Goal: Task Accomplishment & Management: Use online tool/utility

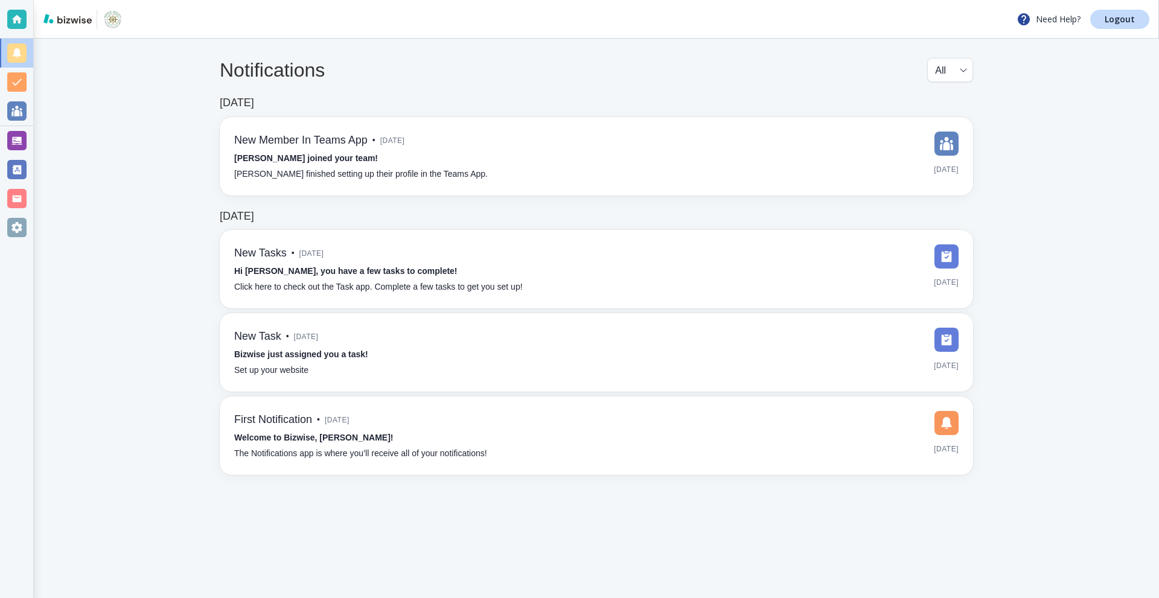
click at [21, 144] on div at bounding box center [16, 140] width 19 height 19
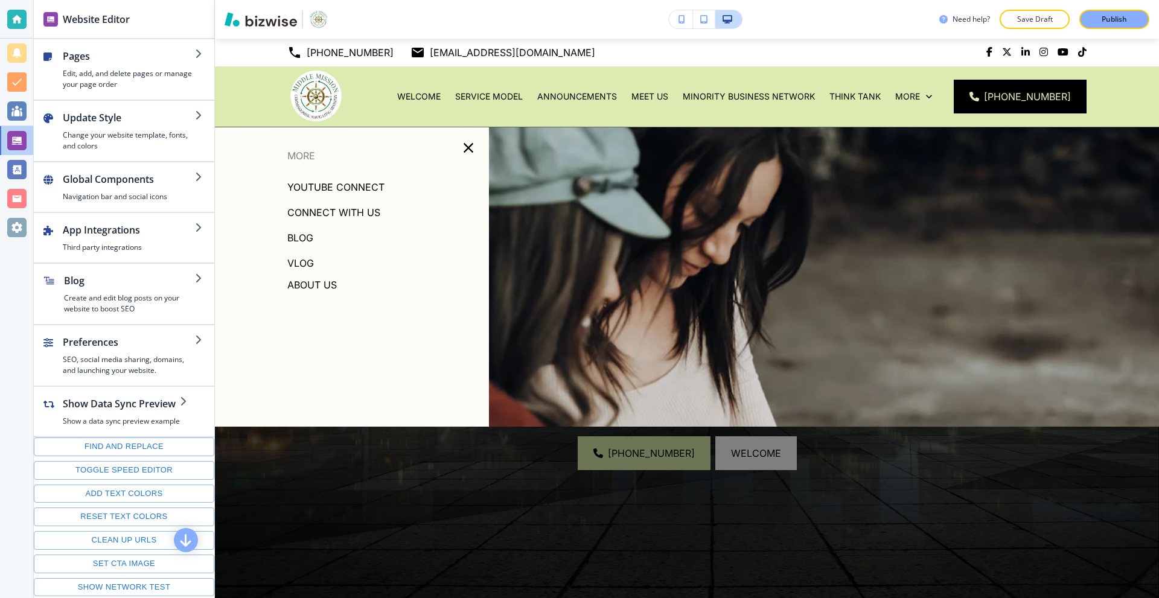
click at [302, 265] on p "VLOG" at bounding box center [300, 263] width 27 height 18
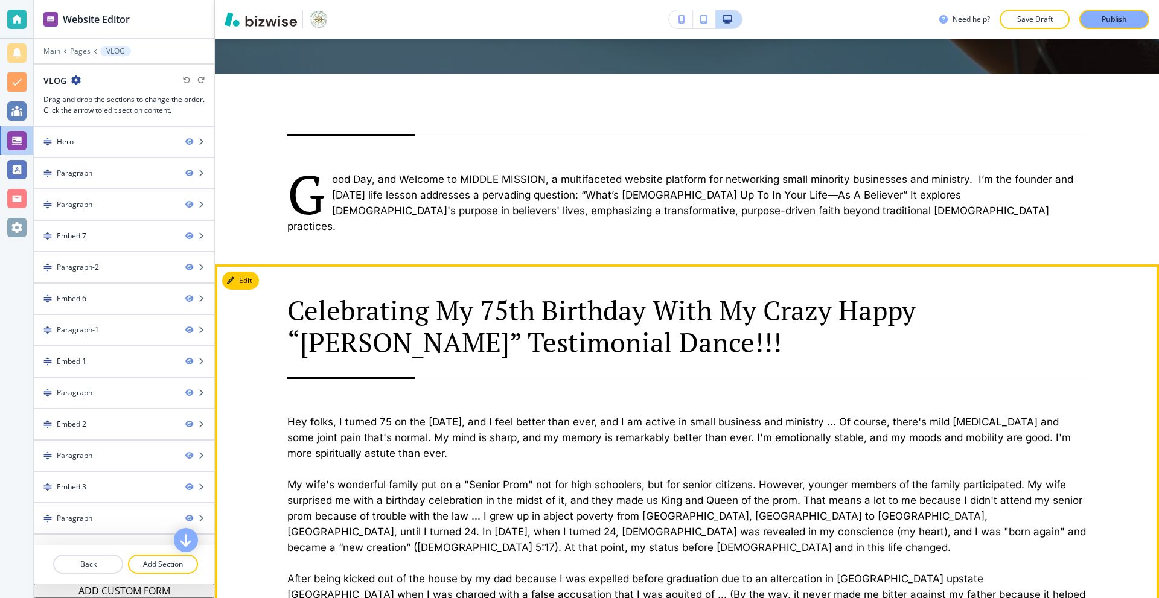
scroll to position [483, 0]
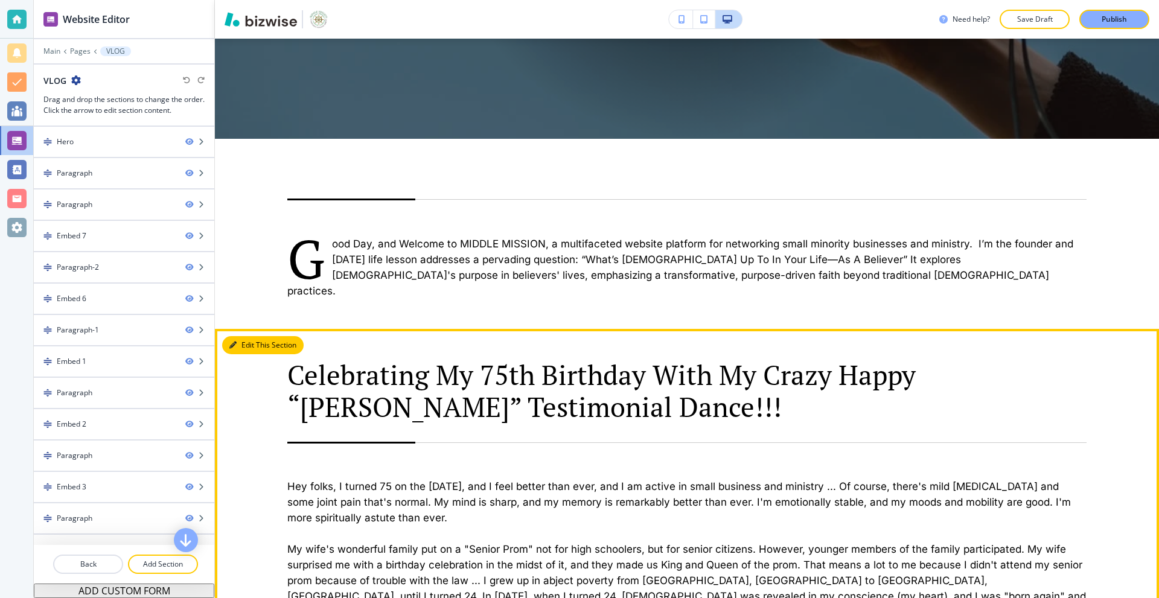
click at [247, 336] on button "Edit This Section" at bounding box center [262, 345] width 81 height 18
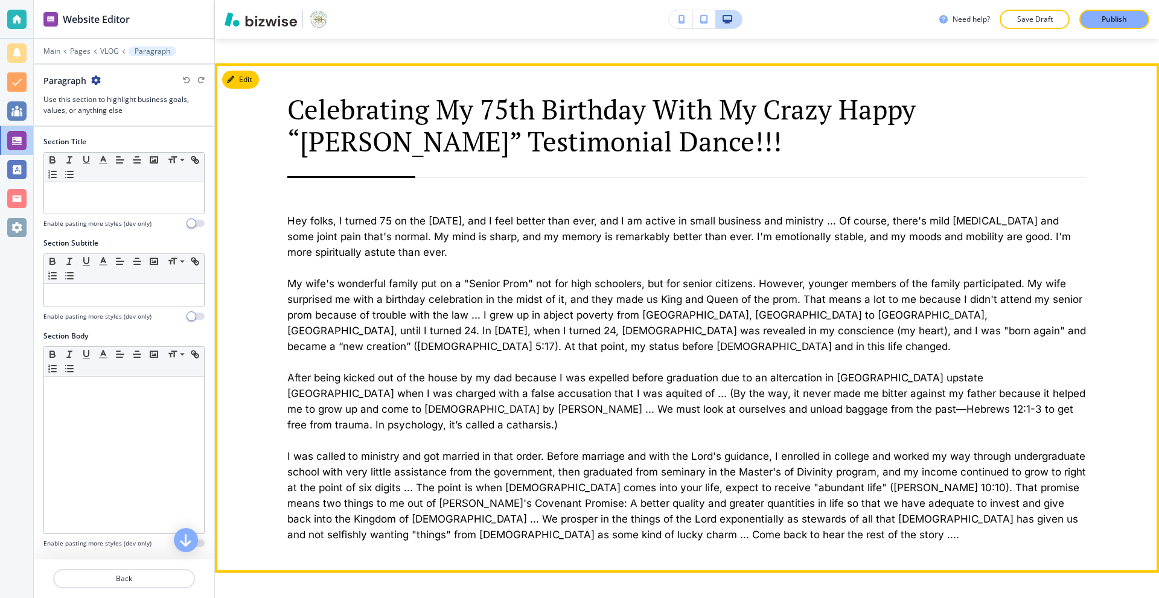
scroll to position [757, 0]
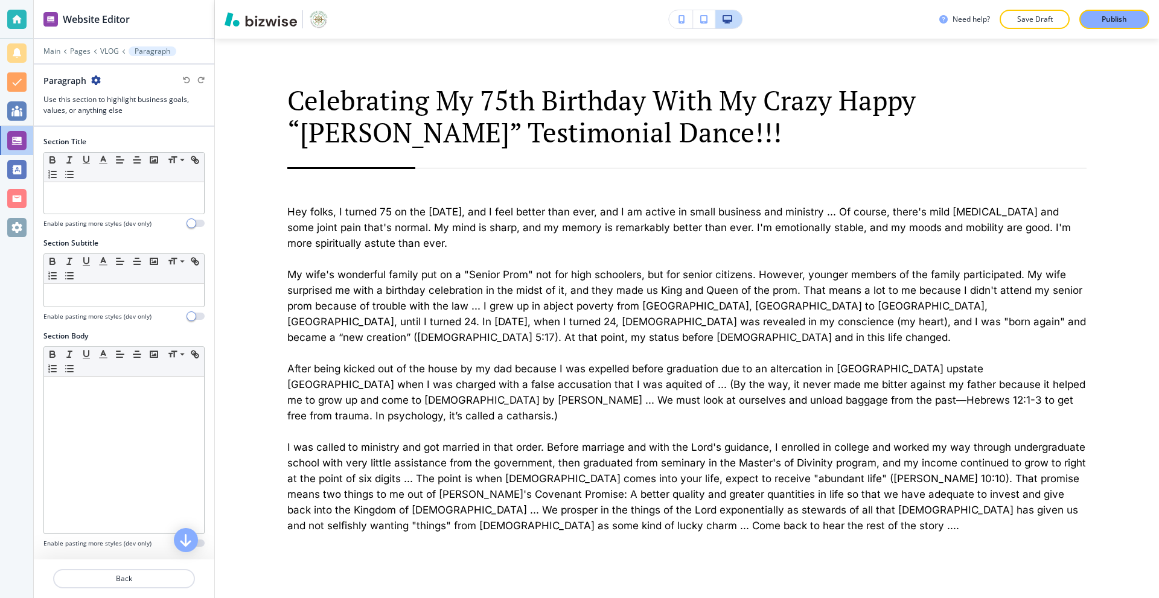
click at [100, 46] on div "Main Pages VLOG Paragraph" at bounding box center [123, 51] width 161 height 10
click at [105, 47] on p "VLOG" at bounding box center [109, 51] width 19 height 8
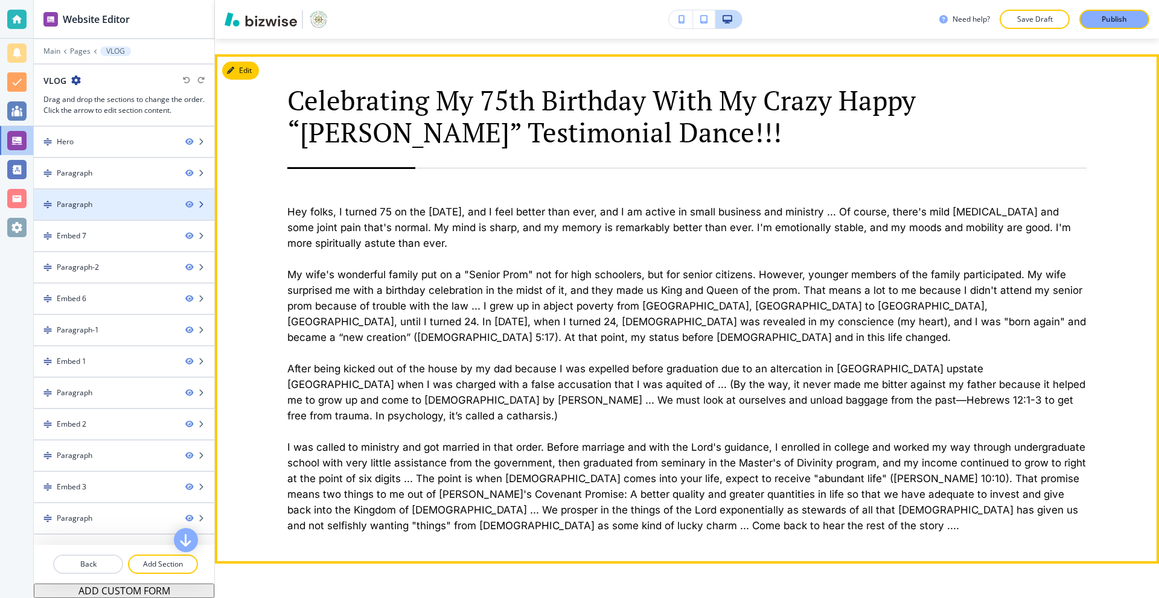
click at [127, 202] on div "Paragraph" at bounding box center [105, 204] width 142 height 11
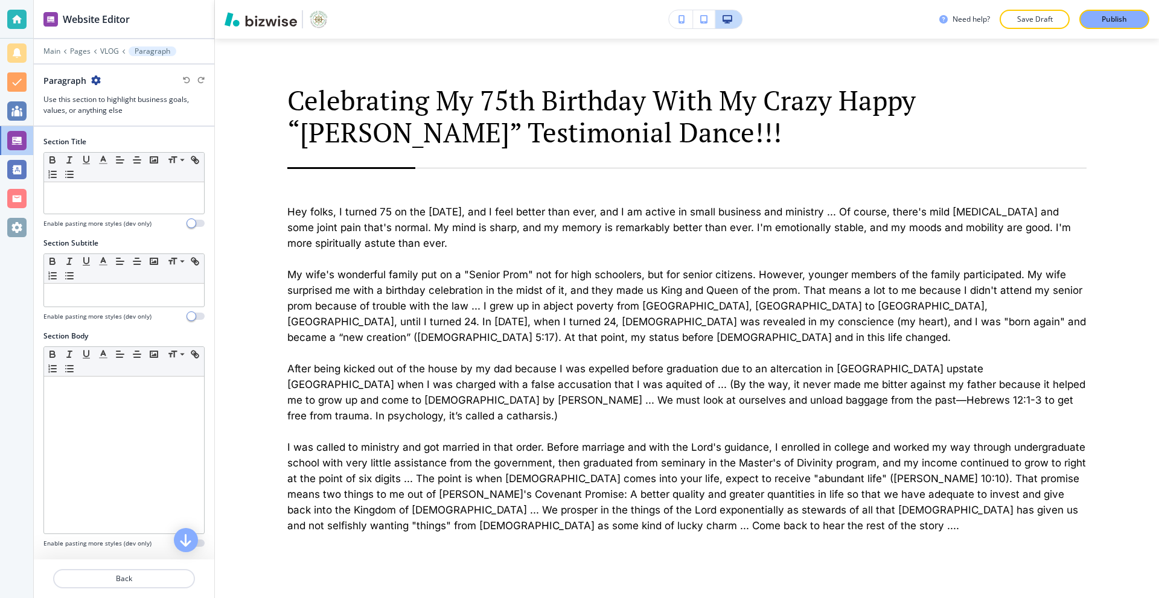
click at [86, 75] on div "Paragraph" at bounding box center [71, 80] width 57 height 13
click at [91, 80] on icon "button" at bounding box center [96, 80] width 10 height 10
click at [119, 116] on button "Duplicate Section" at bounding box center [129, 122] width 77 height 21
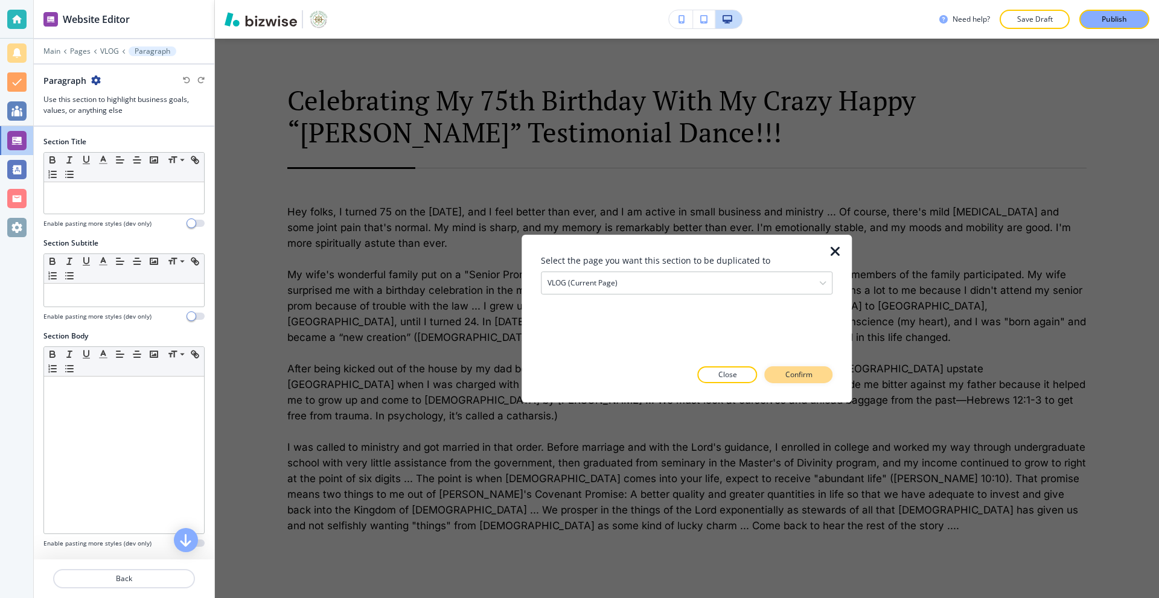
click at [786, 374] on p "Confirm" at bounding box center [798, 374] width 27 height 11
click at [730, 374] on button "Close" at bounding box center [706, 374] width 60 height 17
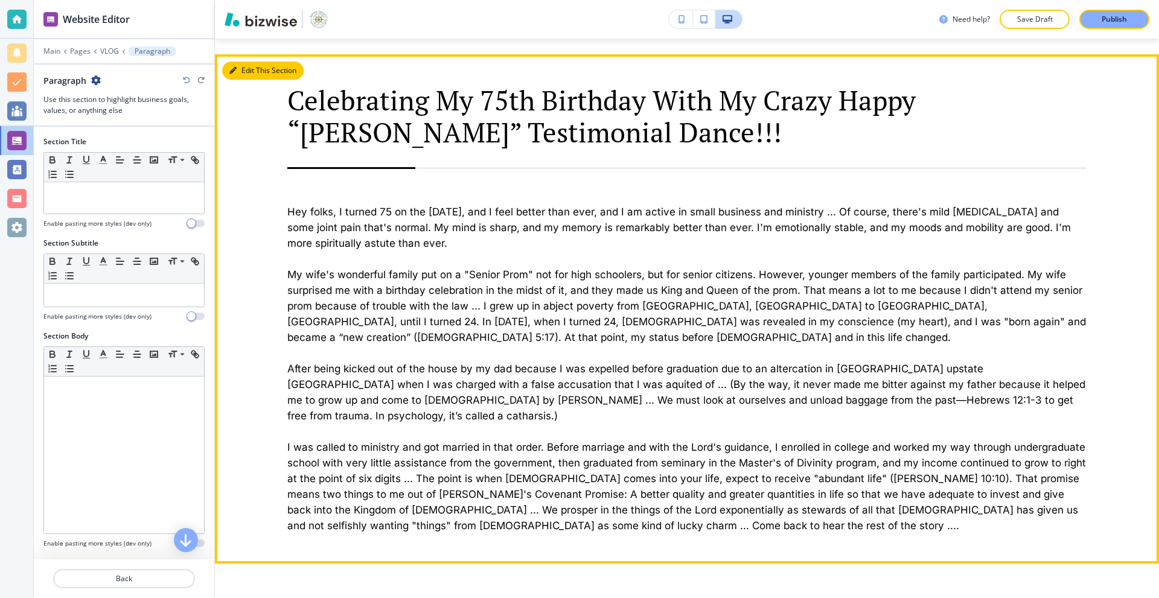
click at [231, 67] on icon "button" at bounding box center [232, 70] width 7 height 7
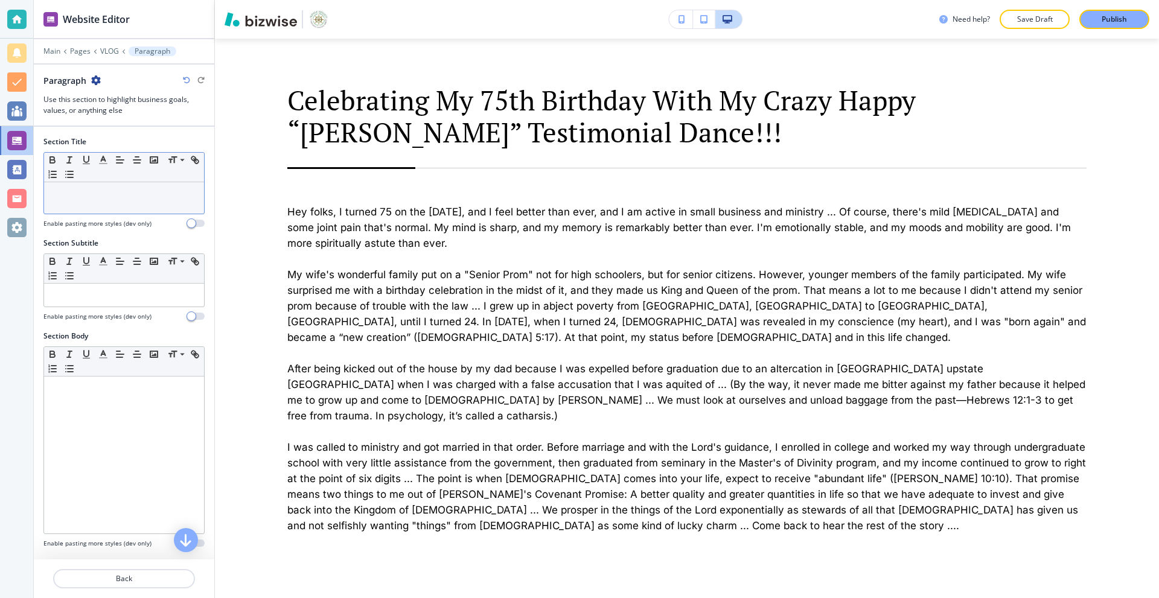
click at [125, 190] on p at bounding box center [124, 193] width 148 height 11
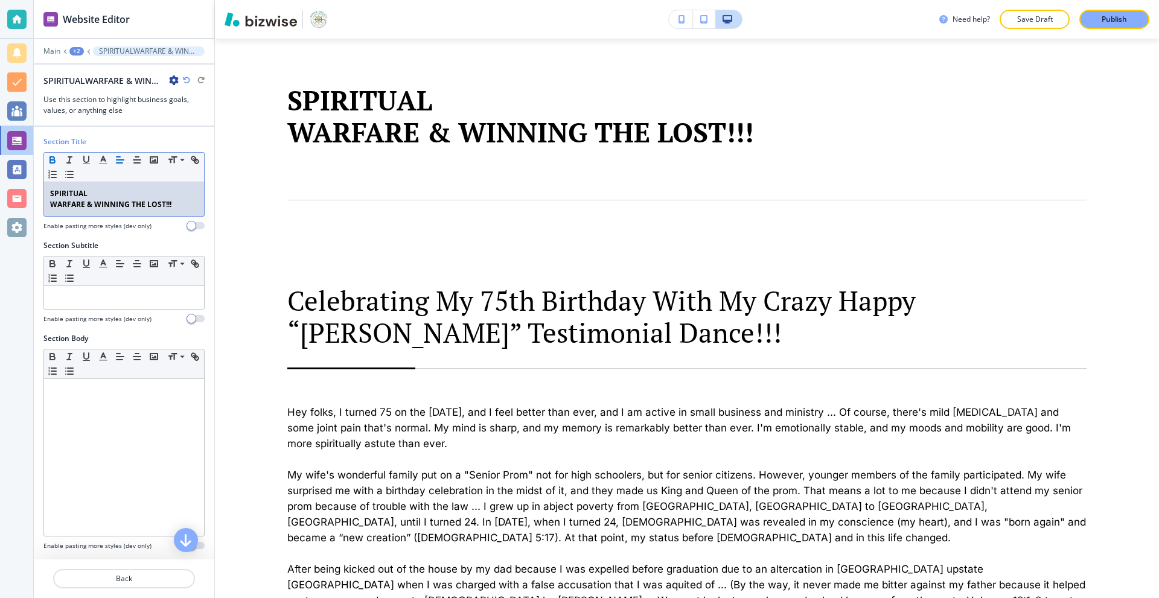
scroll to position [0, 0]
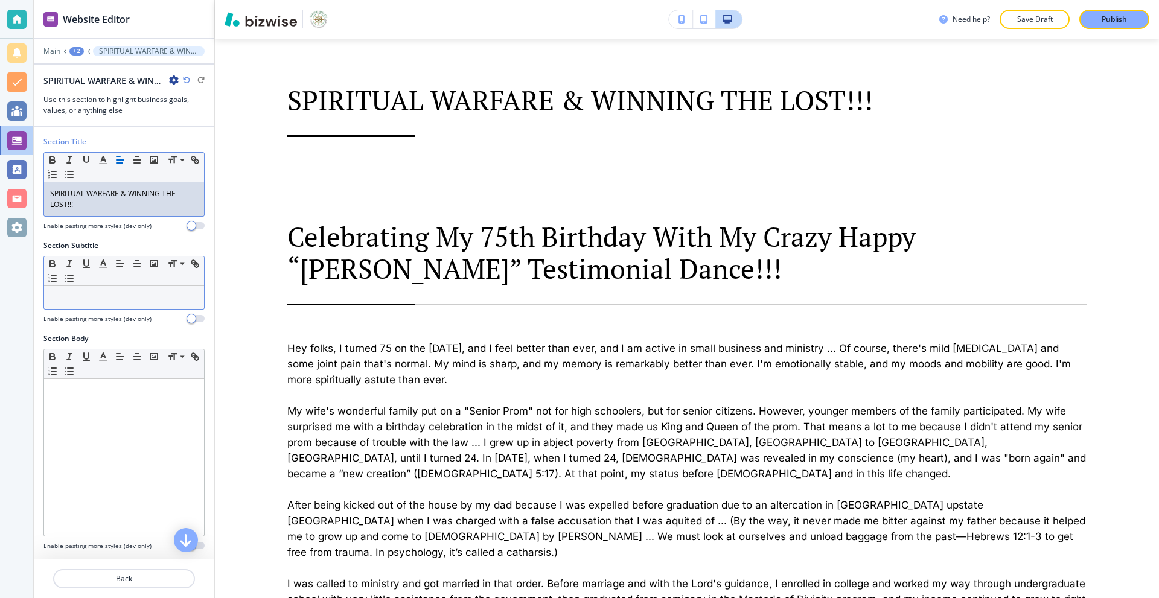
click at [103, 294] on p at bounding box center [124, 297] width 148 height 11
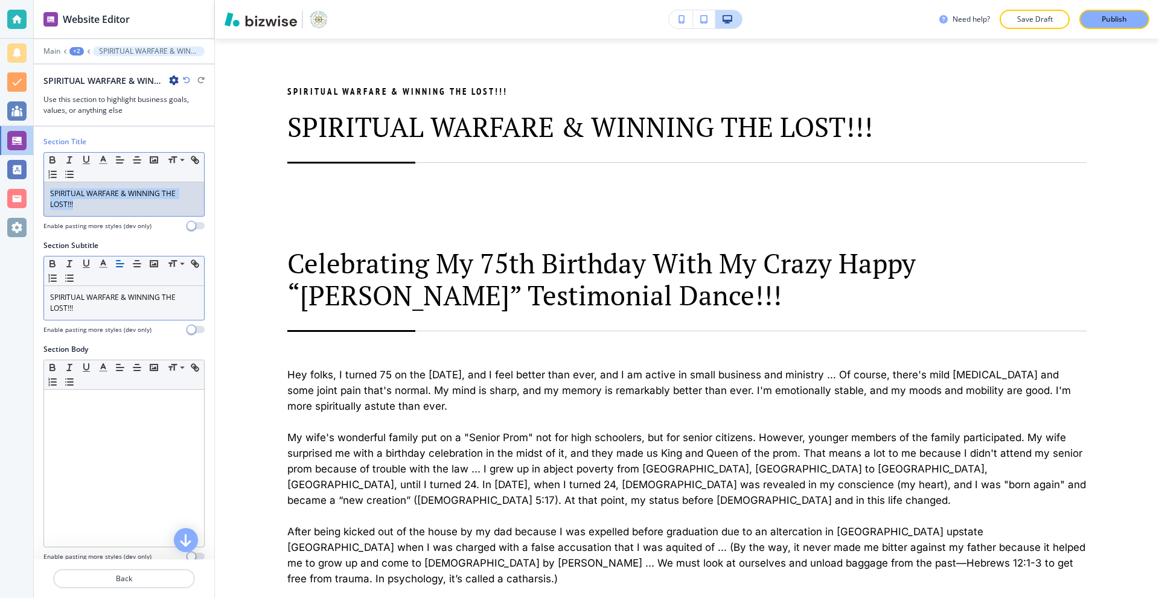
drag, startPoint x: 101, startPoint y: 208, endPoint x: 19, endPoint y: 182, distance: 86.3
click at [19, 182] on div "Website Editor Main +2 SPIRITUAL WARFARE & WINNING THE LOST!!! SPIRITUAL WARFAR…" at bounding box center [579, 299] width 1159 height 598
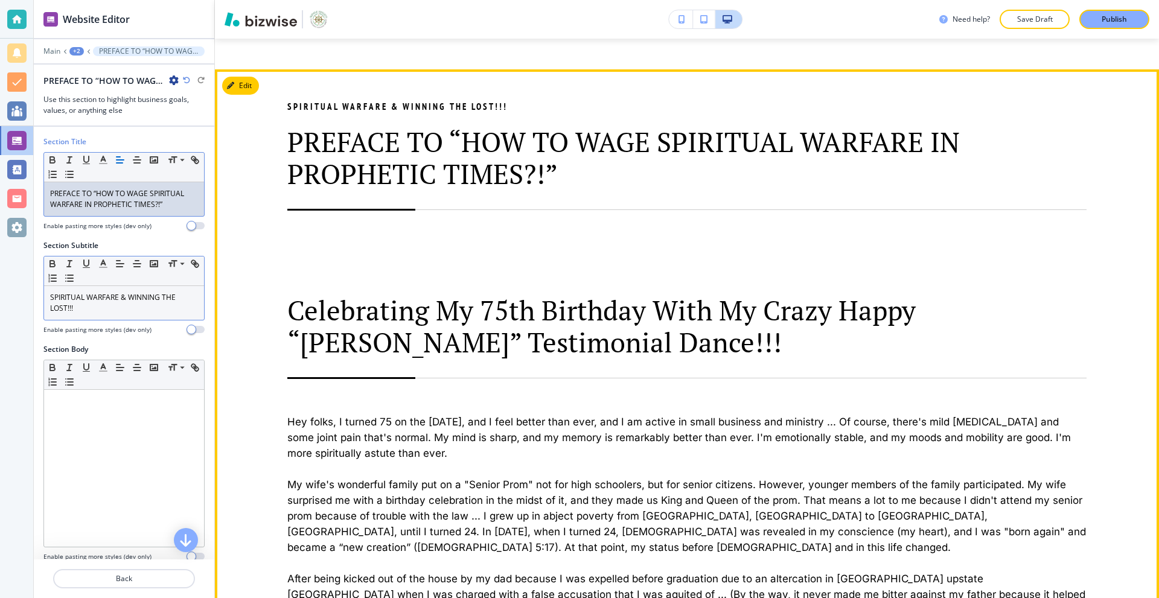
scroll to position [637, 0]
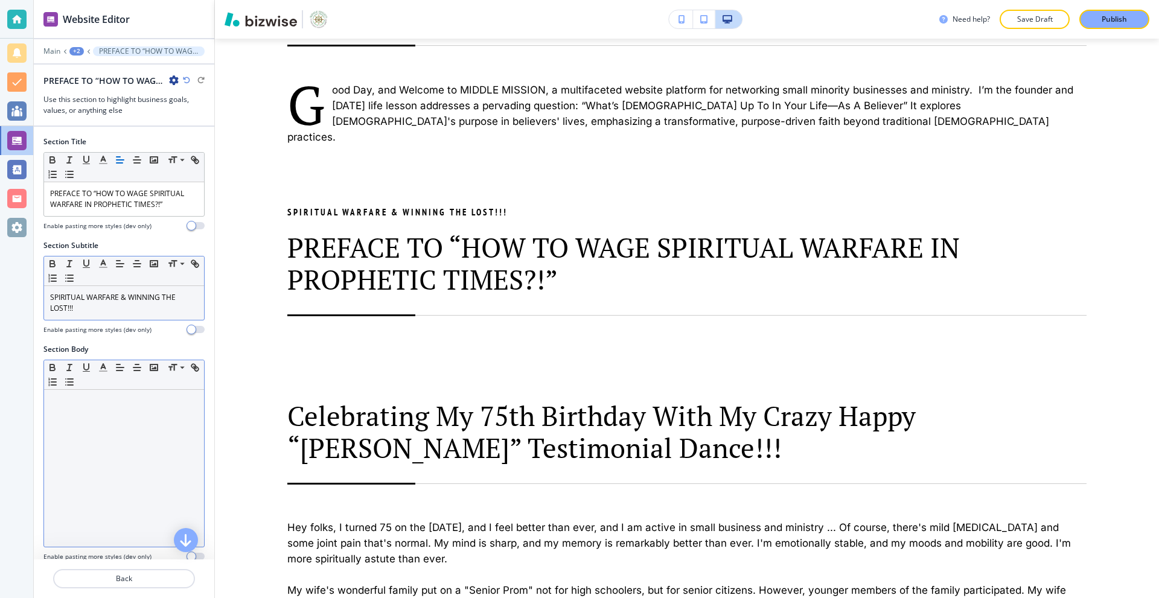
click at [121, 409] on div at bounding box center [124, 468] width 160 height 157
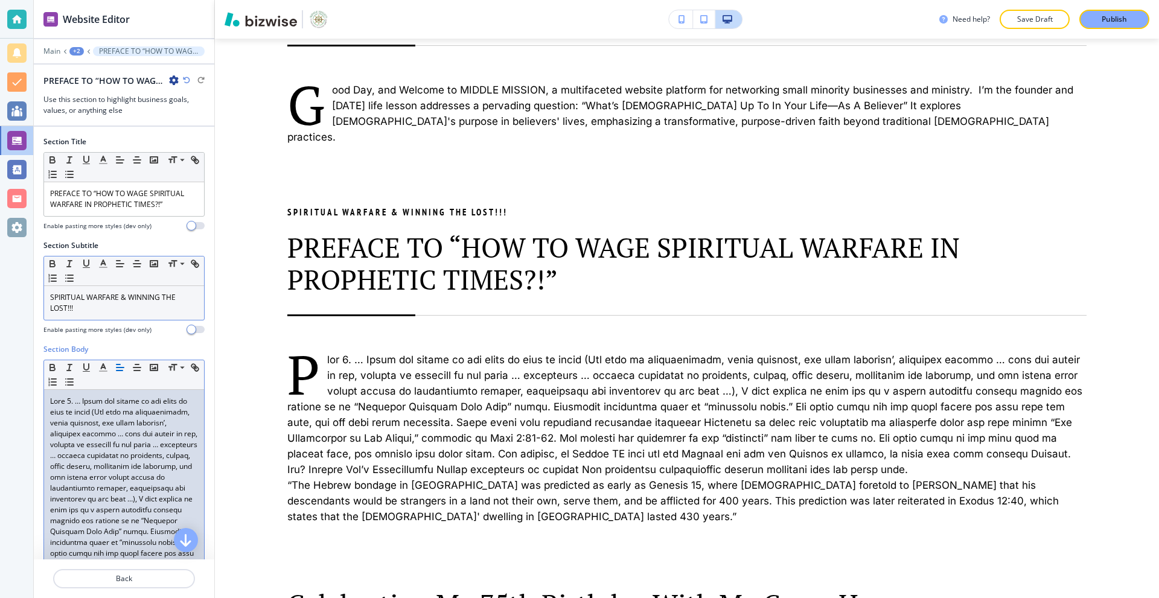
scroll to position [0, 0]
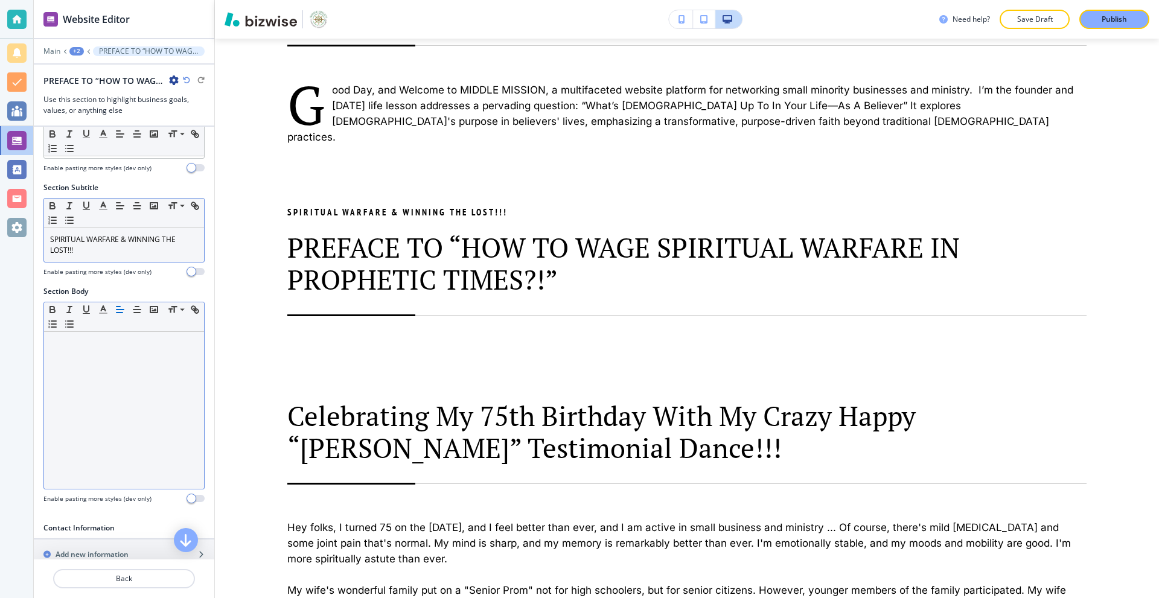
click at [74, 413] on div at bounding box center [124, 410] width 160 height 157
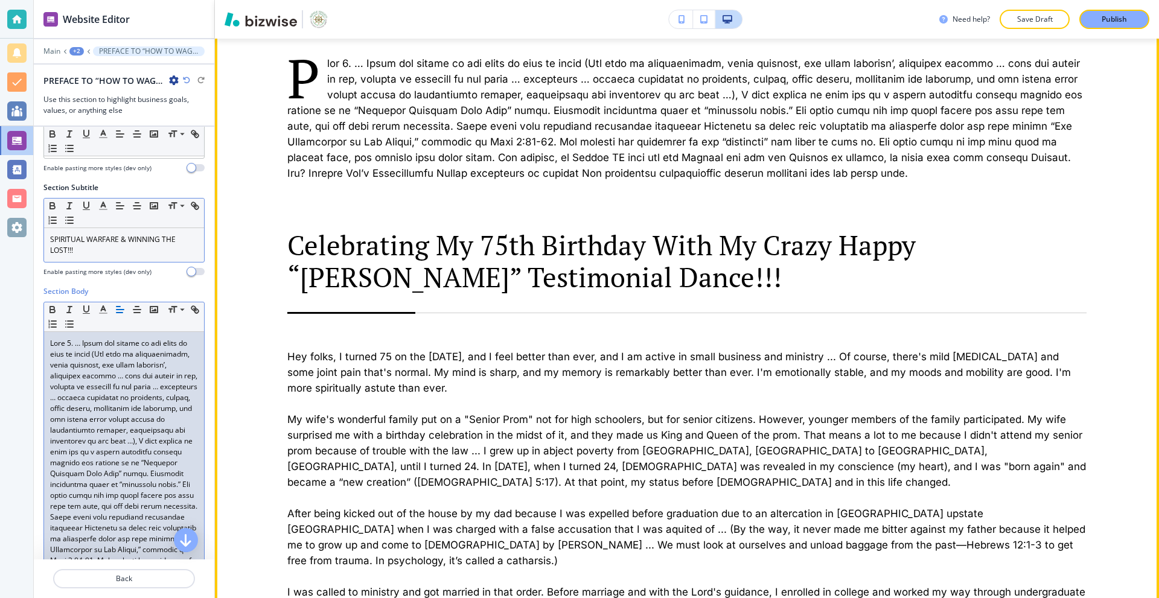
scroll to position [938, 0]
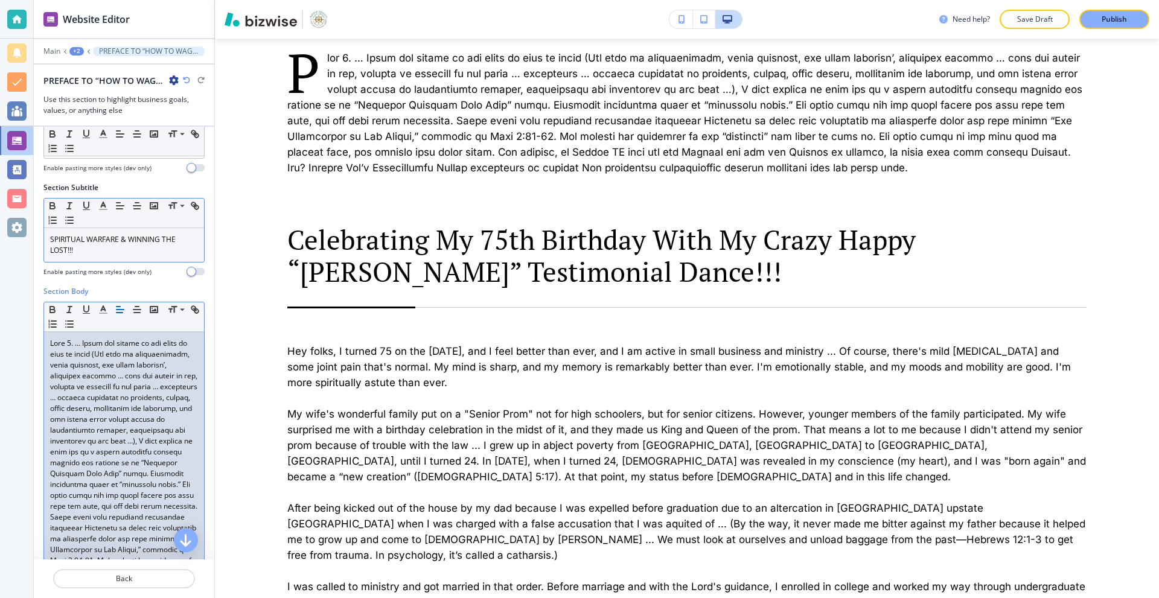
click at [49, 342] on div at bounding box center [124, 501] width 160 height 338
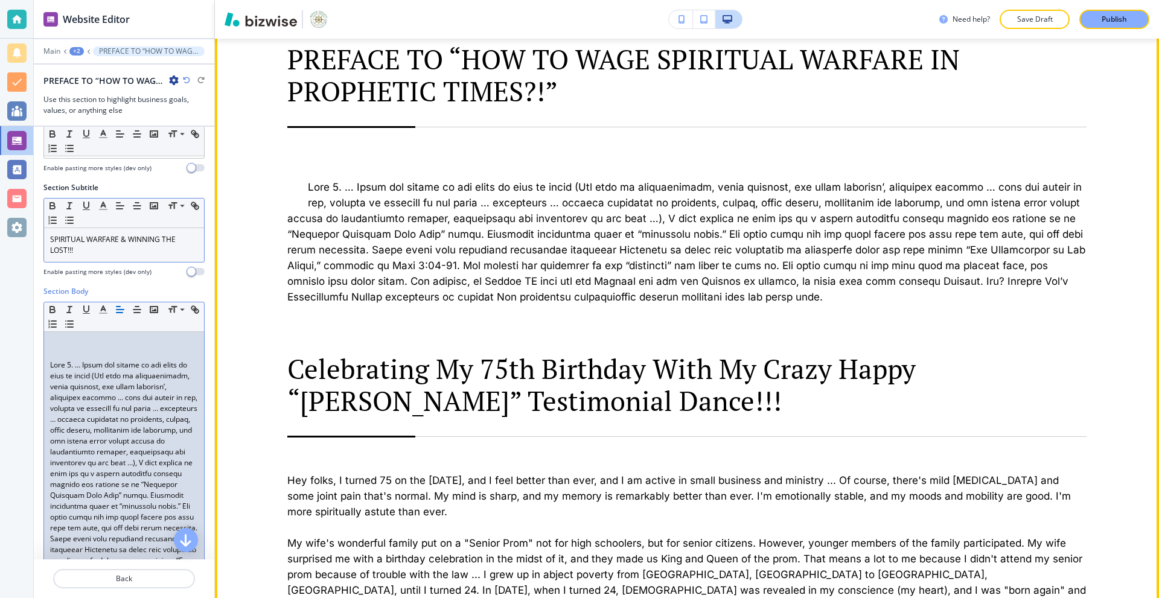
scroll to position [697, 0]
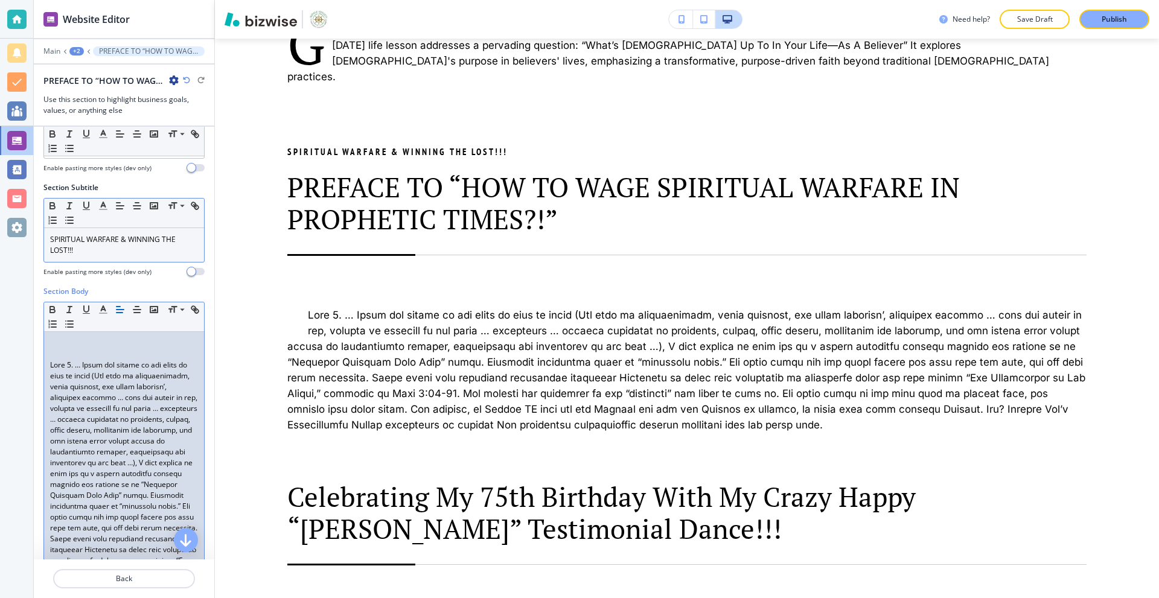
click at [58, 353] on p at bounding box center [124, 354] width 148 height 11
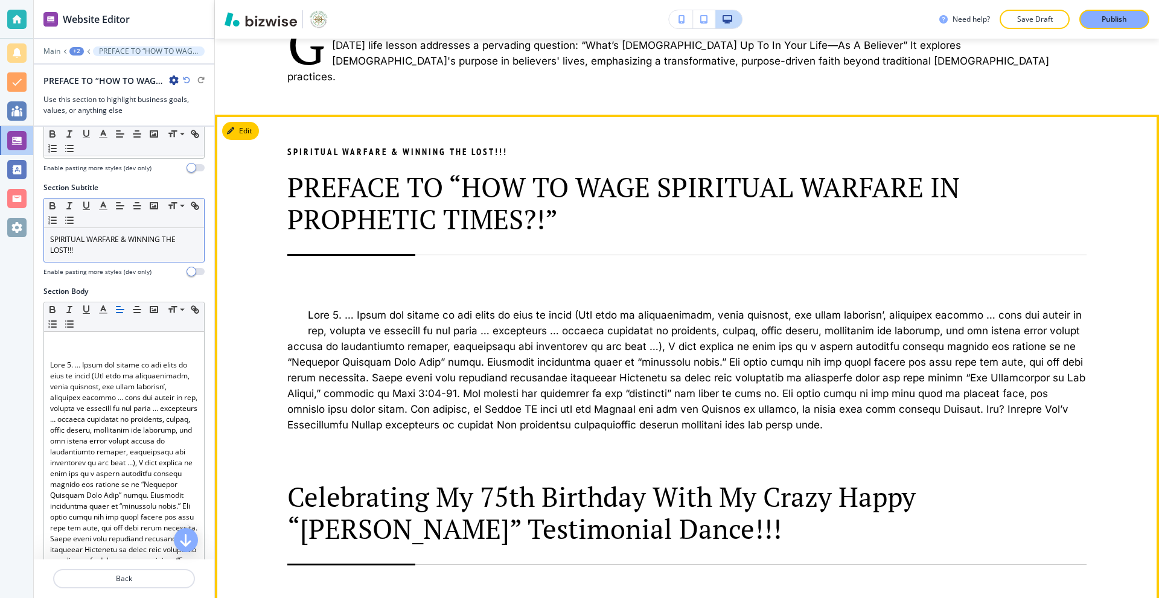
click at [309, 307] on p at bounding box center [686, 370] width 799 height 126
click at [307, 291] on div at bounding box center [686, 343] width 799 height 177
click at [320, 310] on p at bounding box center [686, 370] width 799 height 126
click at [243, 127] on div "SPIRITUAL WARFARE & WINNING THE LOST!!! PREFACE TO “HOW TO WAGE SPIRITUAL WARFA…" at bounding box center [687, 537] width 944 height 845
click at [242, 122] on button "Edit This Section" at bounding box center [262, 131] width 81 height 18
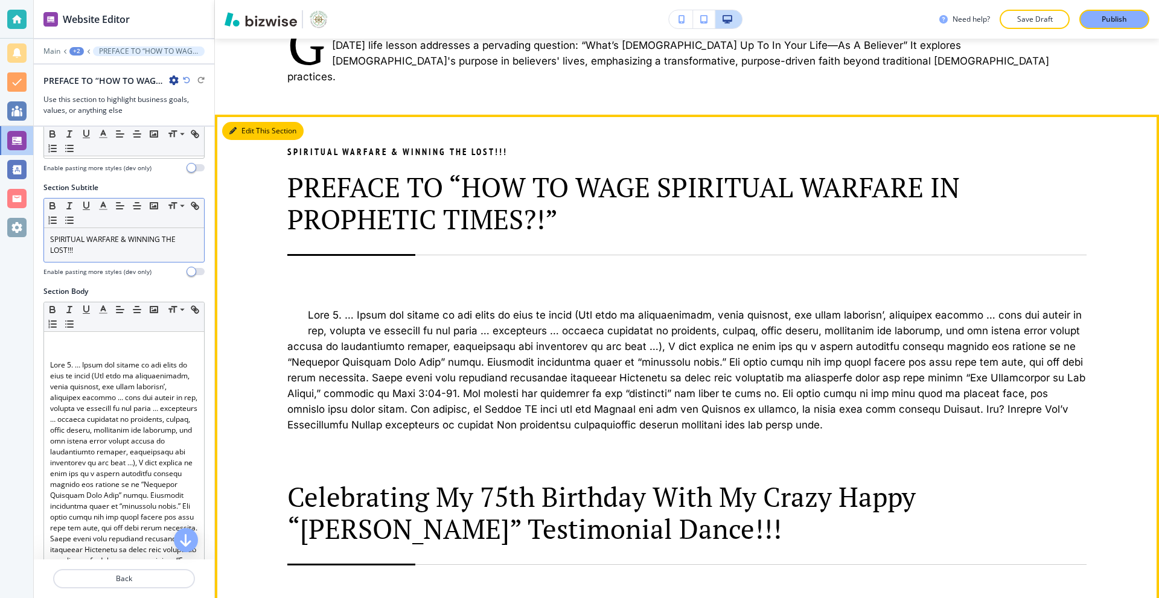
click at [248, 122] on button "Edit This Section" at bounding box center [262, 131] width 81 height 18
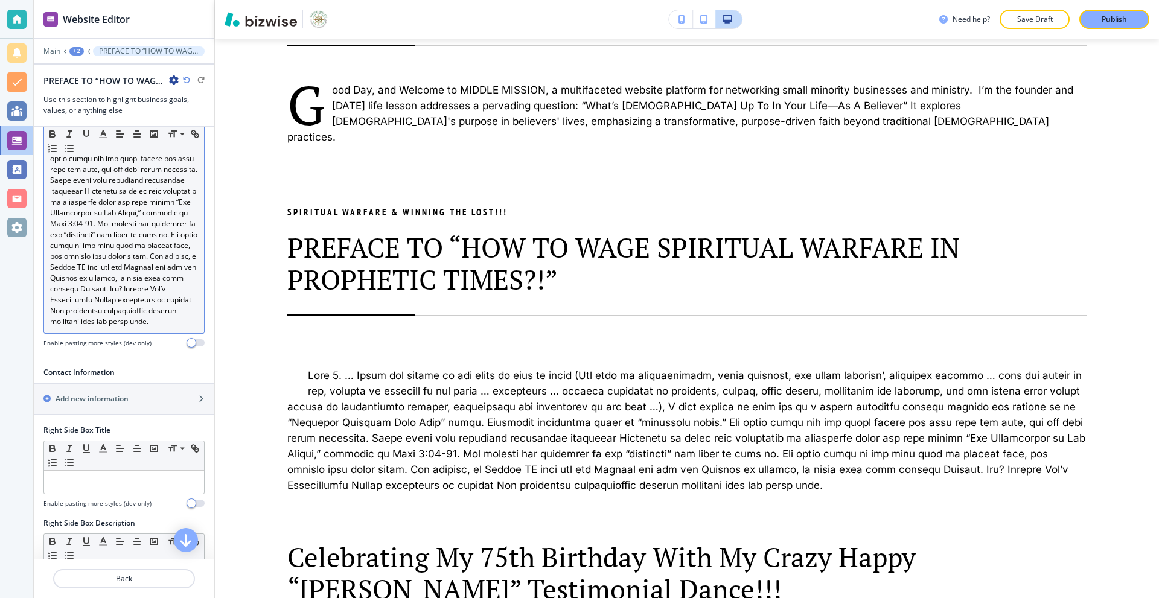
scroll to position [422, 0]
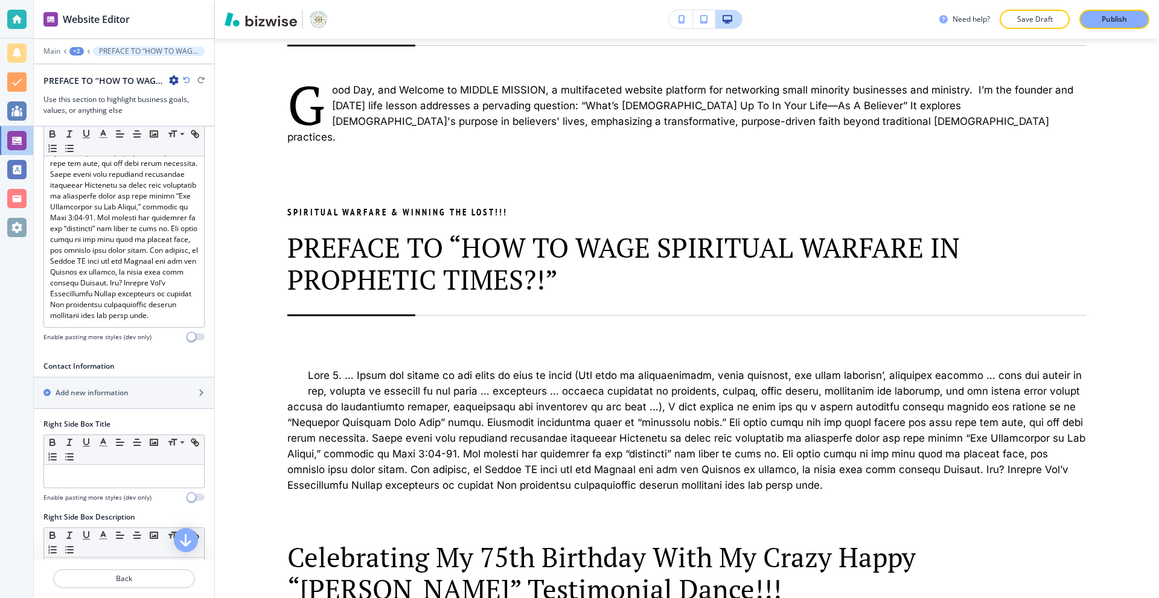
click at [131, 567] on div at bounding box center [124, 564] width 180 height 10
click at [132, 575] on p "Back" at bounding box center [123, 578] width 139 height 11
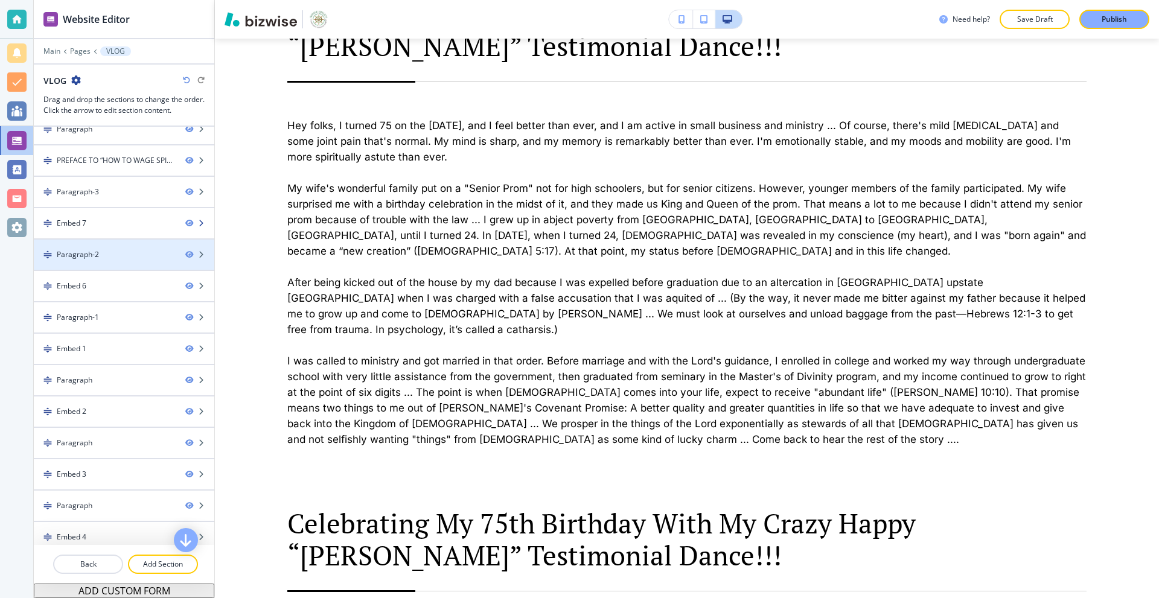
scroll to position [0, 0]
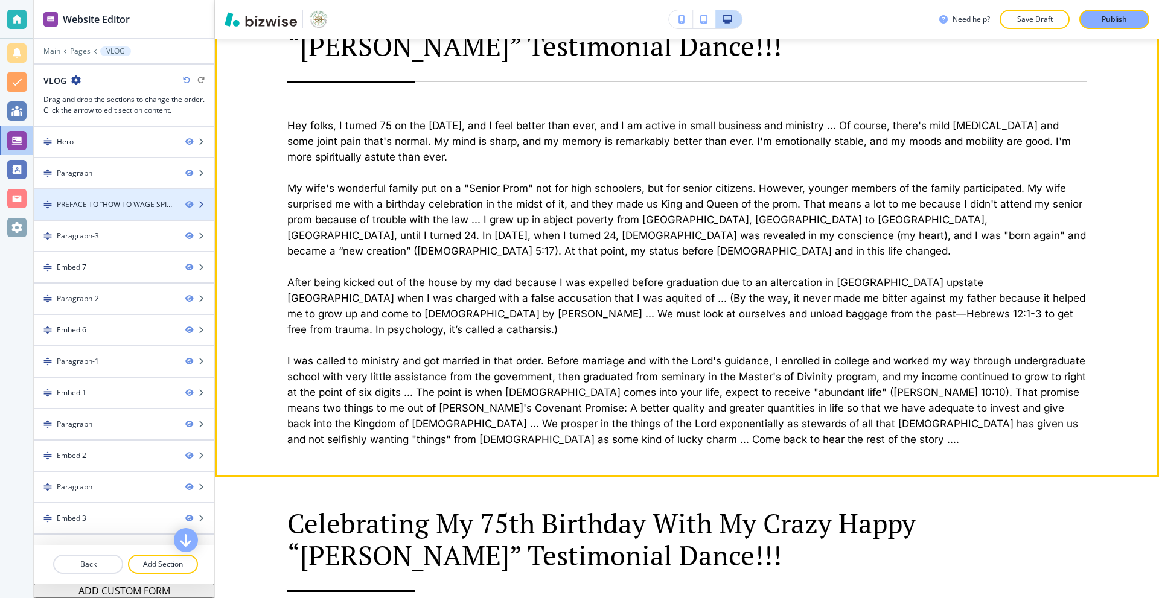
click at [124, 208] on div "PREFACE TO “HOW TO WAGE SPIRITUAL WARFARE IN PROPHETIC TIMES?!”" at bounding box center [116, 204] width 119 height 11
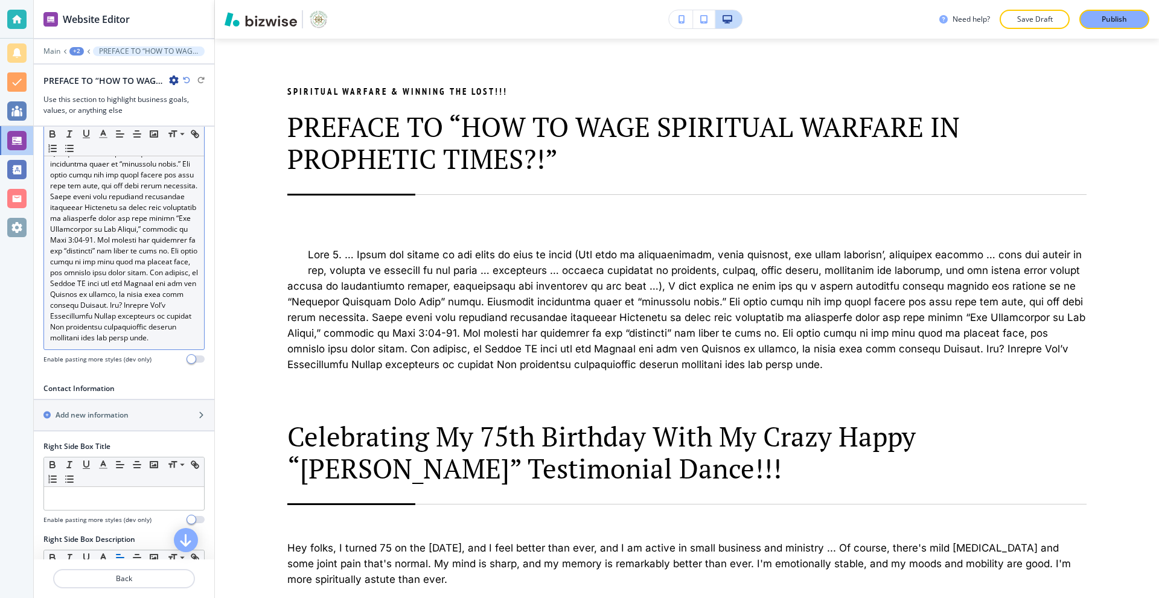
scroll to position [362, 0]
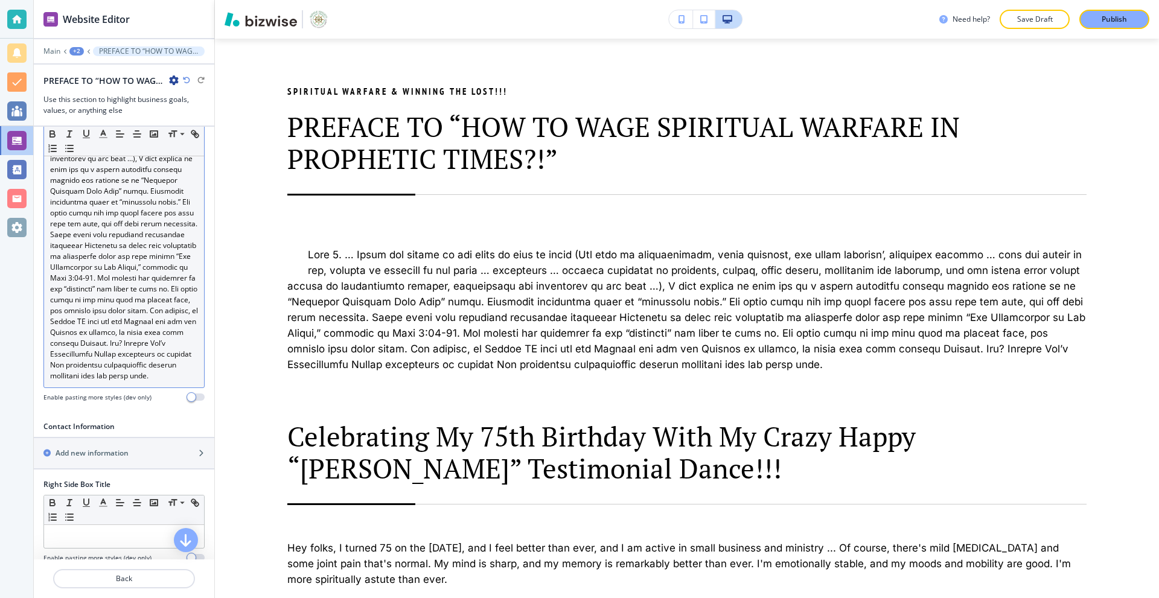
click at [162, 361] on p at bounding box center [124, 219] width 148 height 326
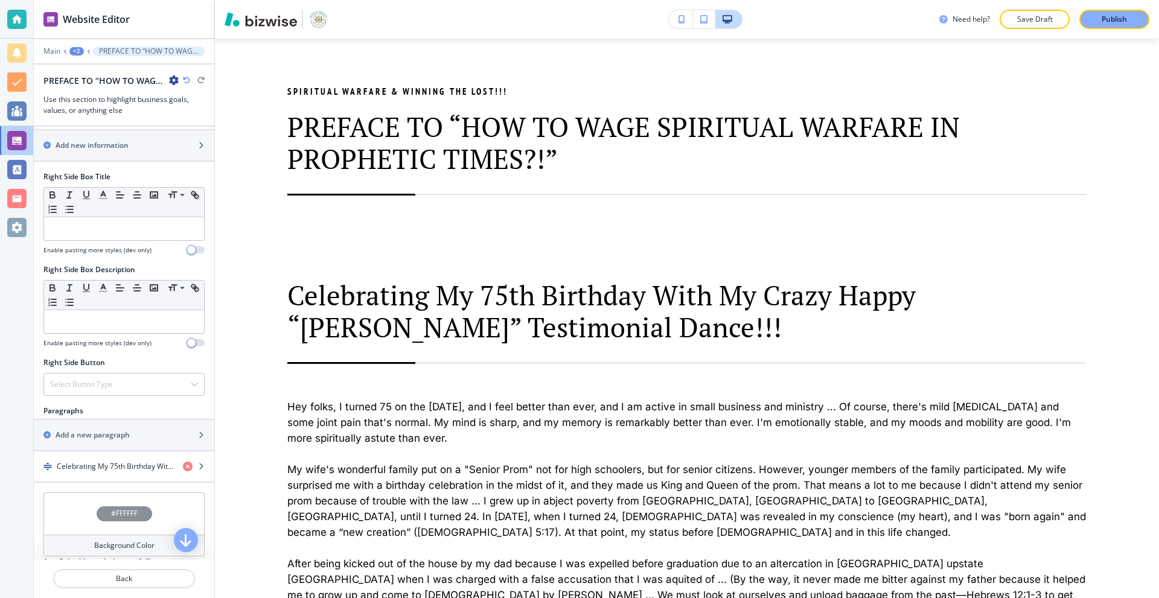
scroll to position [483, 0]
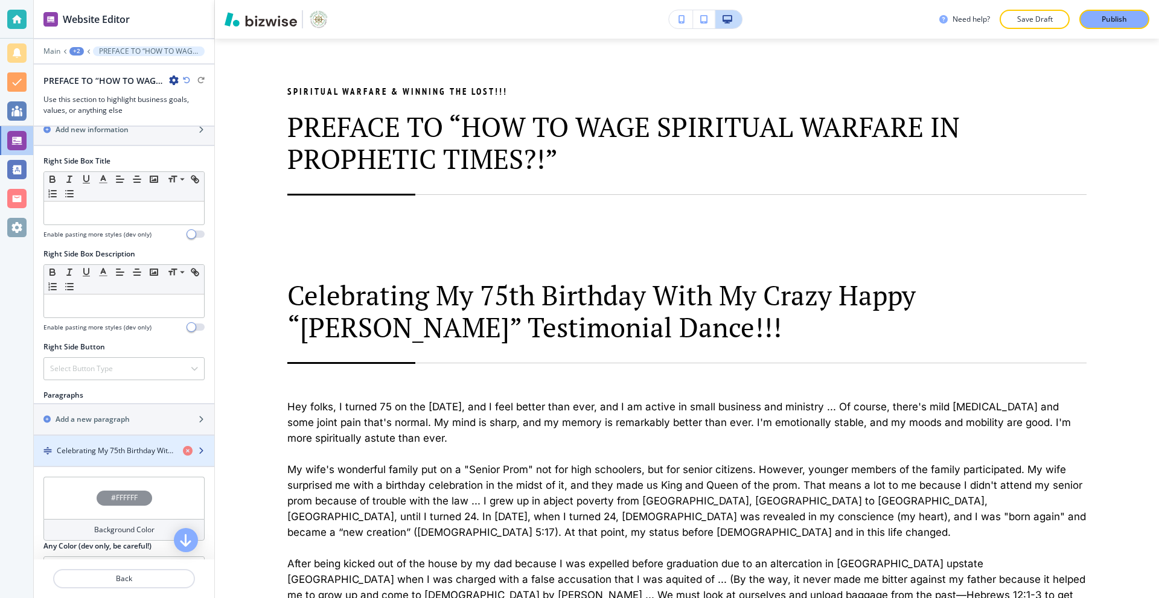
click at [115, 450] on h4 "Celebrating My 75th Birthday With My Crazy Happy “[PERSON_NAME]” Testimonial Da…" at bounding box center [115, 450] width 116 height 11
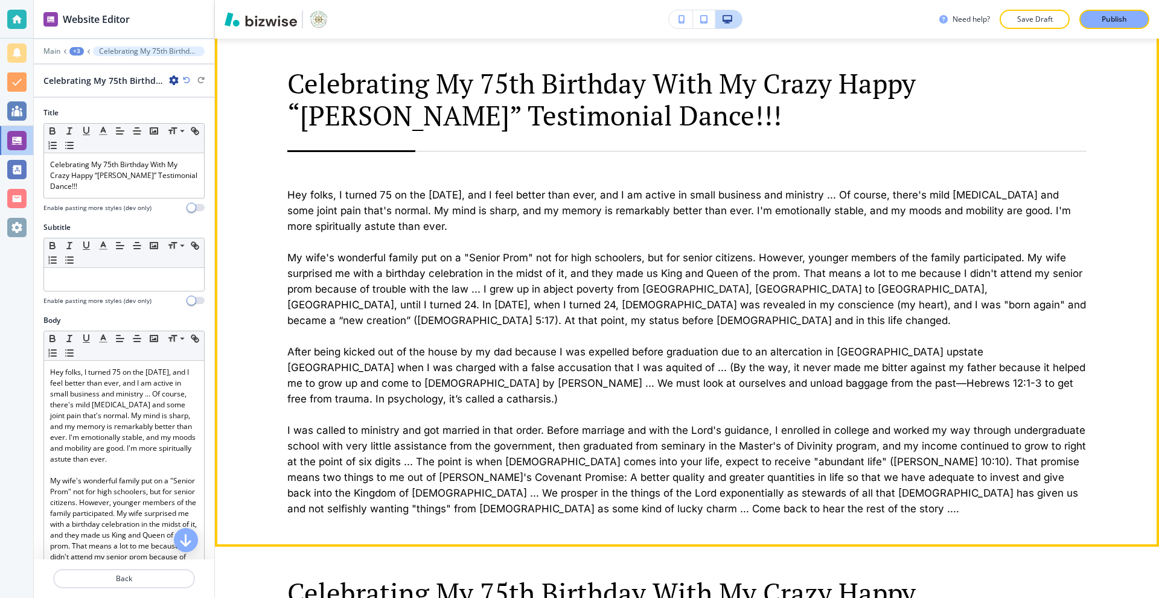
scroll to position [982, 0]
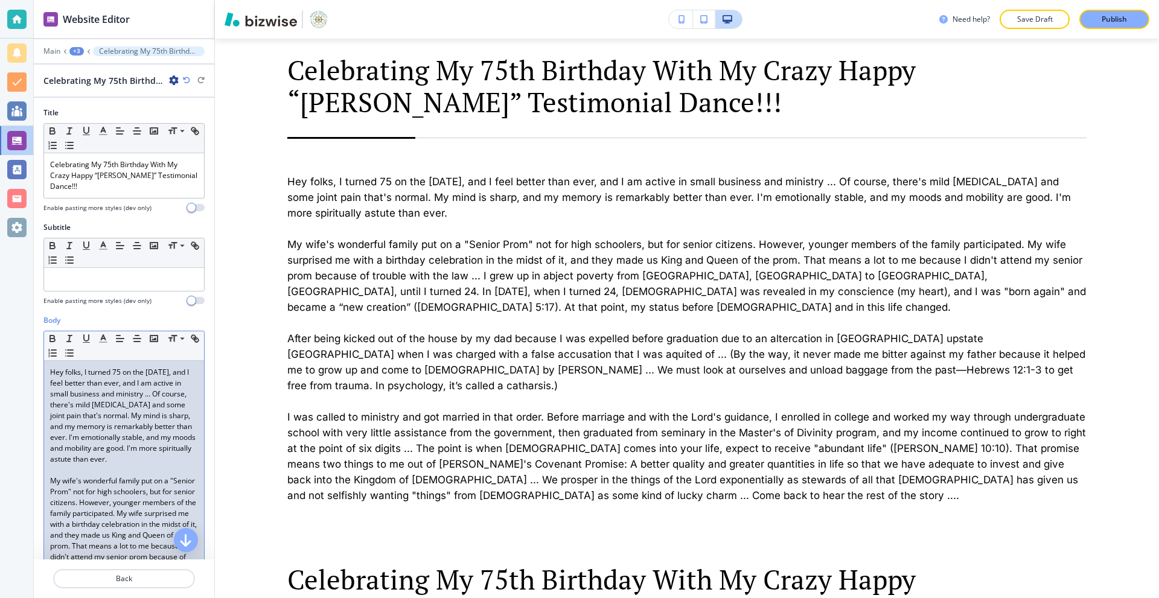
drag, startPoint x: 94, startPoint y: 391, endPoint x: 97, endPoint y: 398, distance: 8.1
click at [94, 392] on p "Hey folks, I turned 75 on the [DATE], and I feel better than ever, and I am act…" at bounding box center [124, 416] width 148 height 98
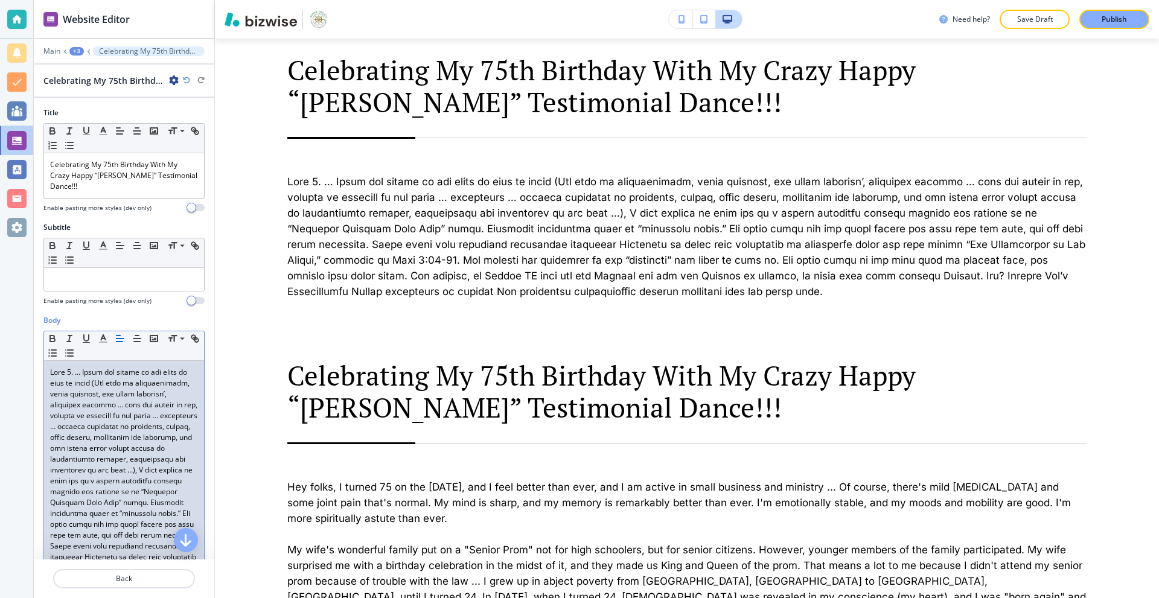
scroll to position [0, 0]
drag, startPoint x: 70, startPoint y: 360, endPoint x: 36, endPoint y: 363, distance: 34.5
click at [36, 363] on div "Body Small Normal Large Huge Enable pasting more styles (dev only)" at bounding box center [124, 519] width 180 height 408
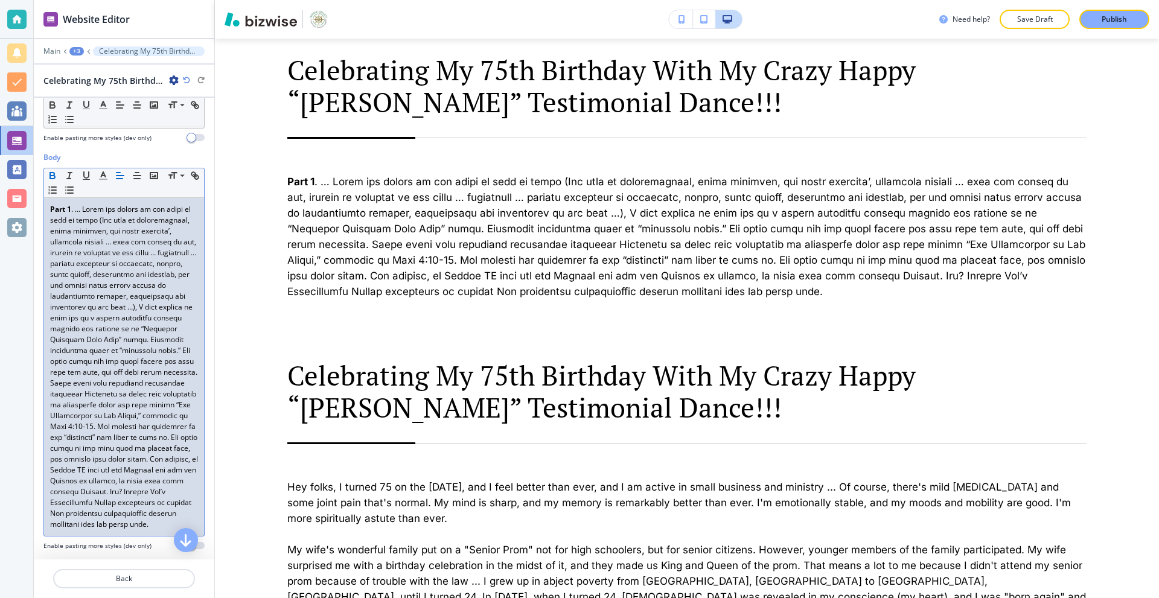
scroll to position [181, 0]
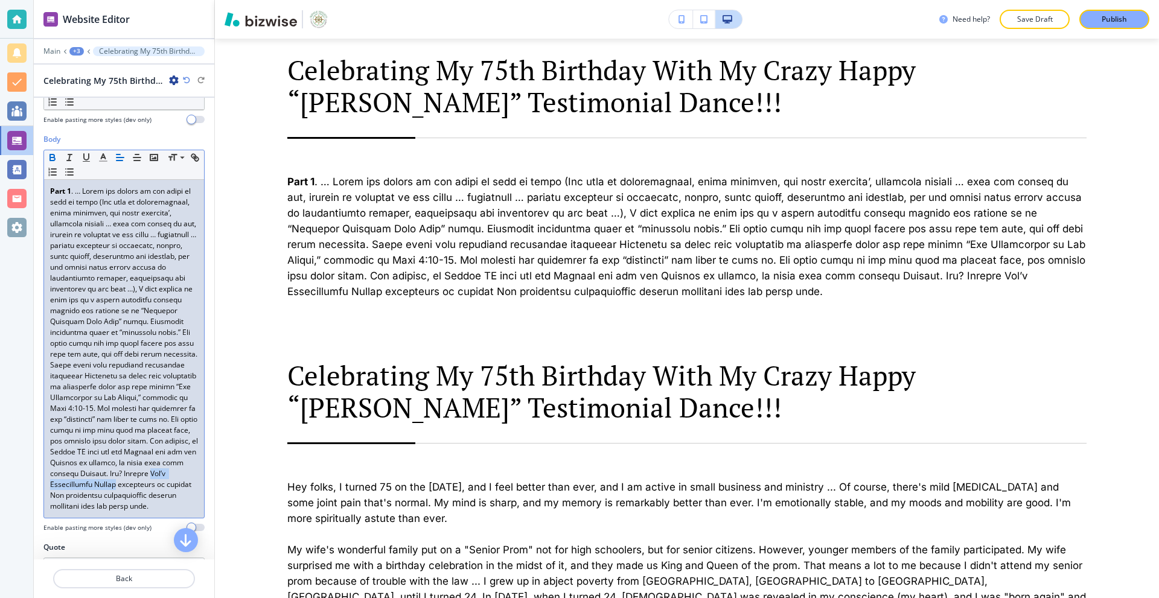
drag, startPoint x: 161, startPoint y: 482, endPoint x: 117, endPoint y: 494, distance: 45.5
click at [117, 494] on p "Part 1" at bounding box center [124, 349] width 148 height 326
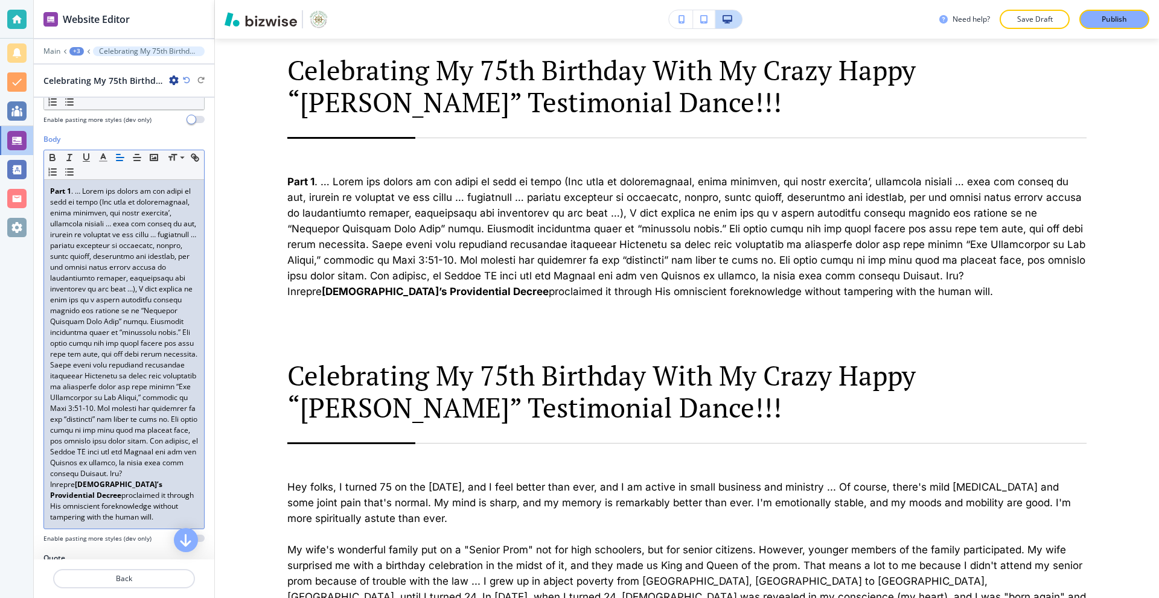
click at [189, 510] on div "Part 1 [DEMOGRAPHIC_DATA]’s Providential Decree proclaimed it through His omnis…" at bounding box center [124, 354] width 160 height 349
click at [190, 517] on div "Part 1 [DEMOGRAPHIC_DATA]’s Providential Decree proclaimed it through His omnis…" at bounding box center [124, 354] width 160 height 349
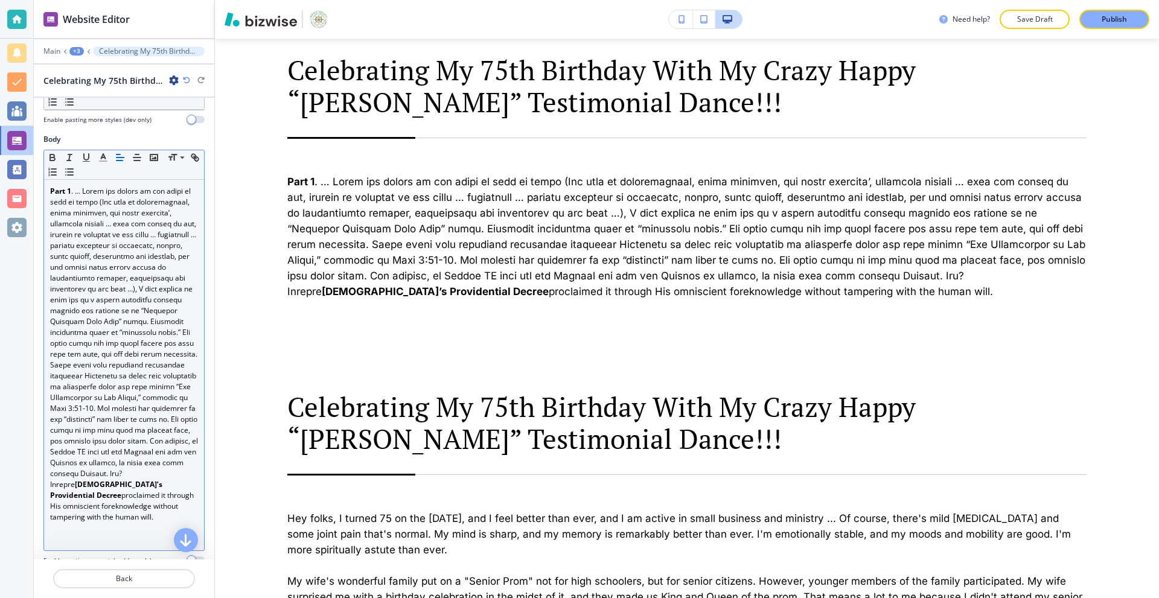
click at [88, 550] on div "Part 1 [DEMOGRAPHIC_DATA]’s Providential Decree proclaimed it through His omnis…" at bounding box center [124, 365] width 160 height 370
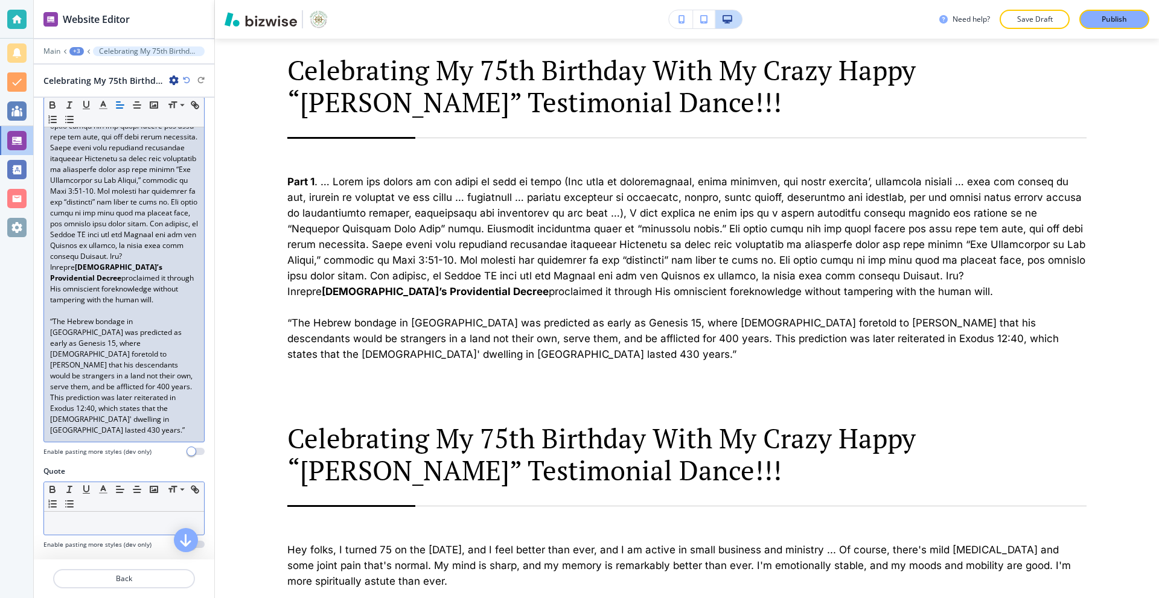
scroll to position [483, 0]
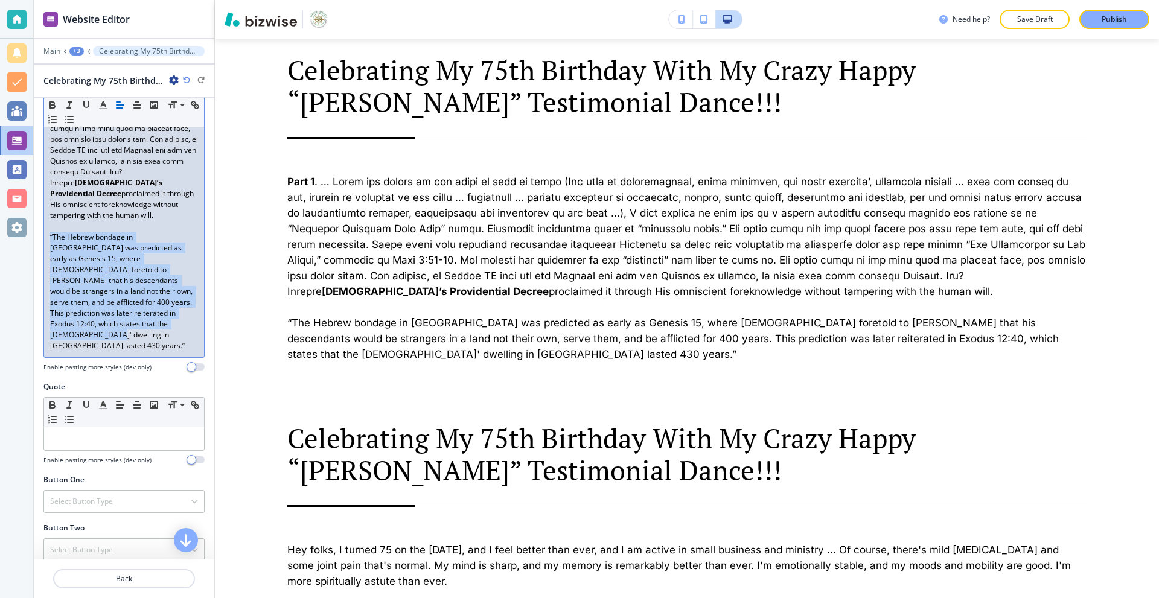
drag, startPoint x: 150, startPoint y: 323, endPoint x: 48, endPoint y: 236, distance: 134.4
click at [48, 236] on div "Part 1 [DEMOGRAPHIC_DATA]’s Providential Decree proclaimed it through His omnis…" at bounding box center [124, 117] width 160 height 479
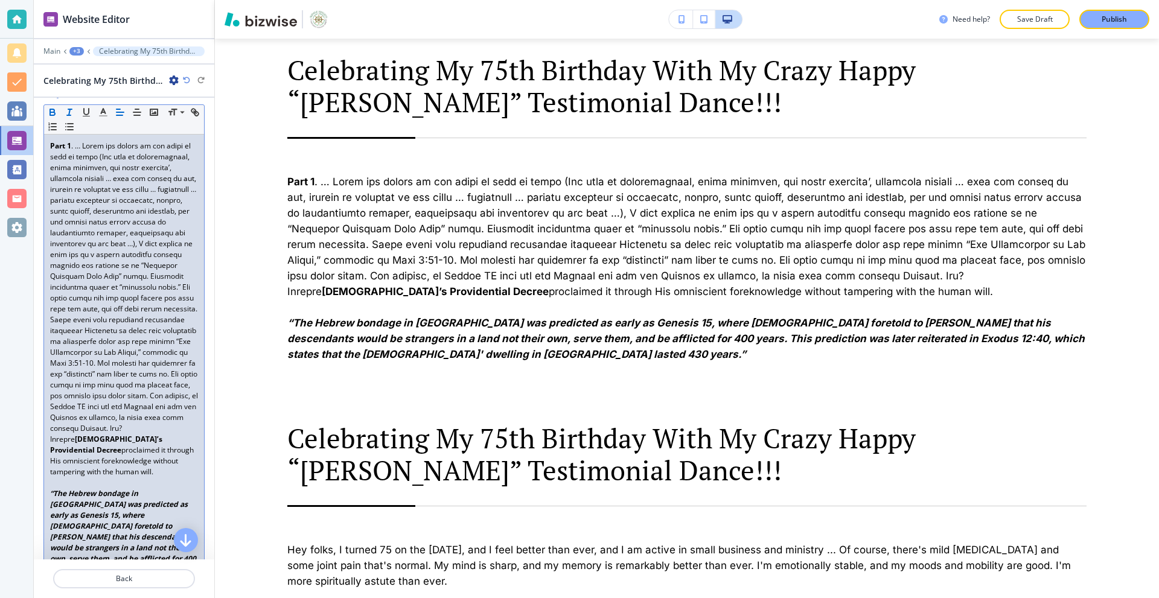
scroll to position [104, 0]
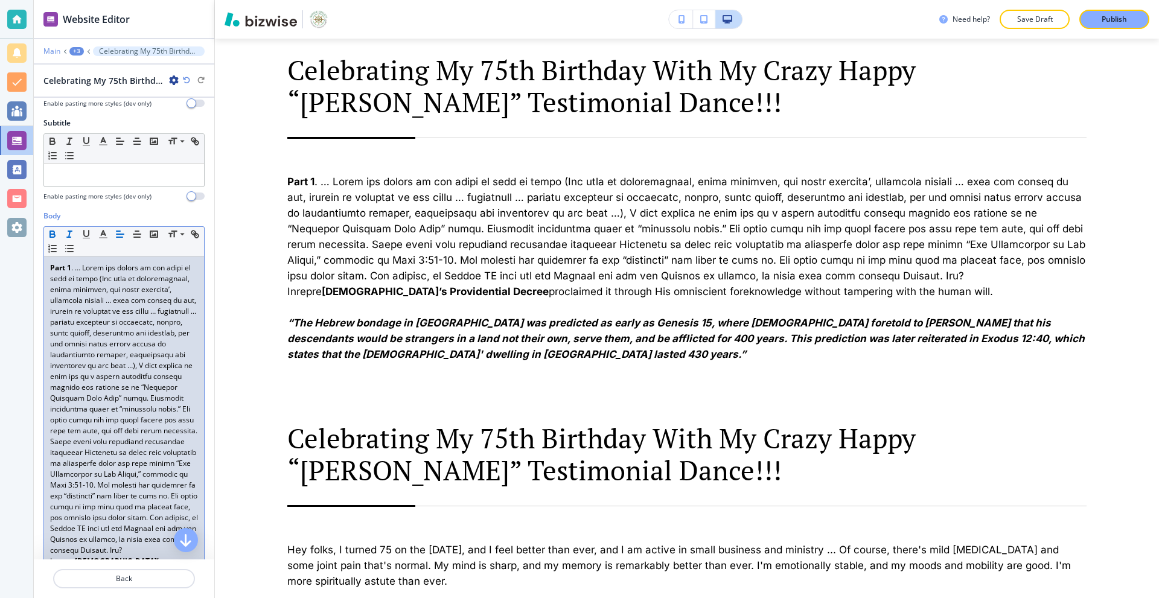
click at [56, 49] on p "Main" at bounding box center [51, 51] width 17 height 8
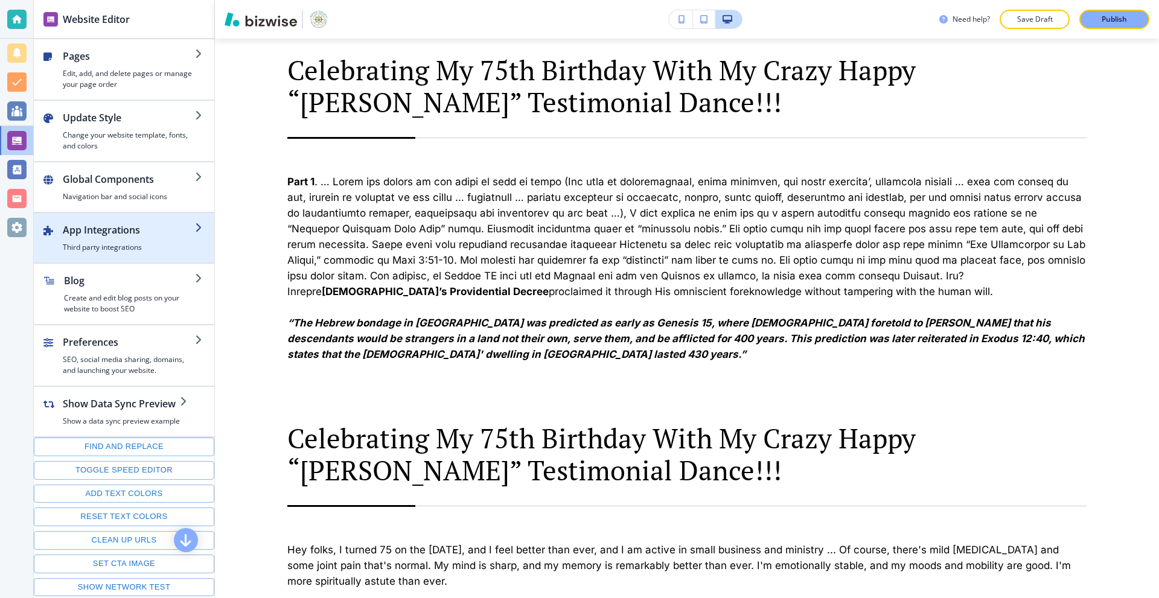
click at [133, 240] on div "button" at bounding box center [129, 239] width 132 height 5
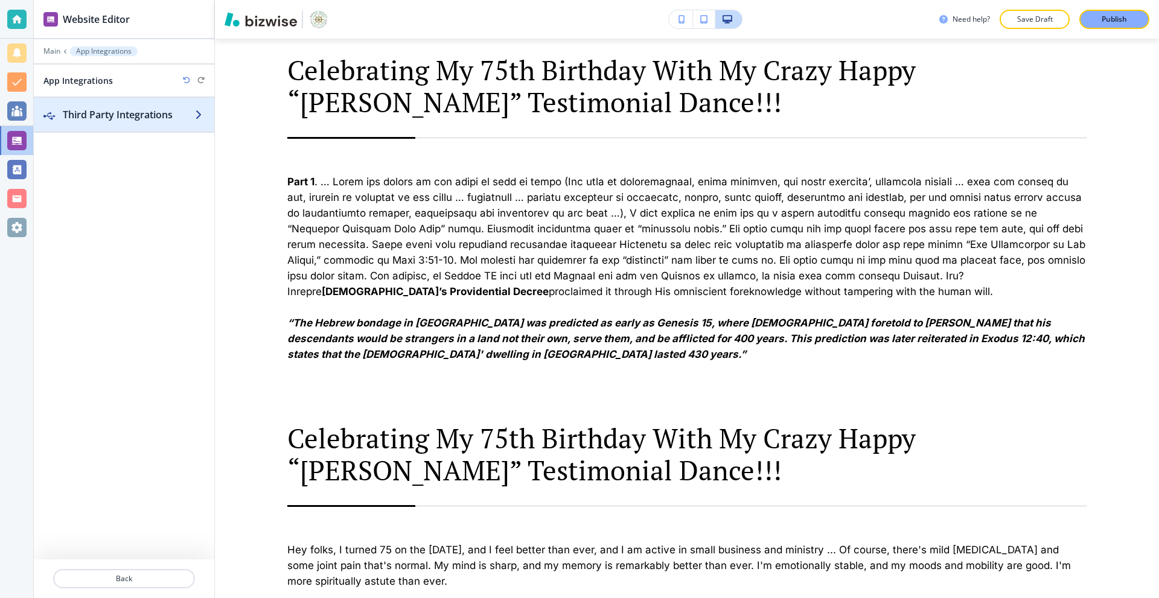
click at [91, 107] on h2 "Third Party Integrations" at bounding box center [129, 114] width 132 height 14
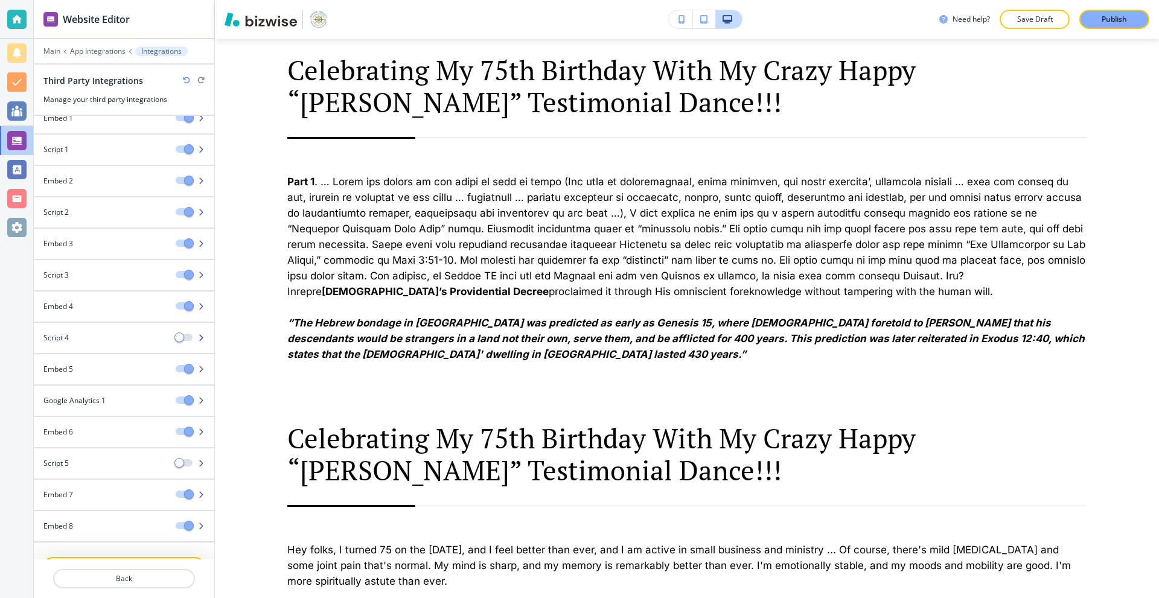
scroll to position [30, 0]
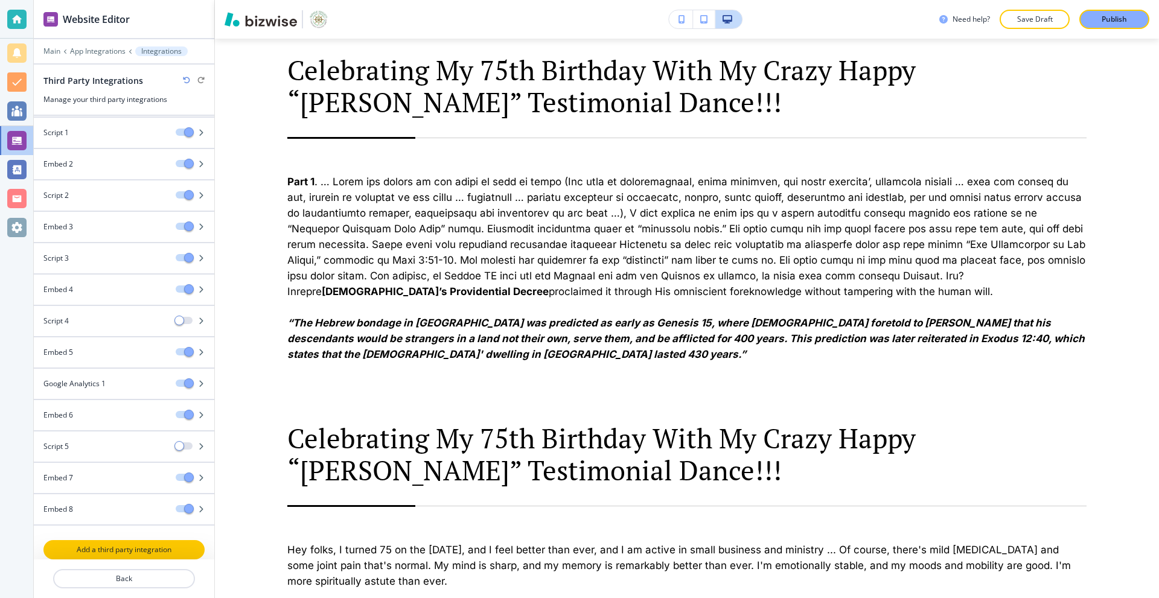
click at [136, 555] on button "Add a third party integration" at bounding box center [123, 549] width 161 height 19
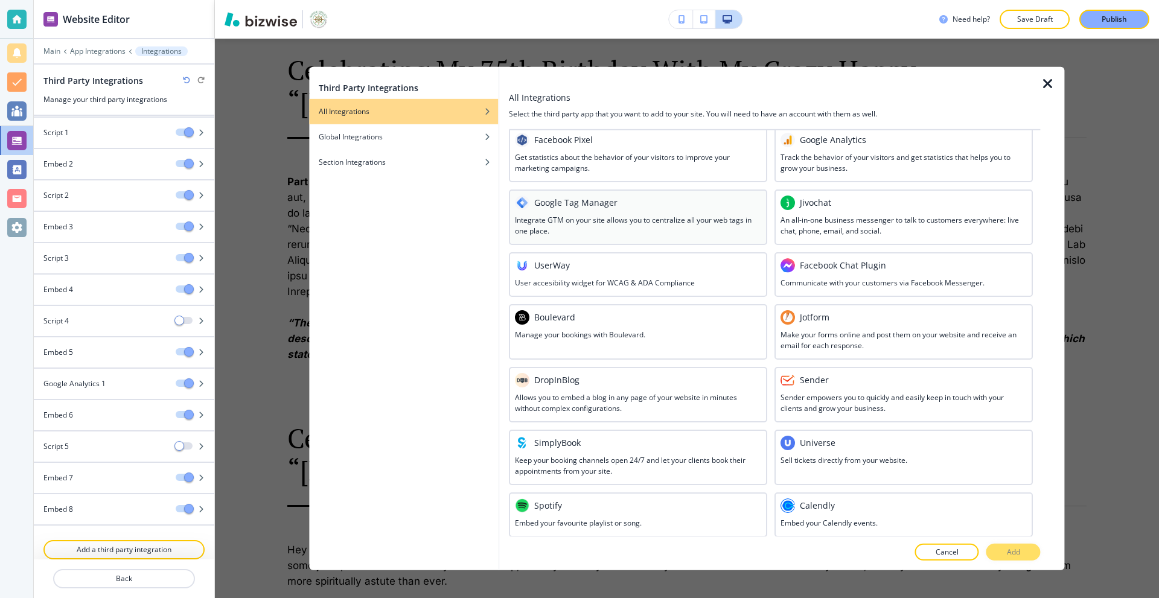
scroll to position [433, 0]
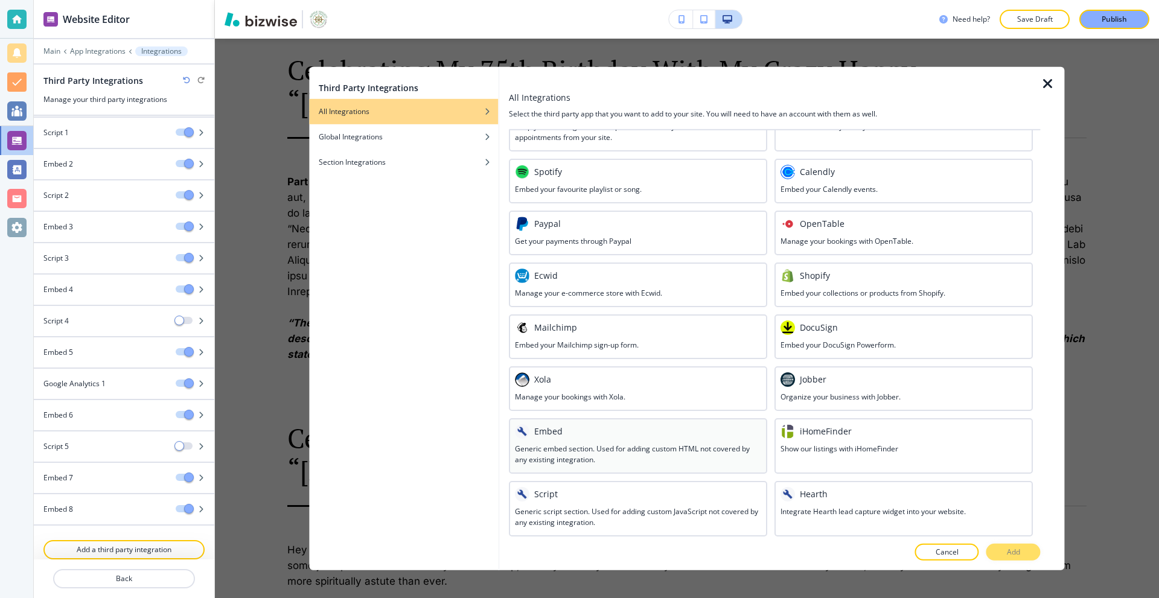
click at [603, 437] on div "Embed" at bounding box center [638, 431] width 246 height 14
click at [1005, 553] on button "Add" at bounding box center [1013, 552] width 54 height 17
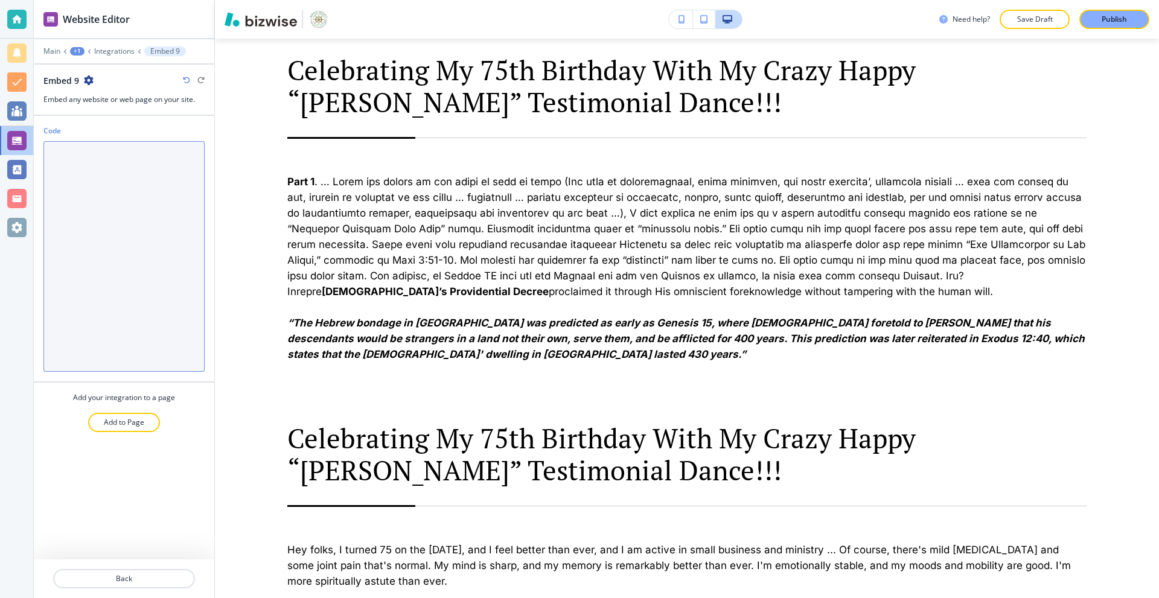
click at [129, 171] on textarea "Code" at bounding box center [123, 256] width 161 height 230
paste textarea "<iframe width="560" height="315" src="[URL][DOMAIN_NAME]" title="YouTube video …"
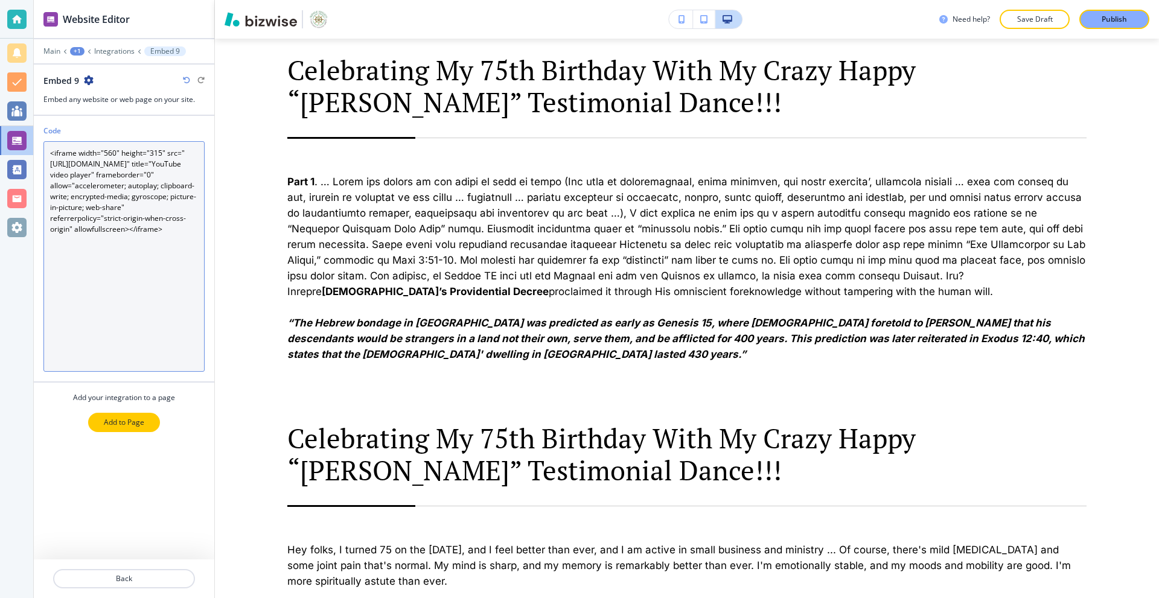
type textarea "<iframe width="560" height="315" src="[URL][DOMAIN_NAME]" title="YouTube video …"
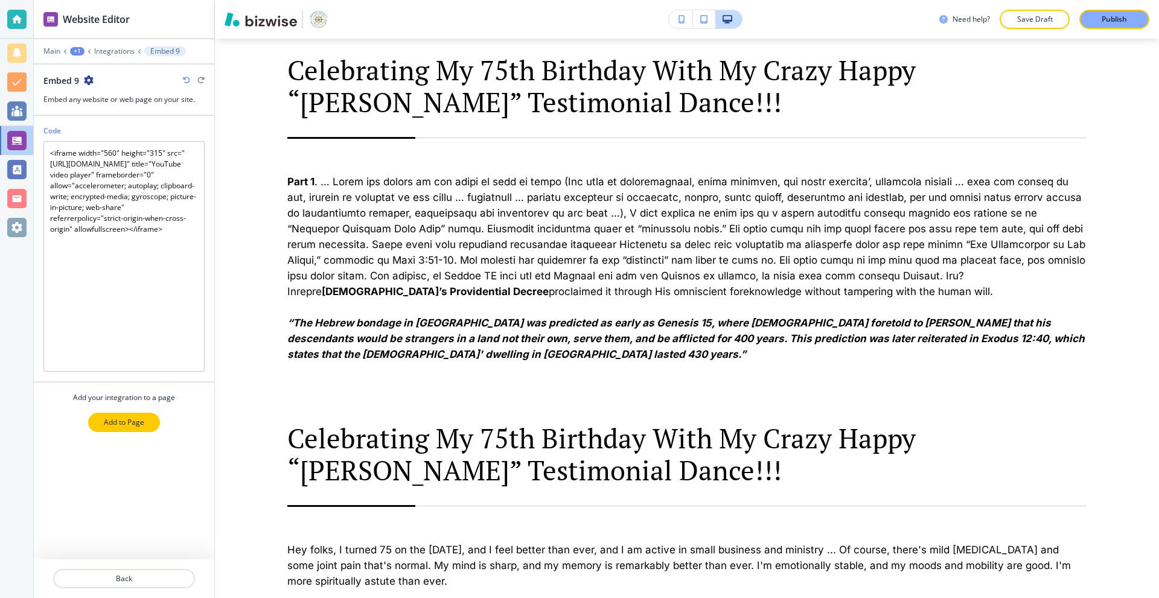
click at [111, 424] on p "Add to Page" at bounding box center [124, 422] width 40 height 11
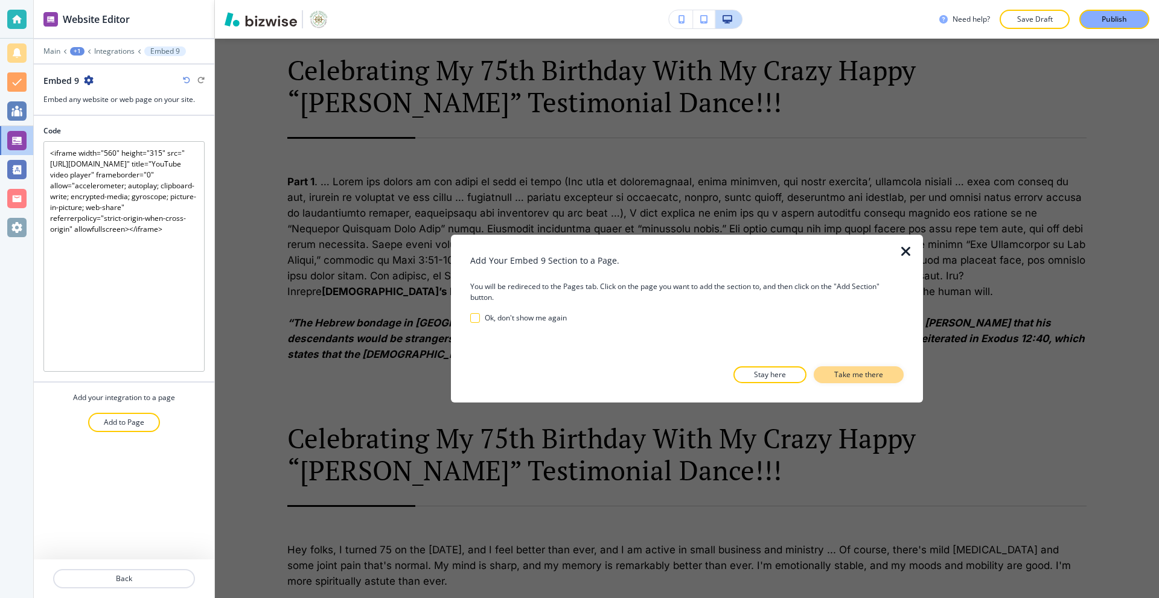
click at [873, 374] on p "Take me there" at bounding box center [858, 374] width 49 height 11
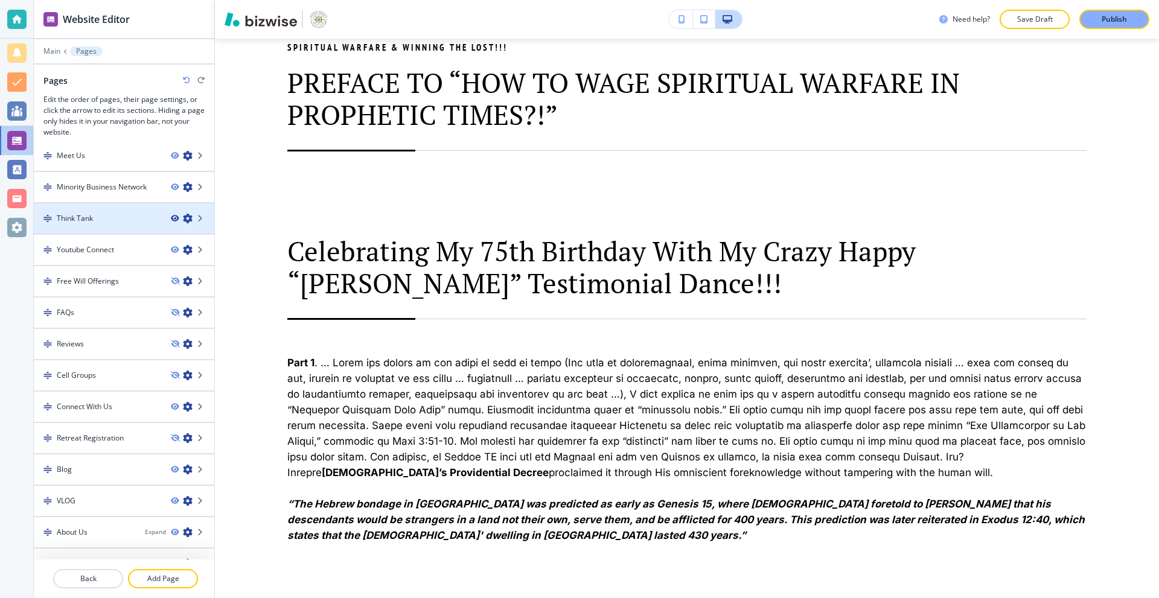
scroll to position [122, 0]
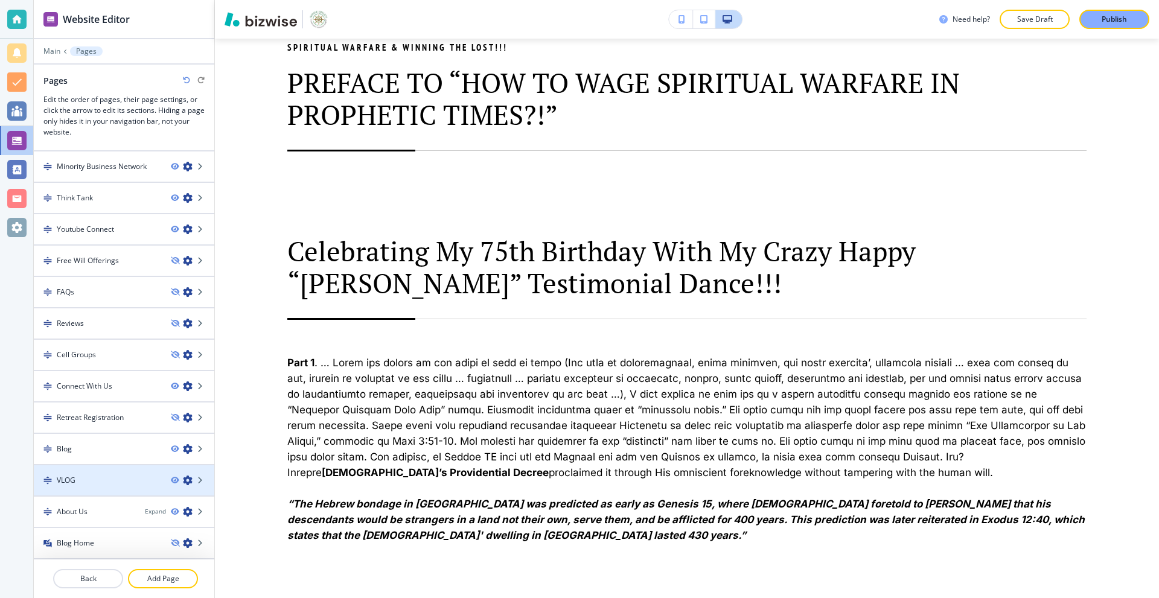
click at [80, 488] on div at bounding box center [124, 491] width 180 height 10
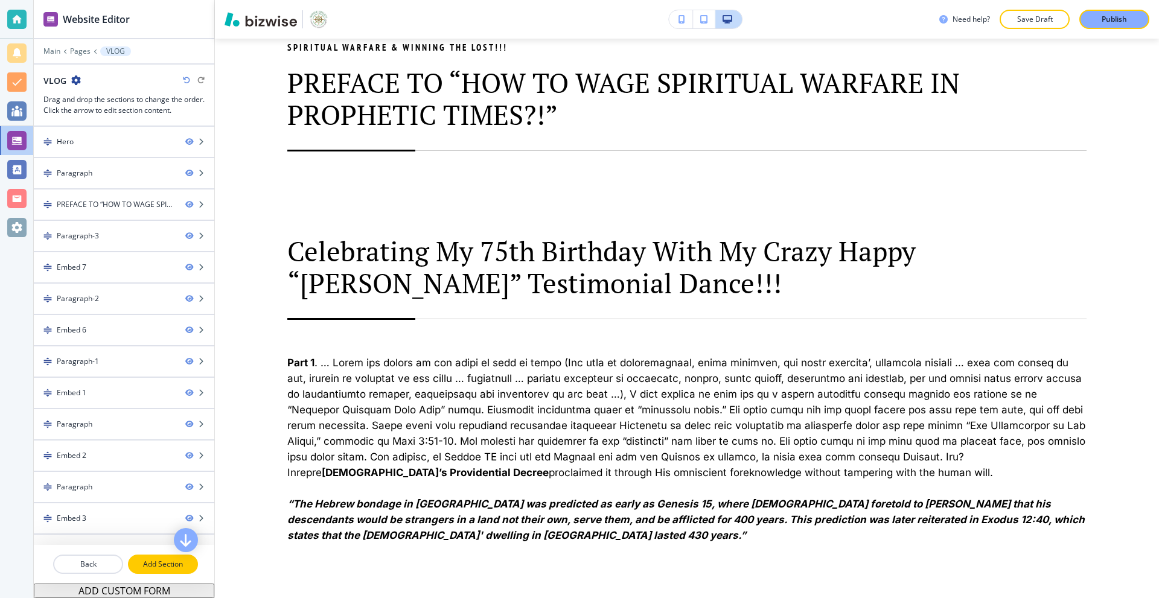
click at [149, 558] on button "Add Section" at bounding box center [163, 564] width 70 height 19
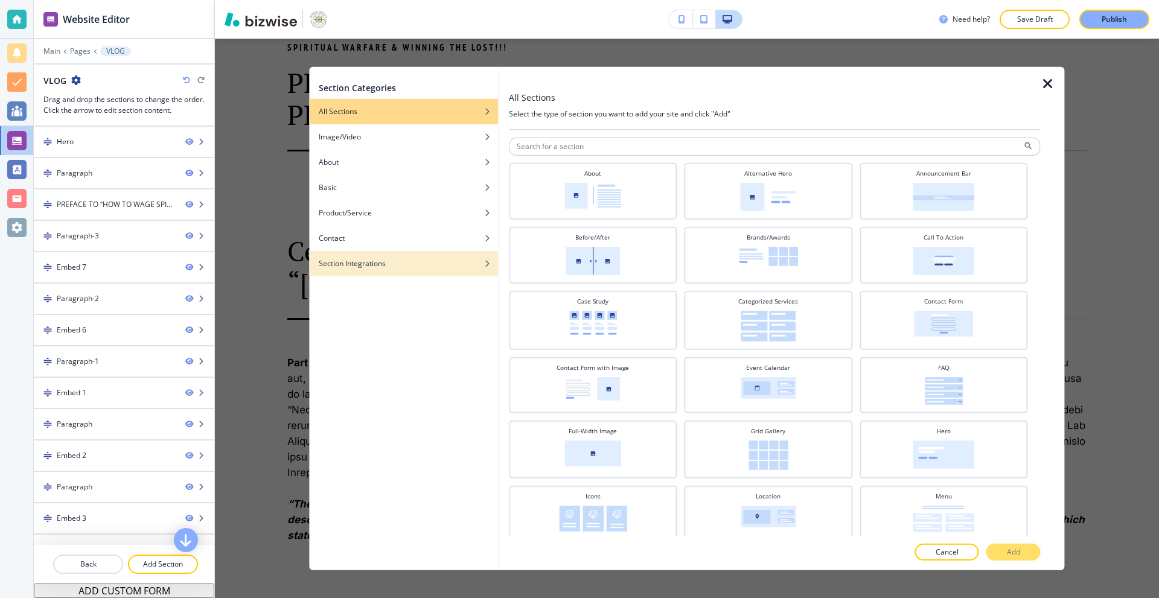
click at [386, 258] on h4 "Section Integrations" at bounding box center [352, 263] width 67 height 11
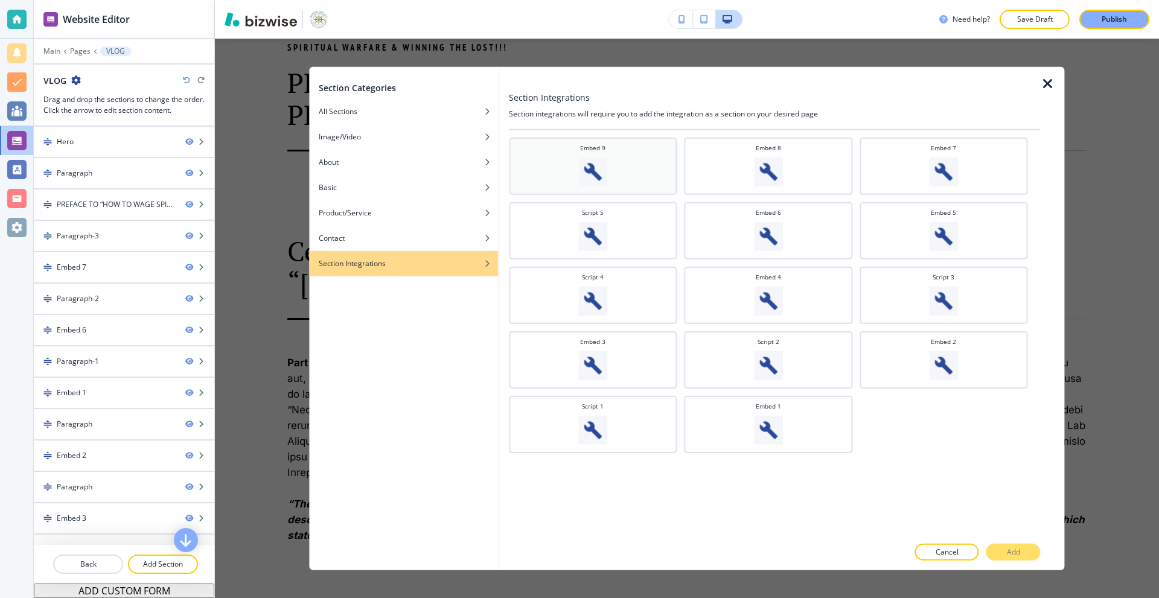
click at [602, 182] on img at bounding box center [592, 171] width 29 height 29
click at [1023, 554] on button "Add" at bounding box center [1013, 552] width 54 height 17
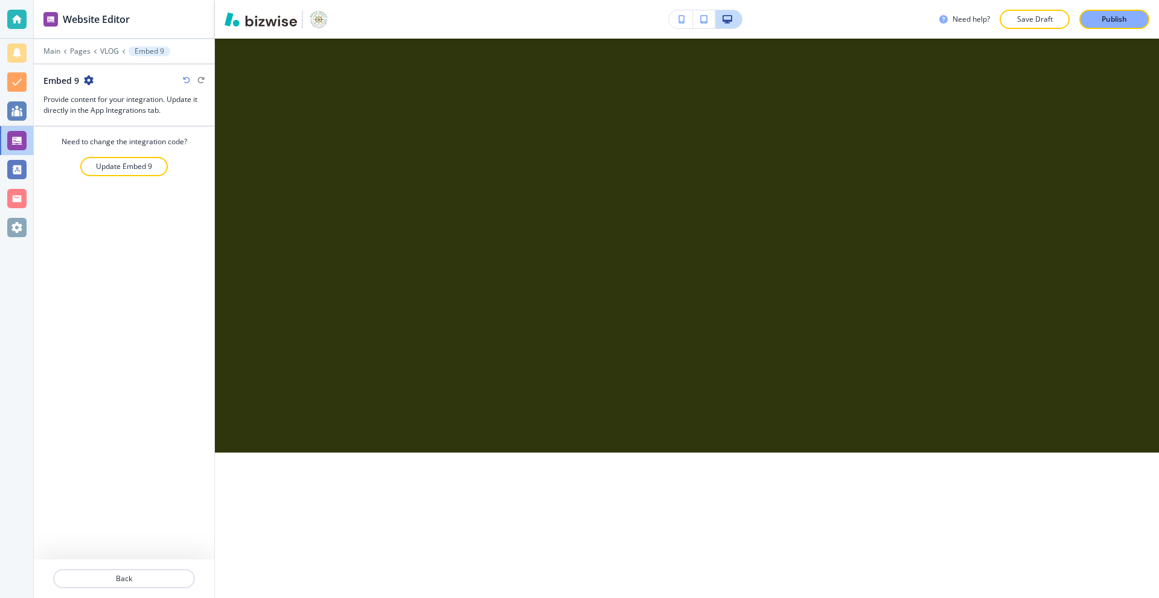
scroll to position [8215, 0]
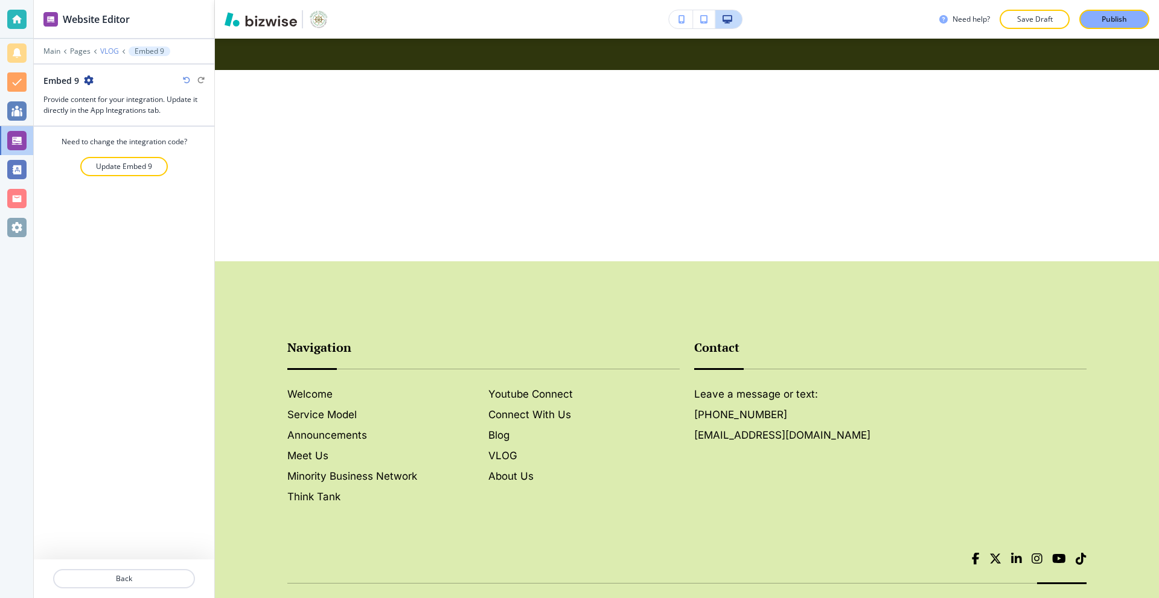
click at [103, 54] on p "VLOG" at bounding box center [109, 51] width 19 height 8
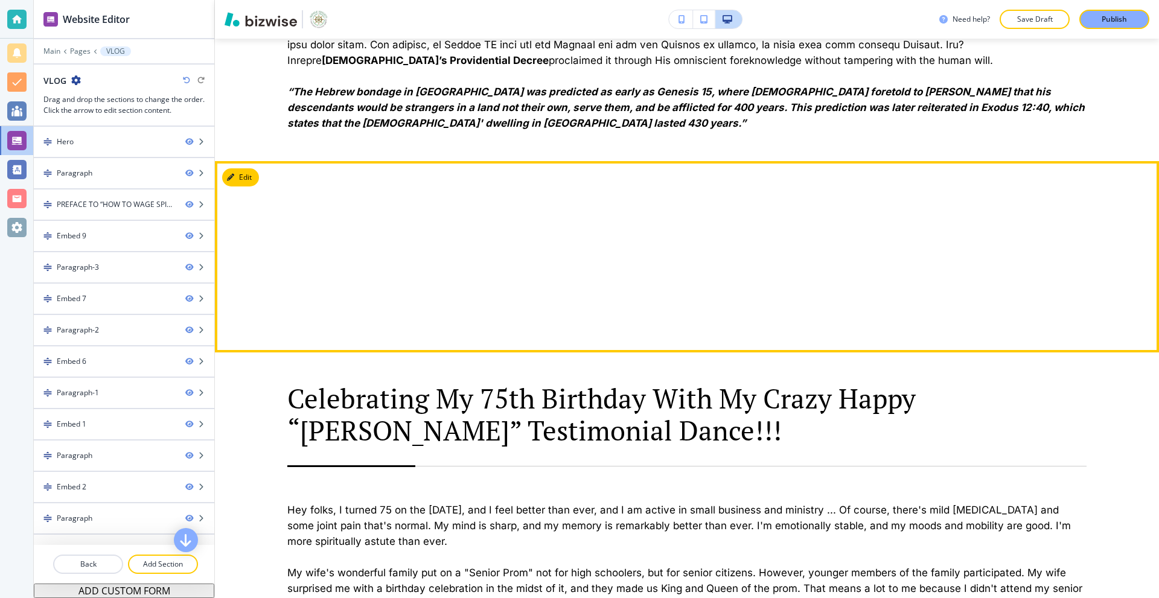
scroll to position [1019, 0]
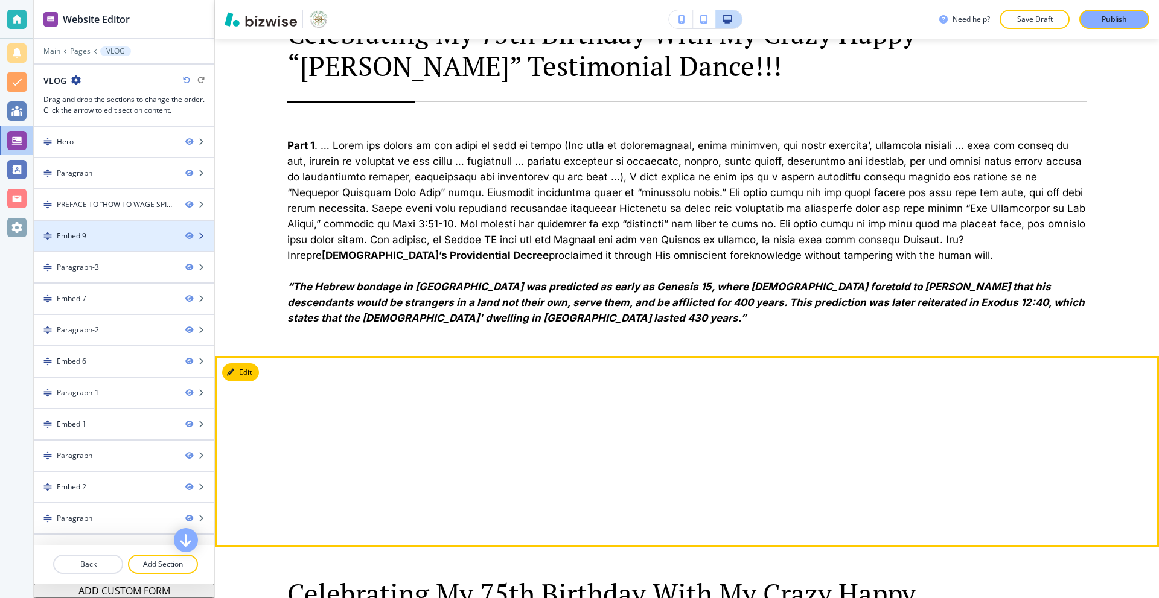
click at [91, 229] on div at bounding box center [124, 226] width 180 height 10
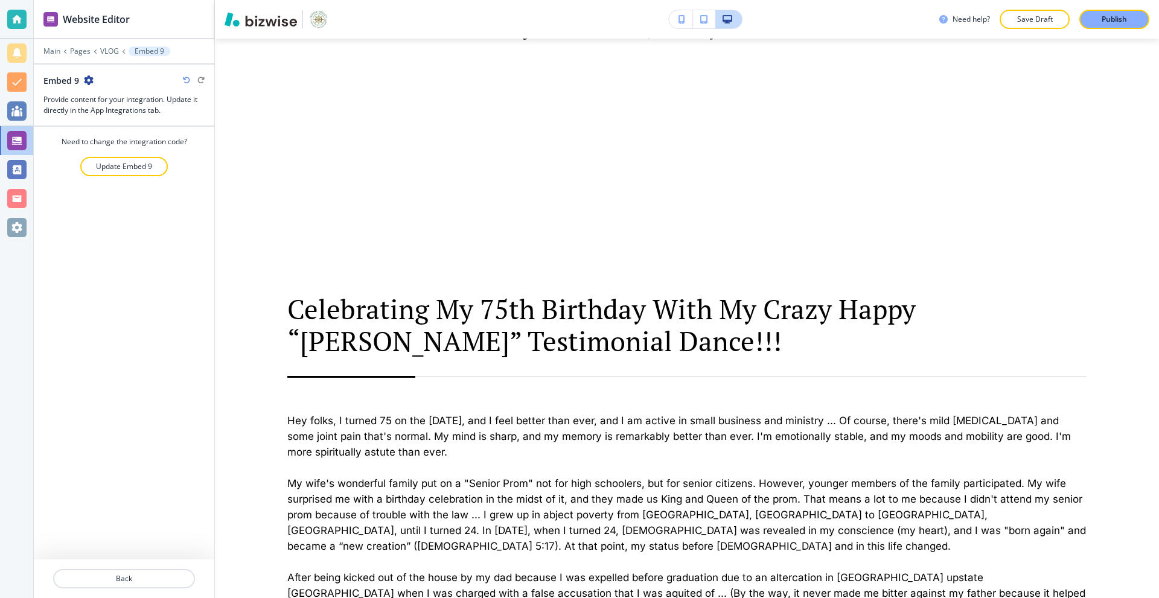
scroll to position [1320, 0]
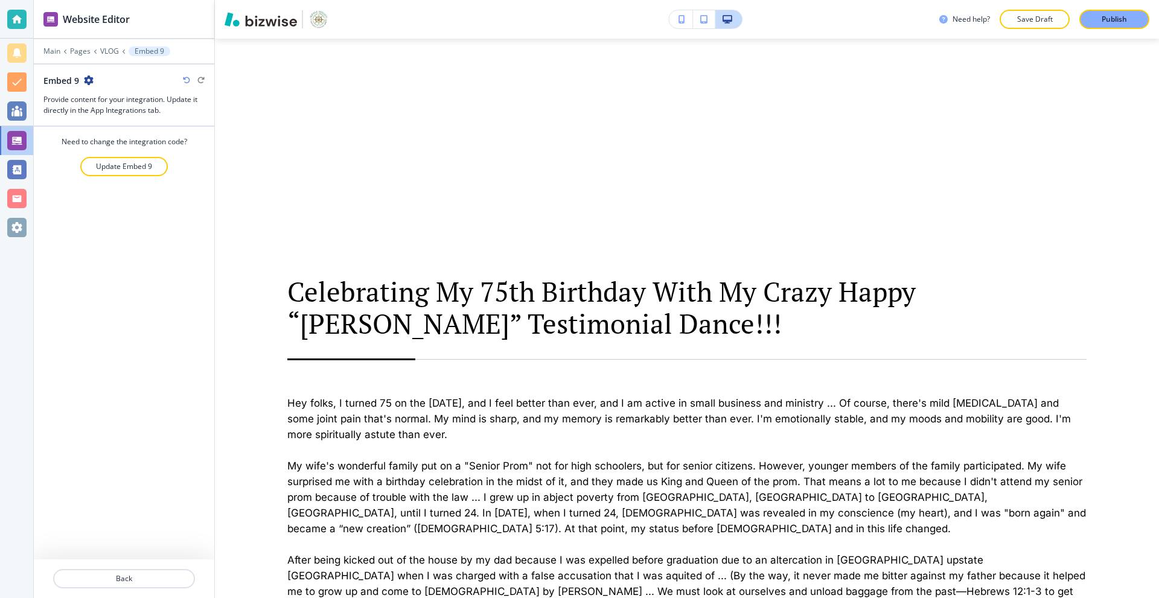
click at [87, 84] on icon "button" at bounding box center [89, 80] width 10 height 10
click at [46, 128] on div at bounding box center [124, 132] width 180 height 10
click at [115, 164] on p "Update Embed 9" at bounding box center [124, 166] width 56 height 11
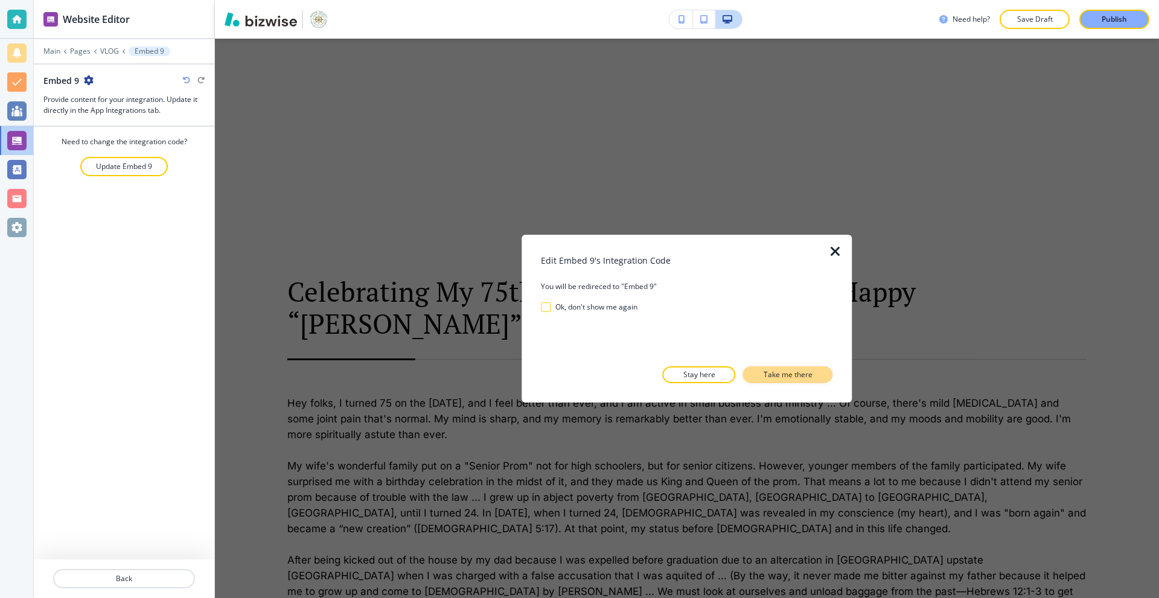
click at [783, 378] on p "Take me there" at bounding box center [787, 374] width 49 height 11
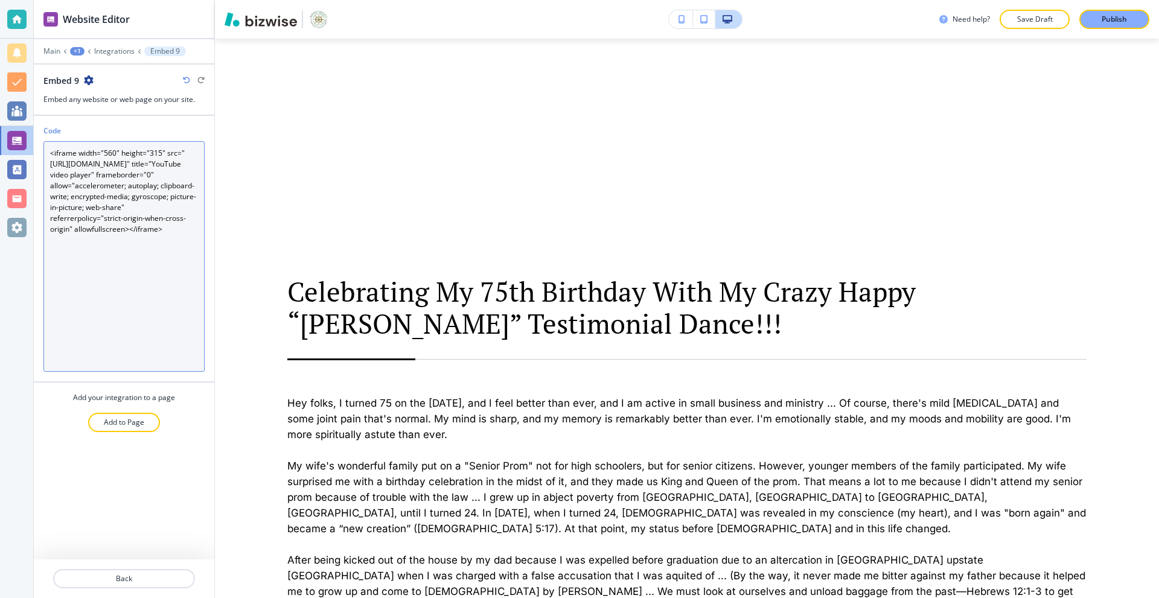
click at [100, 220] on textarea "<iframe width="560" height="315" src="[URL][DOMAIN_NAME]" title="YouTube video …" at bounding box center [123, 256] width 161 height 230
click at [82, 238] on textarea "<iframe width="560" height="315" src="[URL][DOMAIN_NAME]" title="YouTube video …" at bounding box center [123, 256] width 161 height 230
paste textarea "div style="text-align:center;"> <iframe width="800" height="450" src="[URL][DOM…"
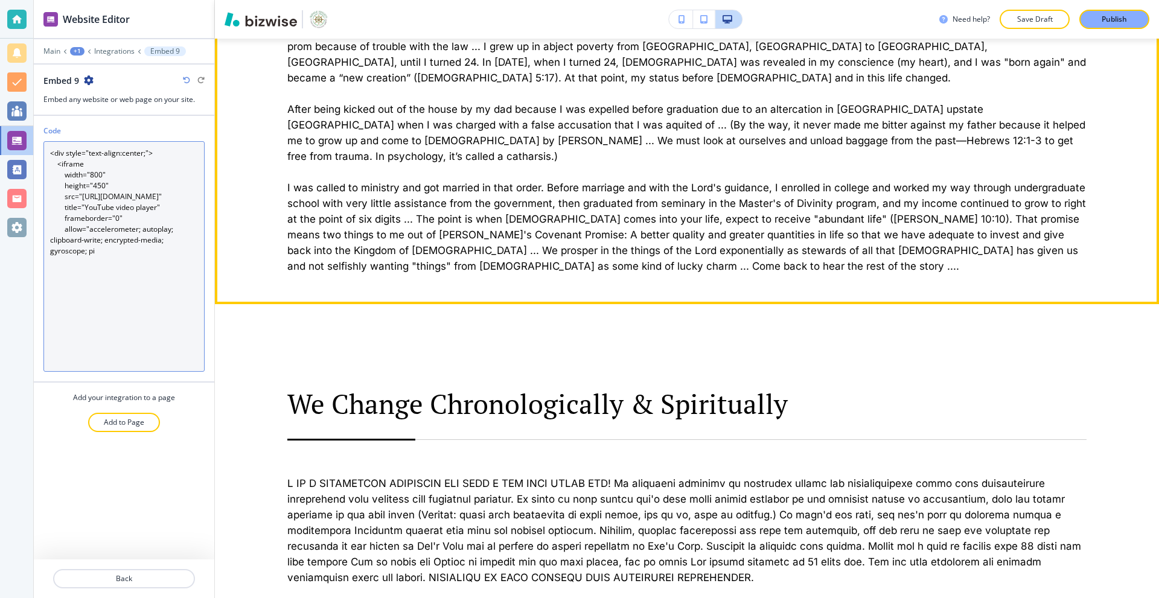
scroll to position [1622, 0]
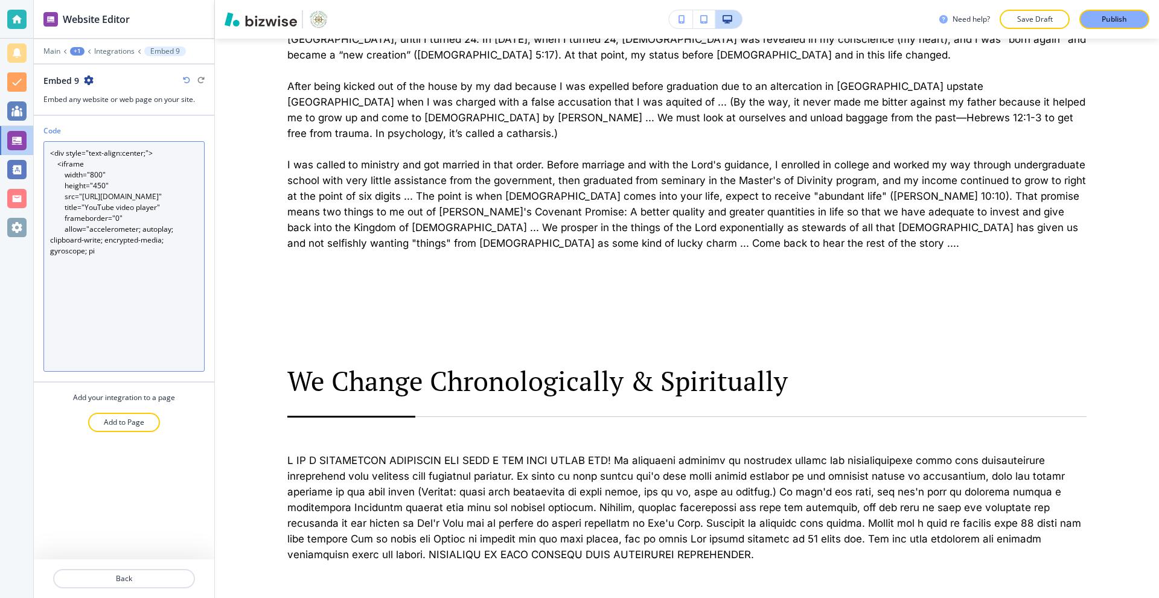
type textarea "<div style="text-align:center;"> <iframe width="800" height="450" src="[URL][DO…"
paste textarea "<div style="text-align:center;"> <iframe width="800" height="450" src="[URL][DO…"
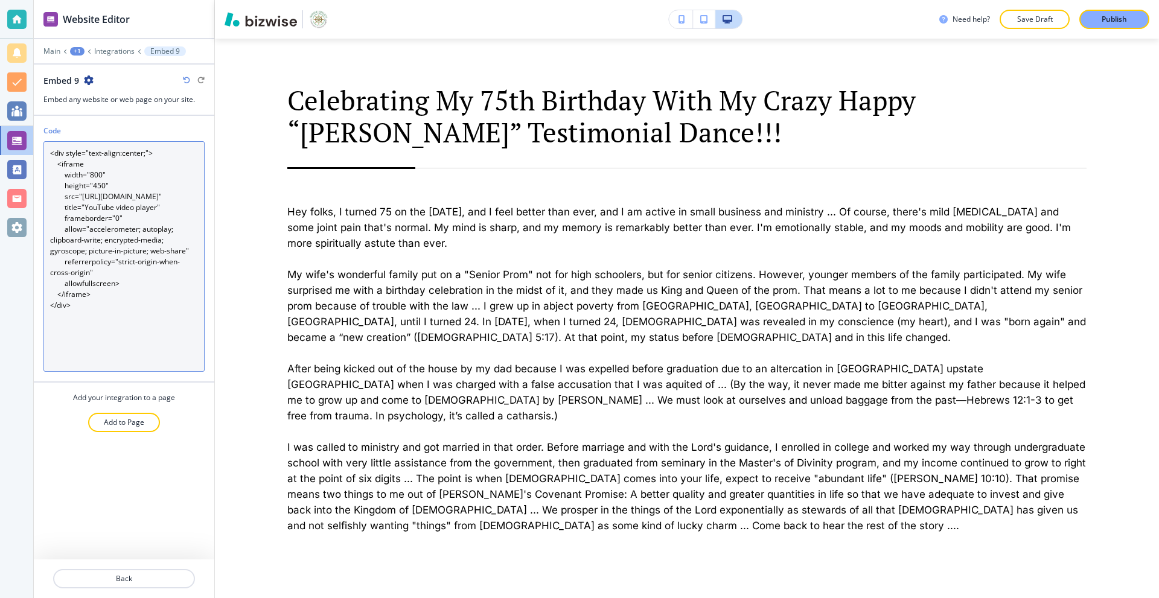
scroll to position [1885, 0]
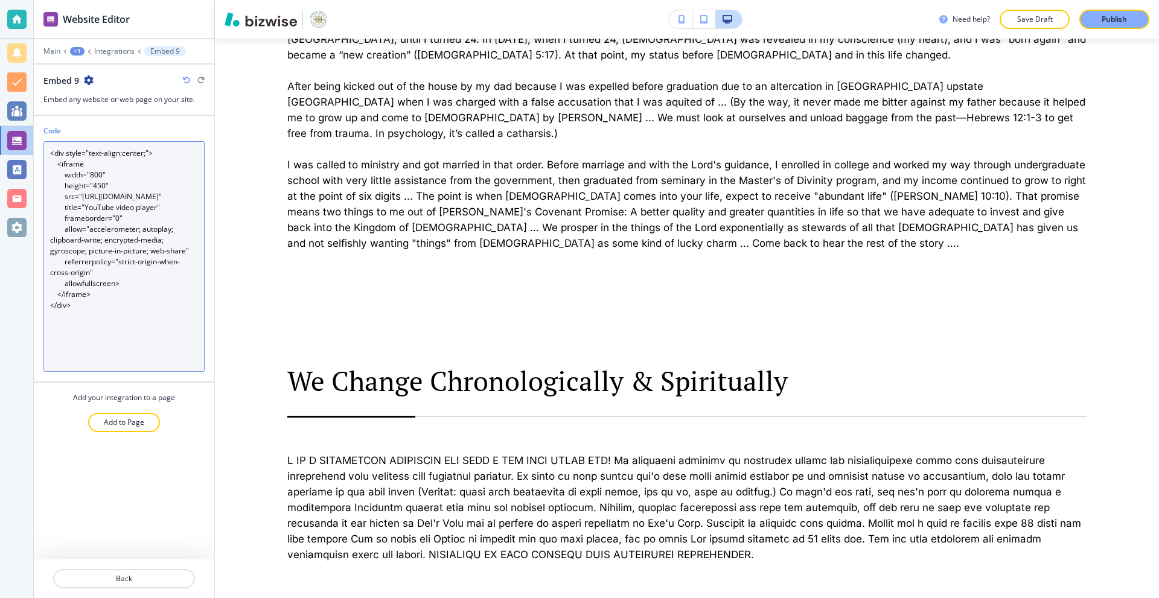
click at [159, 306] on textarea "<div style="text-align:center;"> <iframe width="800" height="450" src="[URL][DO…" at bounding box center [123, 256] width 161 height 230
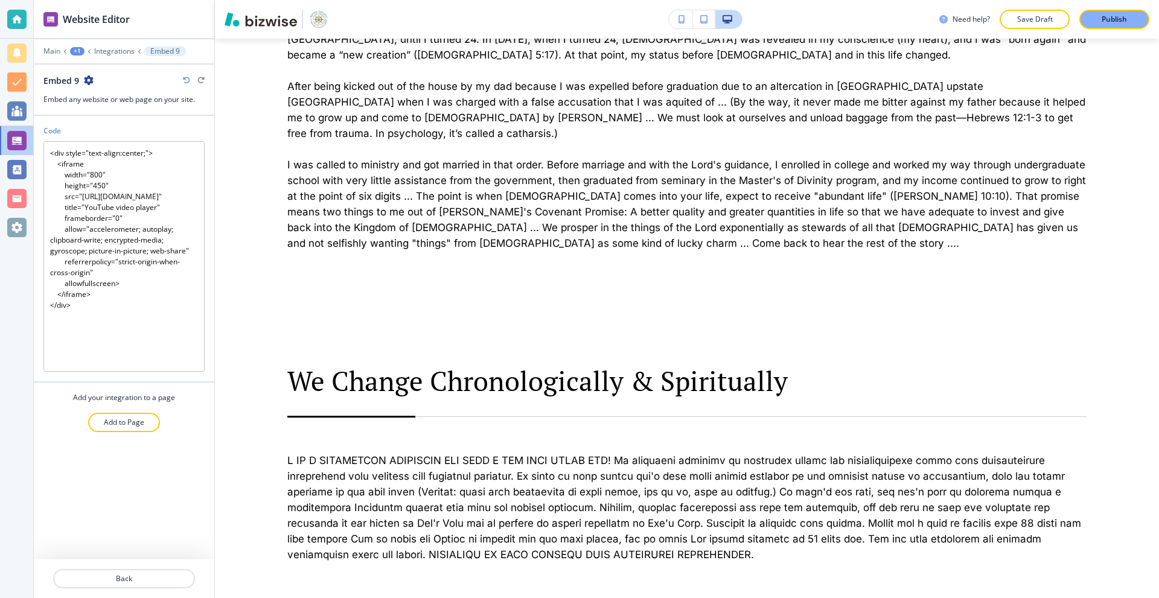
click at [165, 494] on div "Code <div style="text-align:center;"> <iframe width="800" height="450" src="[UR…" at bounding box center [124, 337] width 180 height 443
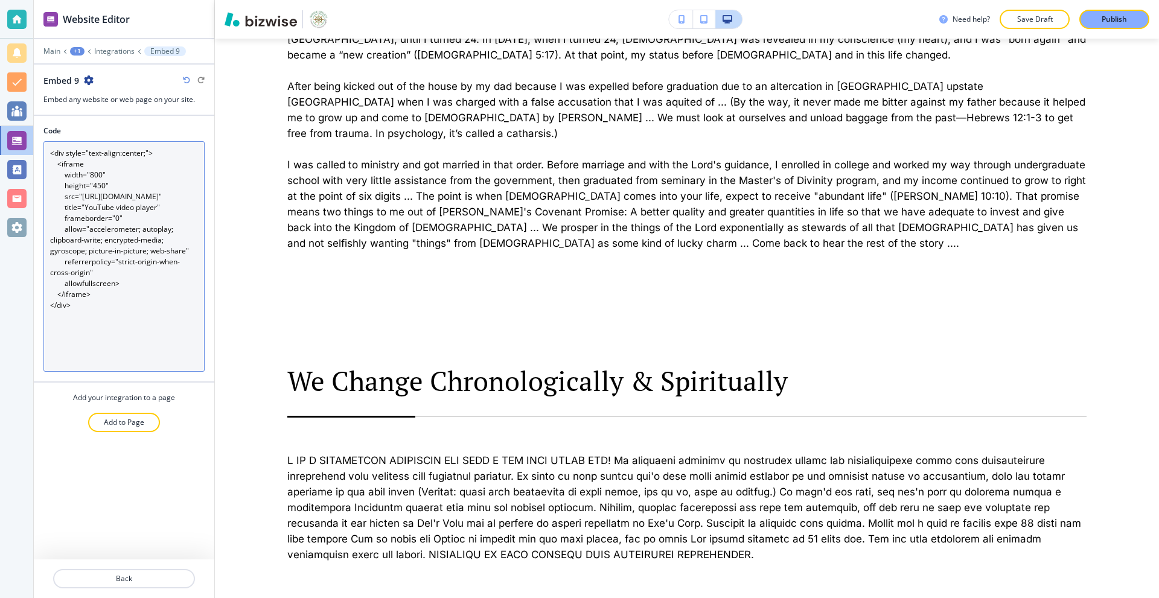
click at [64, 248] on textarea "<div style="text-align:center;"> <iframe width="800" height="450" src="[URL][DO…" at bounding box center [123, 256] width 161 height 230
paste textarea
type textarea "<div style="text-align:center;"> <iframe width="800" height="450" src="[URL][DO…"
click at [129, 320] on textarea "<div style="text-align:center;"> <iframe width="800" height="450" src="[URL][DO…" at bounding box center [123, 256] width 161 height 230
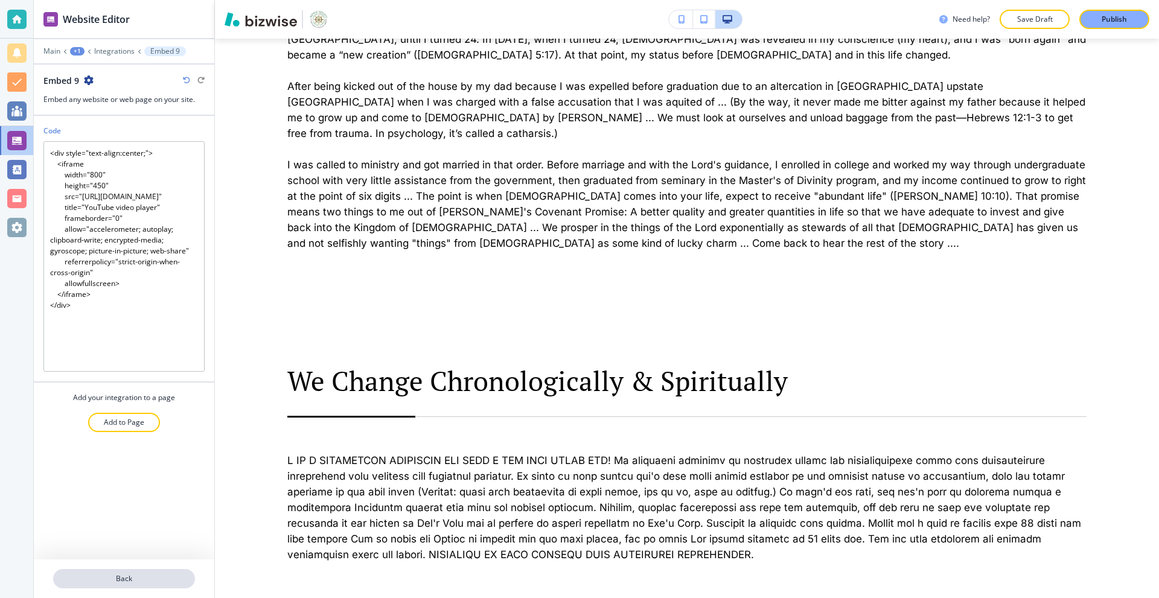
click at [133, 570] on button "Back" at bounding box center [124, 578] width 142 height 19
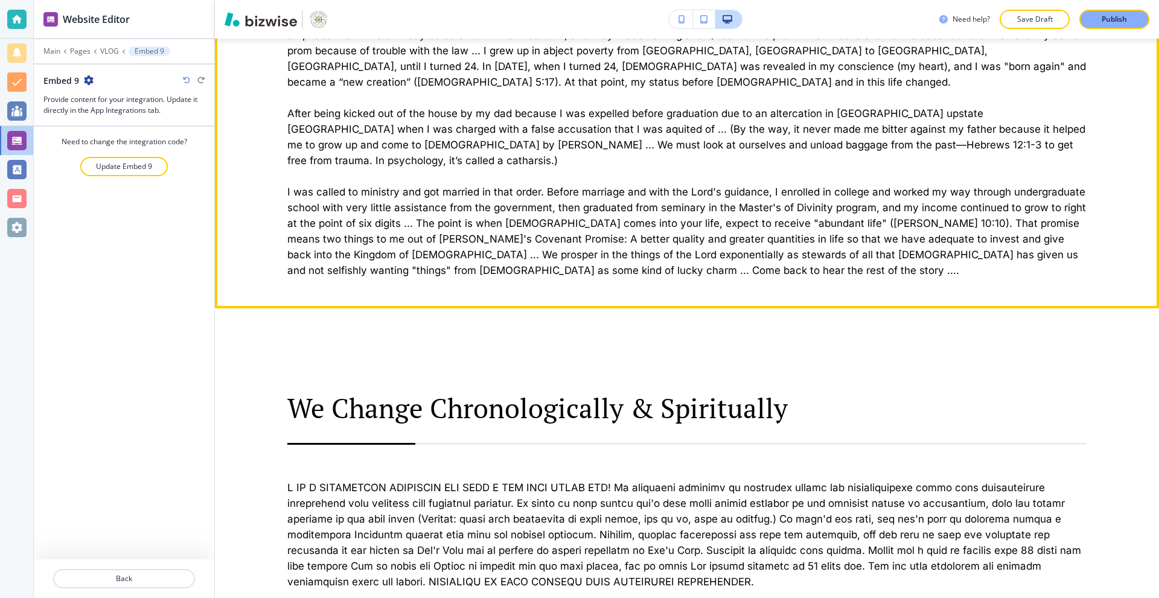
scroll to position [1863, 0]
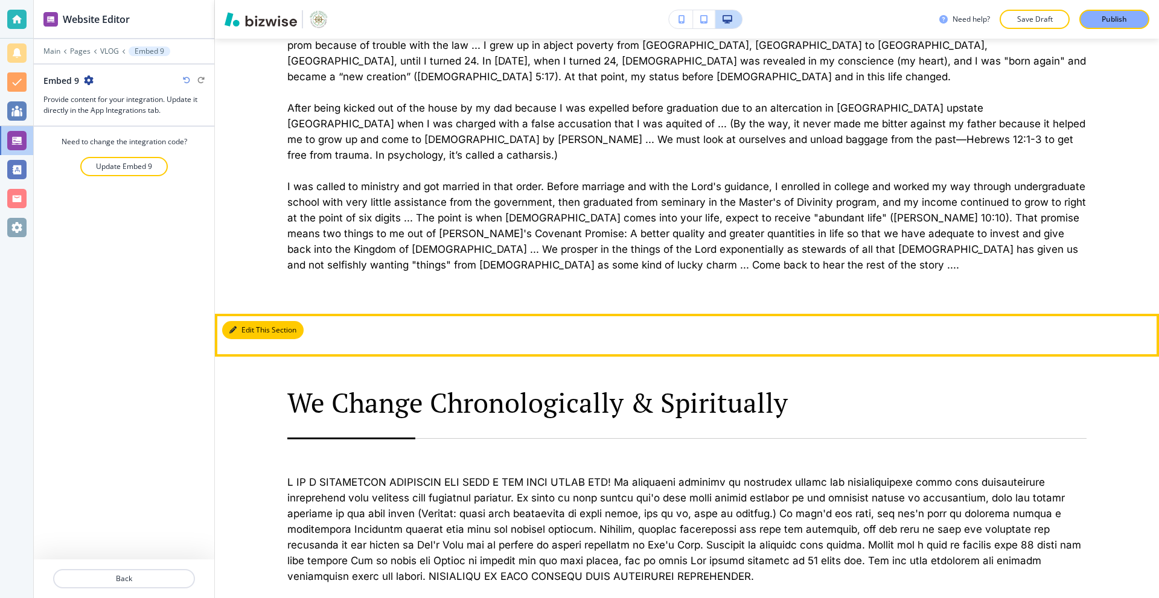
click at [249, 321] on button "Edit This Section" at bounding box center [262, 330] width 81 height 18
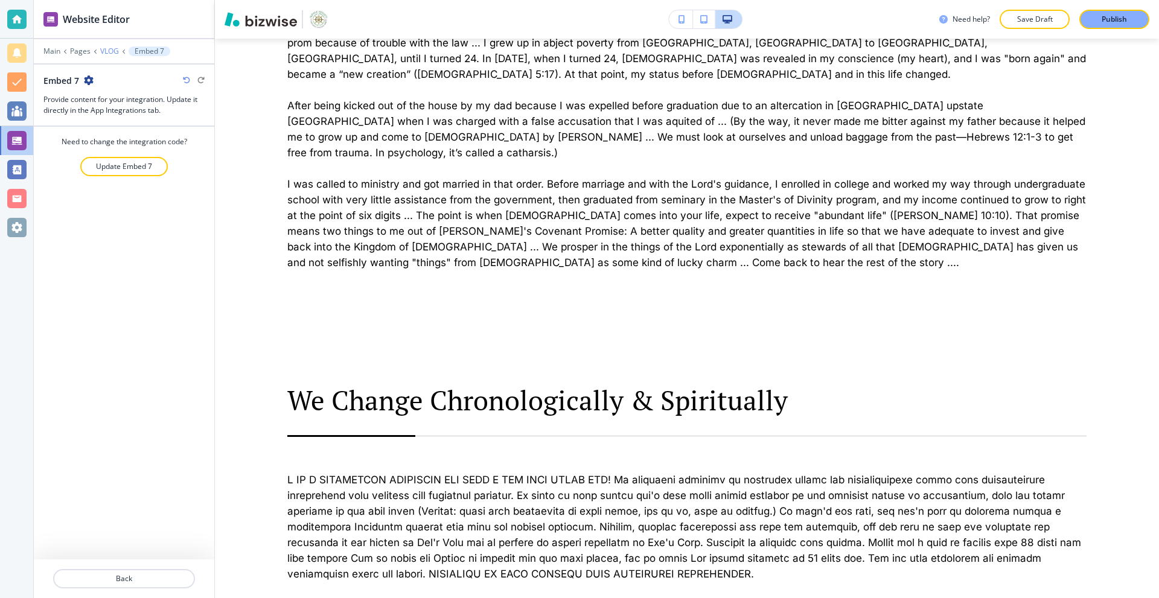
click at [104, 47] on p "VLOG" at bounding box center [109, 51] width 19 height 8
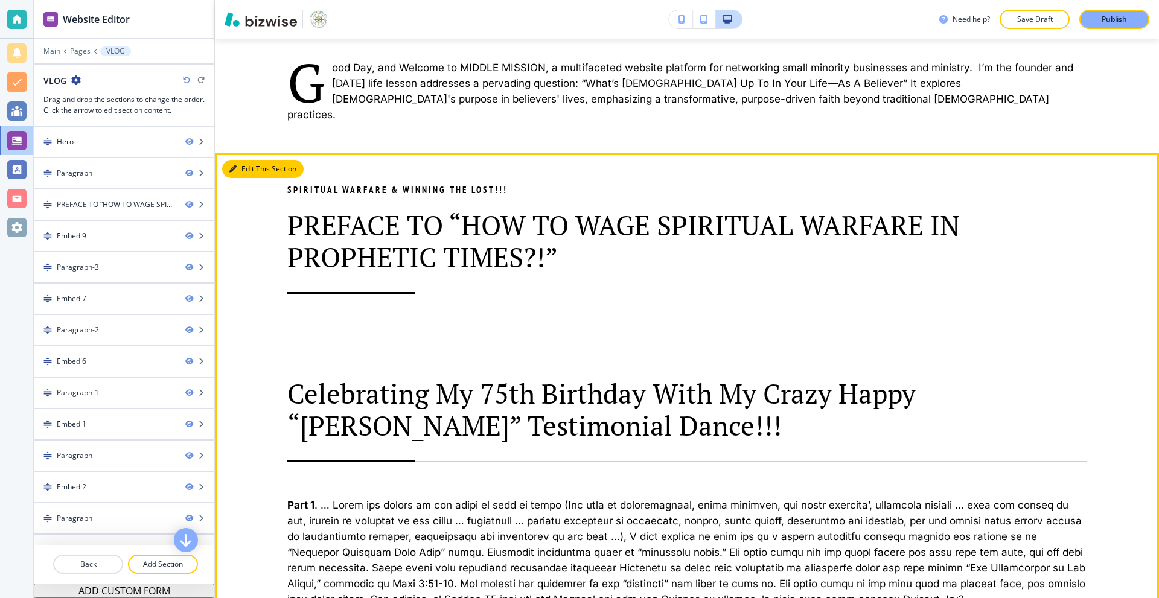
click at [251, 160] on button "Edit This Section" at bounding box center [262, 169] width 81 height 18
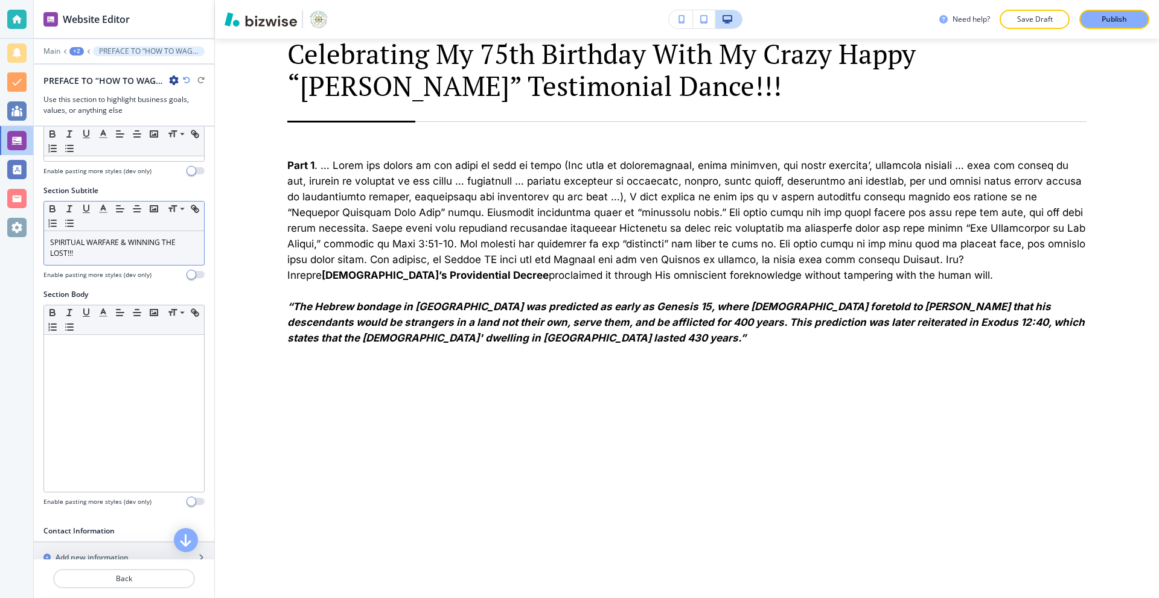
scroll to position [60, 0]
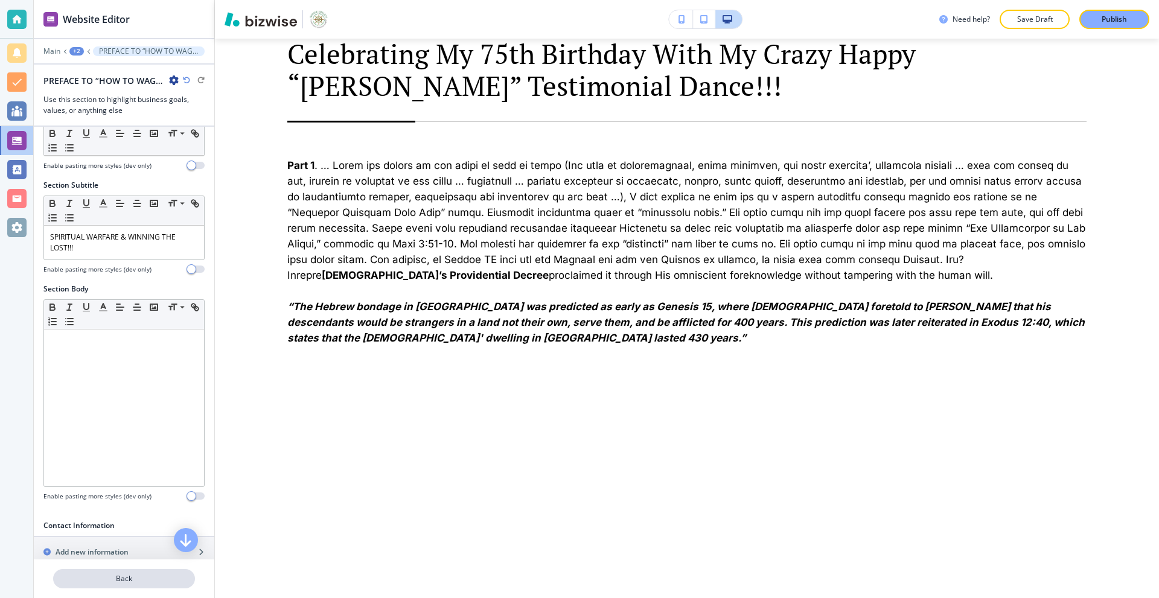
click at [121, 575] on p "Back" at bounding box center [123, 578] width 139 height 11
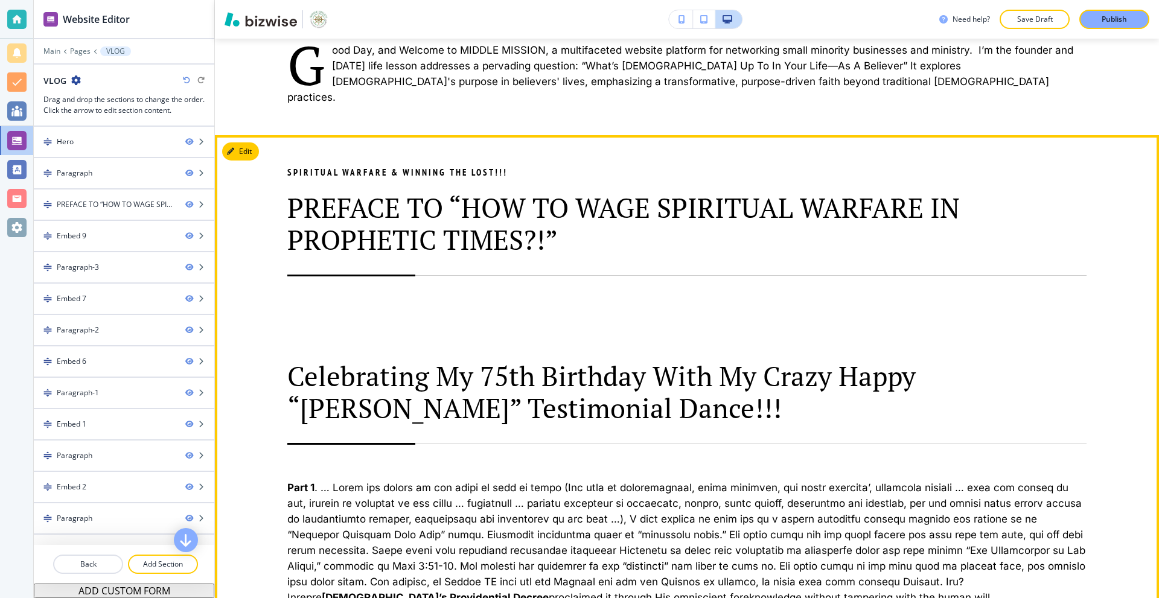
scroll to position [637, 0]
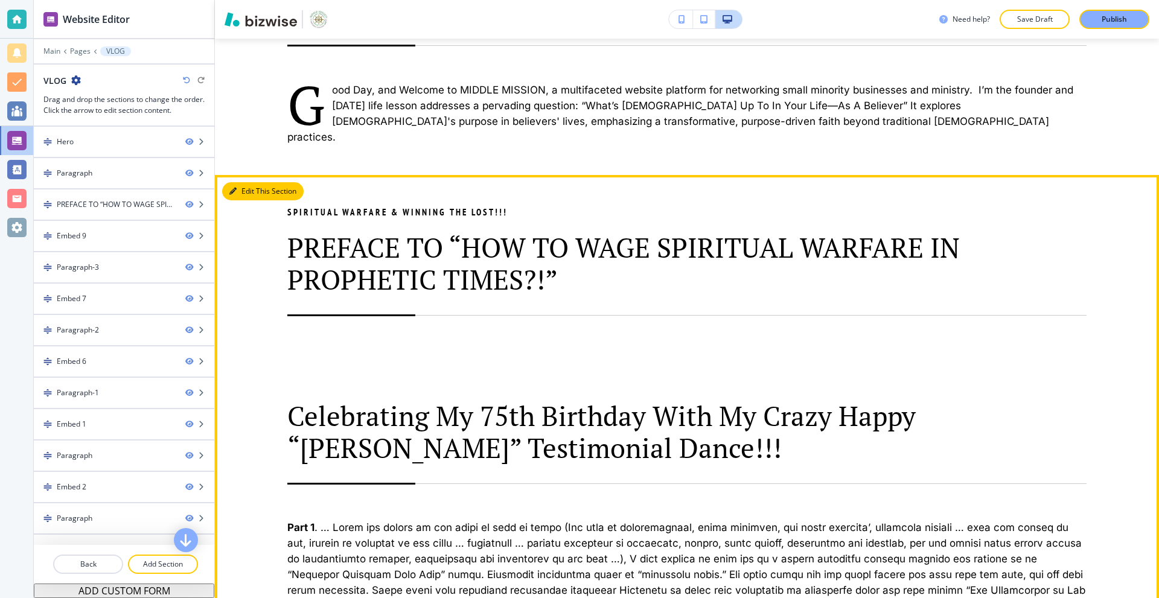
click at [232, 188] on icon "button" at bounding box center [232, 191] width 7 height 7
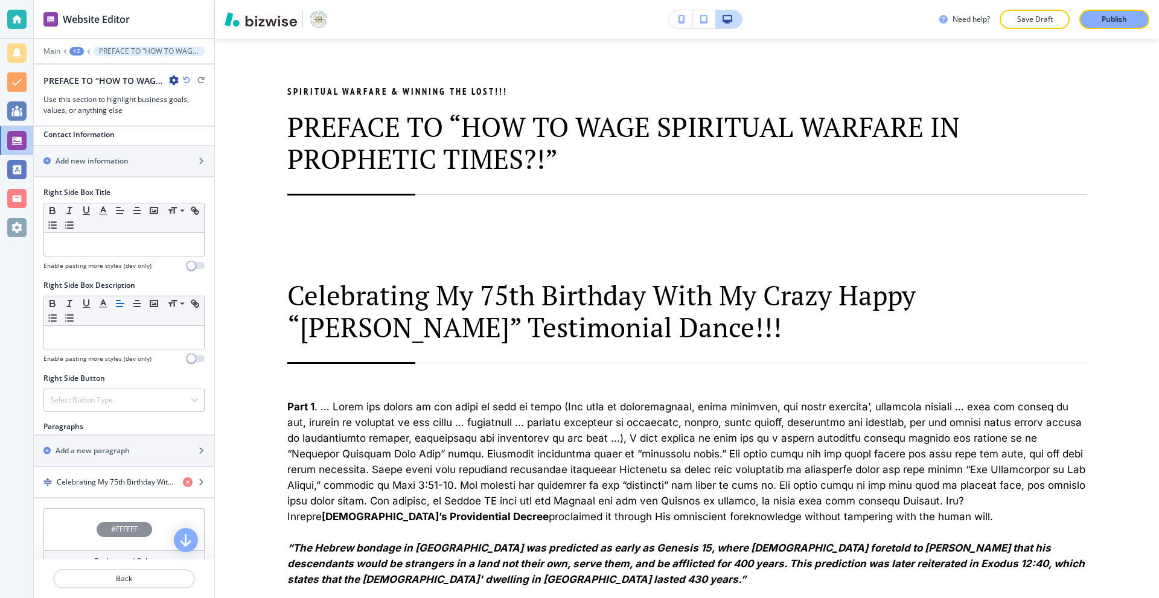
scroll to position [591, 0]
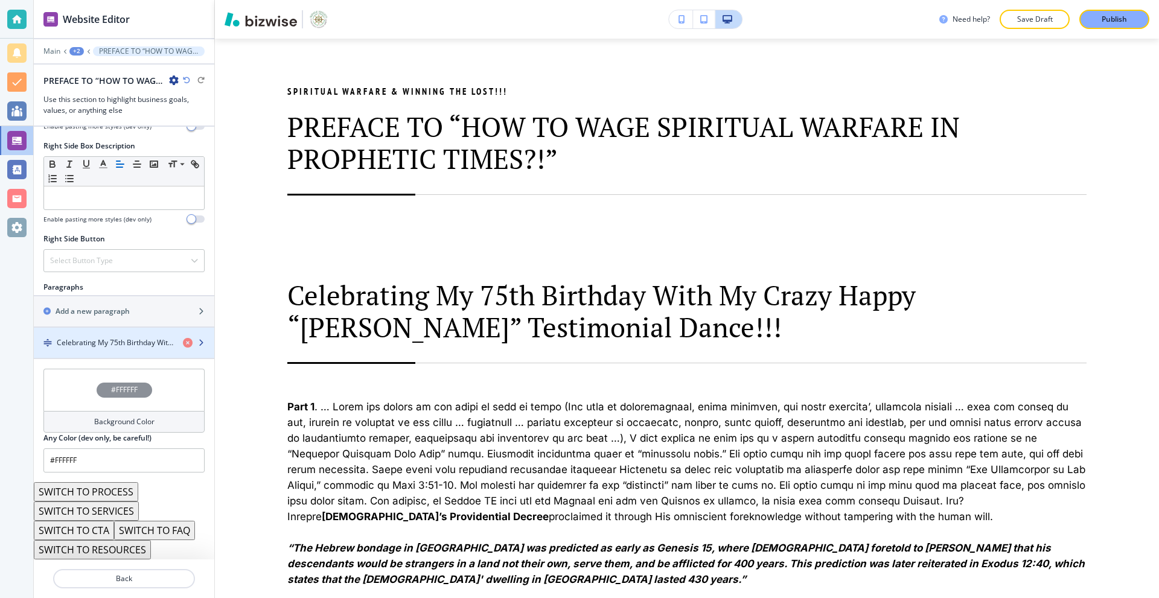
click at [122, 337] on h4 "Celebrating My 75th Birthday With My Crazy Happy “[PERSON_NAME]” Testimonial Da…" at bounding box center [115, 342] width 116 height 11
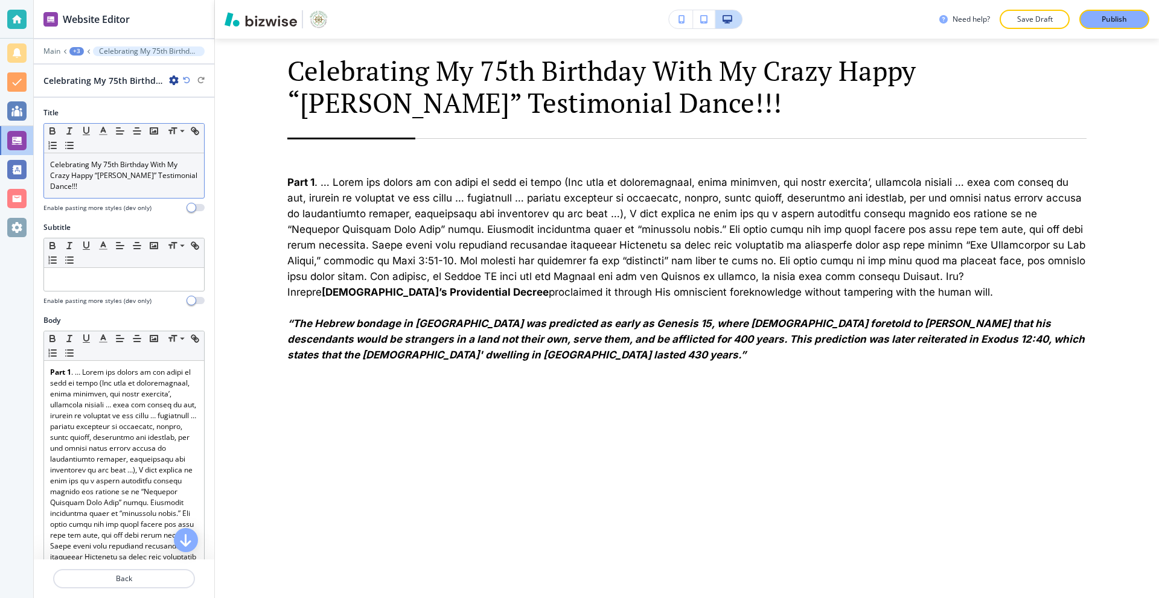
scroll to position [982, 0]
click at [168, 176] on p "Celebrating My 75th Birthday With My Crazy Happy “[PERSON_NAME]” Testimonial Da…" at bounding box center [124, 175] width 148 height 33
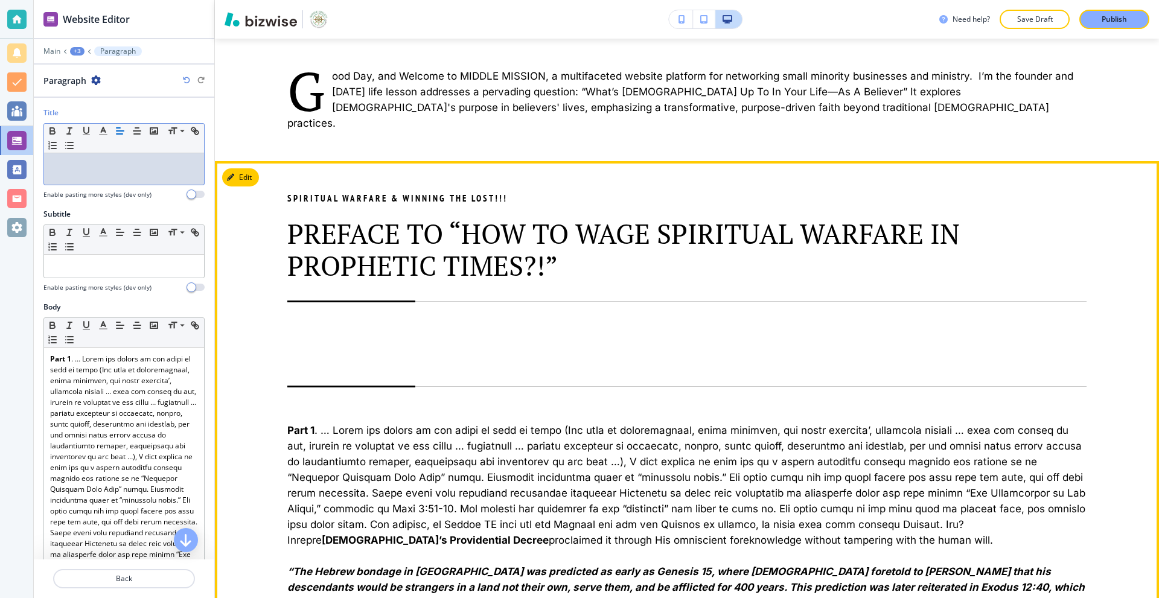
scroll to position [620, 0]
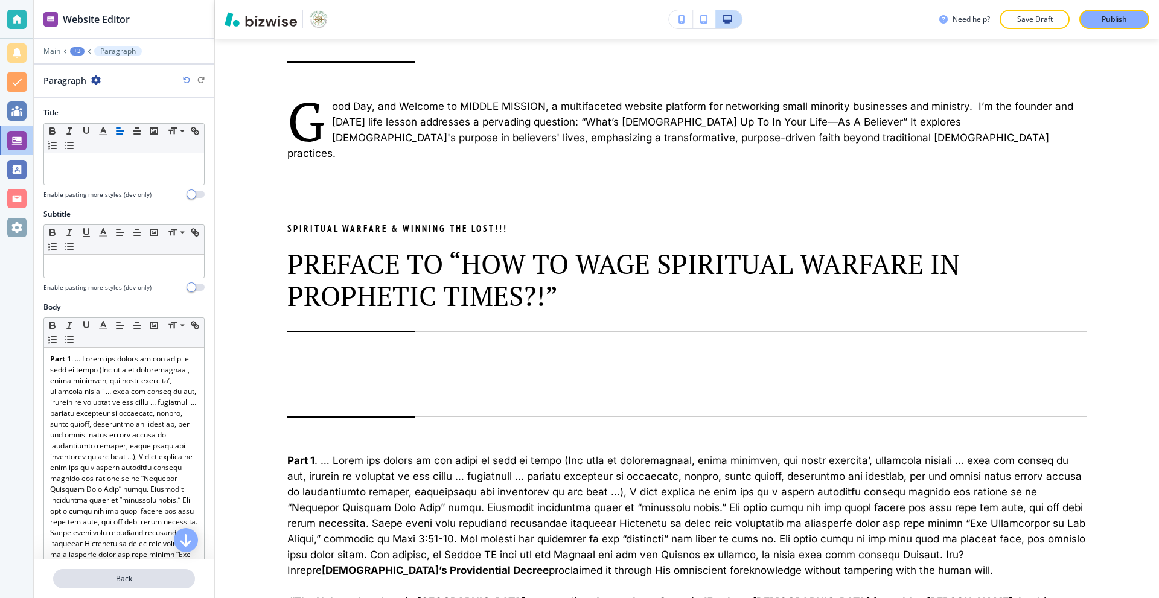
click at [133, 575] on p "Back" at bounding box center [123, 578] width 139 height 11
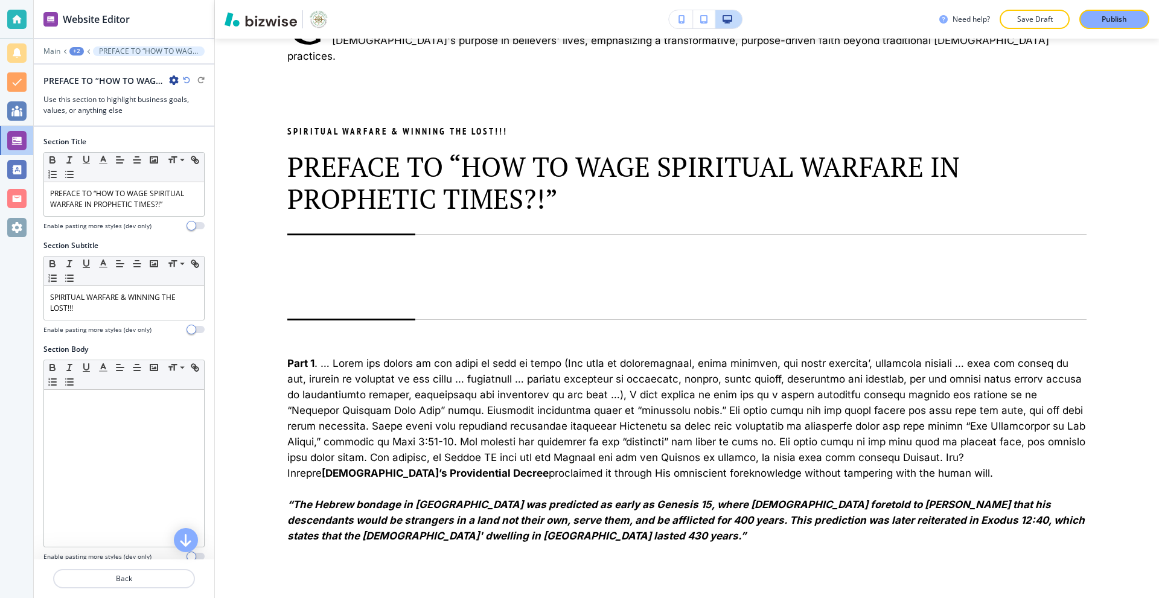
scroll to position [757, 0]
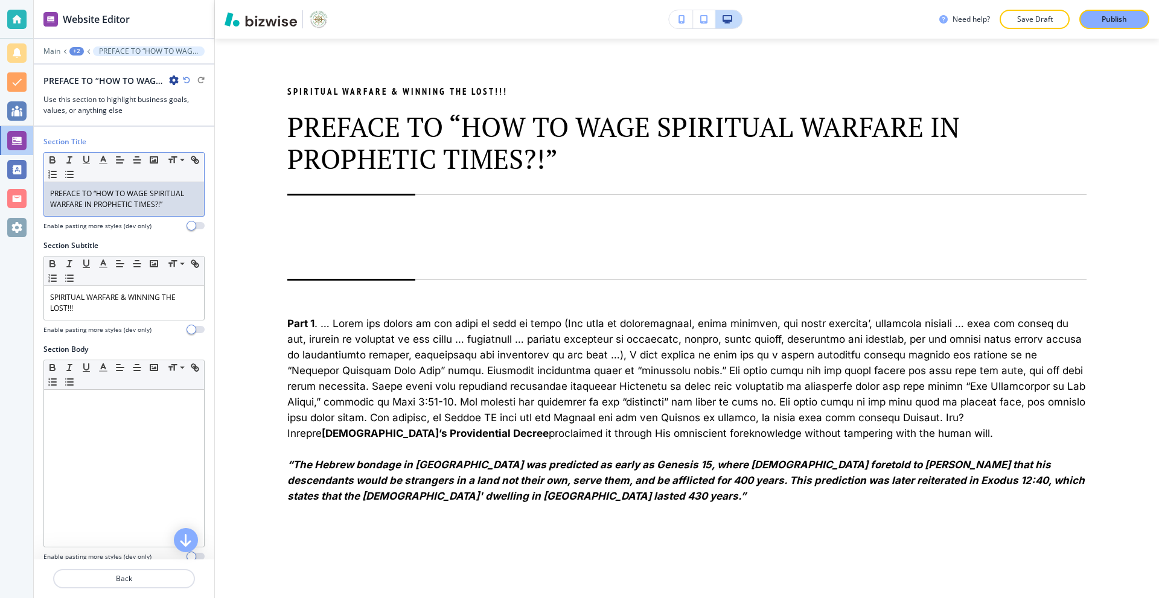
click at [157, 196] on p "PREFACE TO “HOW TO WAGE SPIRITUAL WARFARE IN PROPHETIC TIMES?!”" at bounding box center [124, 199] width 148 height 22
copy p "PREFACE TO “HOW TO WAGE SPIRITUAL WARFARE IN PROPHETIC TIMES?!”"
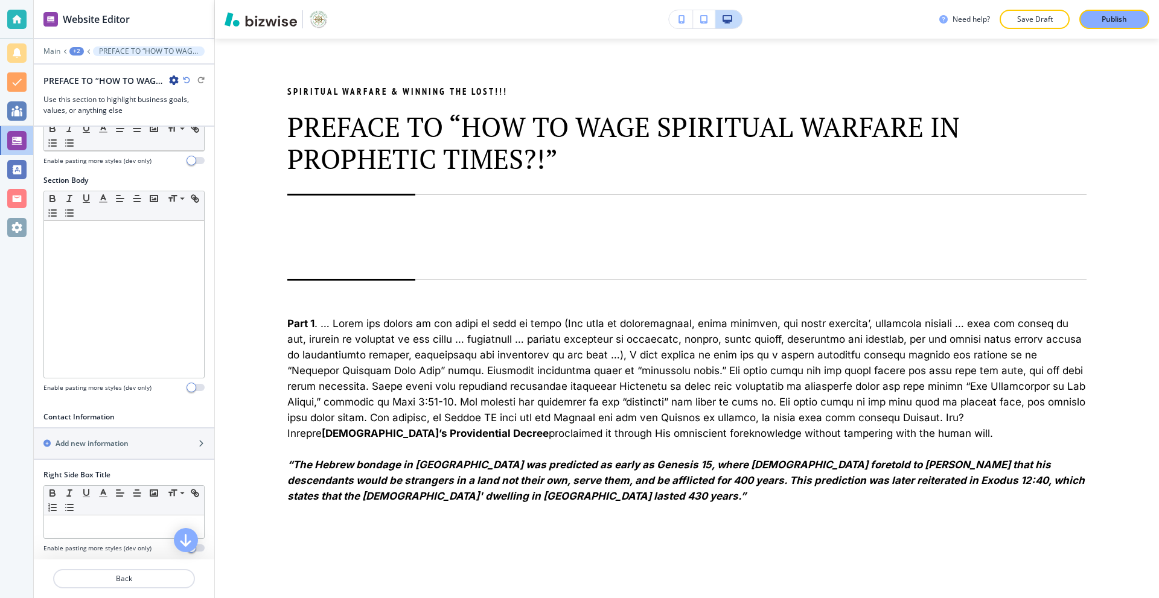
scroll to position [241, 0]
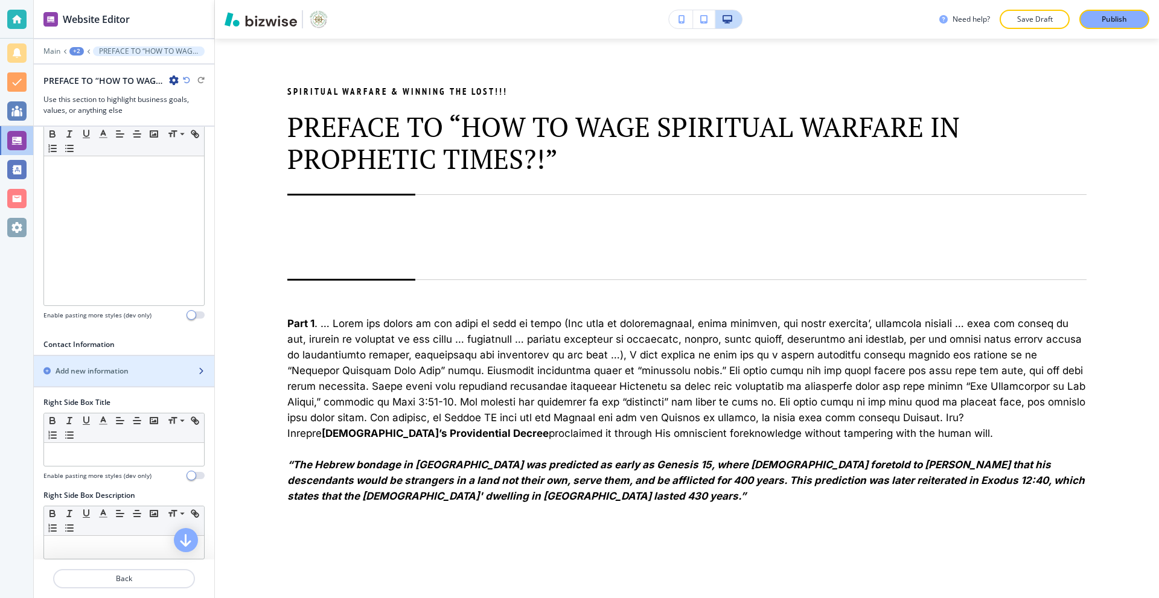
click at [106, 378] on div "button" at bounding box center [124, 382] width 180 height 10
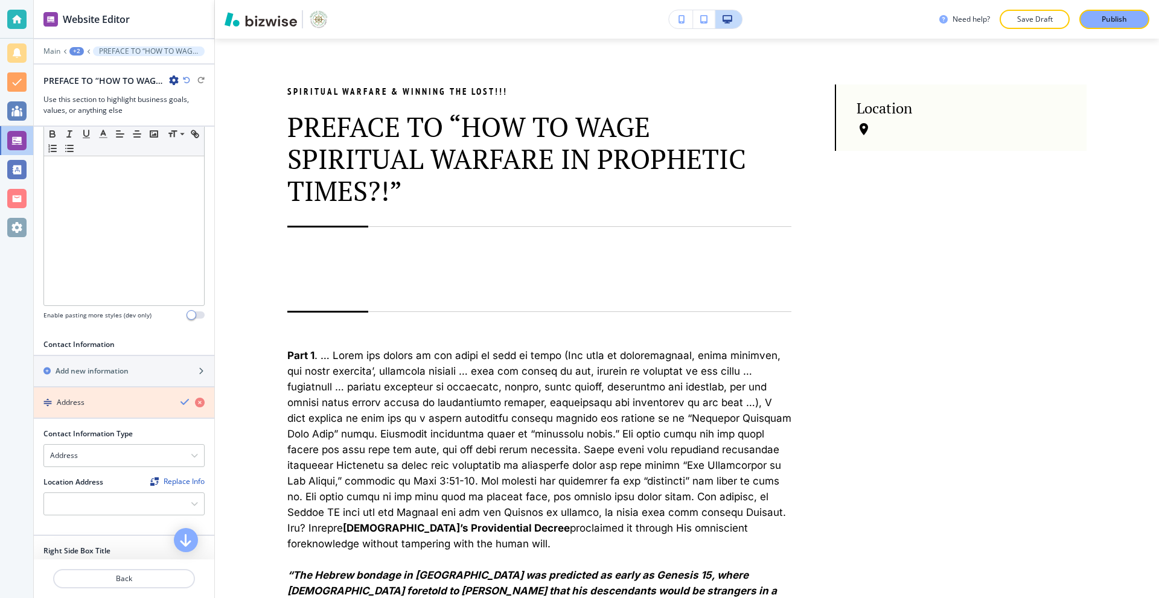
click at [195, 403] on icon "button" at bounding box center [200, 403] width 10 height 10
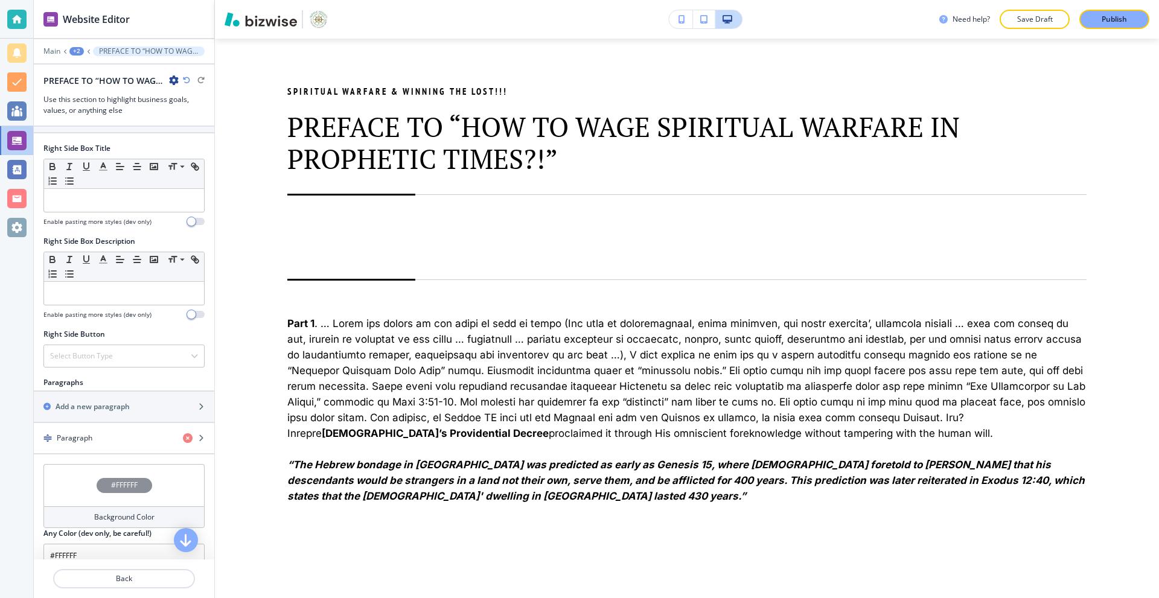
scroll to position [543, 0]
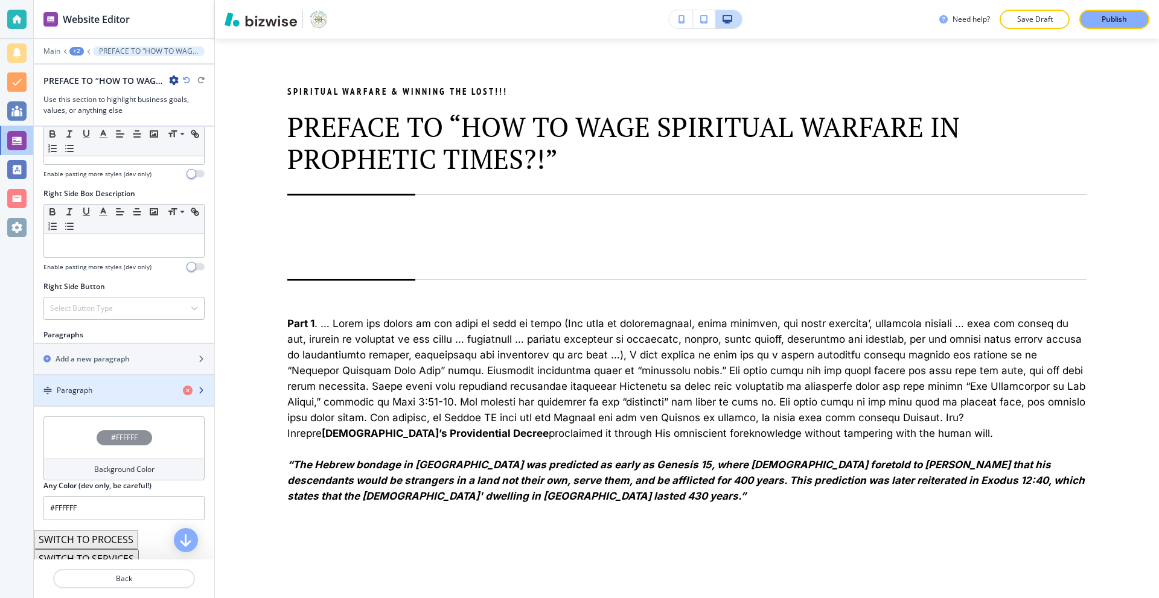
click at [117, 382] on div "button" at bounding box center [124, 380] width 180 height 10
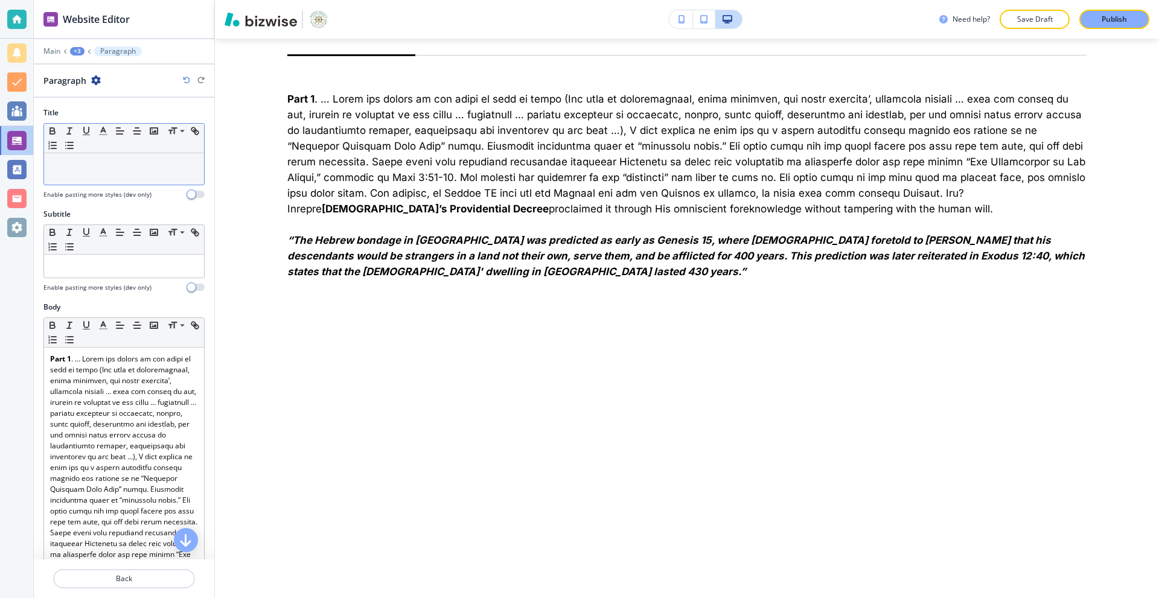
scroll to position [982, 0]
click at [119, 161] on p at bounding box center [124, 164] width 148 height 11
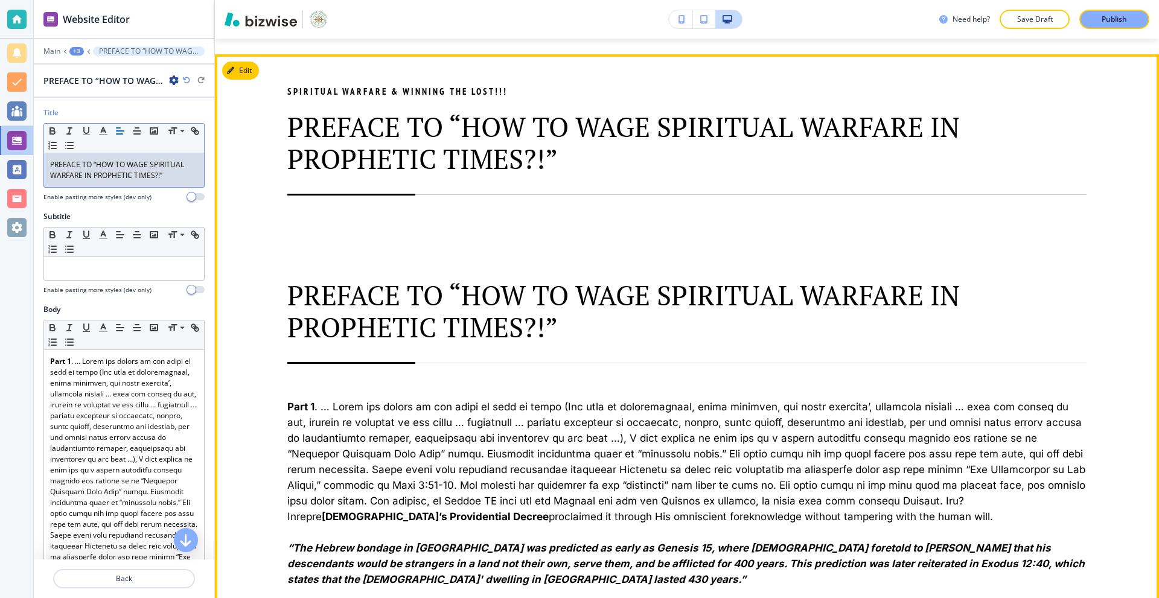
scroll to position [681, 0]
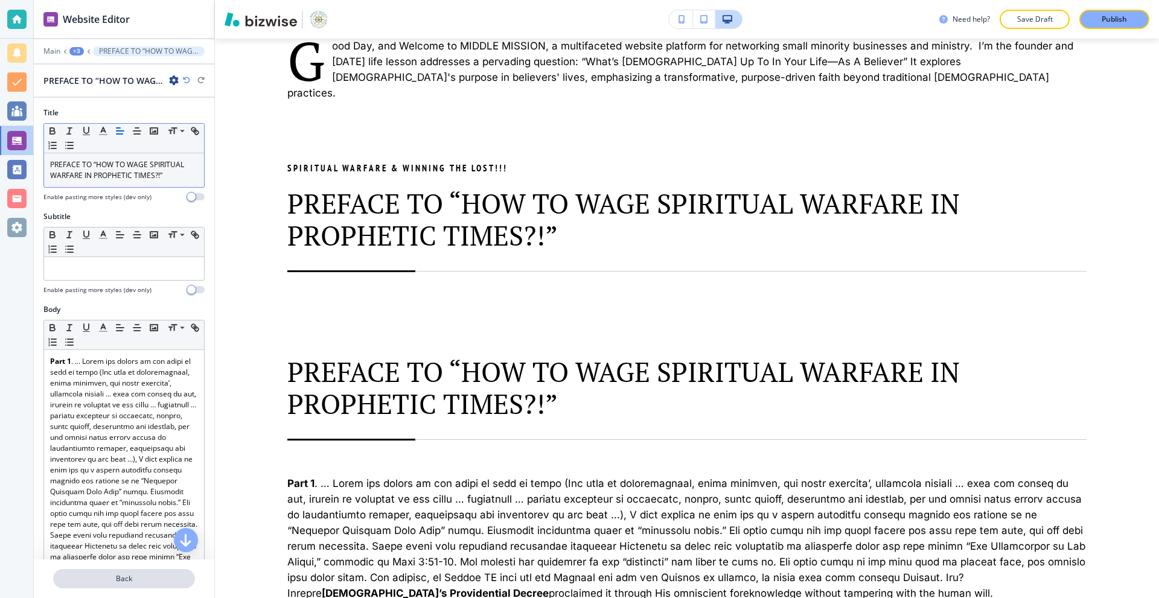
click at [122, 574] on p "Back" at bounding box center [123, 578] width 139 height 11
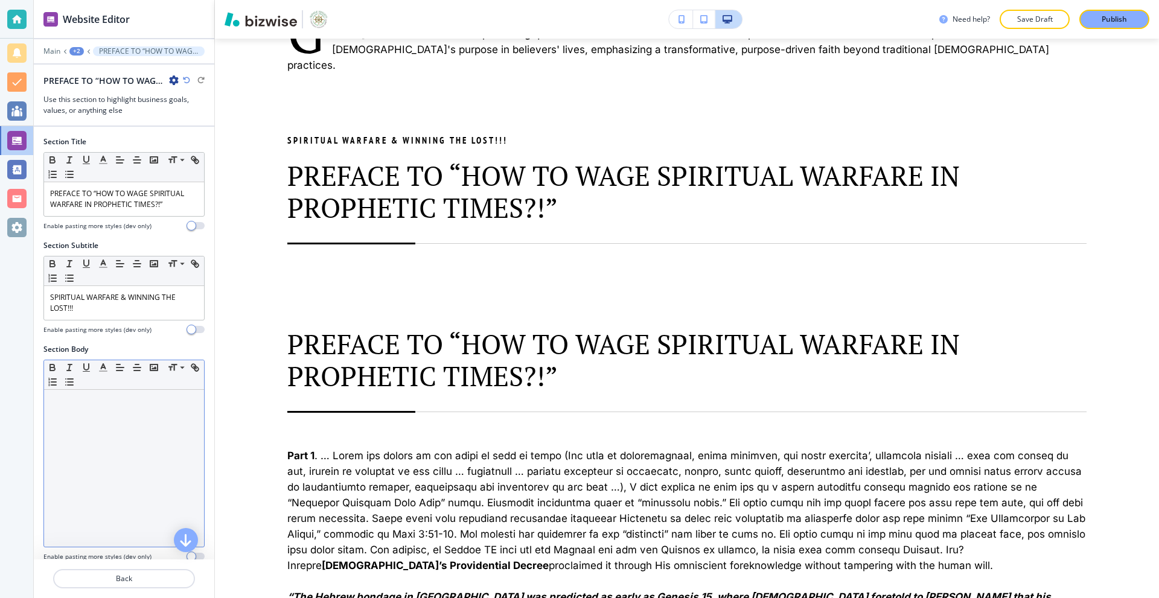
scroll to position [757, 0]
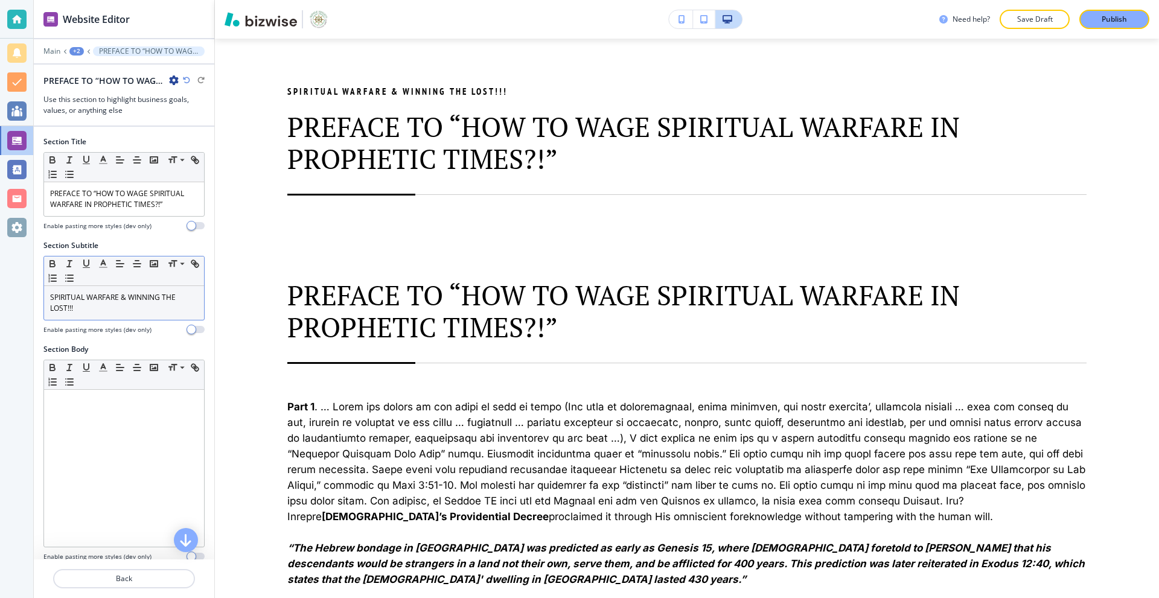
click at [139, 304] on p "SPIRITUAL WARFARE & WINNING THE LOST!!!" at bounding box center [124, 303] width 148 height 22
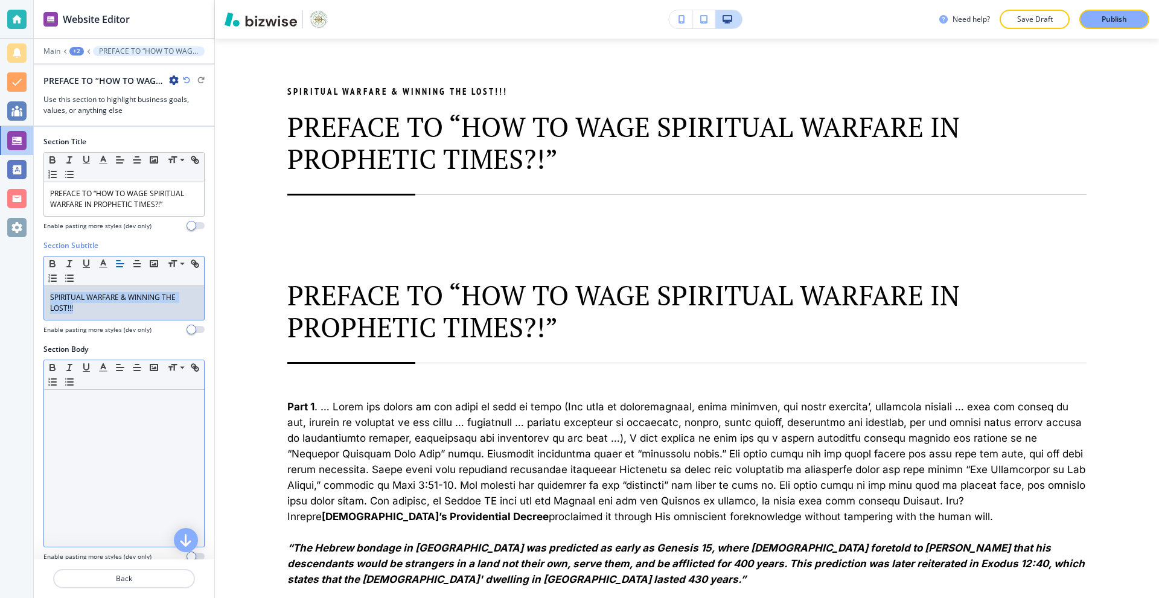
copy p "SPIRITUAL WARFARE & WINNING THE LOST!!!"
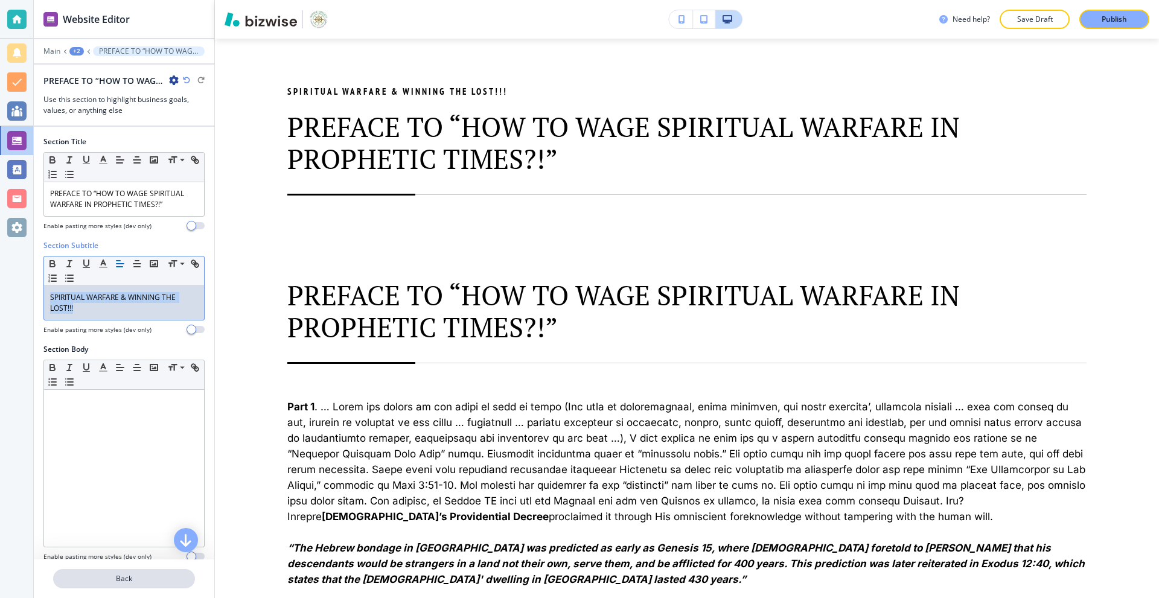
click at [123, 577] on p "Back" at bounding box center [123, 578] width 139 height 11
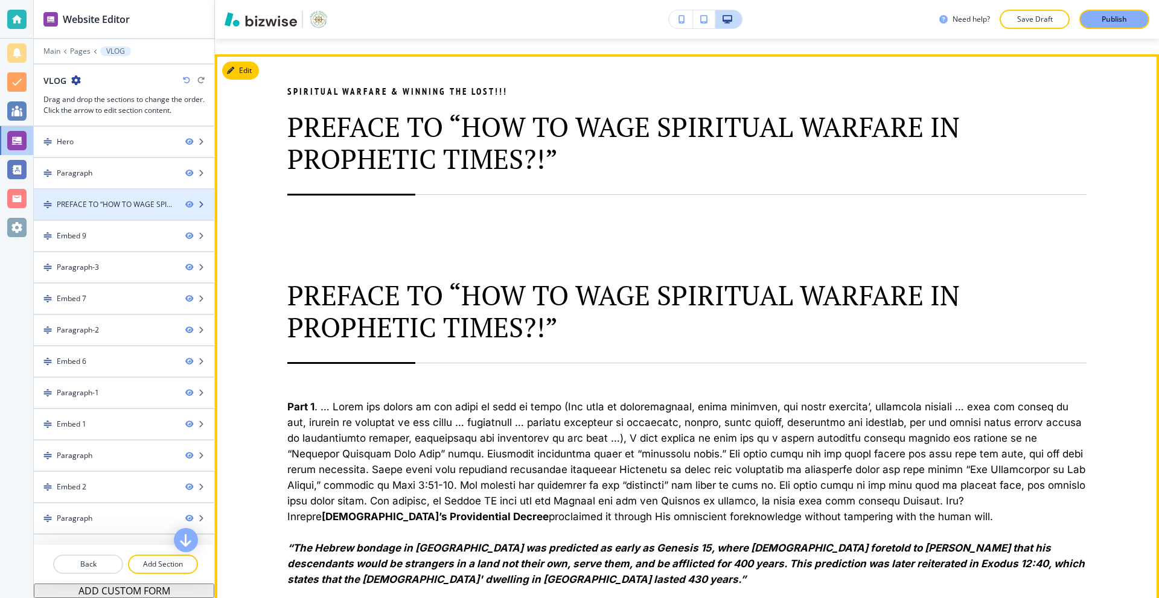
click at [110, 194] on div at bounding box center [124, 194] width 180 height 10
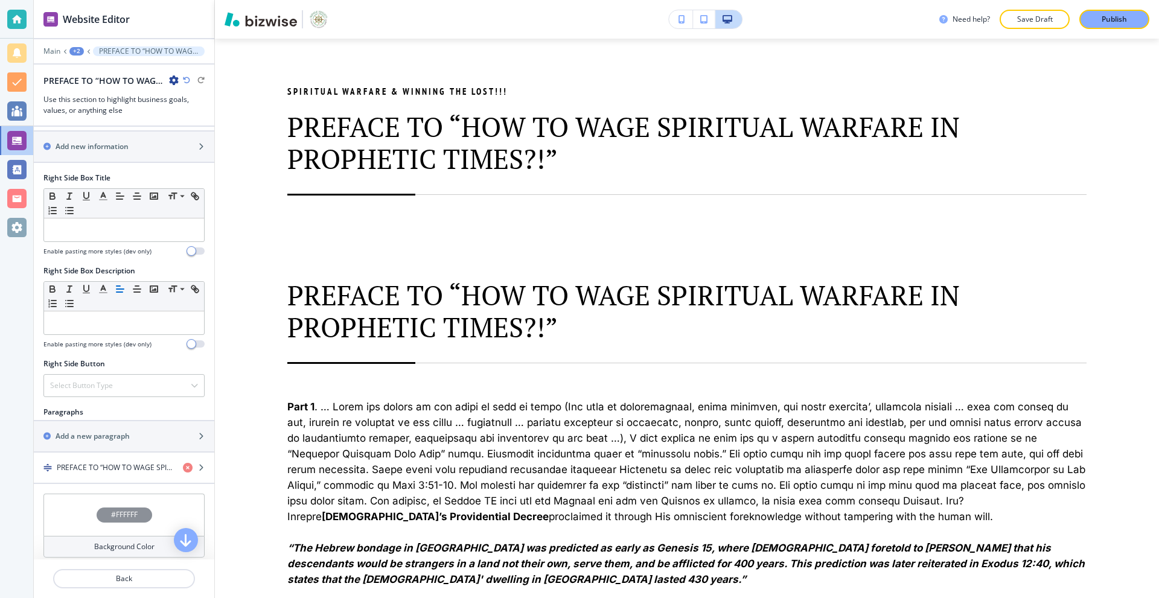
scroll to position [543, 0]
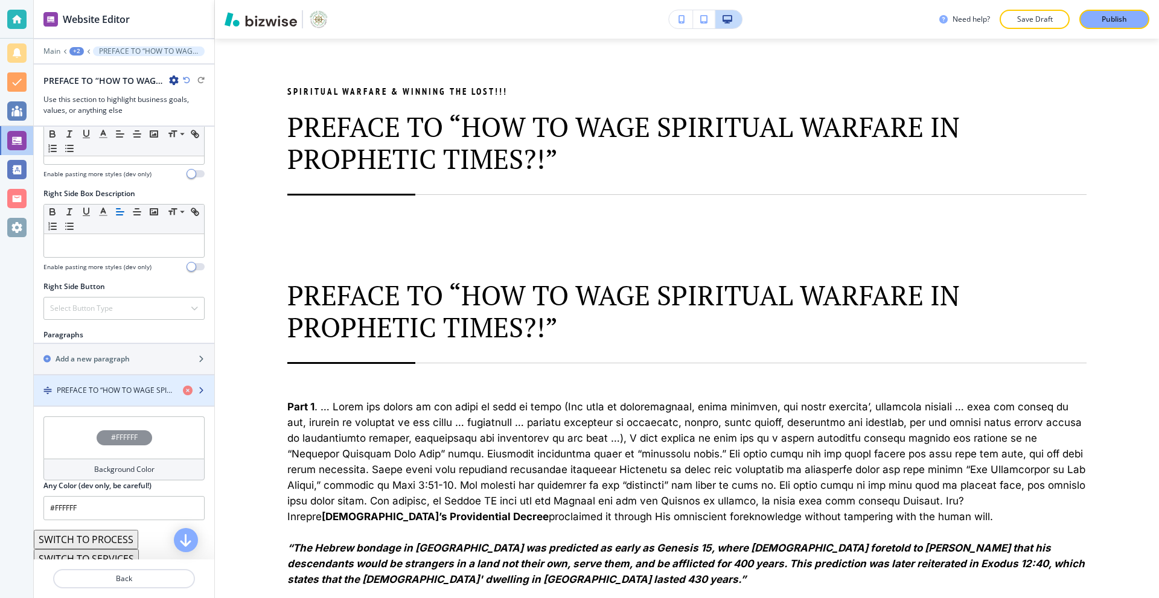
click at [103, 383] on div "button" at bounding box center [124, 380] width 180 height 10
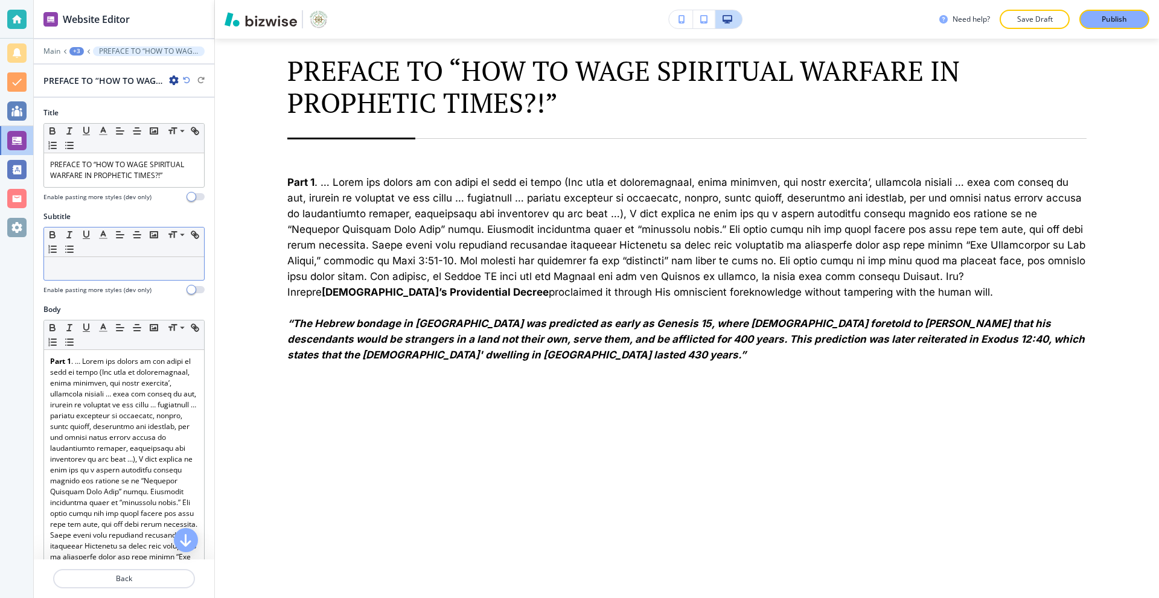
scroll to position [982, 0]
click at [113, 263] on p at bounding box center [124, 268] width 148 height 11
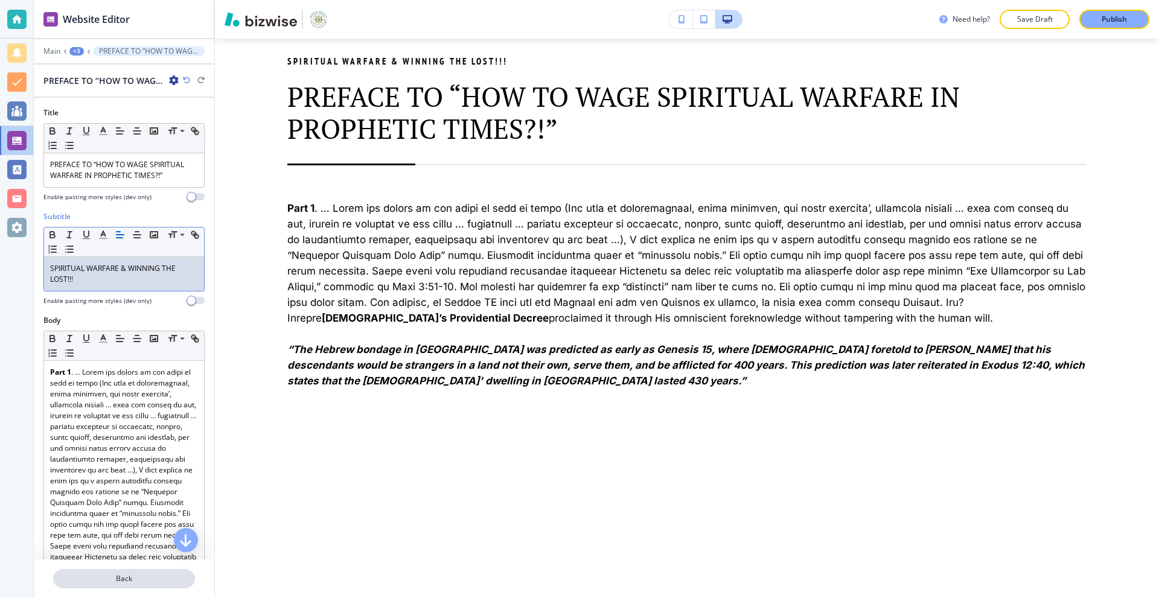
click at [124, 573] on button "Back" at bounding box center [124, 578] width 142 height 19
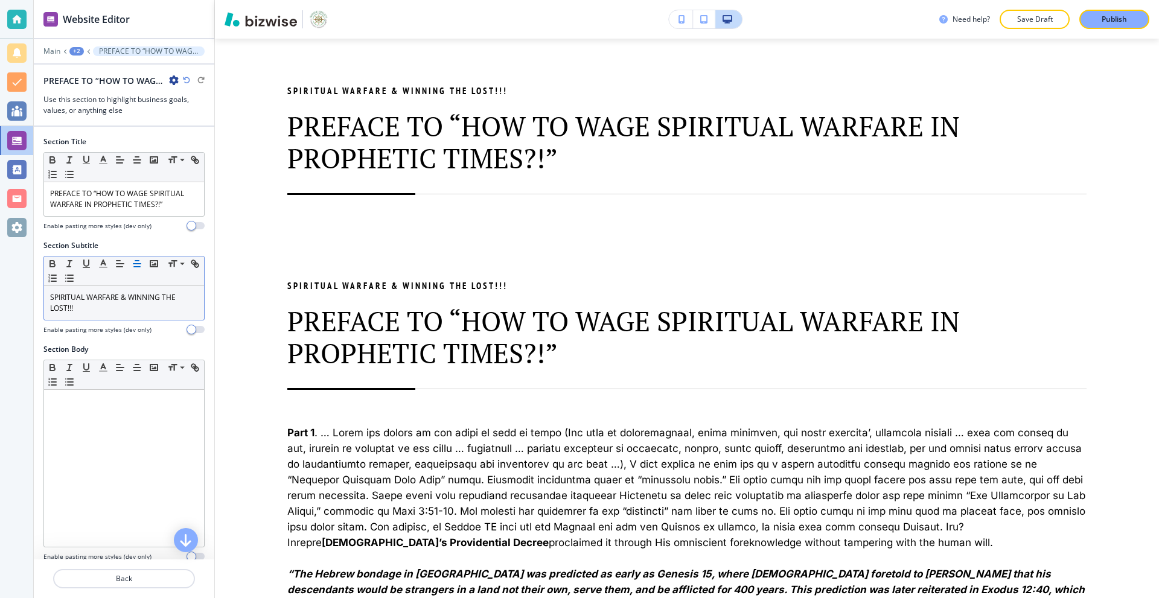
scroll to position [757, 0]
drag, startPoint x: 157, startPoint y: 305, endPoint x: 0, endPoint y: 290, distance: 157.7
click at [0, 293] on div "Website Editor Main +2 PREFACE TO “HOW TO WAGE SPIRITUAL WARFARE IN PROPHETIC T…" at bounding box center [579, 299] width 1159 height 598
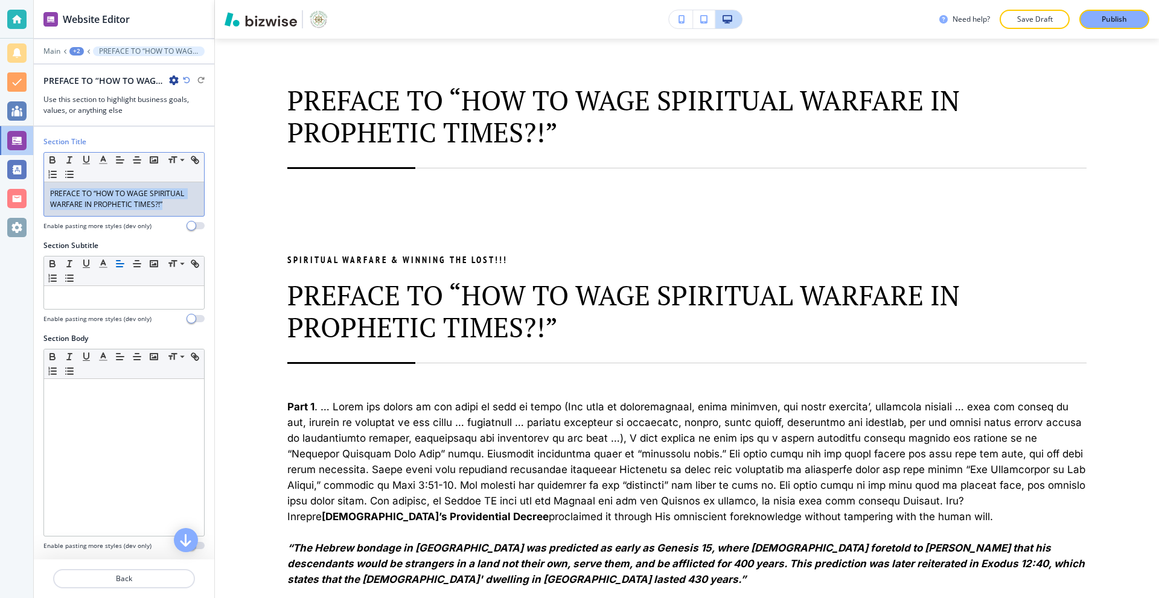
drag, startPoint x: 178, startPoint y: 201, endPoint x: 0, endPoint y: 184, distance: 178.8
click at [0, 184] on div "Website Editor Main +2 PREFACE TO “HOW TO WAGE SPIRITUAL WARFARE IN PROPHETIC T…" at bounding box center [579, 299] width 1159 height 598
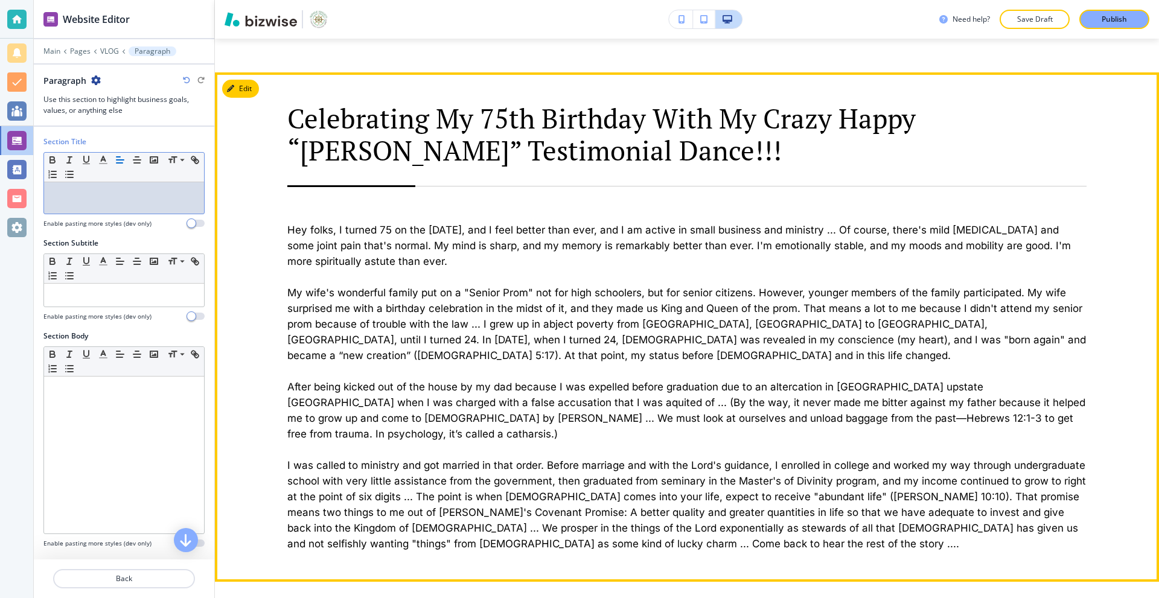
scroll to position [1421, 0]
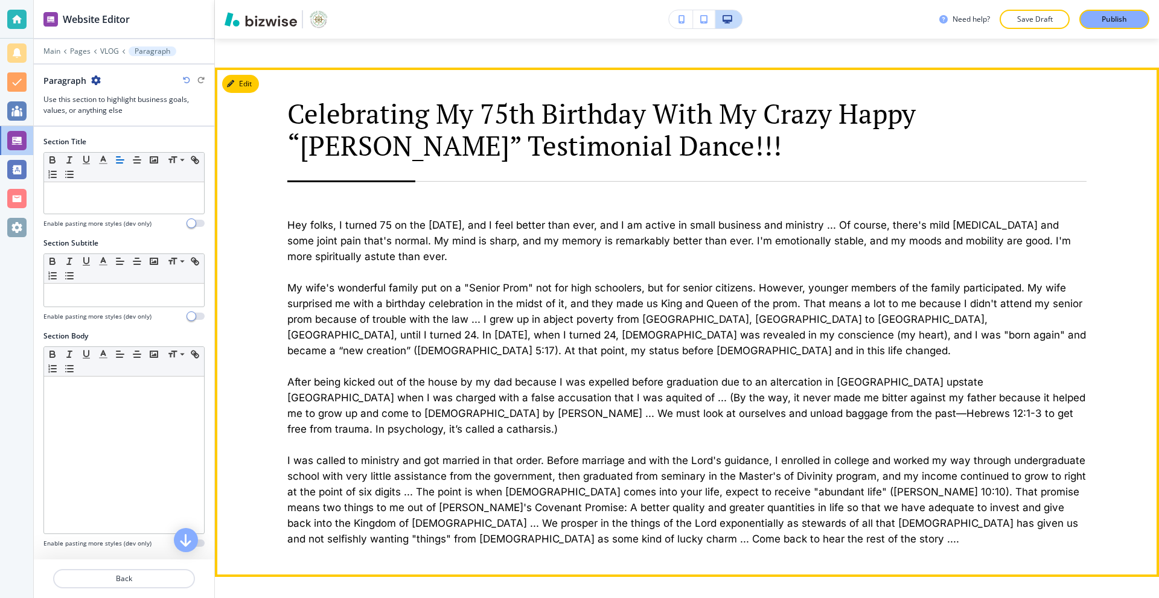
click at [310, 234] on p "Hey folks, I turned 75 on the [DATE], and I feel better than ever, and I am act…" at bounding box center [686, 240] width 799 height 47
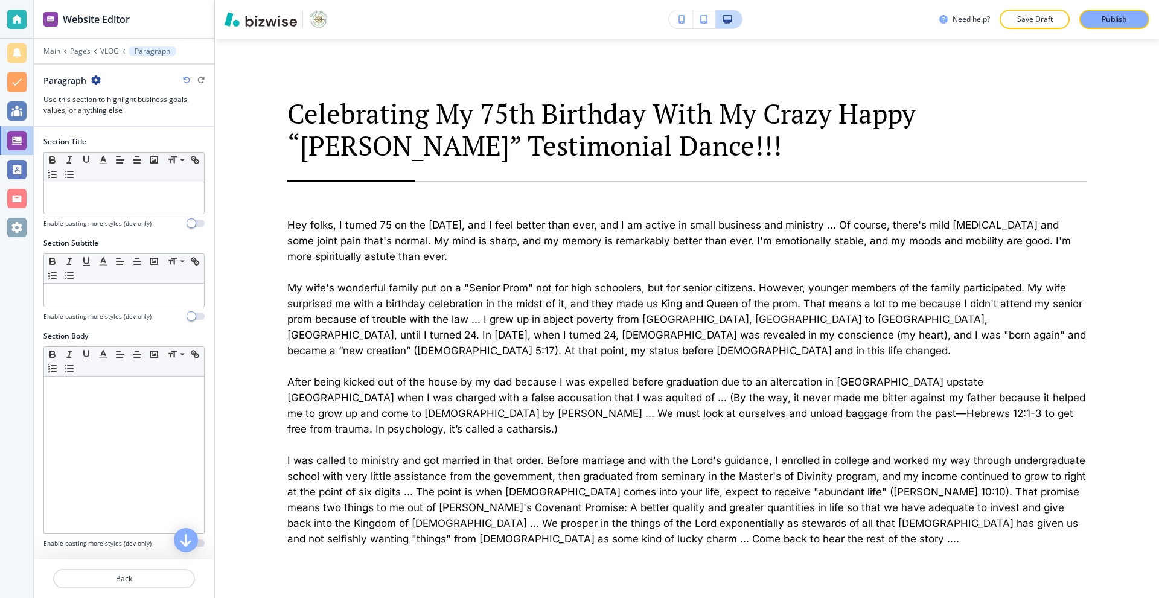
click at [93, 50] on icon at bounding box center [95, 51] width 5 height 5
click at [88, 50] on div "Main Pages VLOG Paragraph" at bounding box center [123, 51] width 161 height 10
click at [85, 51] on p "Pages" at bounding box center [80, 51] width 21 height 8
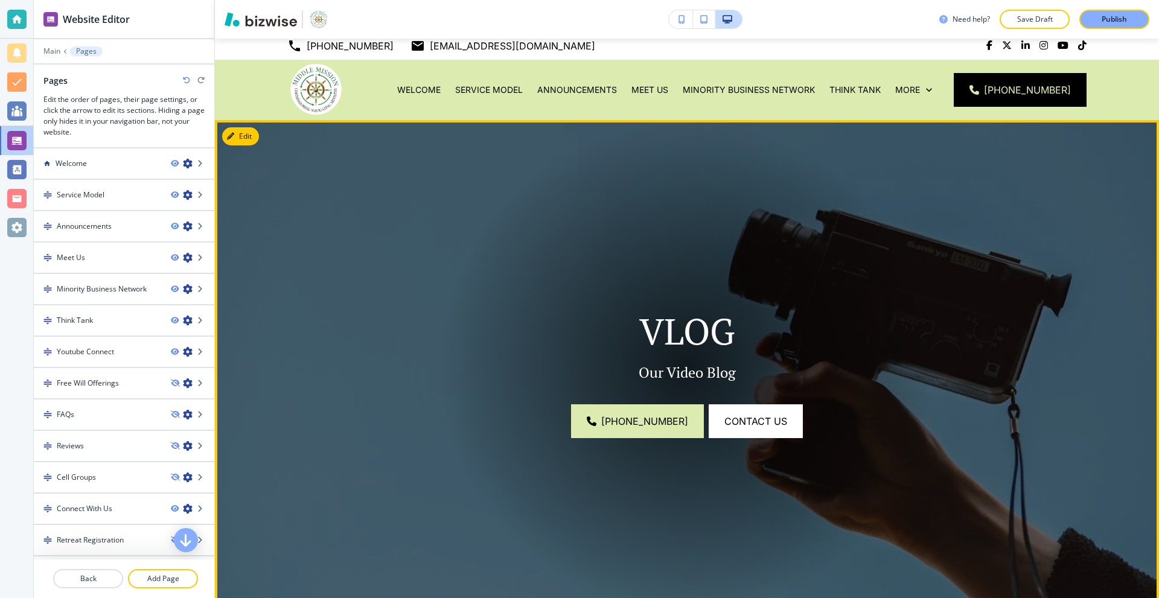
scroll to position [0, 0]
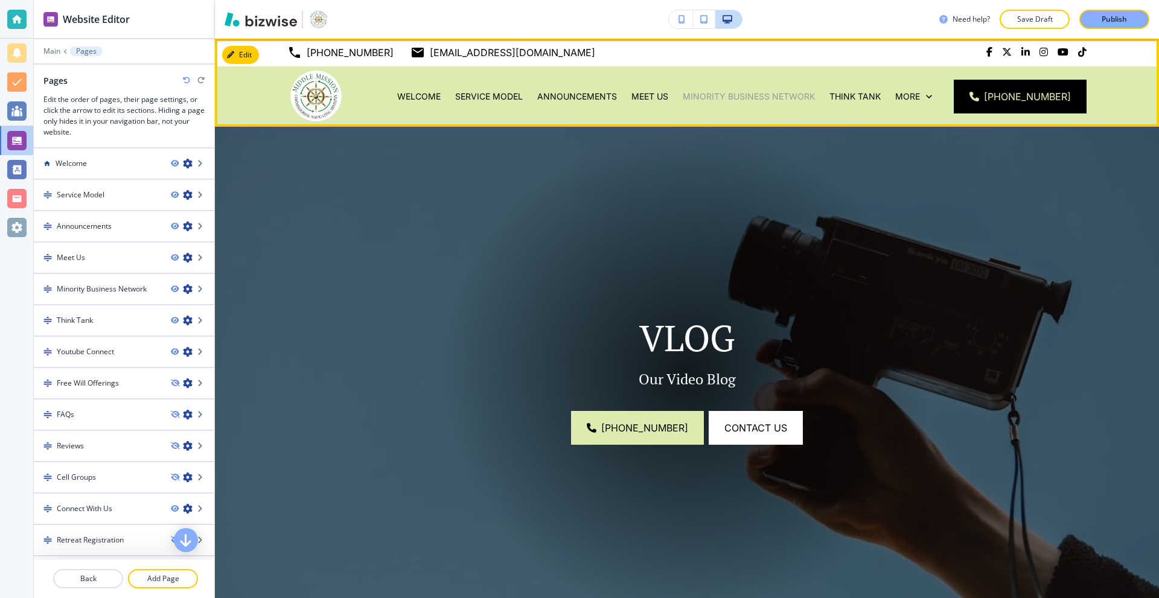
click at [771, 100] on p "Minority Business Network" at bounding box center [748, 97] width 132 height 12
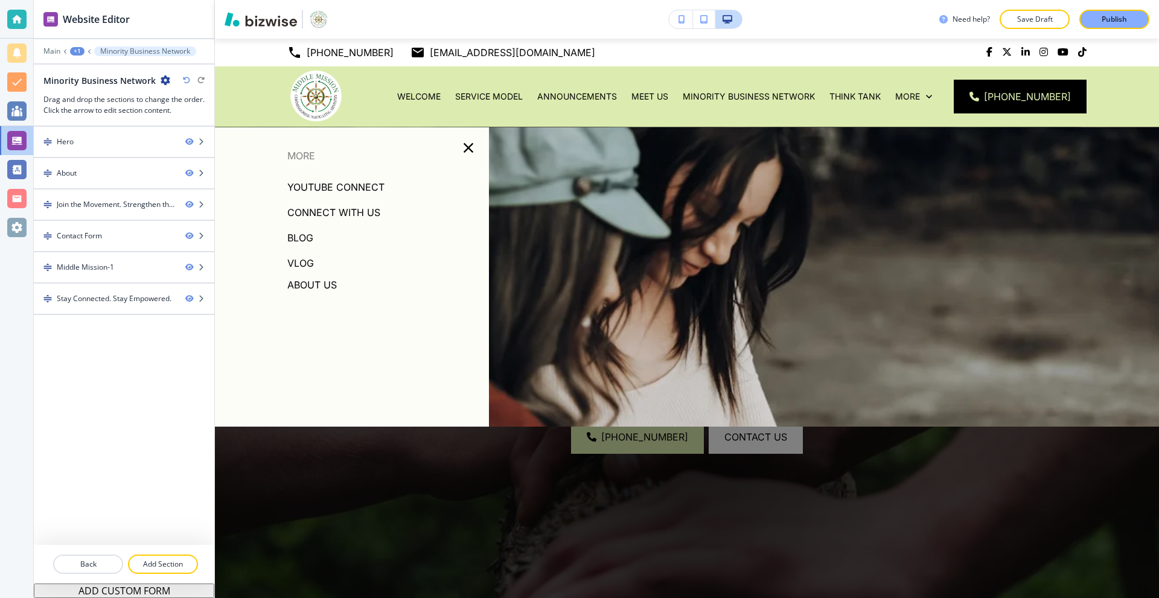
click at [300, 265] on p "VLOG" at bounding box center [300, 263] width 27 height 18
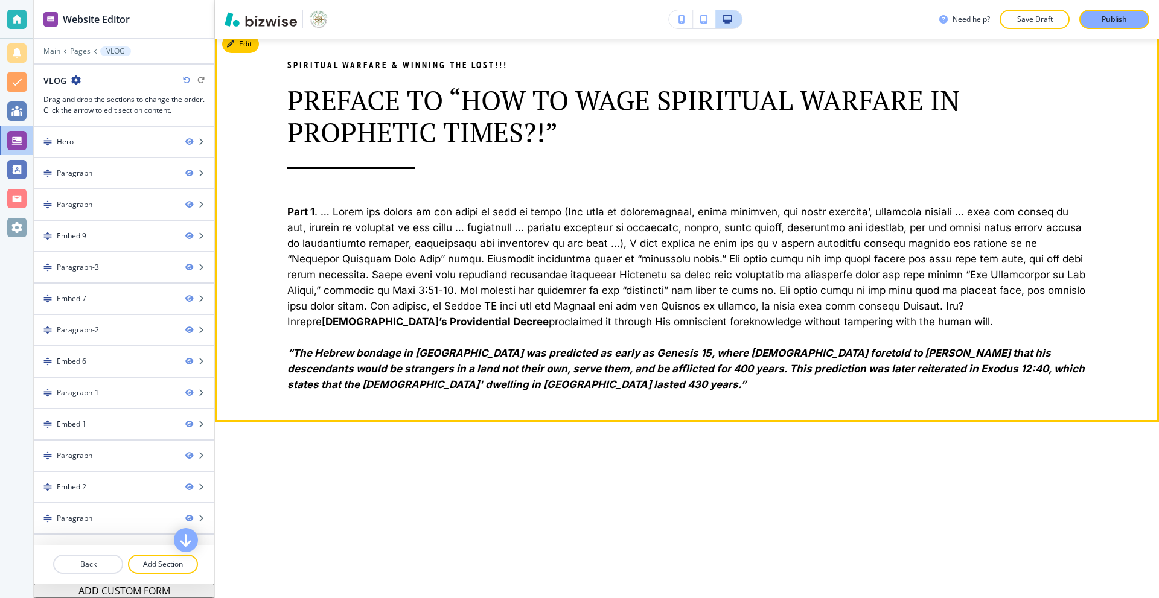
scroll to position [784, 0]
click at [110, 203] on div "Paragraph" at bounding box center [105, 204] width 142 height 11
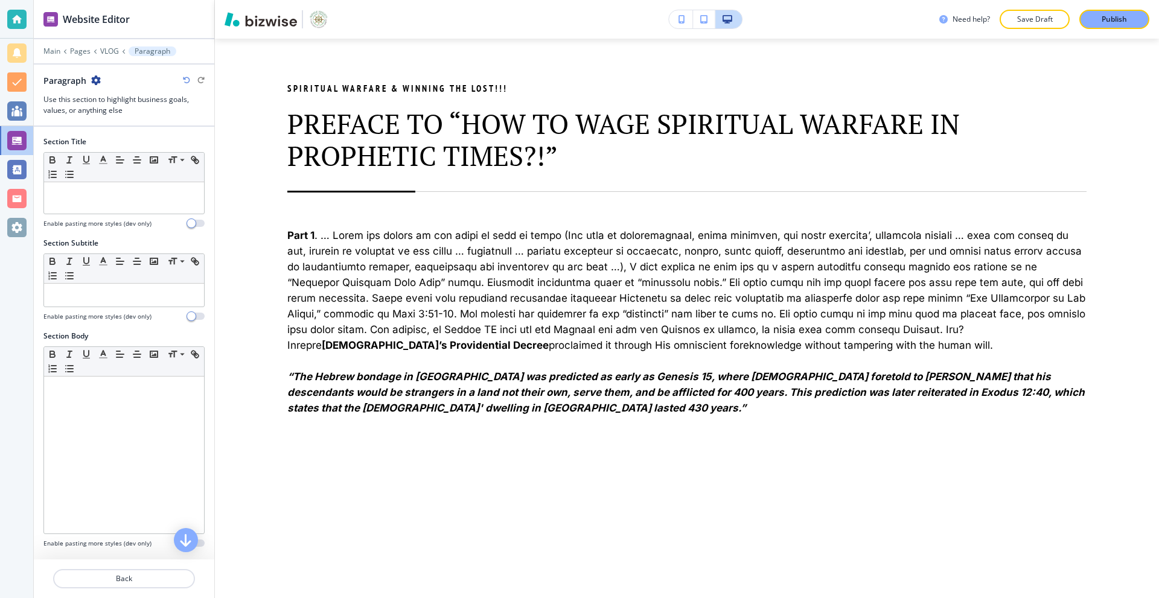
scroll to position [757, 0]
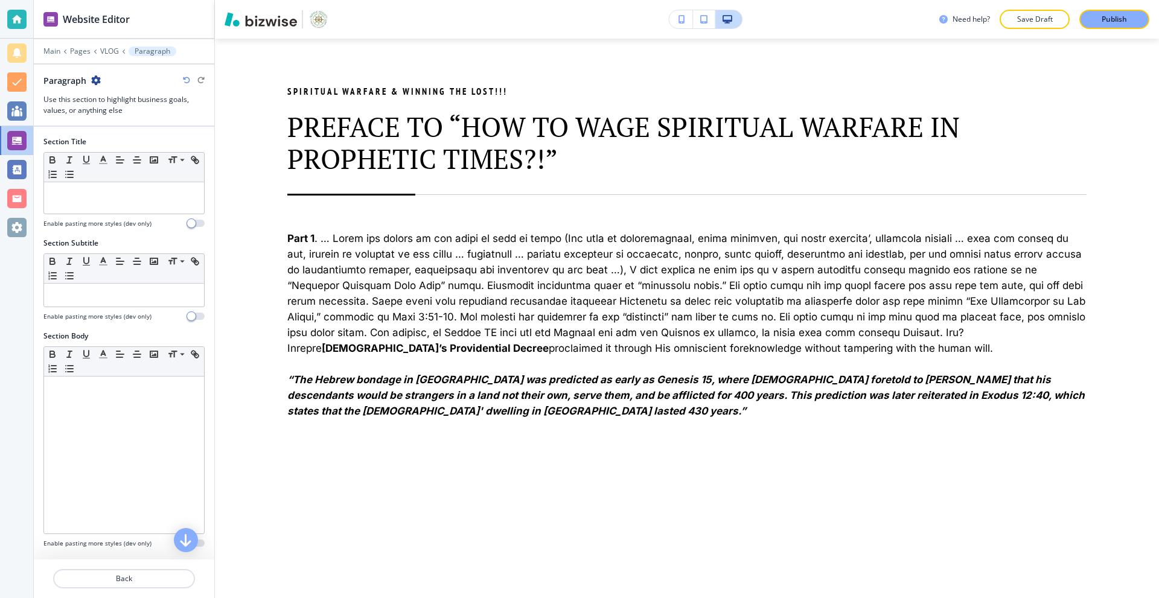
click at [100, 83] on icon "button" at bounding box center [96, 80] width 10 height 10
click at [122, 124] on p "Duplicate Section" at bounding box center [129, 122] width 62 height 11
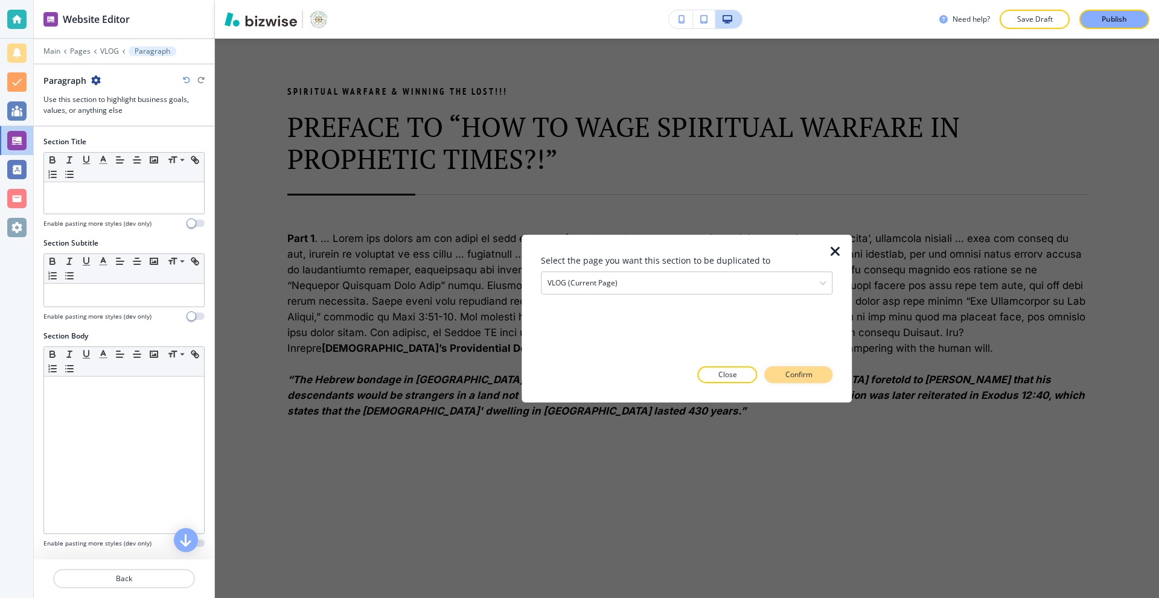
click at [775, 374] on button "Confirm" at bounding box center [799, 374] width 68 height 17
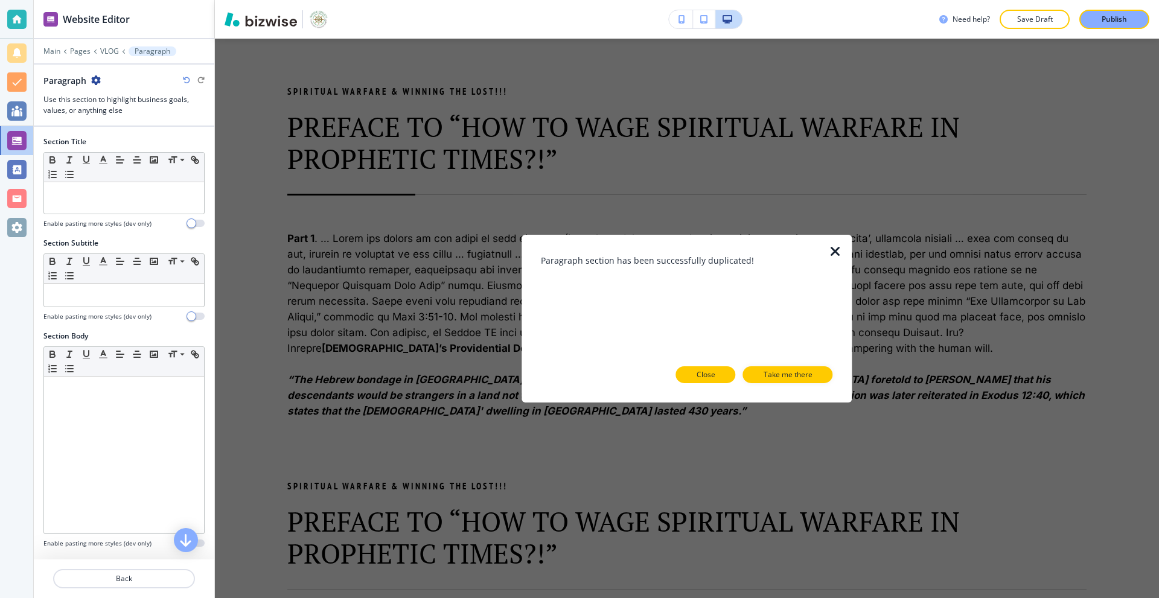
click at [726, 373] on button "Close" at bounding box center [706, 374] width 60 height 17
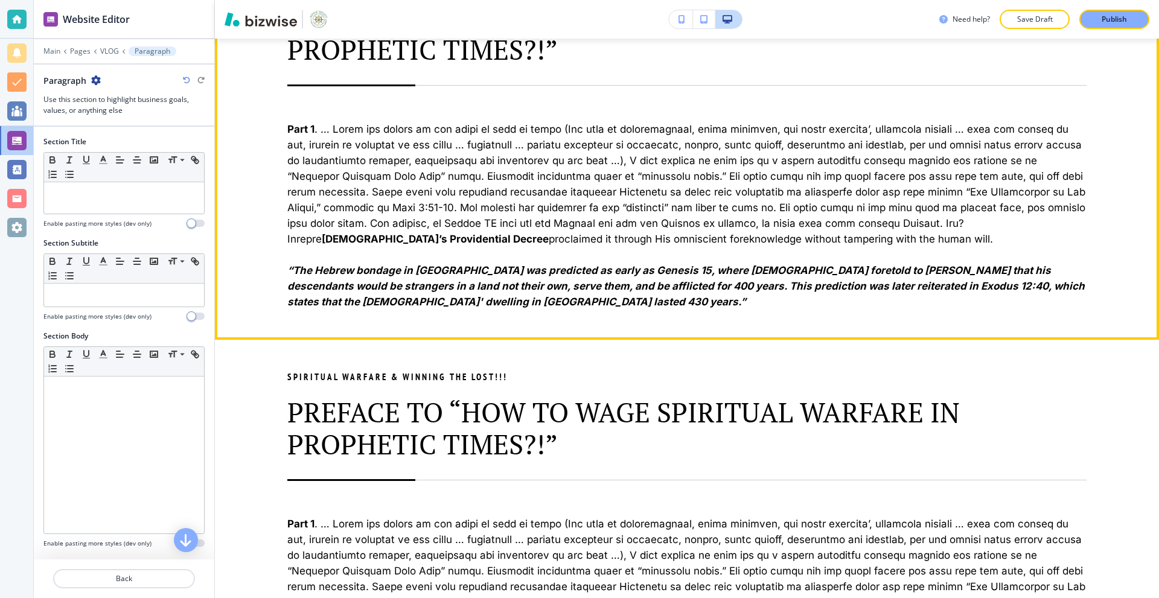
scroll to position [878, 0]
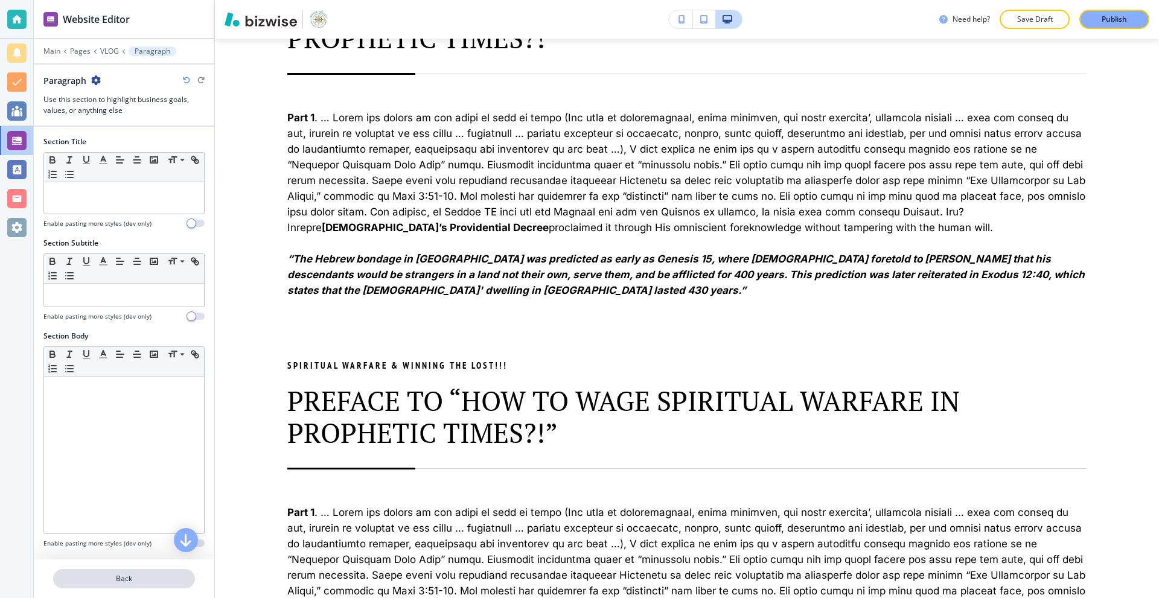
click at [105, 574] on button "Back" at bounding box center [124, 578] width 142 height 19
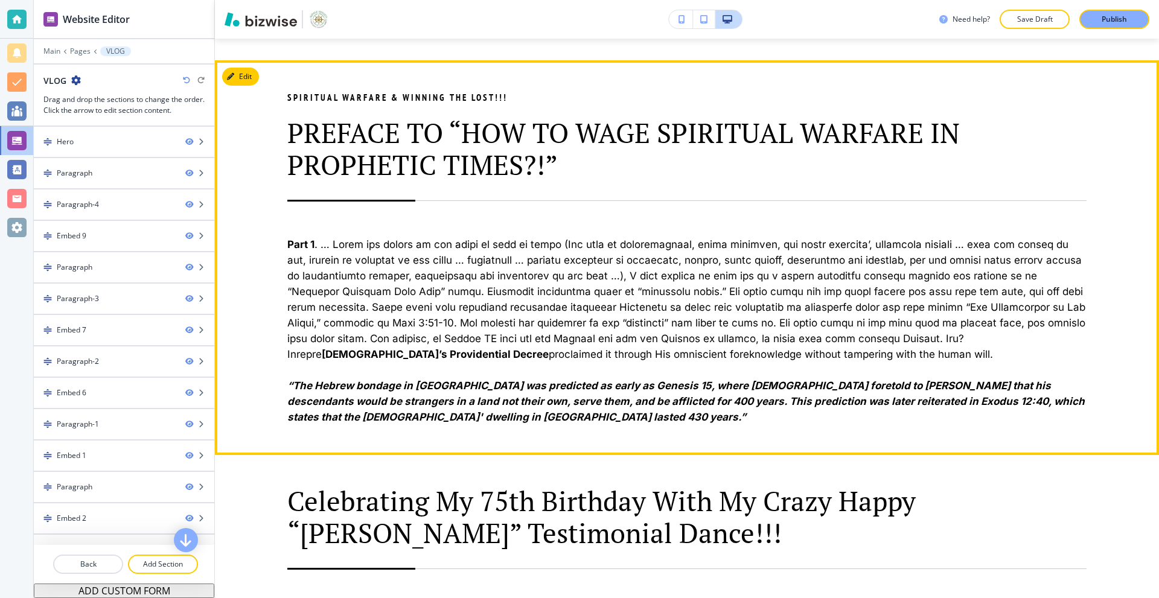
scroll to position [1434, 0]
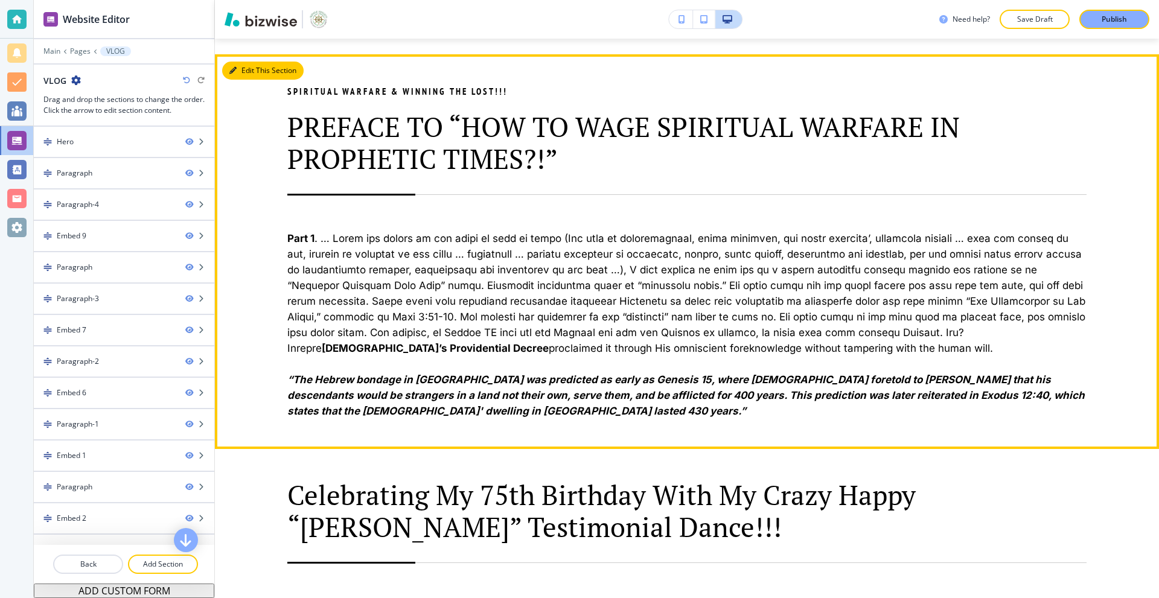
click at [249, 62] on button "Edit This Section" at bounding box center [262, 71] width 81 height 18
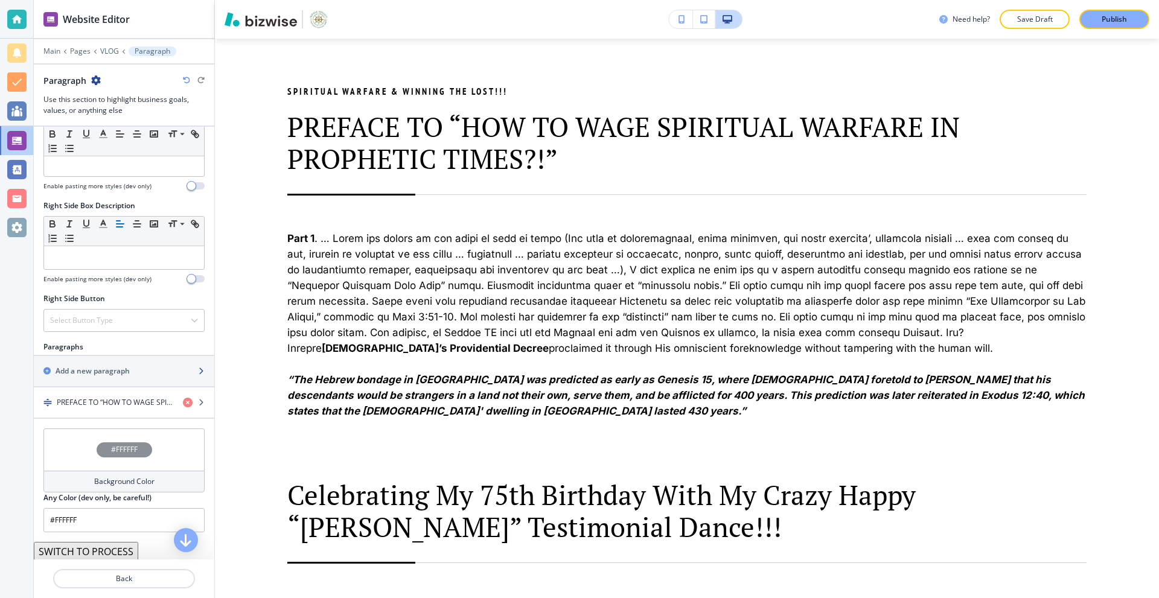
scroll to position [543, 0]
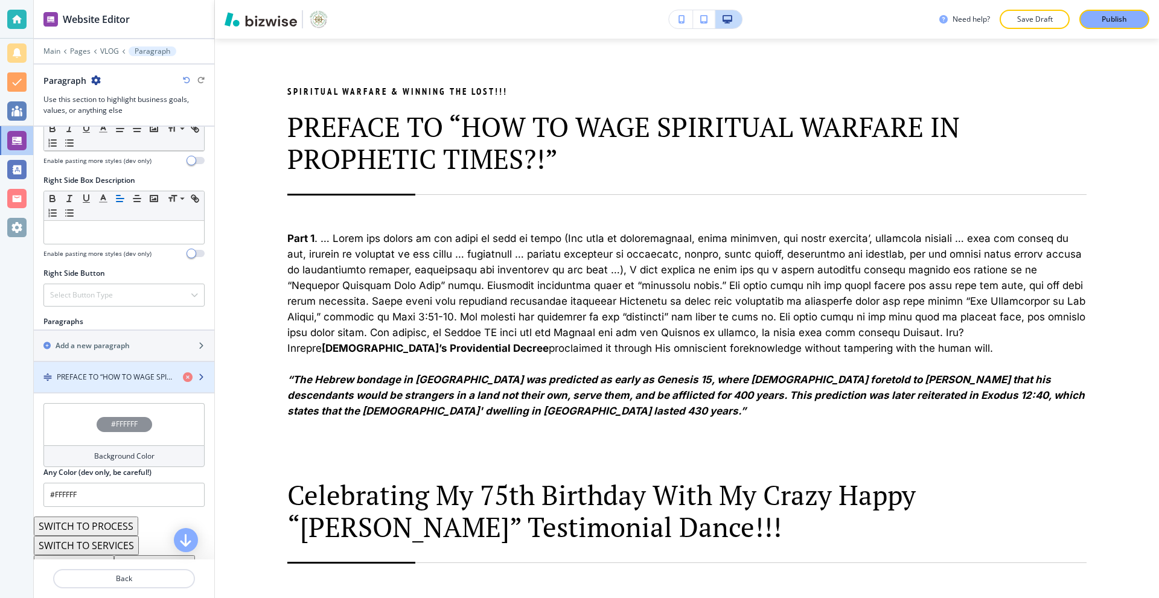
click at [102, 383] on div "button" at bounding box center [124, 388] width 180 height 10
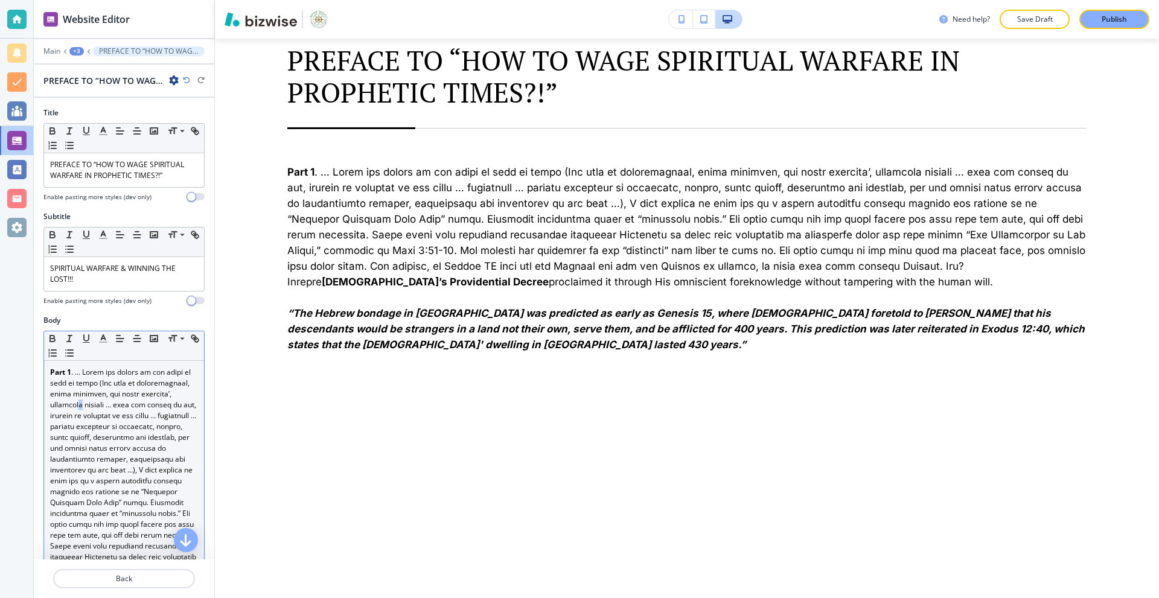
scroll to position [787, 0]
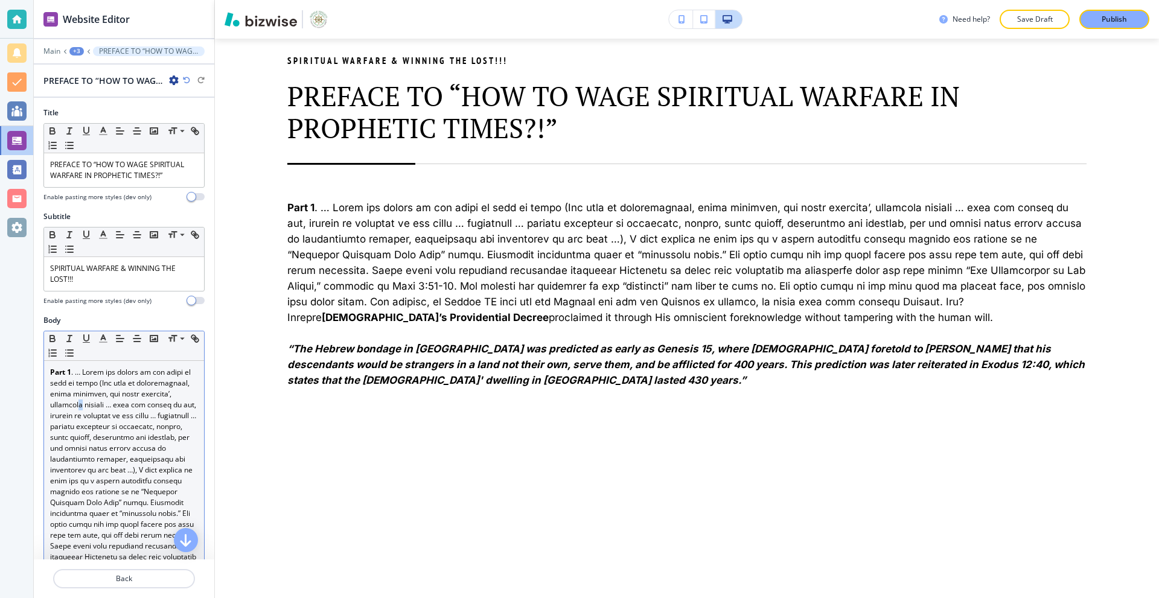
click at [114, 409] on p "Part 1 [DEMOGRAPHIC_DATA]’s Providential Decree proclaimed it through His omnis…" at bounding box center [124, 535] width 148 height 337
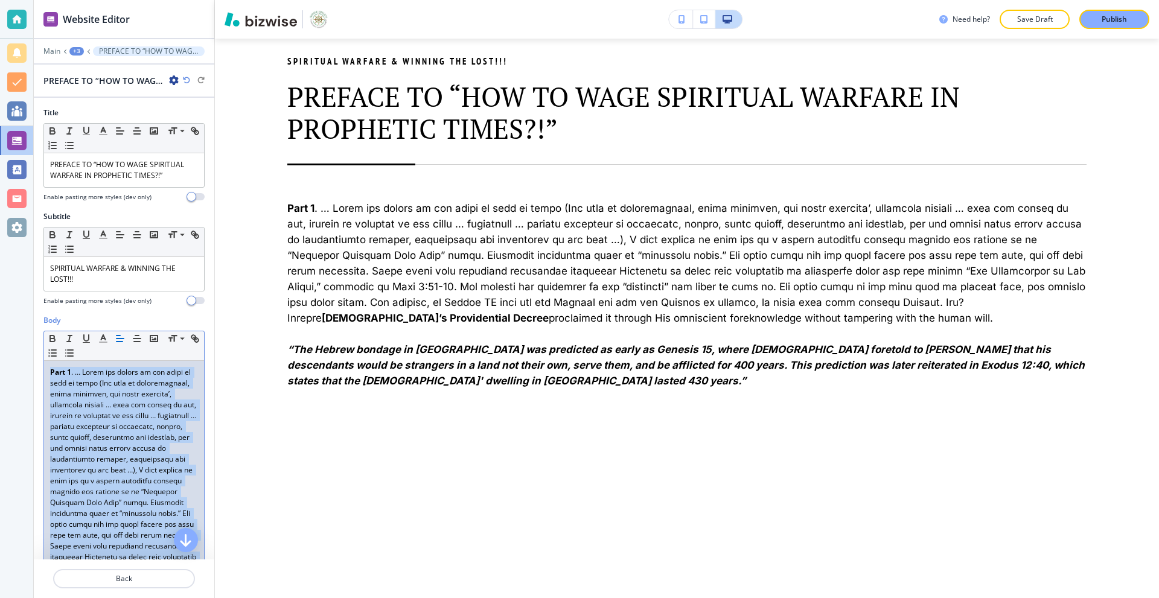
paste div
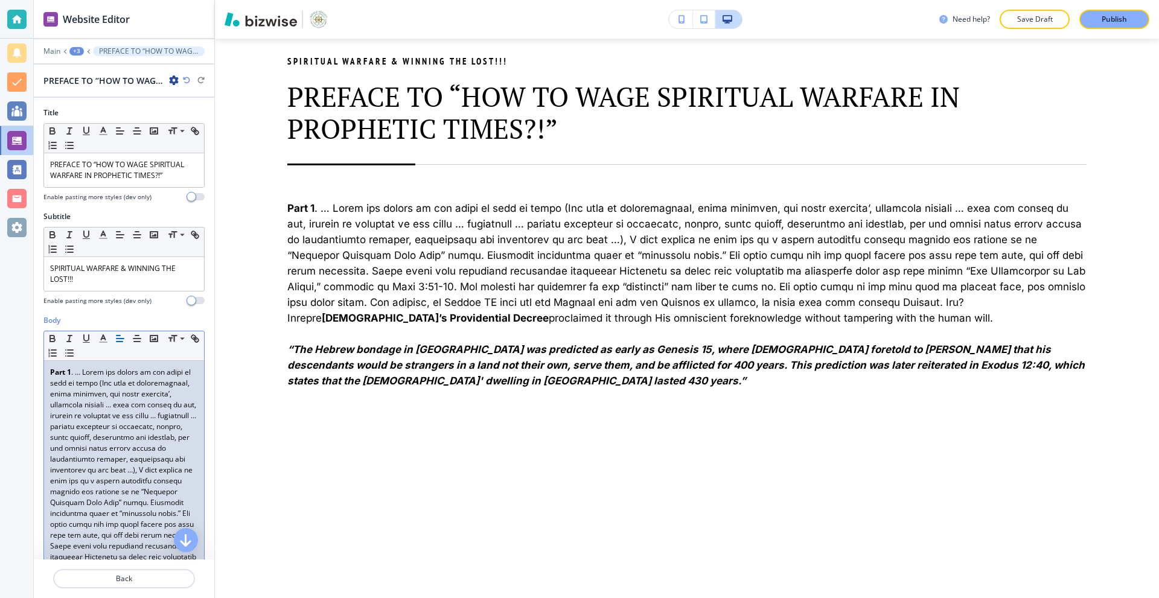
scroll to position [0, 0]
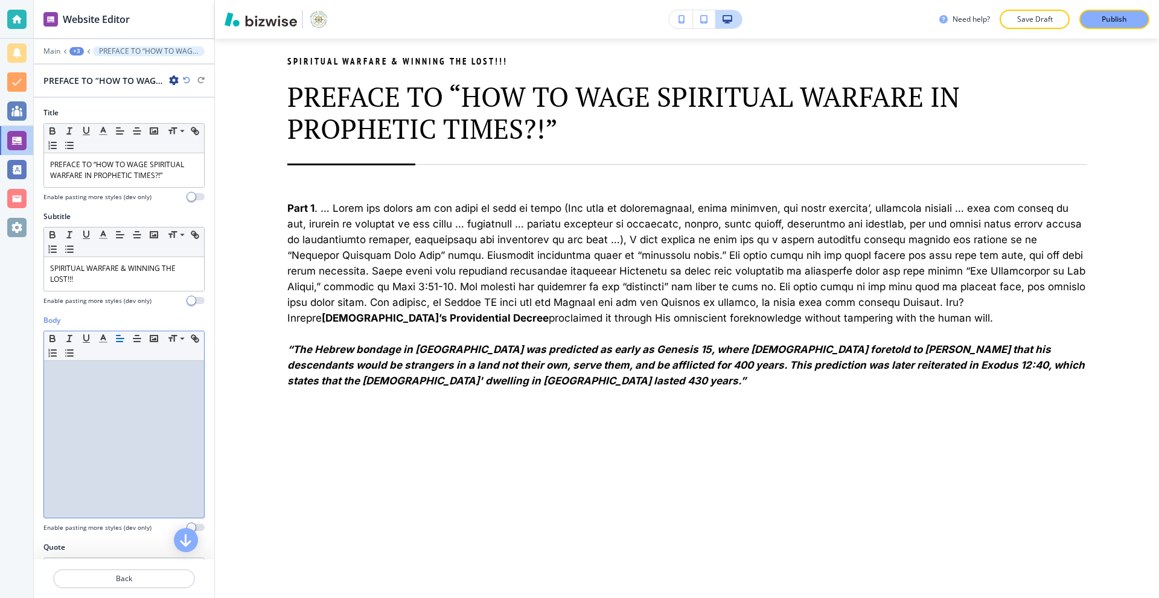
click at [77, 412] on div at bounding box center [124, 439] width 160 height 157
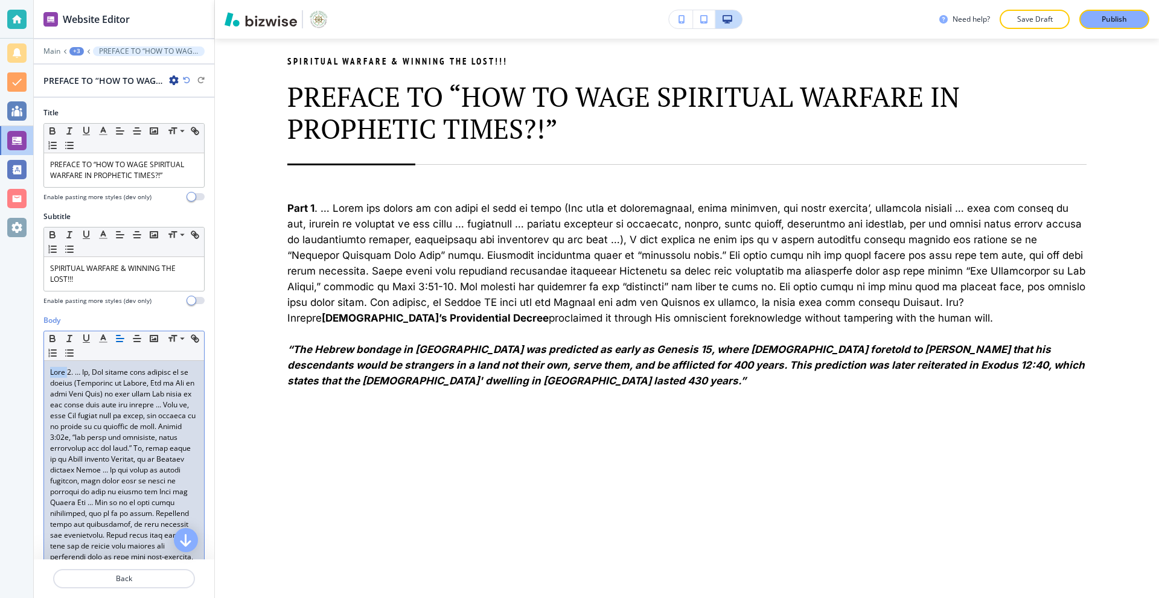
drag, startPoint x: 67, startPoint y: 372, endPoint x: 46, endPoint y: 370, distance: 20.6
click at [46, 370] on div at bounding box center [124, 535] width 160 height 349
drag, startPoint x: 69, startPoint y: 371, endPoint x: 46, endPoint y: 372, distance: 22.9
click at [40, 372] on div "Body Small Normal Large Huge Enable pasting more styles (dev only)" at bounding box center [124, 524] width 180 height 419
drag, startPoint x: 109, startPoint y: 437, endPoint x: 85, endPoint y: 456, distance: 30.9
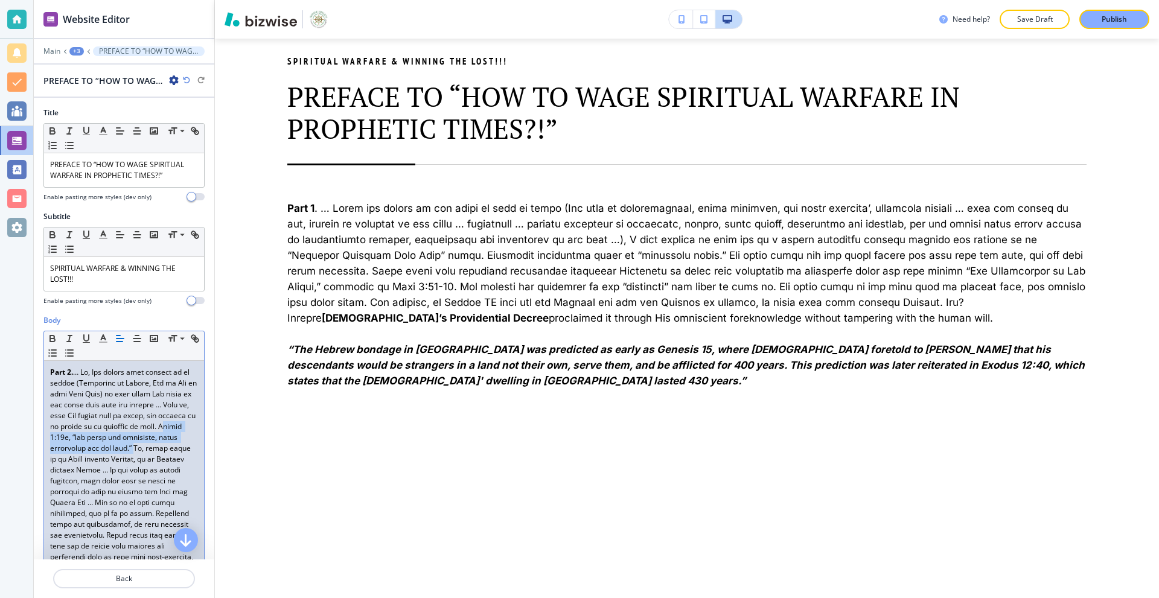
click at [85, 456] on p "Part 2." at bounding box center [124, 535] width 148 height 337
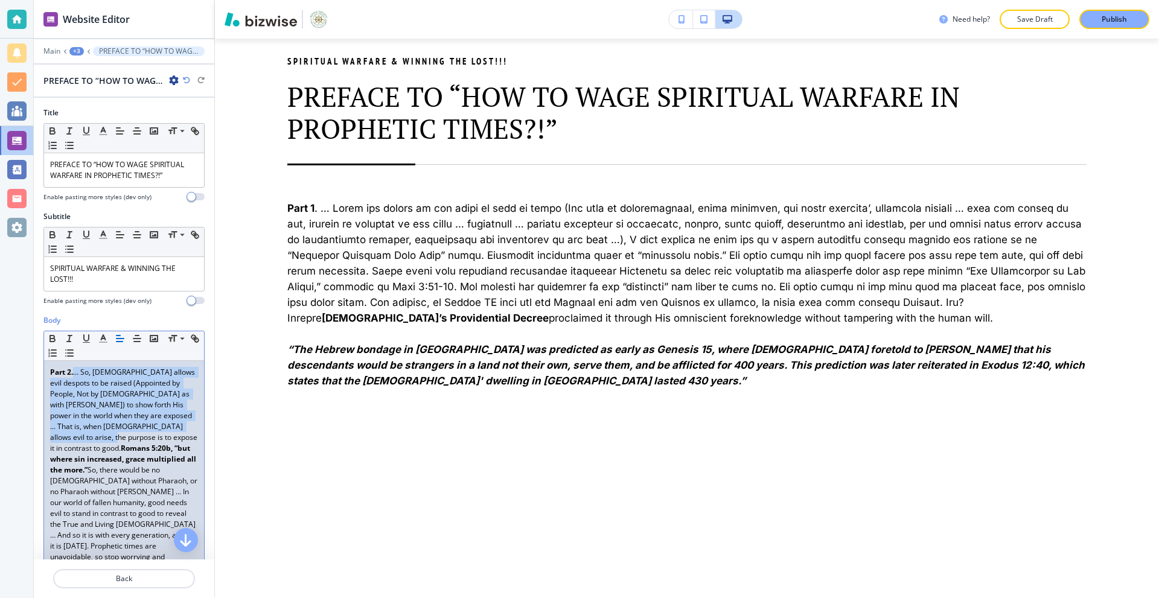
click at [170, 443] on strong "Romans 5:20b, “but where sin increased, grace multiplied all the more.”" at bounding box center [124, 459] width 148 height 32
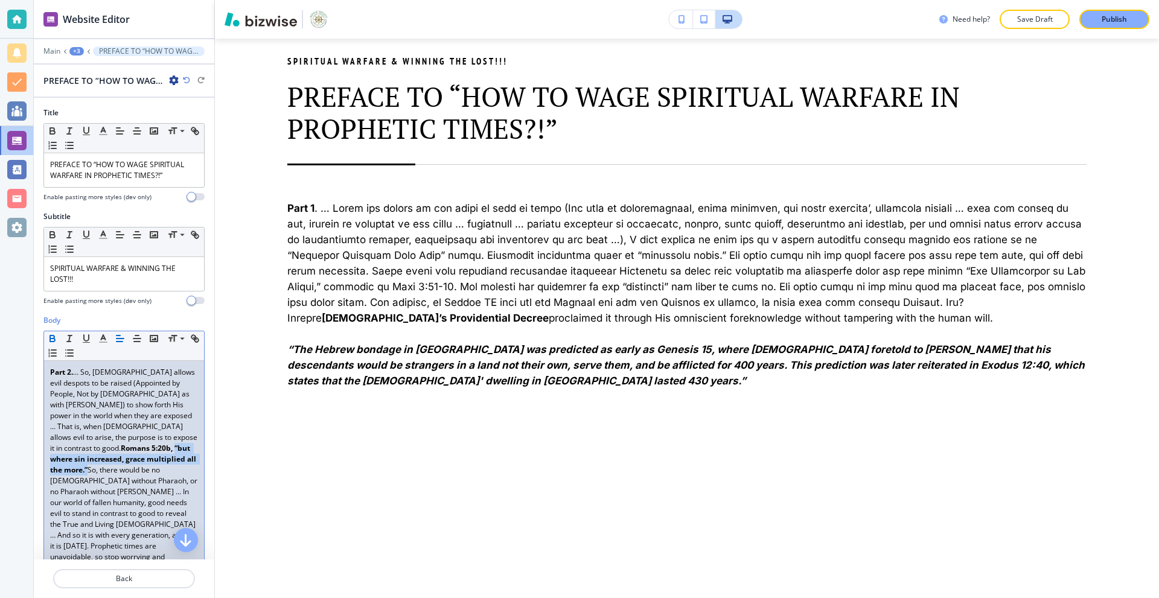
drag, startPoint x: 164, startPoint y: 434, endPoint x: 98, endPoint y: 459, distance: 70.3
click at [98, 459] on strong "Romans 5:20b, “but where sin increased, grace multiplied all the more.”" at bounding box center [124, 459] width 148 height 32
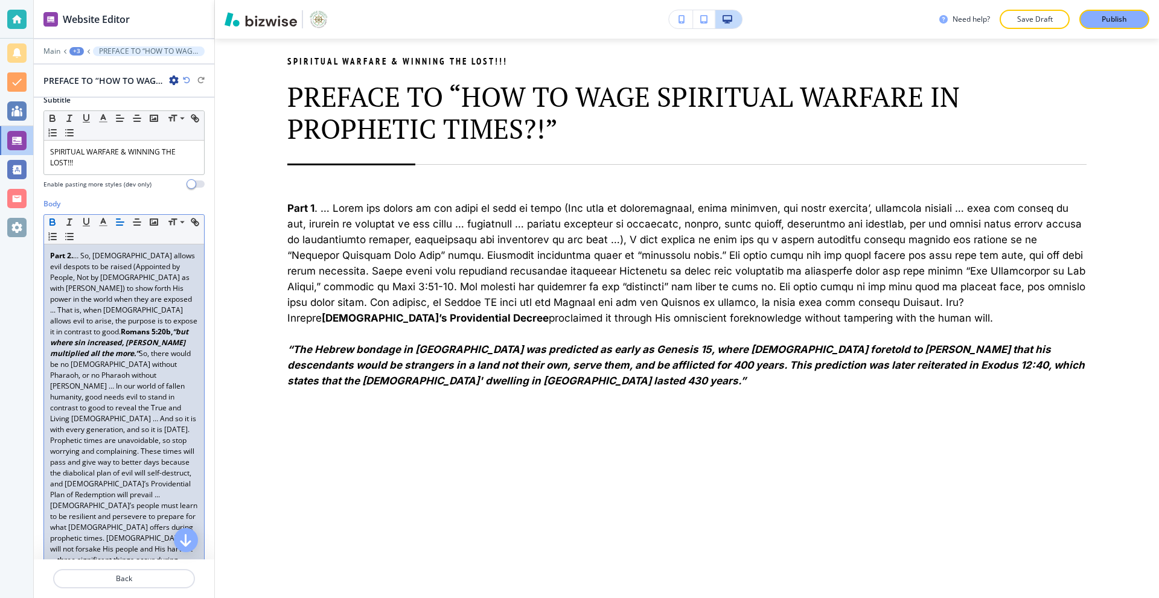
scroll to position [121, 0]
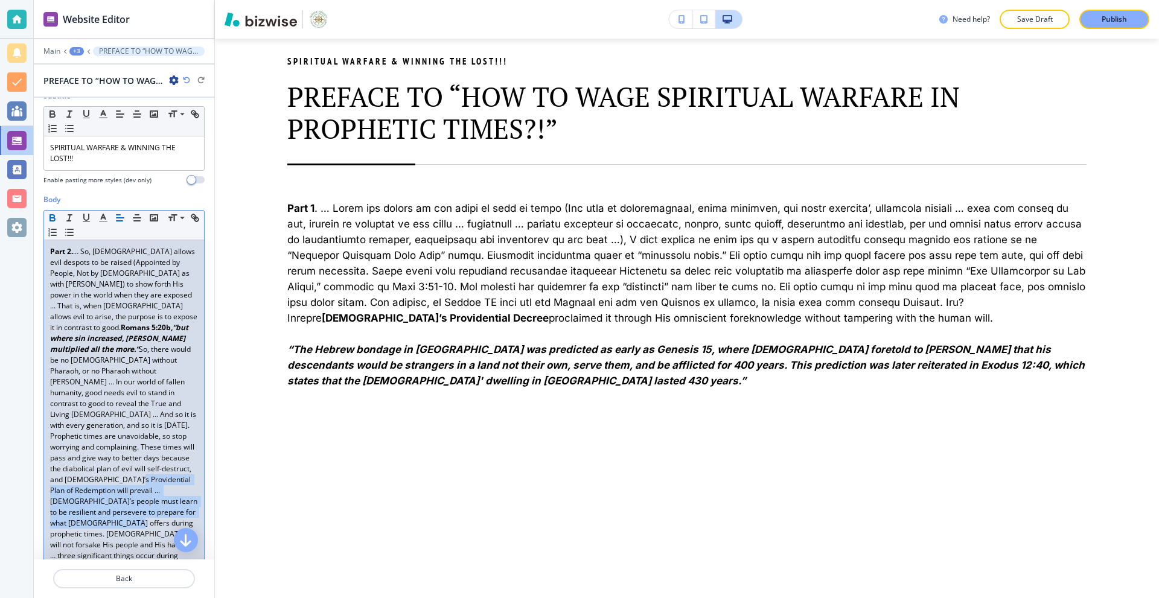
drag, startPoint x: 139, startPoint y: 469, endPoint x: 129, endPoint y: 512, distance: 43.9
click at [129, 512] on p "Part 2. … So, [DEMOGRAPHIC_DATA] allows evil despots to be raised (Appointed by…" at bounding box center [124, 447] width 148 height 402
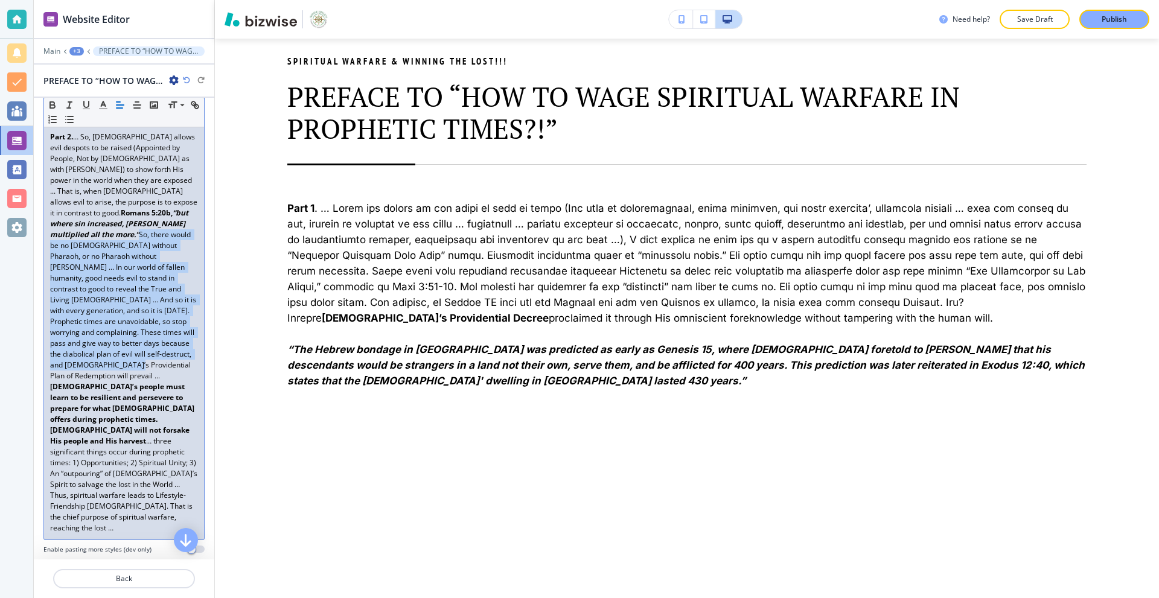
scroll to position [241, 0]
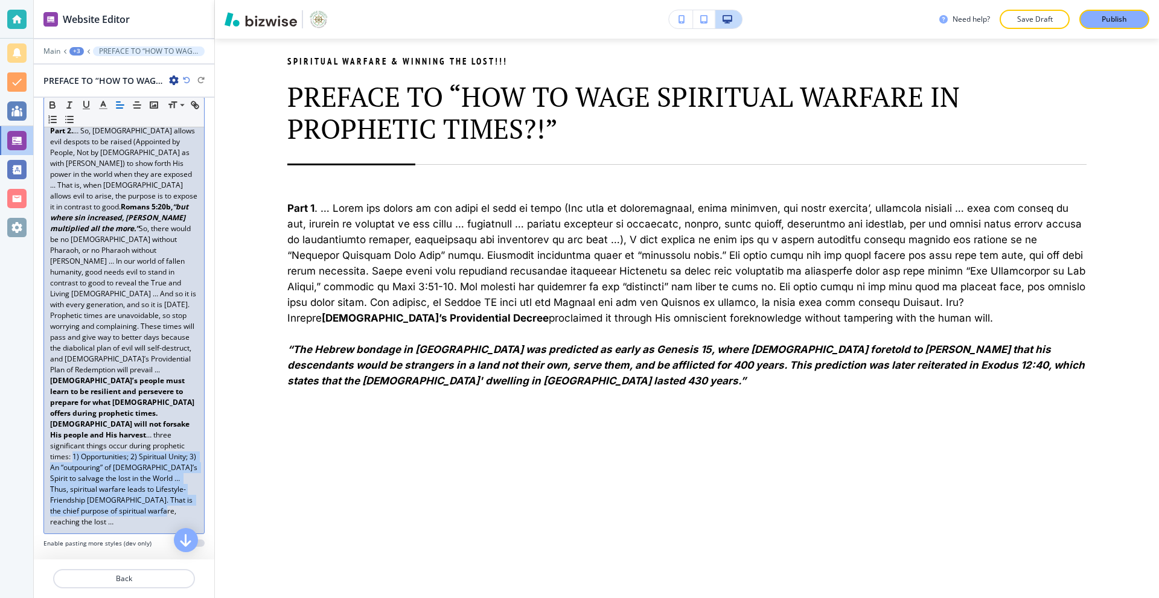
drag, startPoint x: 132, startPoint y: 413, endPoint x: 156, endPoint y: 476, distance: 67.0
click at [156, 476] on p "Part 2. … So, [DEMOGRAPHIC_DATA] allows evil despots to be raised (Appointed by…" at bounding box center [124, 327] width 148 height 402
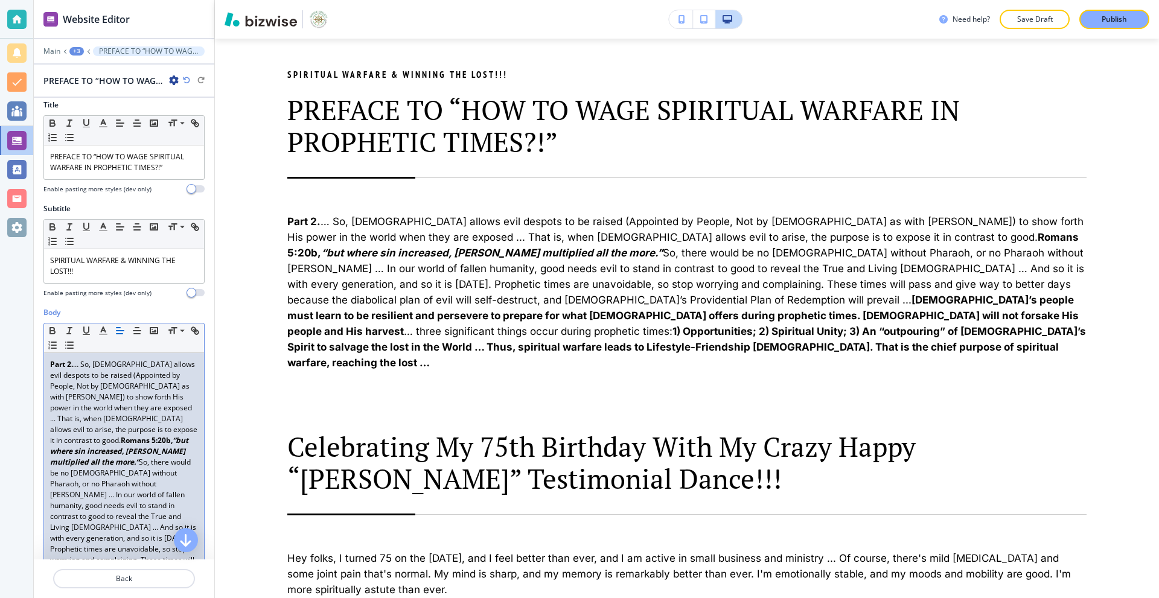
scroll to position [0, 0]
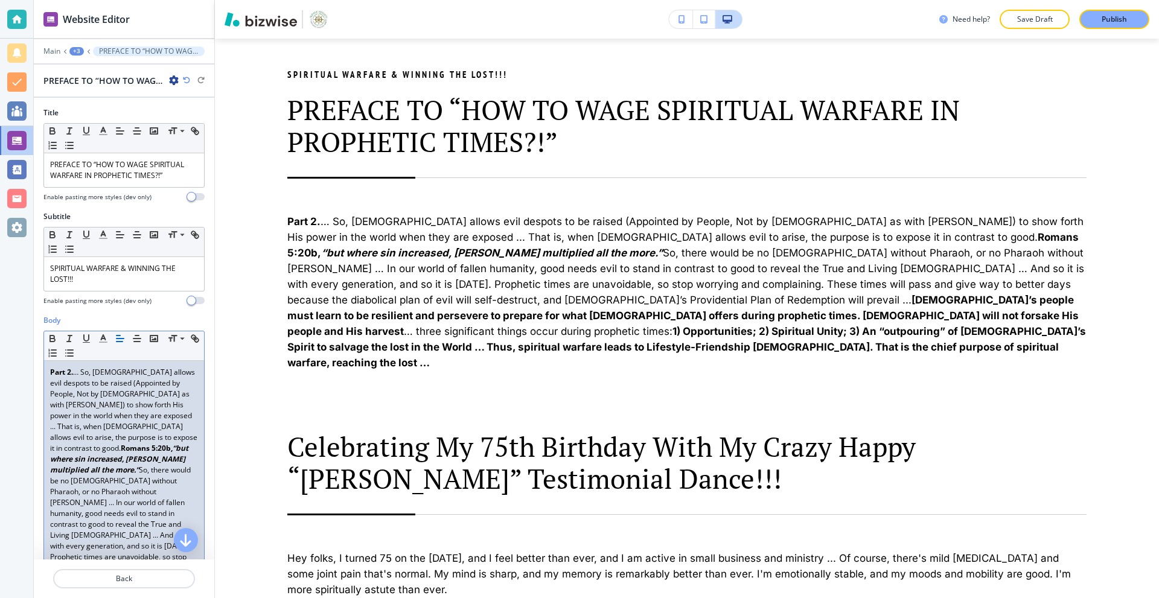
click at [74, 59] on div at bounding box center [124, 59] width 180 height 7
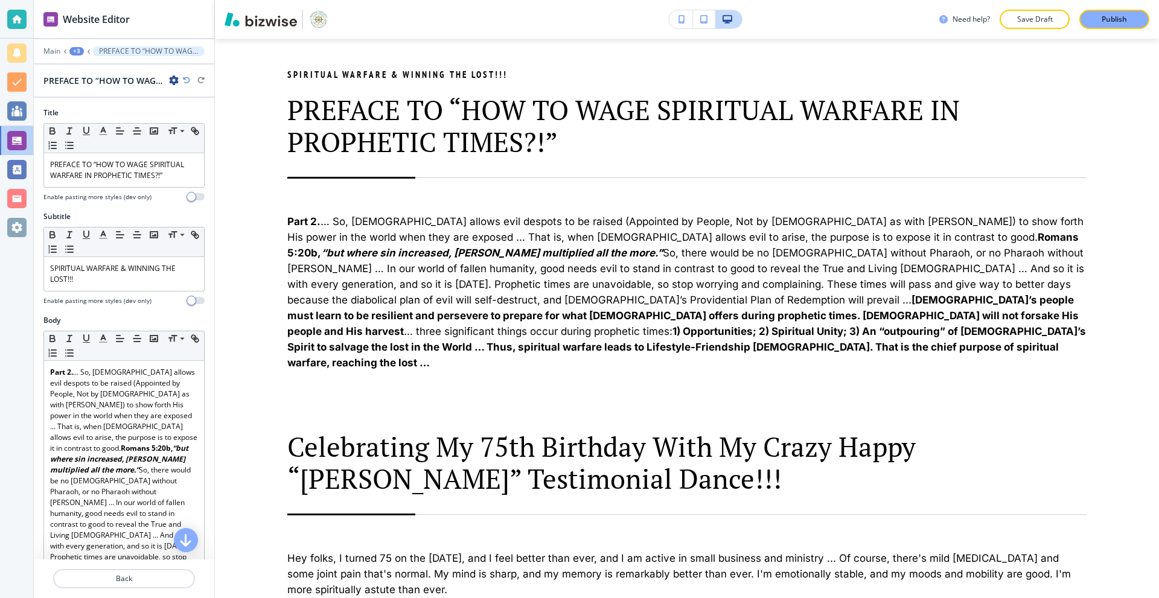
click at [73, 54] on div "+3" at bounding box center [76, 51] width 14 height 8
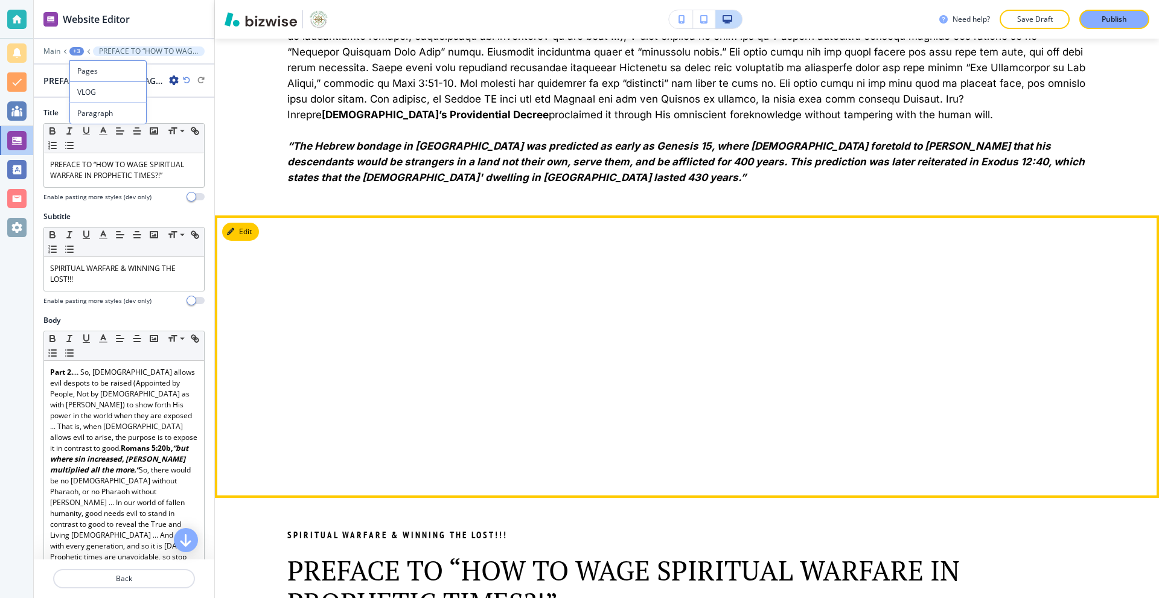
scroll to position [968, 0]
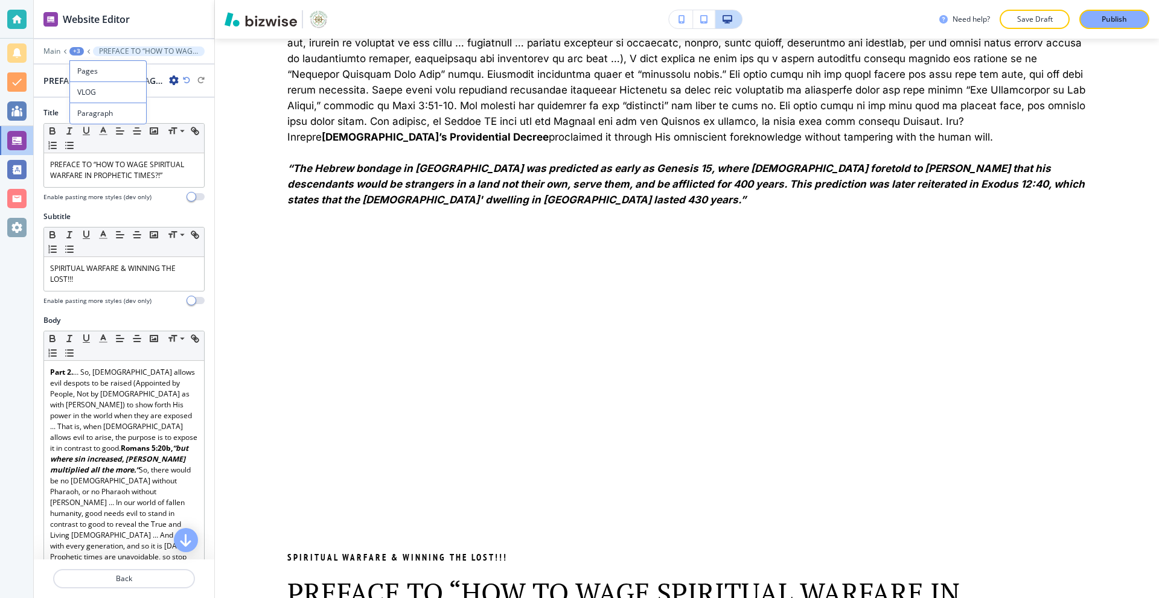
click at [71, 48] on div "+3" at bounding box center [76, 51] width 14 height 8
click at [86, 92] on p "VLOG" at bounding box center [108, 92] width 62 height 11
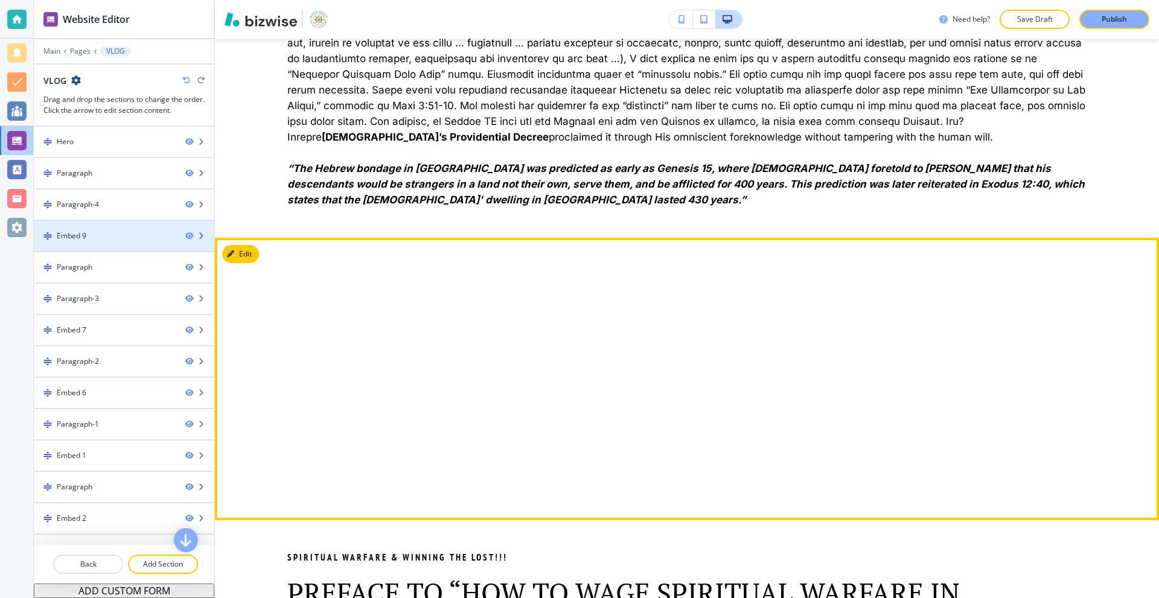
click at [118, 231] on div "Embed 9" at bounding box center [105, 235] width 142 height 11
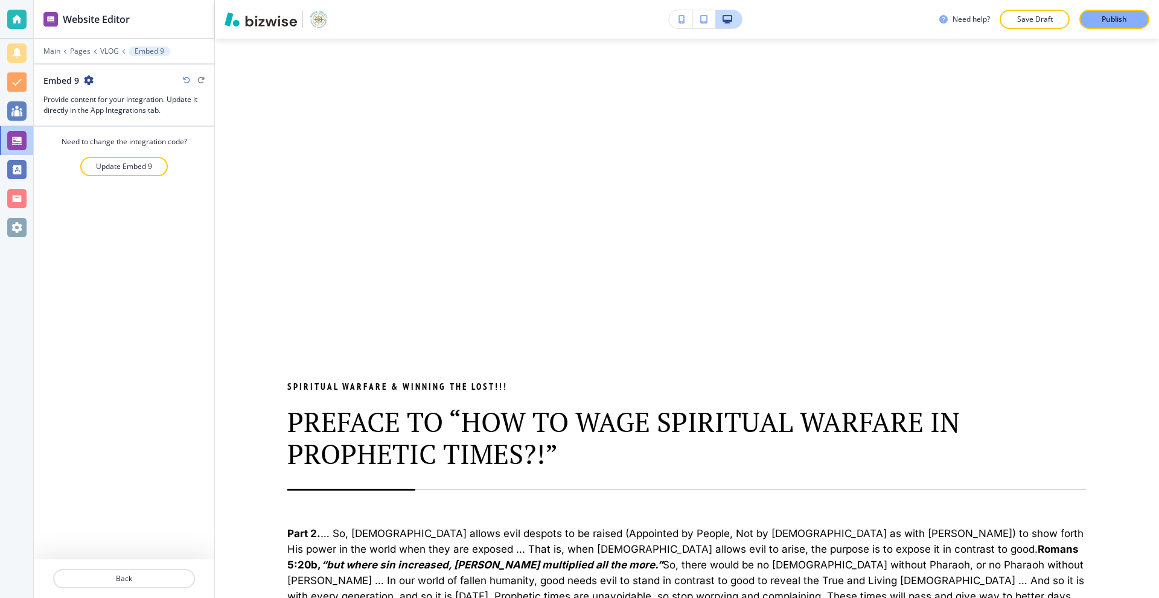
scroll to position [1152, 0]
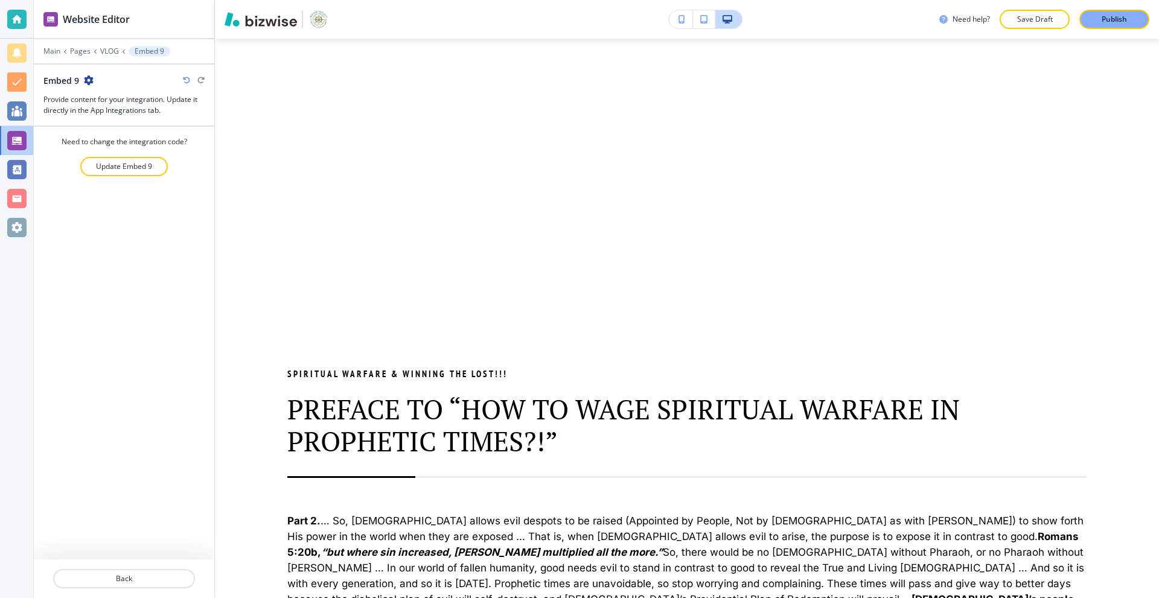
click at [91, 76] on icon "button" at bounding box center [89, 80] width 10 height 10
click at [117, 113] on button "Duplicate Section" at bounding box center [121, 122] width 77 height 21
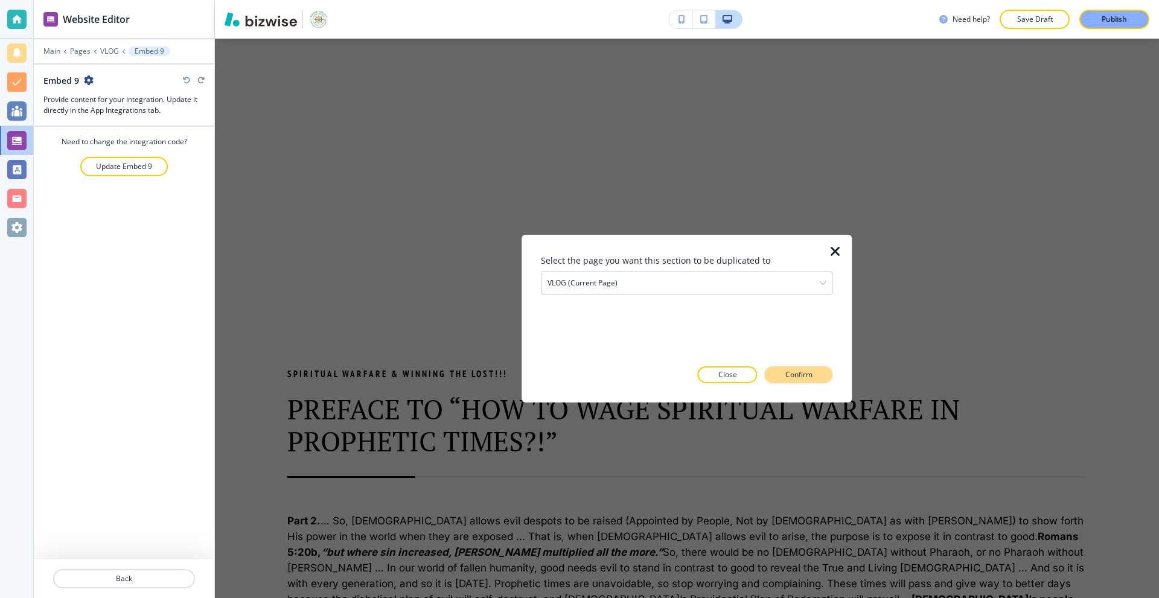
click at [780, 372] on button "Confirm" at bounding box center [799, 374] width 68 height 17
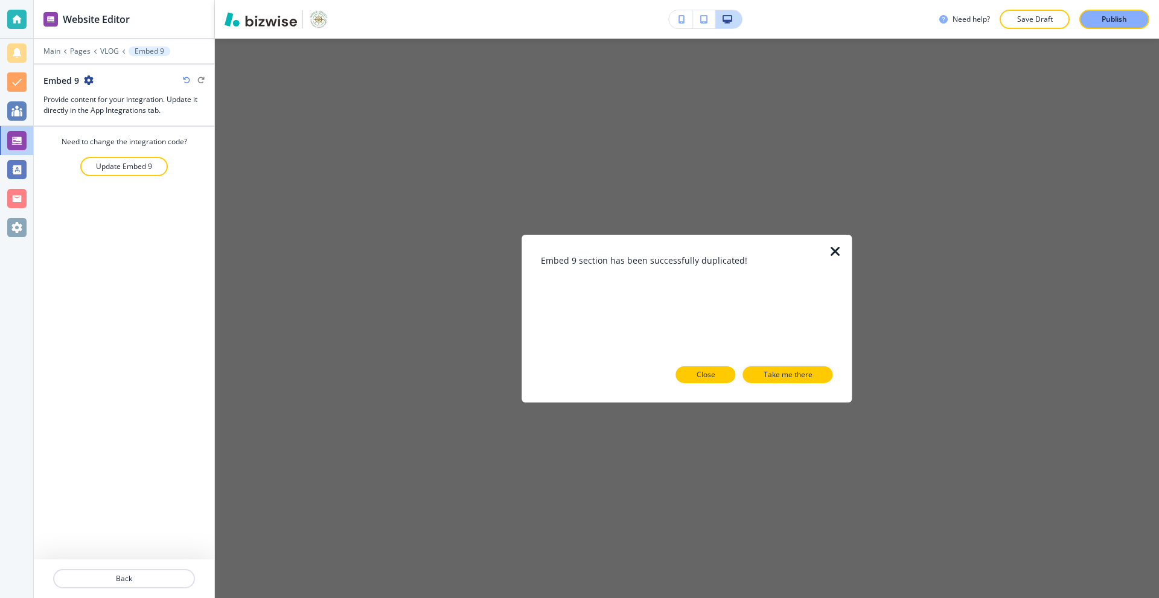
click at [716, 375] on button "Close" at bounding box center [706, 374] width 60 height 17
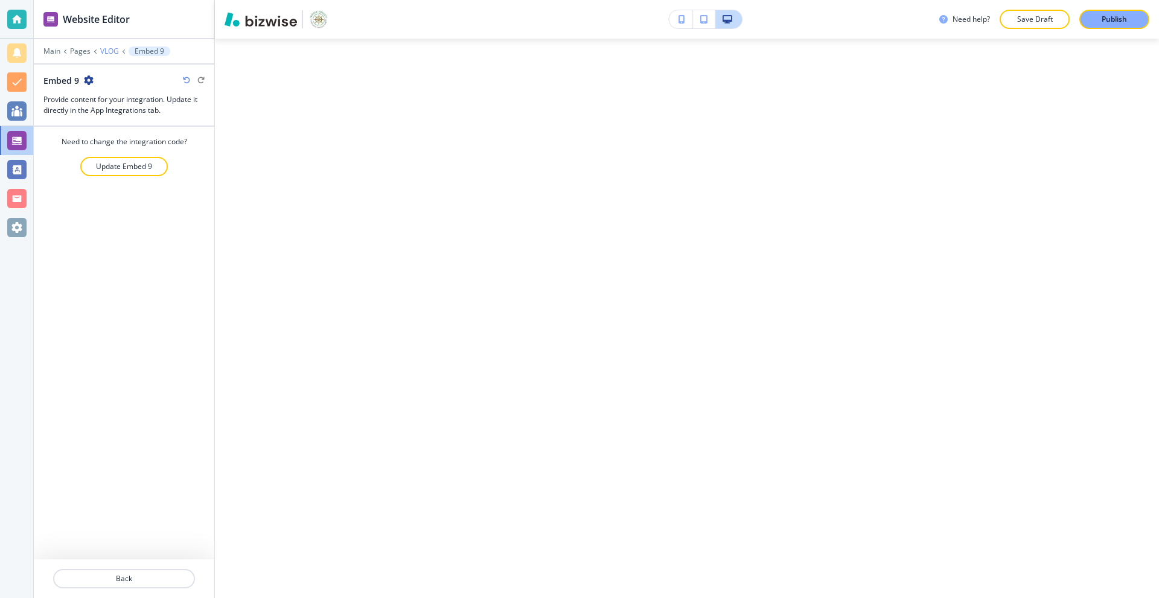
click at [110, 55] on p "VLOG" at bounding box center [109, 51] width 19 height 8
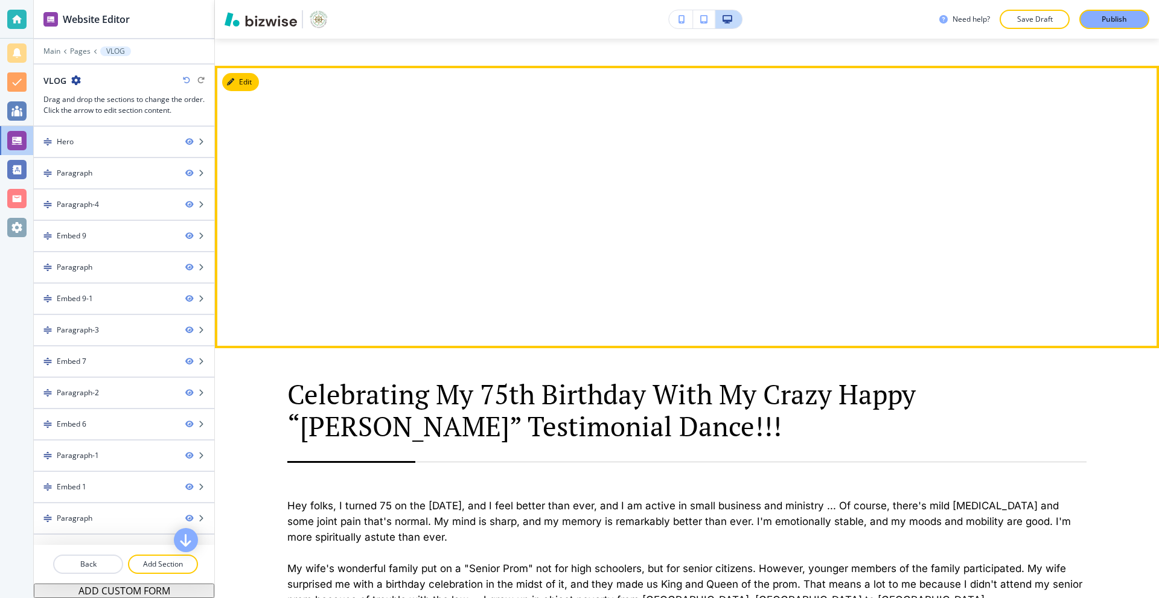
scroll to position [1805, 0]
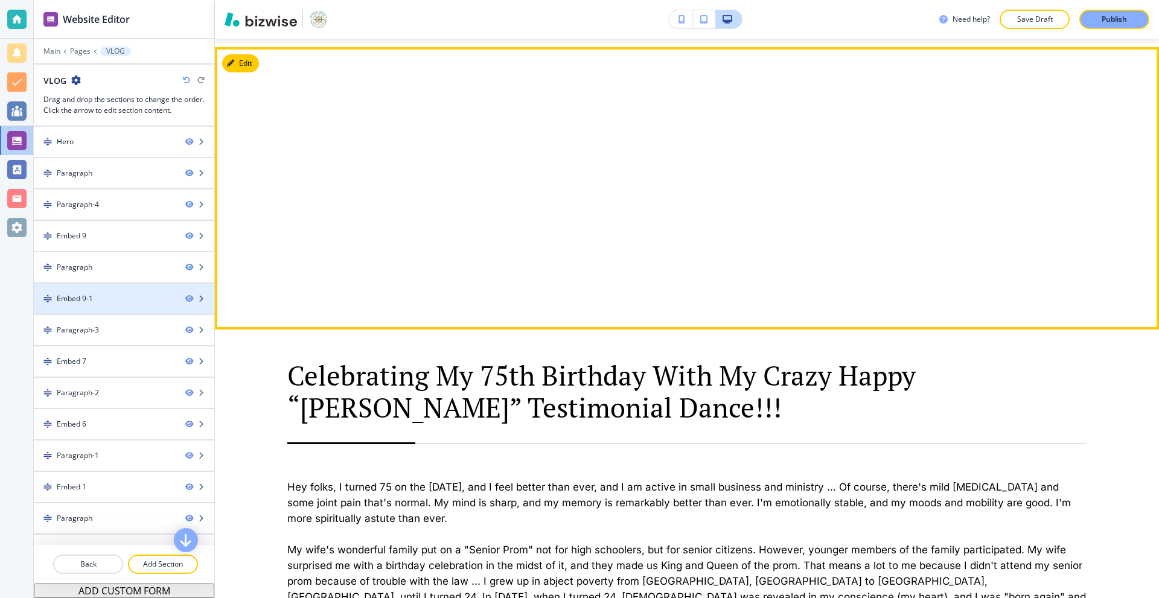
click at [88, 296] on div "Embed 9-1" at bounding box center [75, 298] width 36 height 11
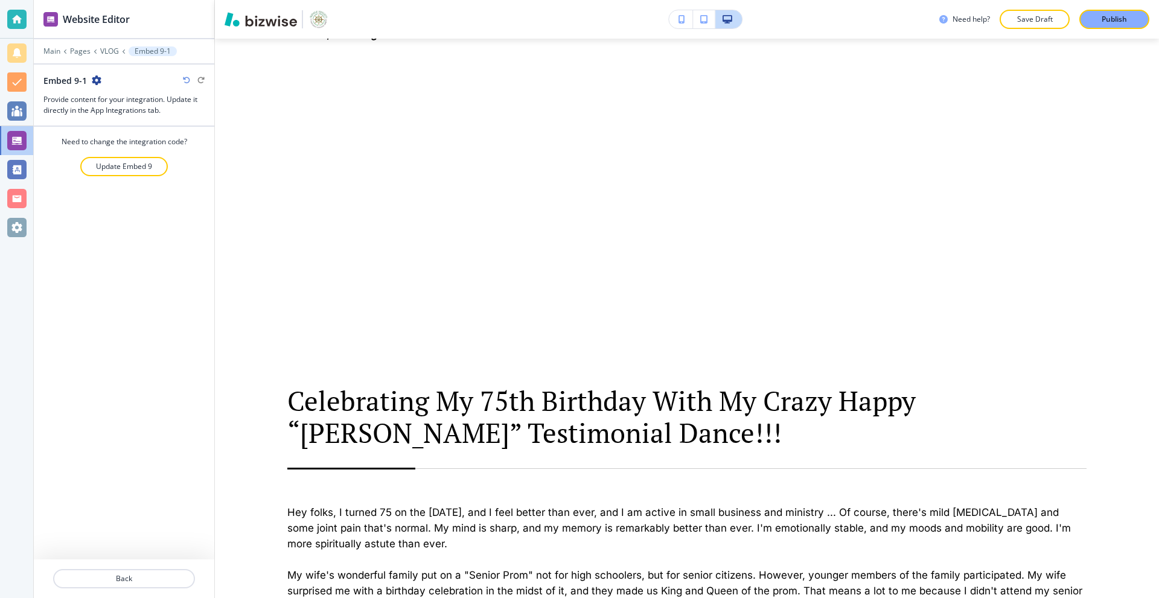
scroll to position [1766, 0]
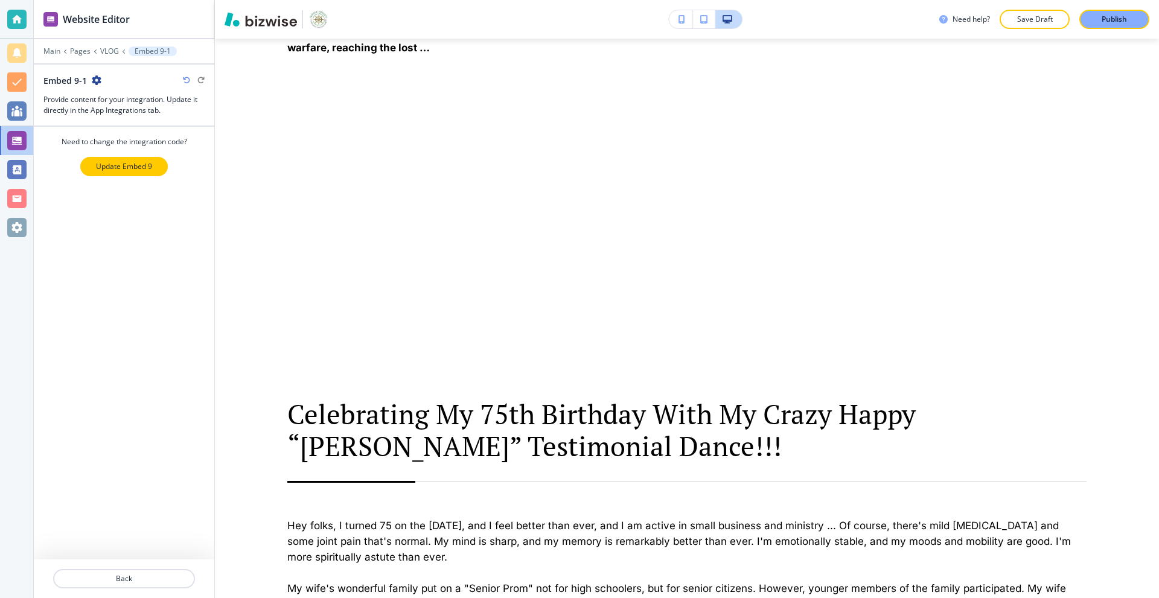
click at [145, 172] on button "Update Embed 9" at bounding box center [123, 166] width 87 height 19
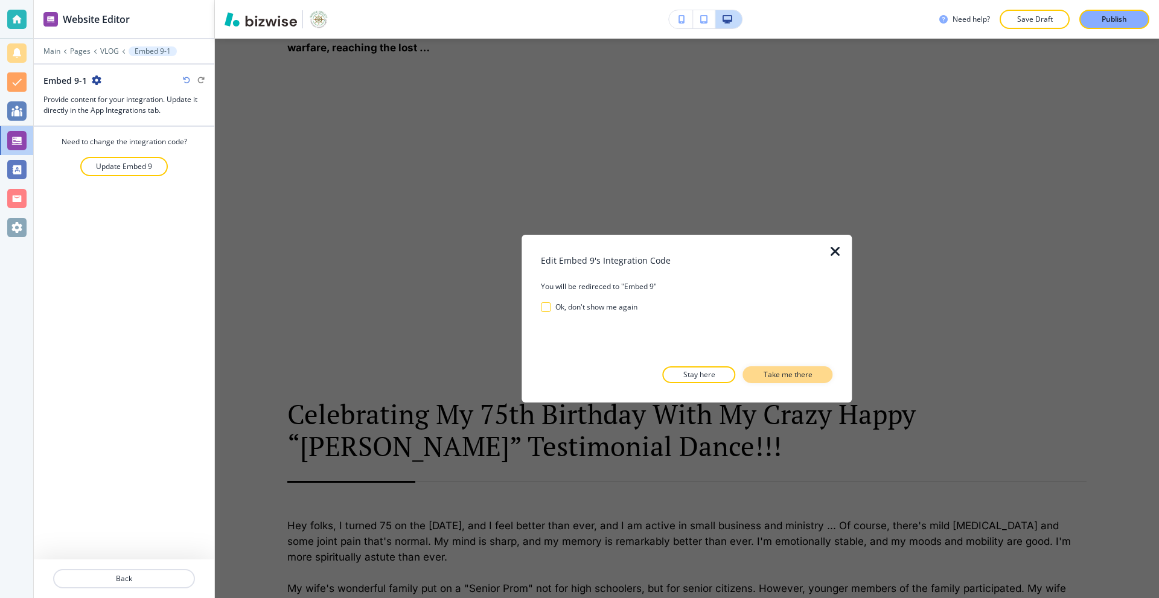
click at [798, 377] on p "Take me there" at bounding box center [787, 374] width 49 height 11
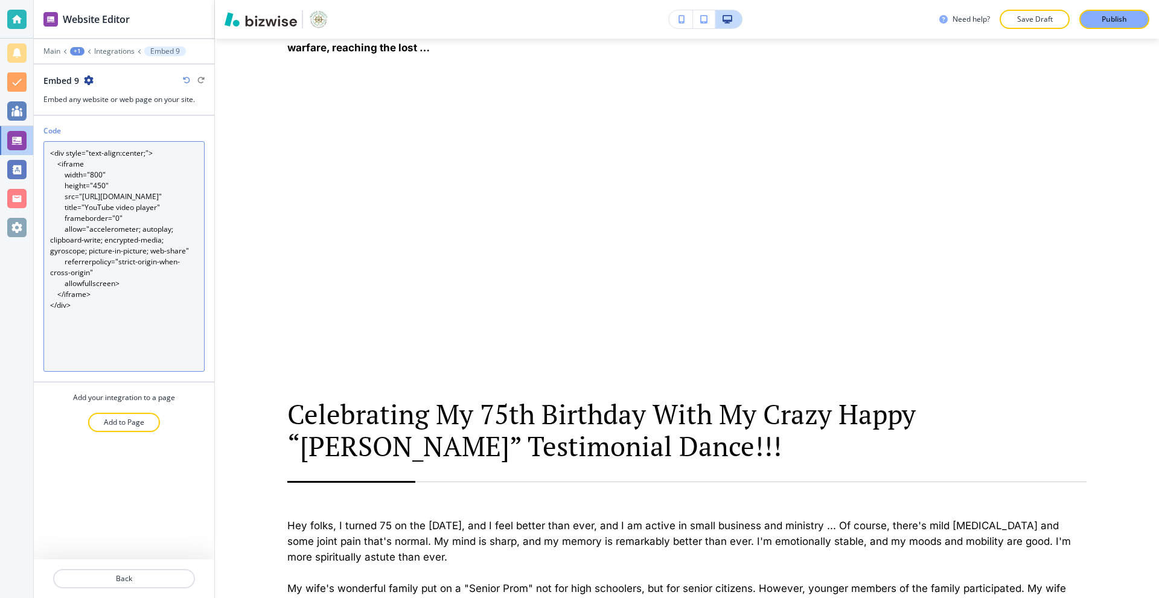
click at [97, 251] on textarea "<div style="text-align:center;"> <iframe width="800" height="450" src="[URL][DO…" at bounding box center [123, 256] width 161 height 230
paste textarea "e-Sf2U7rsHs?si=91OO1FBaKSLE904R"
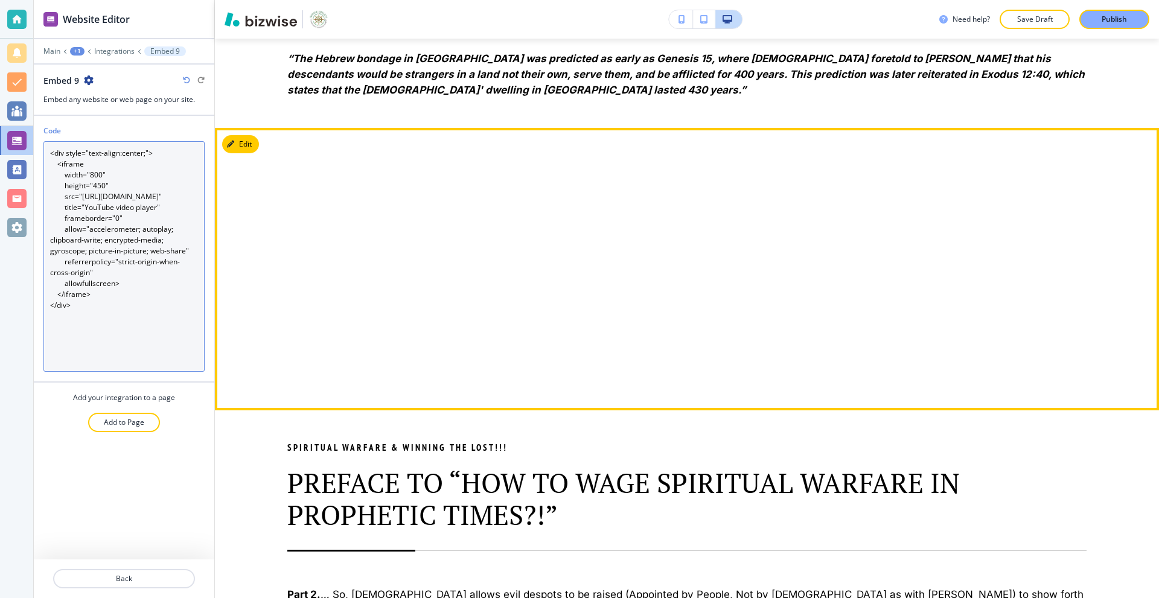
scroll to position [1464, 0]
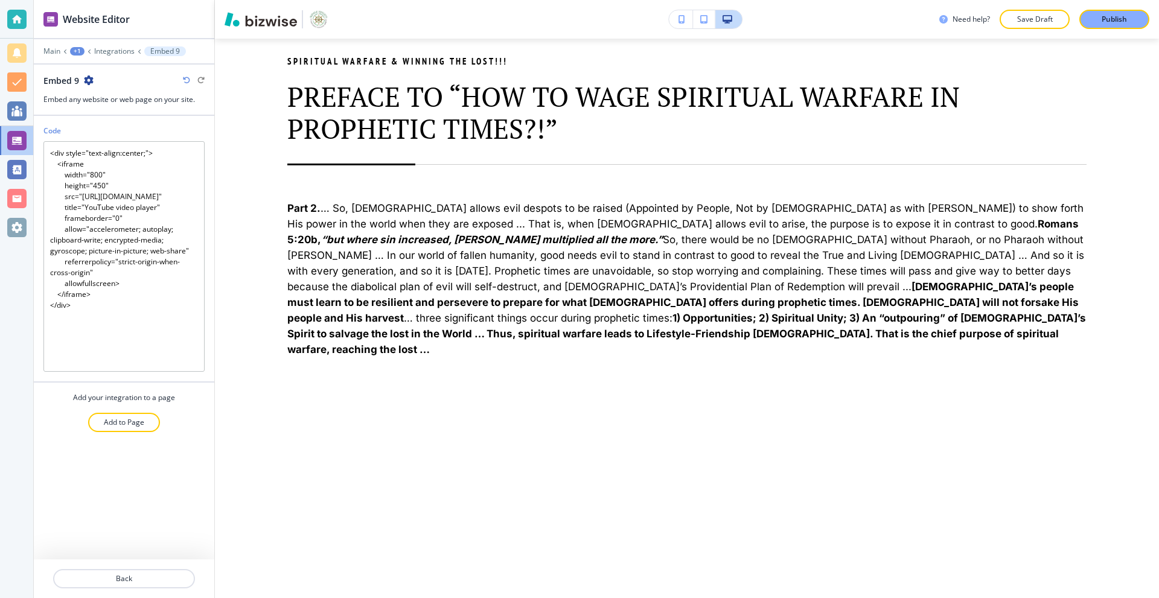
click at [79, 51] on div "+1" at bounding box center [77, 51] width 14 height 8
click at [83, 107] on div at bounding box center [124, 110] width 180 height 10
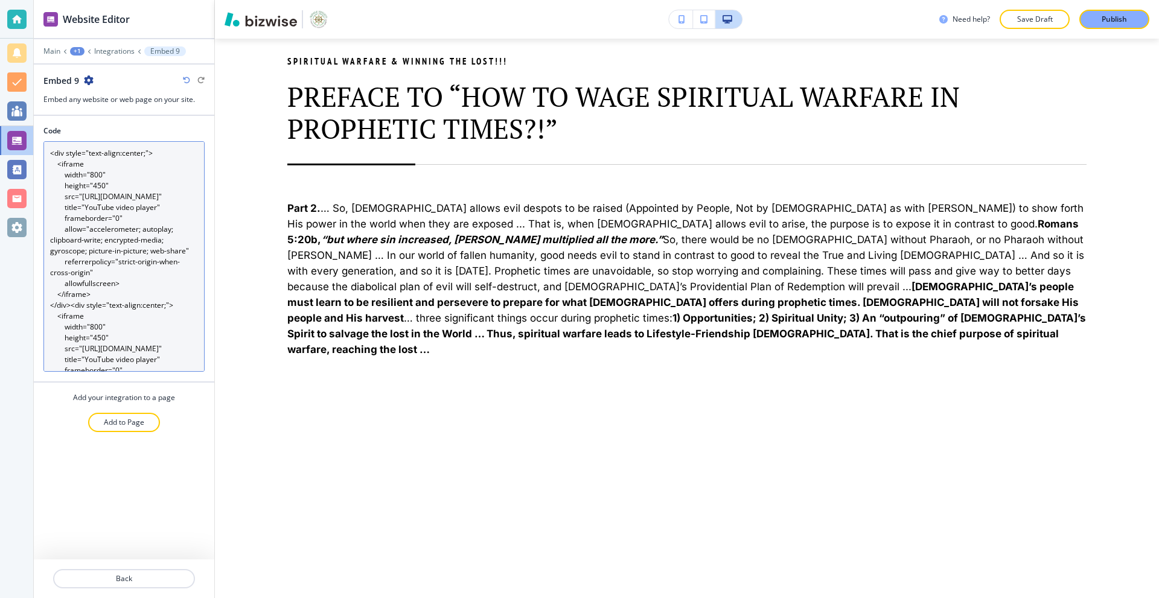
scroll to position [1747, 0]
click at [115, 219] on textarea "<div style="text-align:center;"> <iframe width="800" height="450" src="[URL][DO…" at bounding box center [123, 256] width 161 height 230
paste textarea
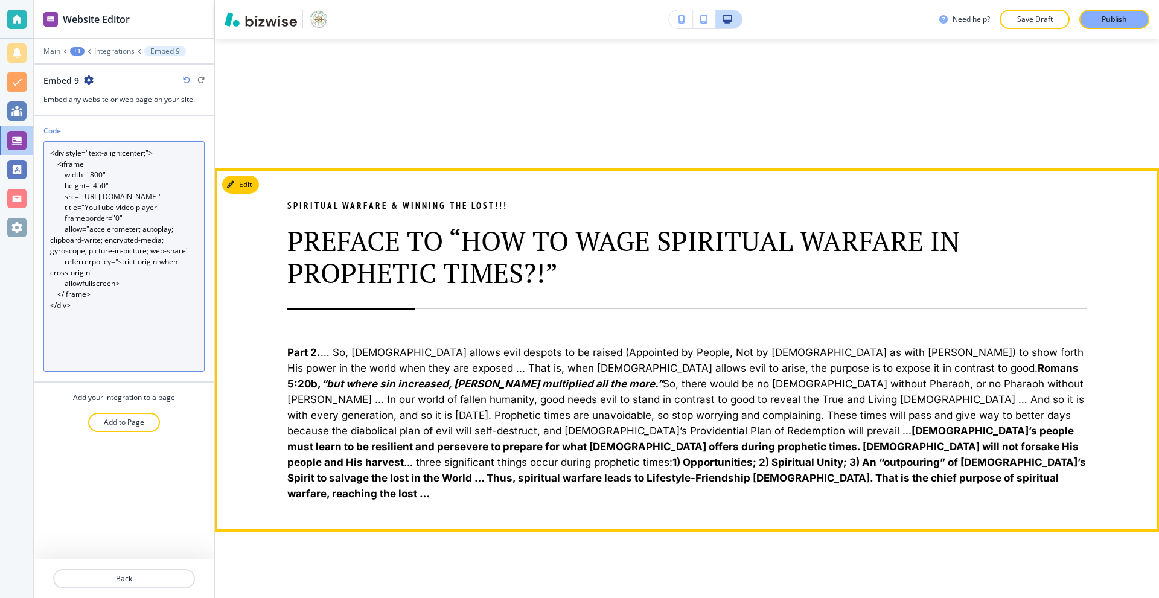
scroll to position [1525, 0]
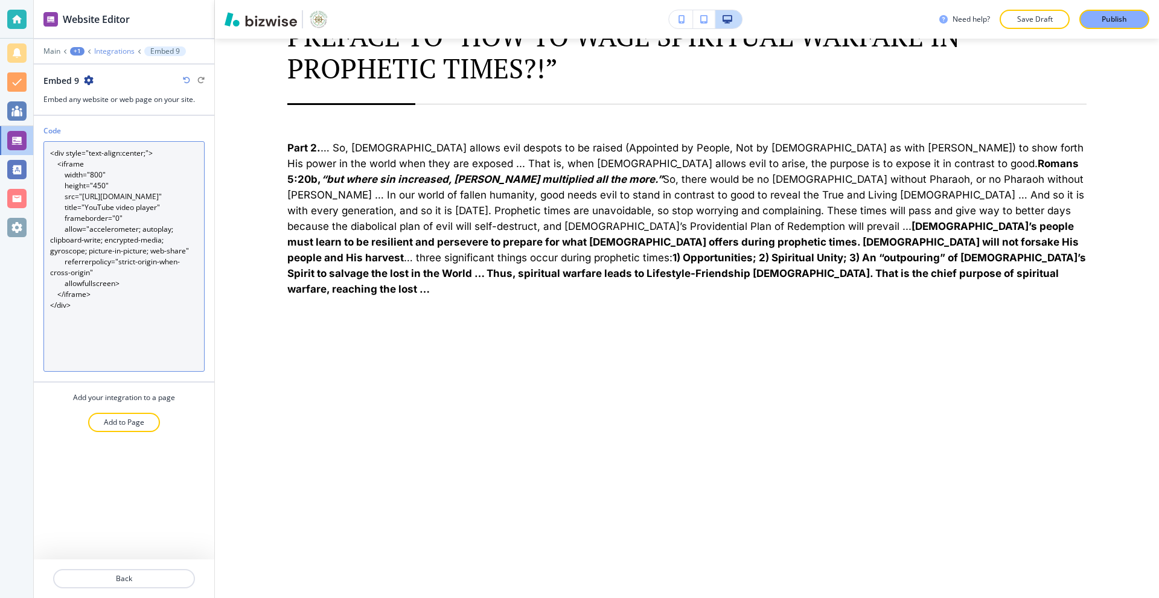
type textarea "<div style="text-align:center;"> <iframe width="800" height="450" src="[URL][DO…"
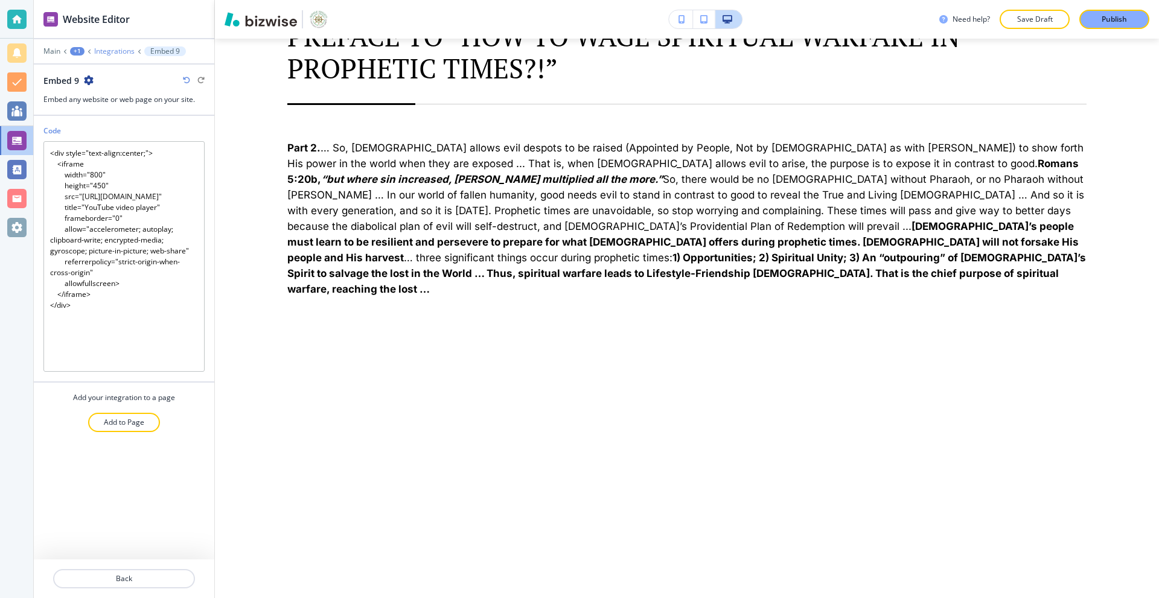
click at [111, 49] on p "Integrations" at bounding box center [114, 51] width 40 height 8
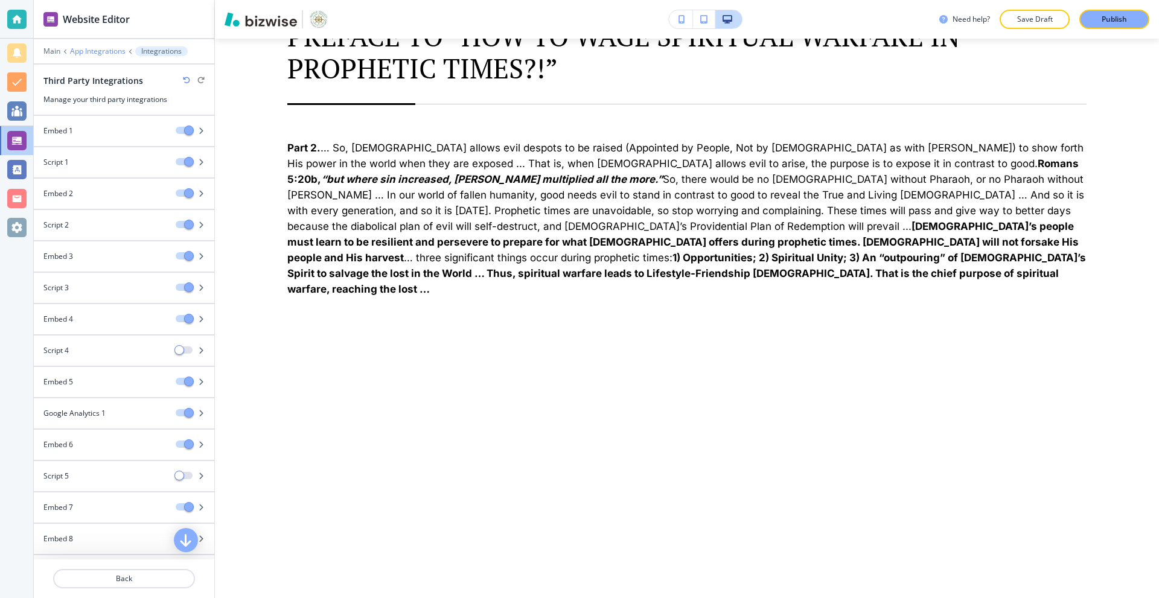
click at [81, 49] on p "App Integrations" at bounding box center [98, 51] width 56 height 8
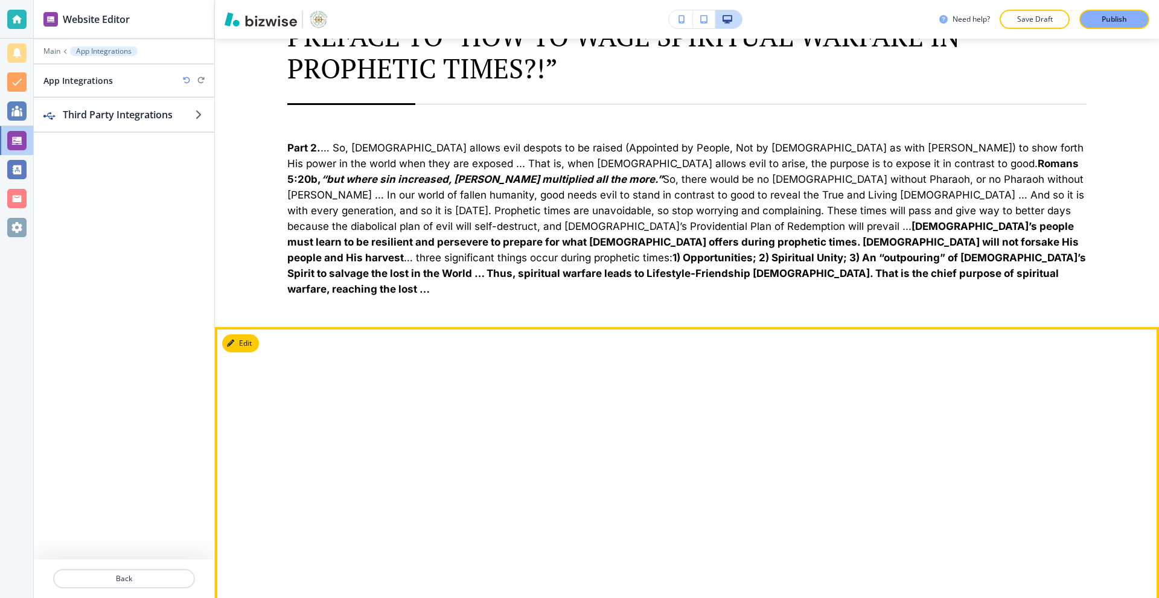
click at [249, 334] on button "Edit" at bounding box center [240, 343] width 37 height 18
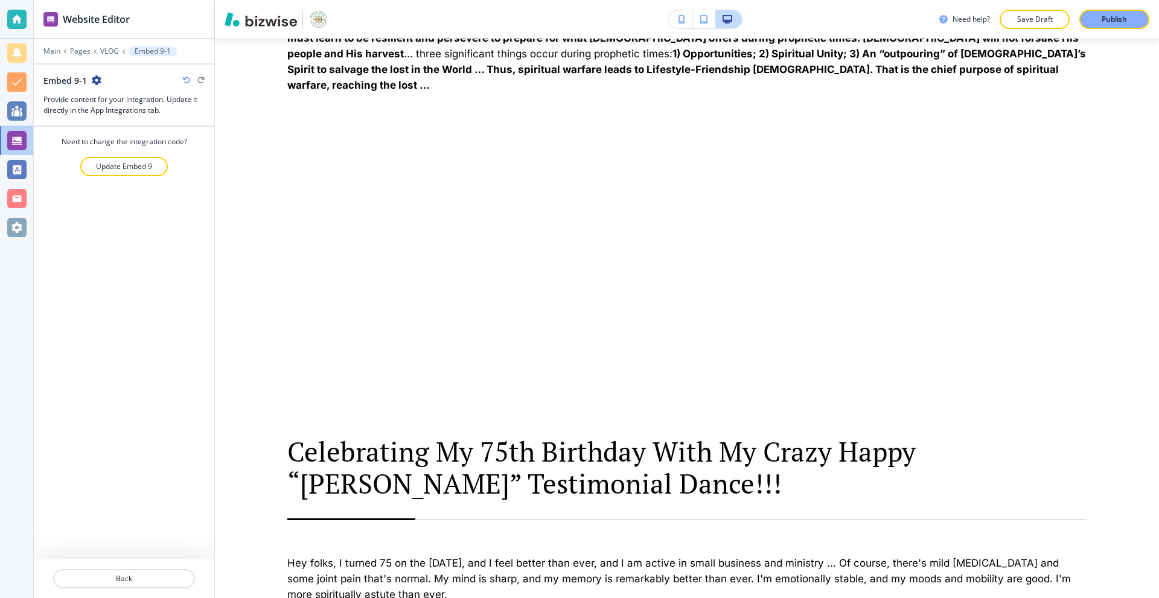
scroll to position [1766, 0]
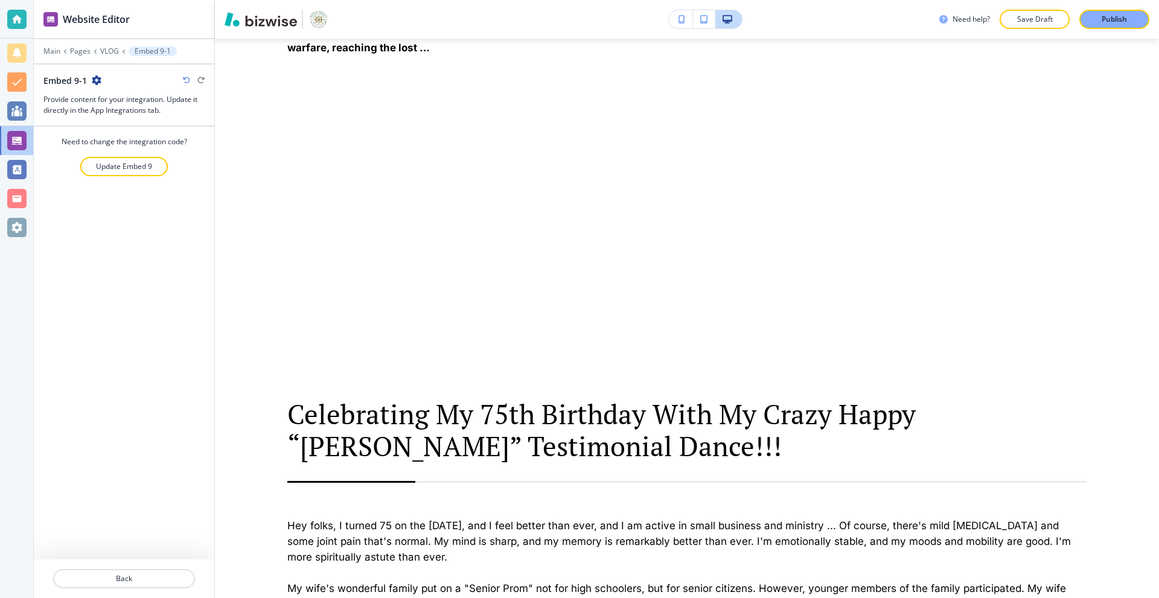
click at [104, 57] on div at bounding box center [124, 59] width 180 height 7
click at [102, 52] on p "VLOG" at bounding box center [109, 51] width 19 height 8
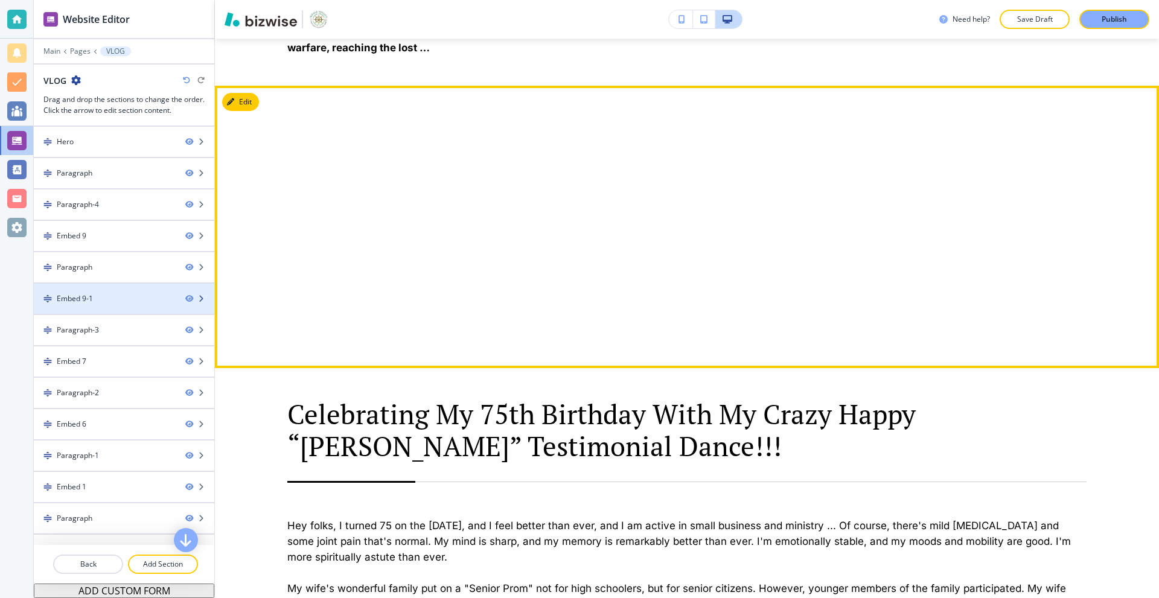
click at [150, 301] on div "Embed 9-1" at bounding box center [105, 298] width 142 height 11
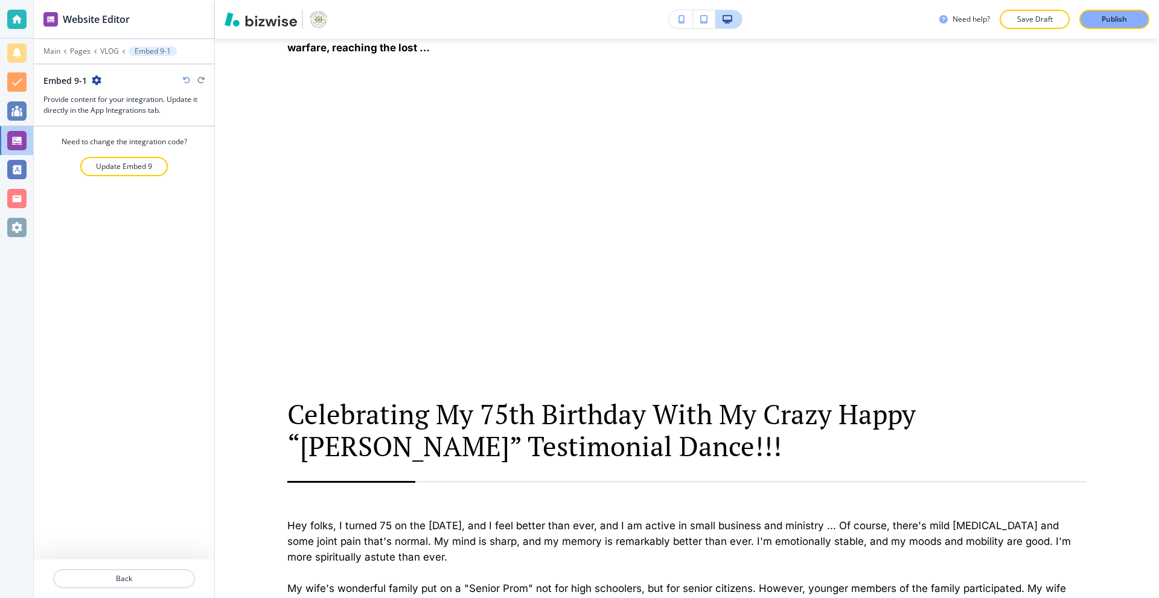
click at [104, 81] on div "Embed 9-1" at bounding box center [123, 80] width 161 height 13
click at [97, 80] on icon "button" at bounding box center [97, 80] width 10 height 10
drag, startPoint x: 112, startPoint y: 116, endPoint x: 125, endPoint y: 144, distance: 30.5
click at [125, 144] on div "Rename Section Duplicate Section Delete Section" at bounding box center [129, 123] width 77 height 64
click at [137, 144] on p "Delete Section" at bounding box center [130, 143] width 62 height 11
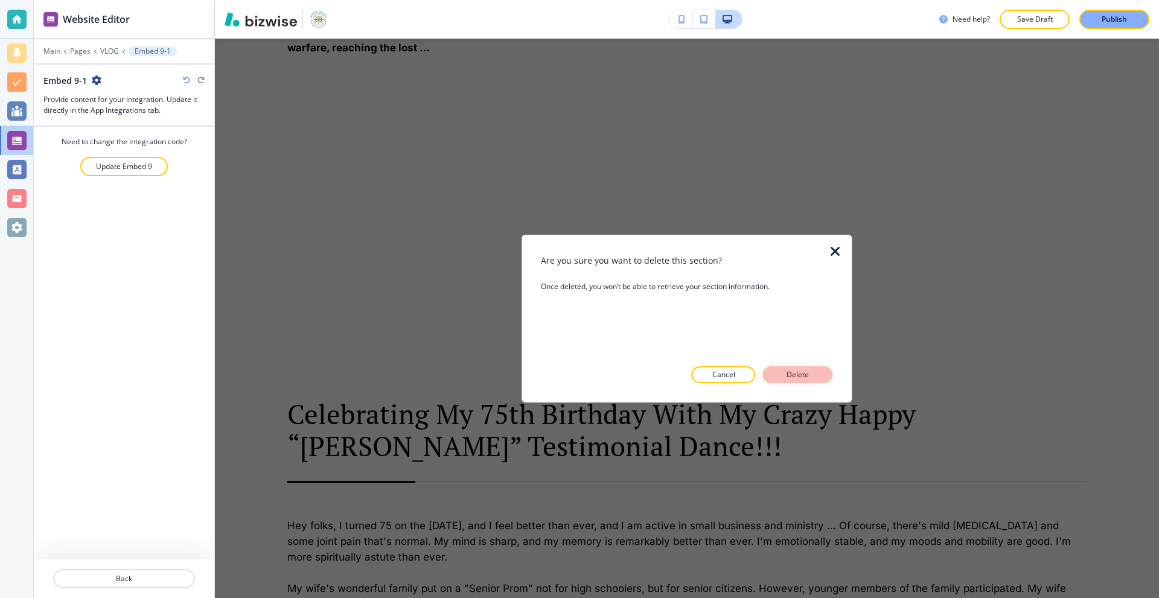
click at [783, 370] on p "Delete" at bounding box center [797, 374] width 29 height 11
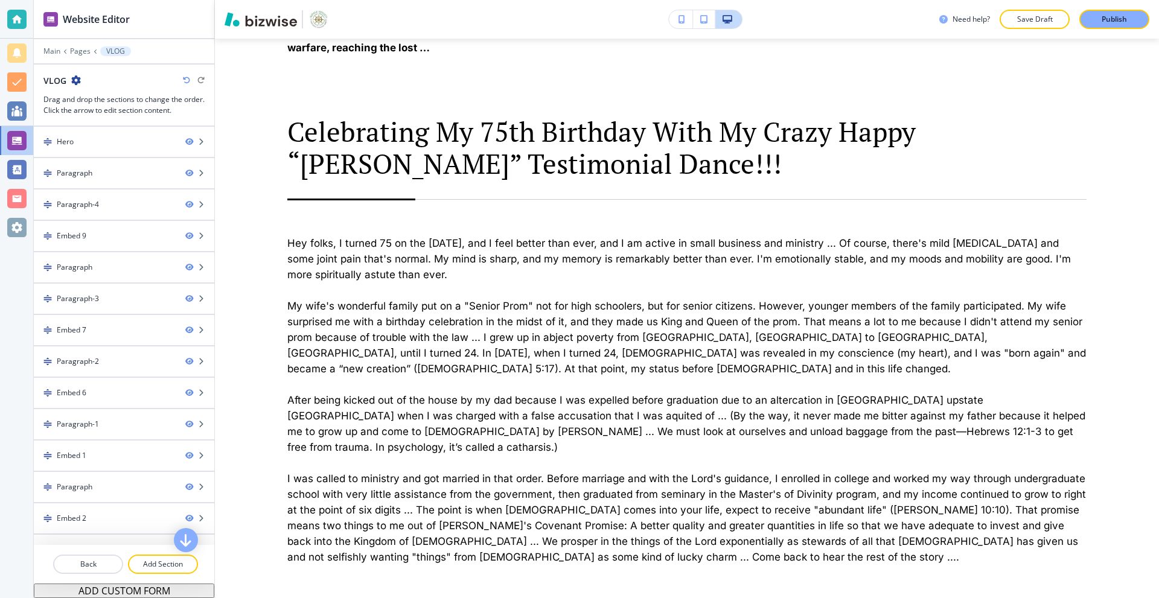
scroll to position [1484, 0]
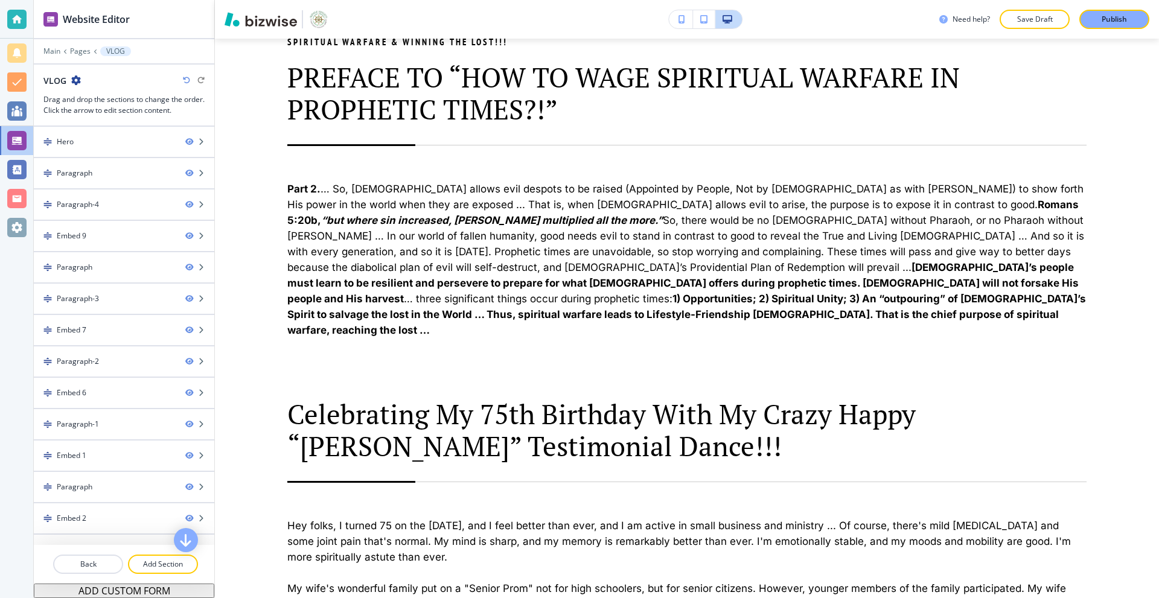
click at [38, 48] on div "Main Pages VLOG" at bounding box center [124, 51] width 180 height 10
click at [52, 53] on p "Main" at bounding box center [51, 51] width 17 height 8
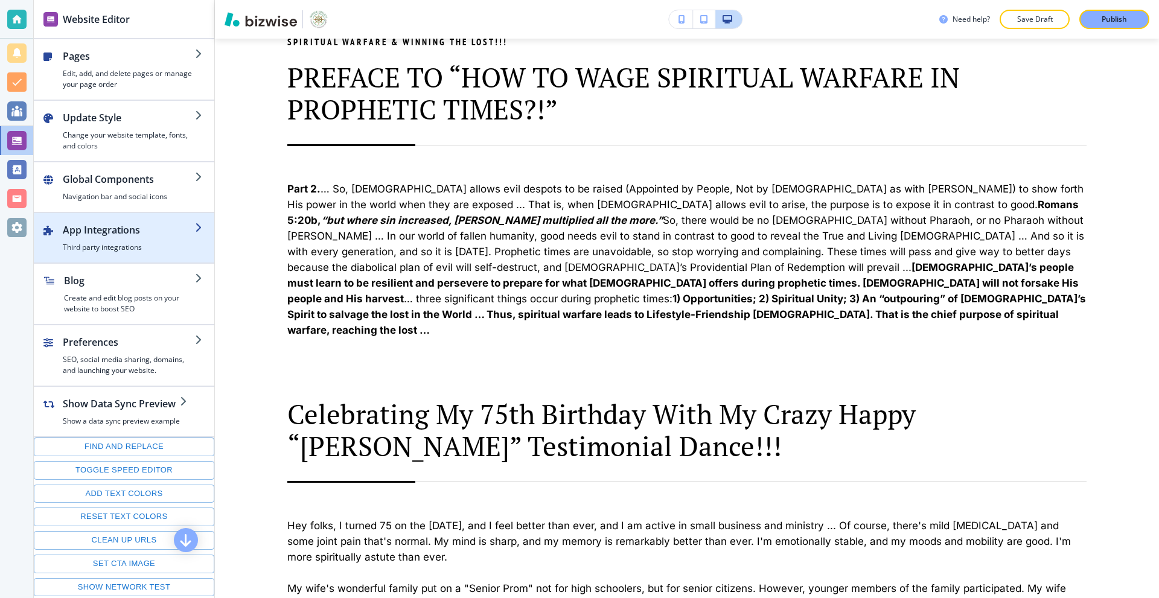
click at [139, 238] on div "button" at bounding box center [129, 239] width 132 height 5
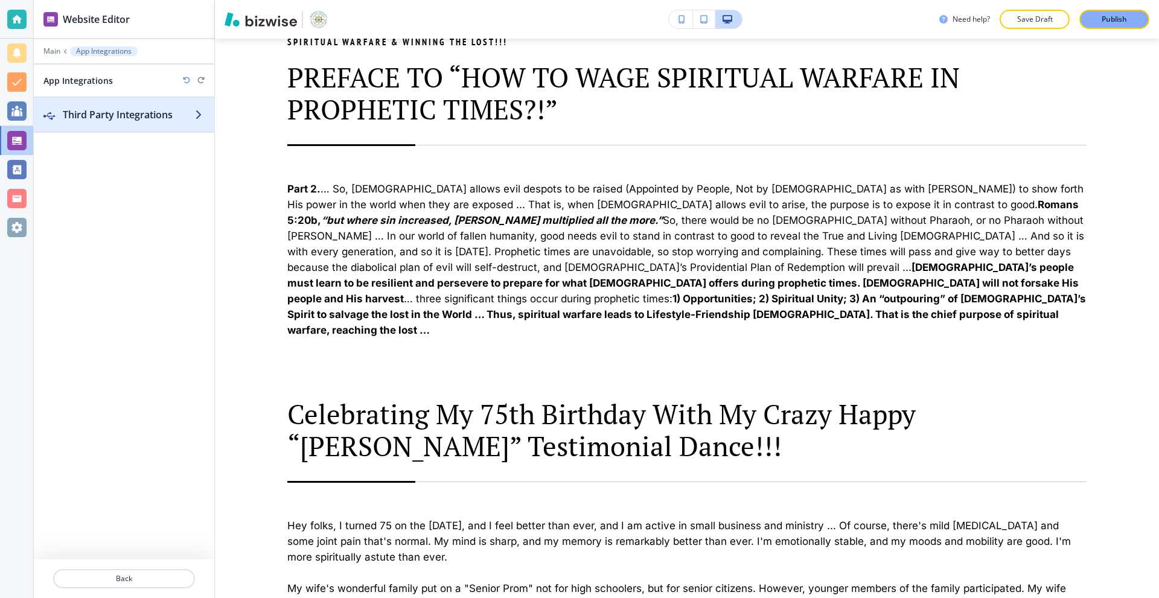
click at [129, 119] on h2 "Third Party Integrations" at bounding box center [129, 114] width 132 height 14
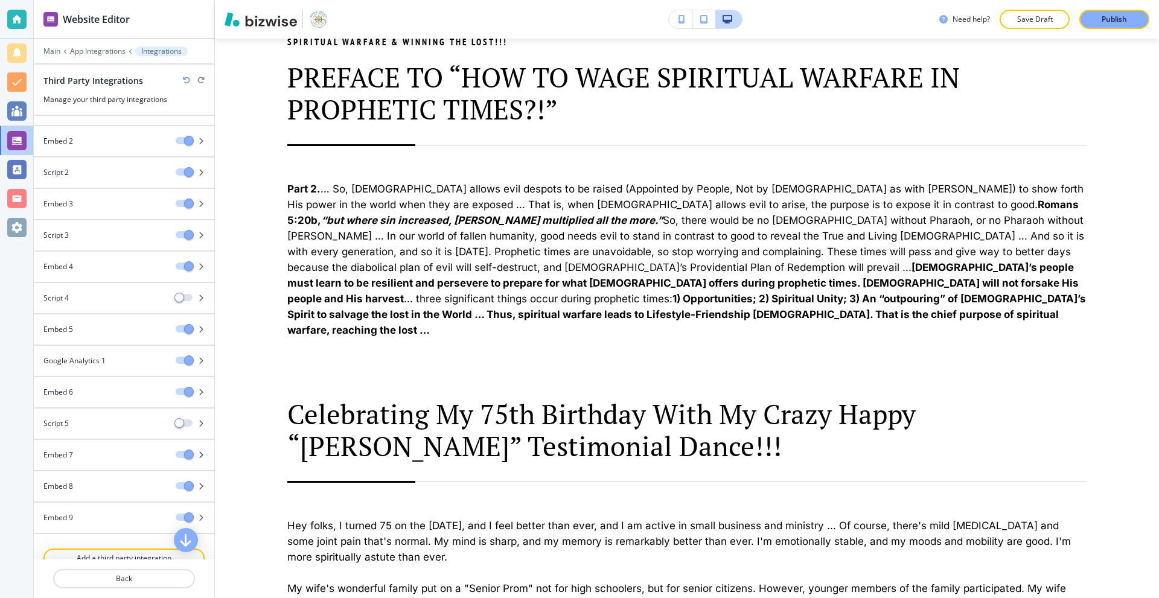
scroll to position [61, 0]
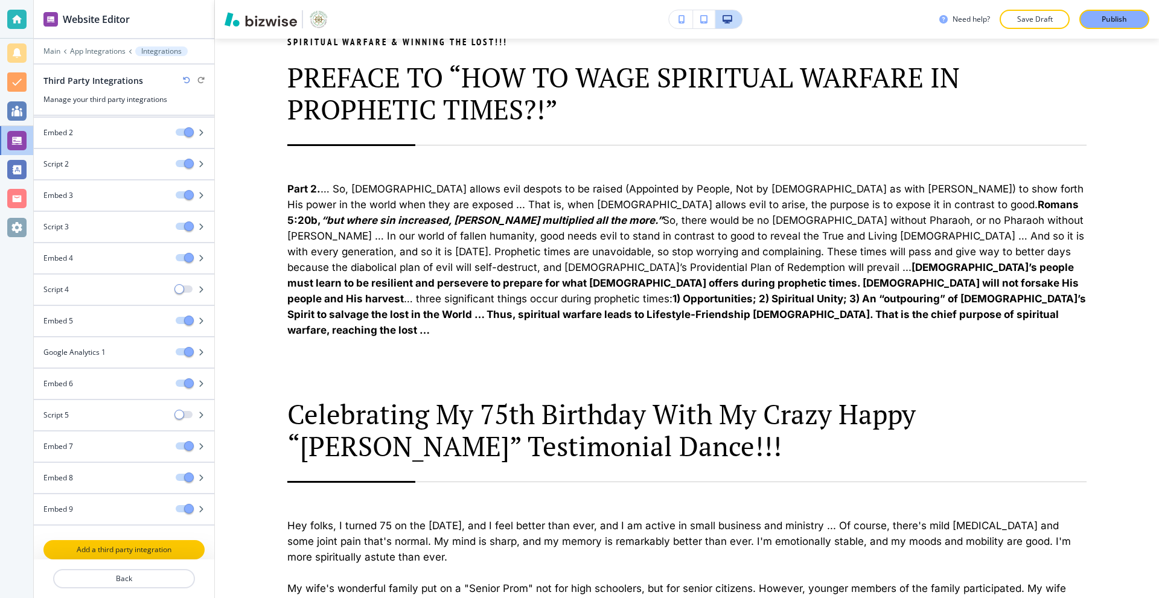
click at [108, 543] on button "Add a third party integration" at bounding box center [123, 549] width 161 height 19
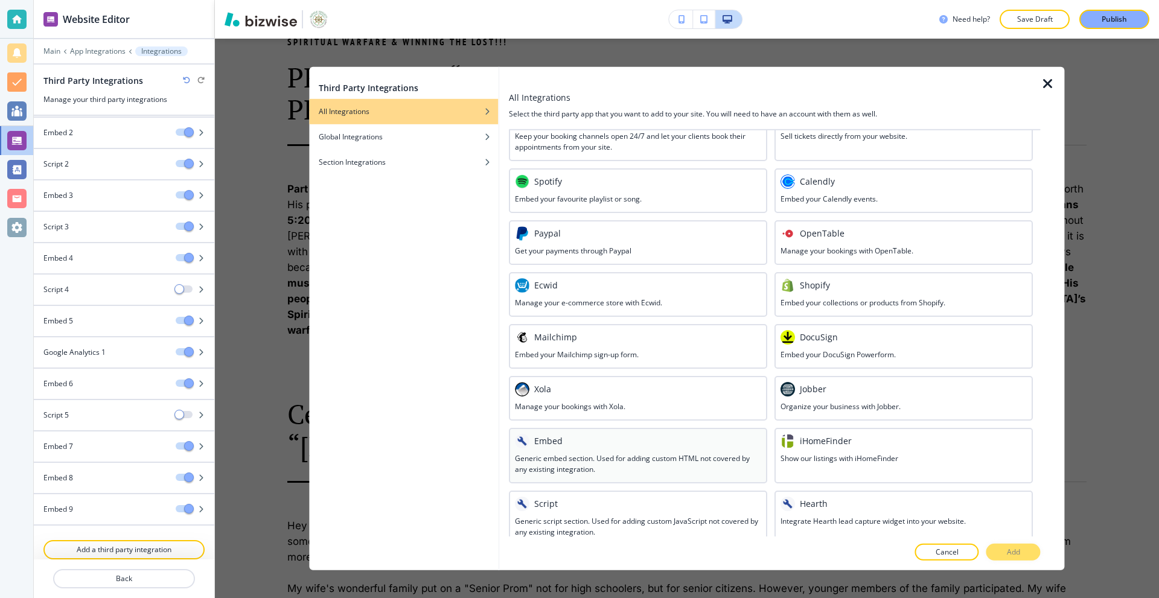
scroll to position [433, 0]
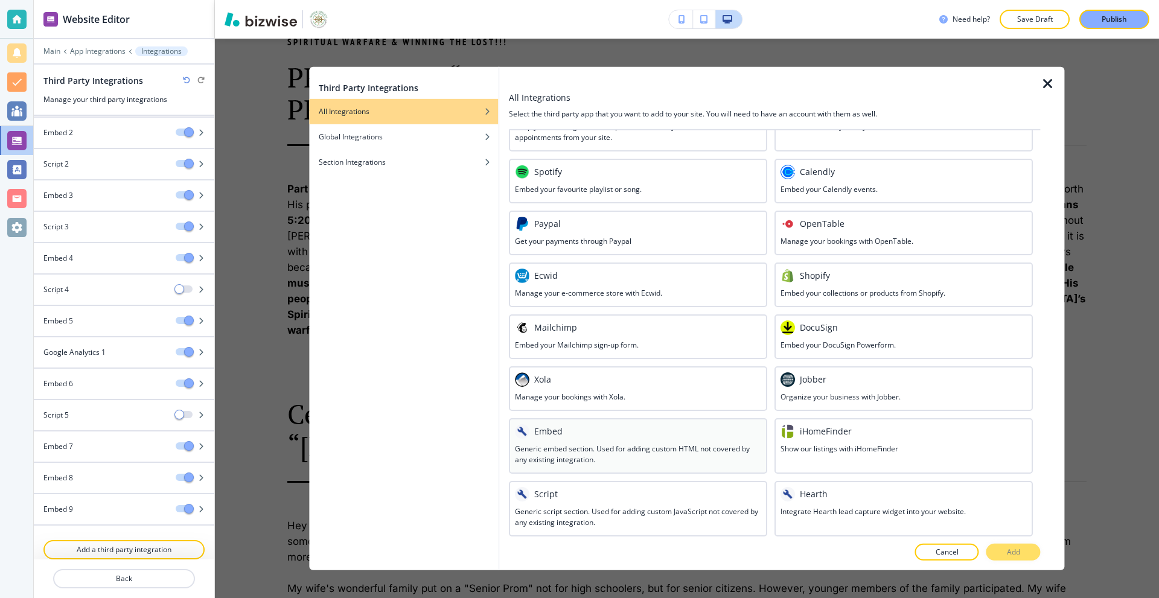
click at [582, 437] on div "Embed" at bounding box center [638, 431] width 246 height 14
click at [1010, 544] on button "Add" at bounding box center [1013, 552] width 54 height 17
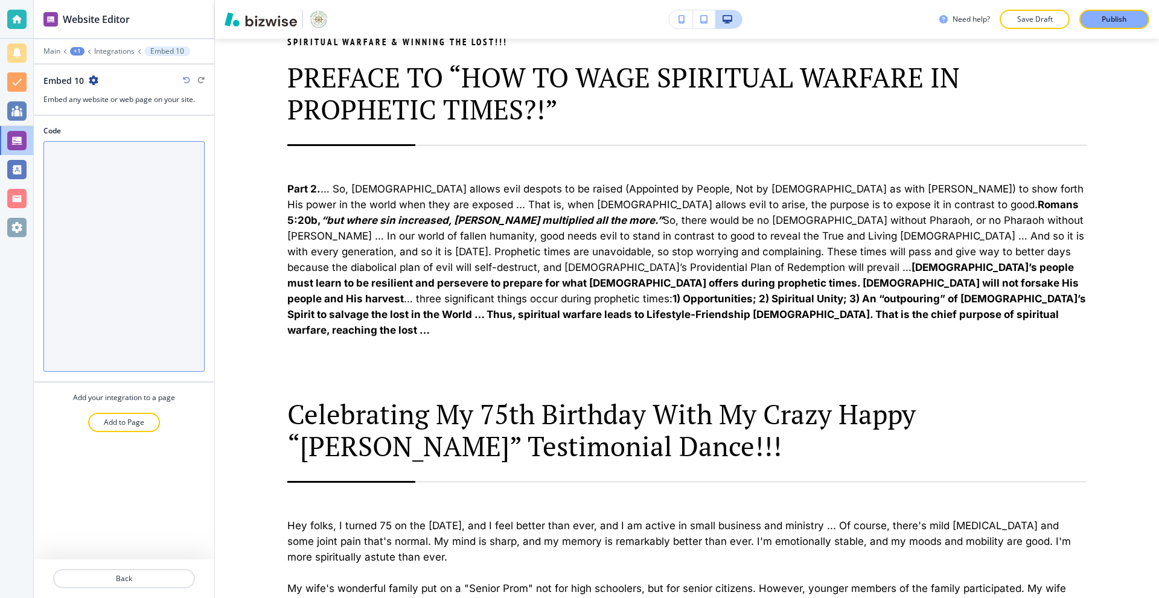
click at [153, 206] on textarea "Code" at bounding box center [123, 256] width 161 height 230
paste textarea "<div style="text-align:center;"> <iframe width="800" height="450" src="[URL][DO…"
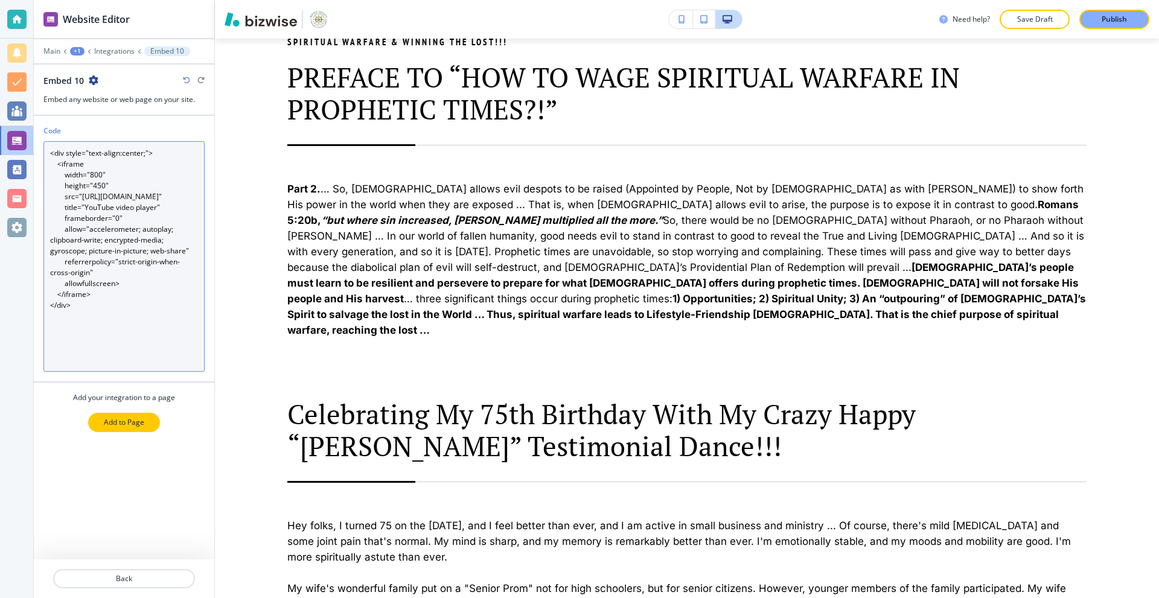
type textarea "<div style="text-align:center;"> <iframe width="800" height="450" src="[URL][DO…"
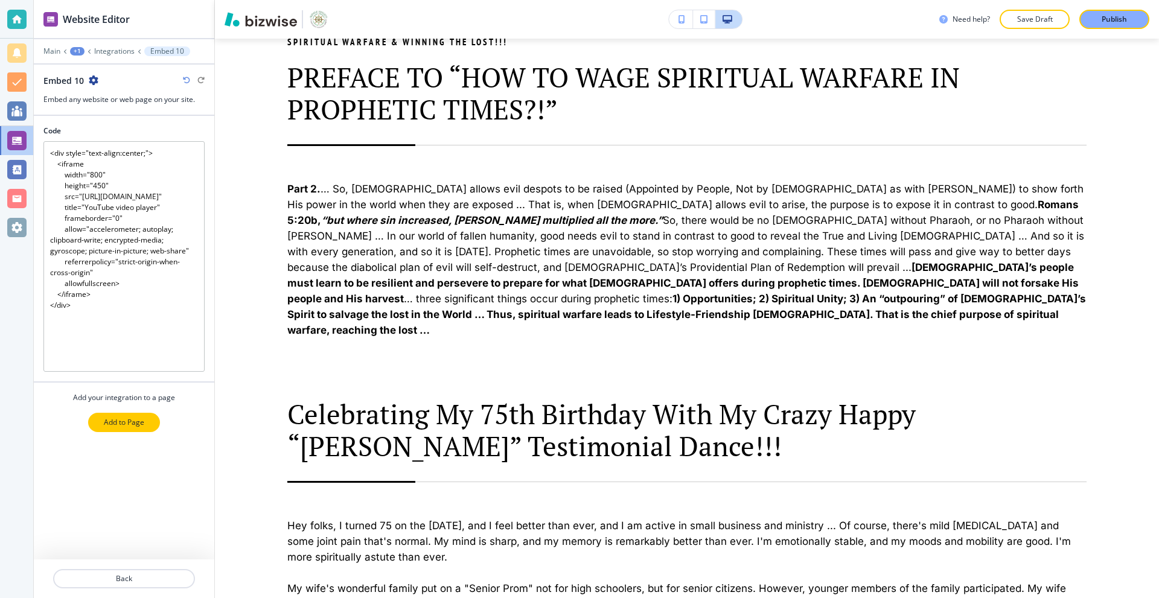
click at [121, 422] on p "Add to Page" at bounding box center [124, 422] width 40 height 11
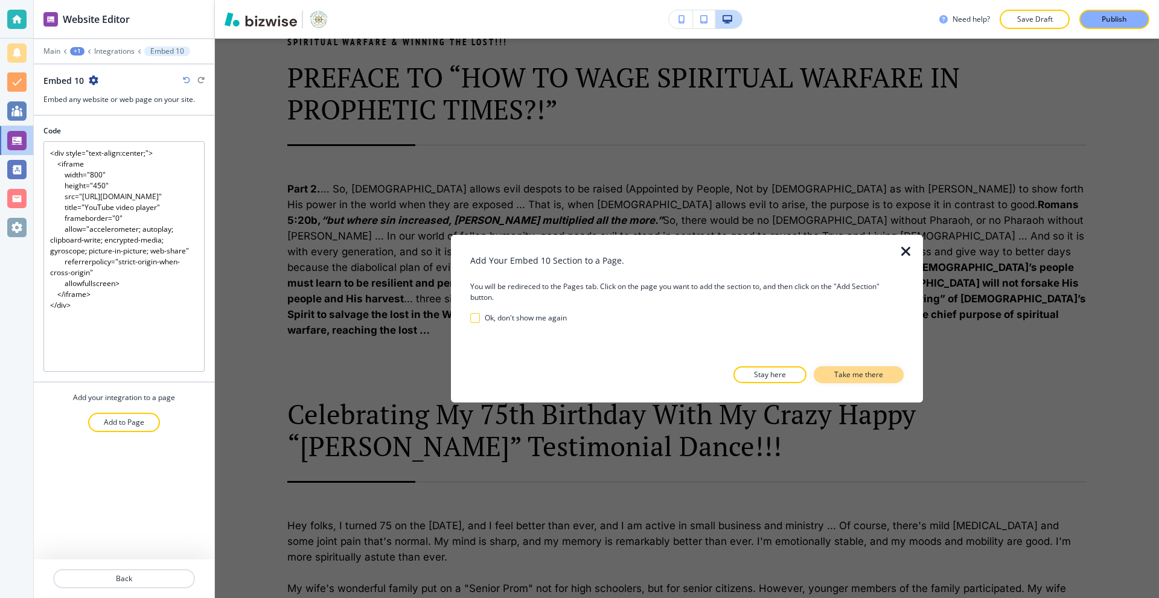
click at [863, 369] on p "Take me there" at bounding box center [858, 374] width 49 height 11
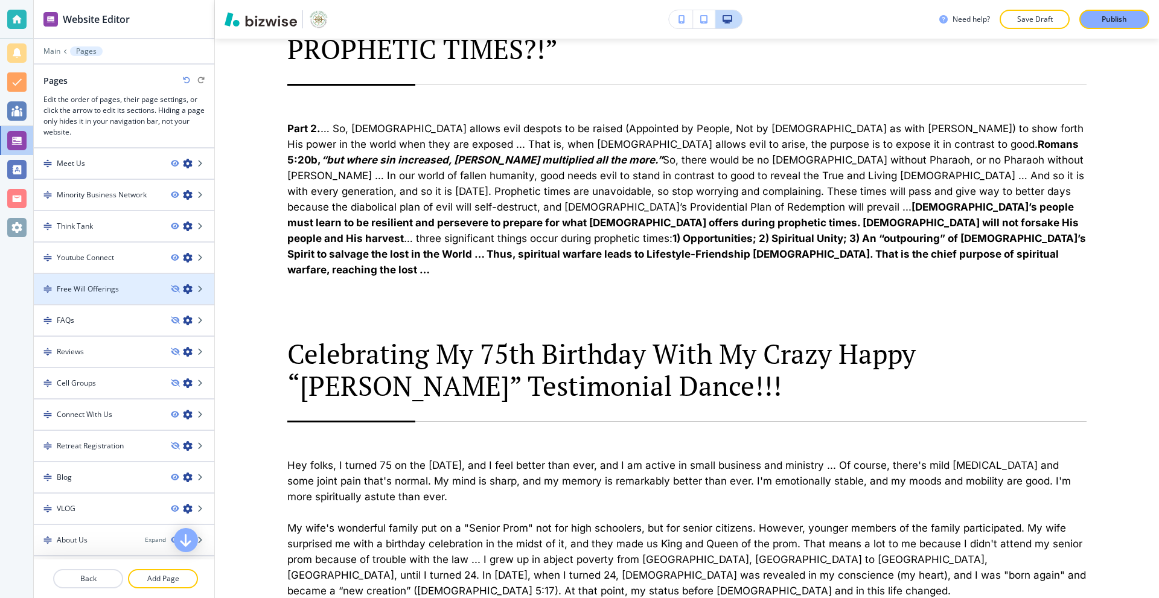
scroll to position [122, 0]
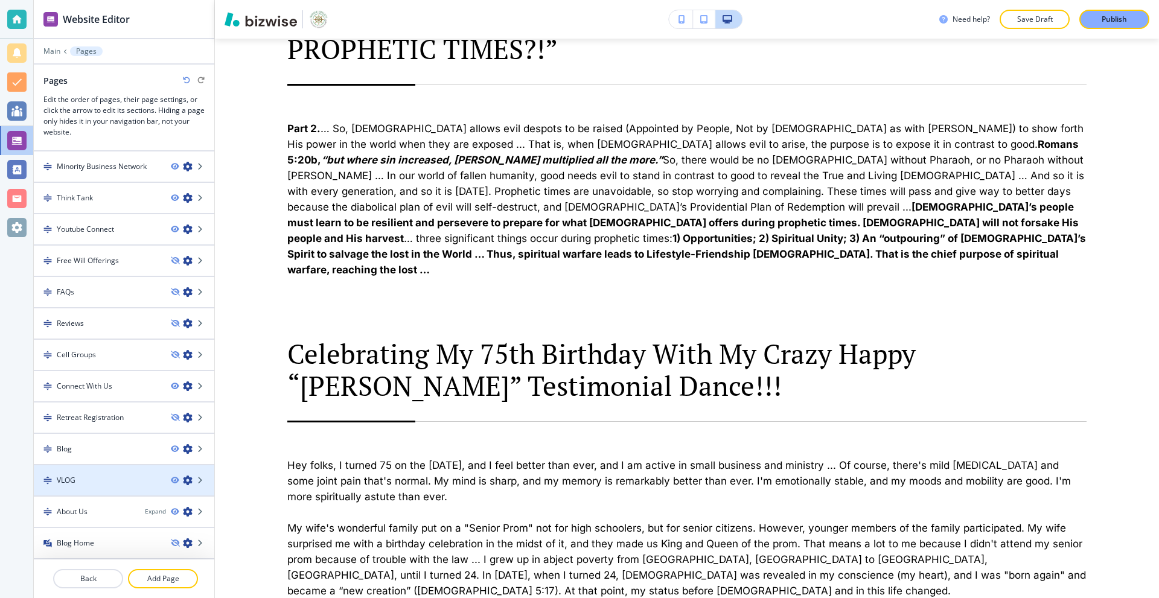
click at [94, 485] on div "VLOG" at bounding box center [97, 480] width 127 height 11
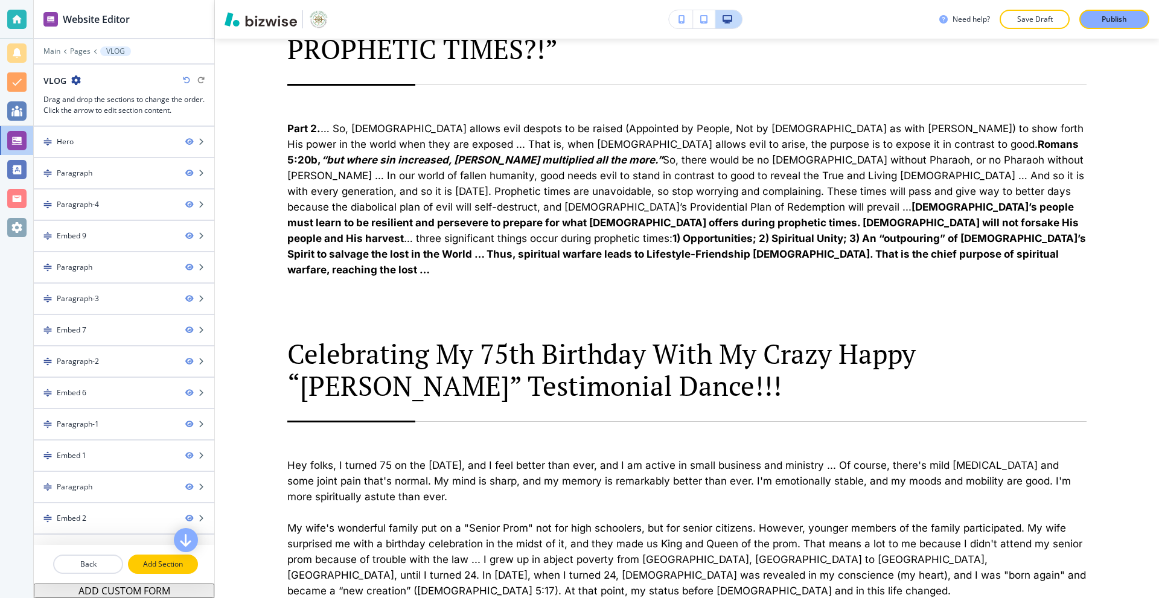
click at [165, 568] on p "Add Section" at bounding box center [163, 564] width 68 height 11
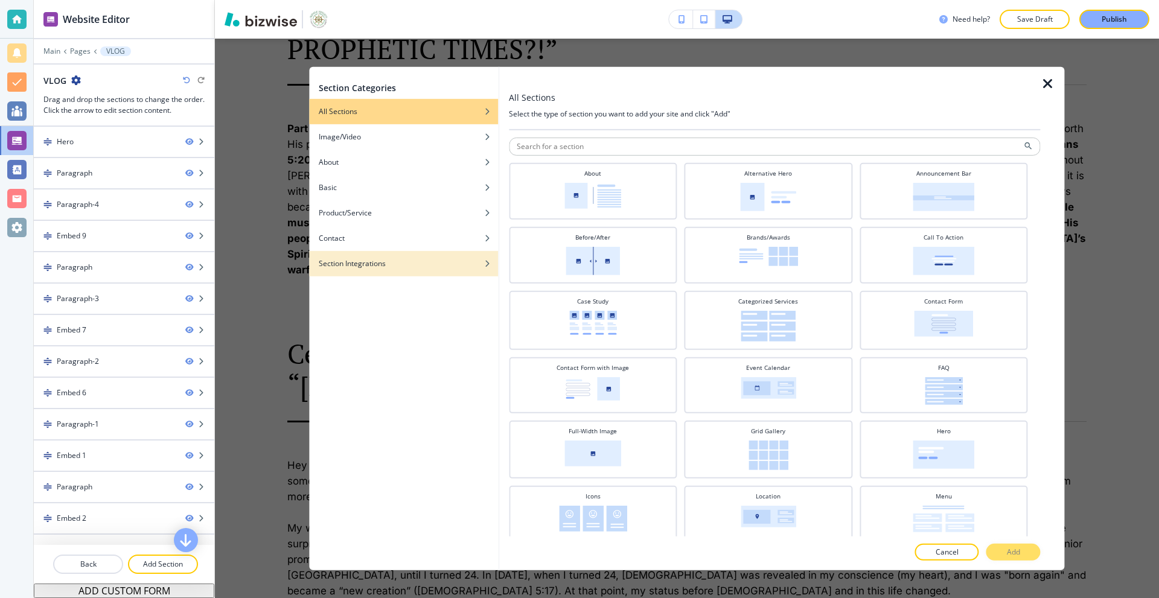
click at [384, 262] on h4 "Section Integrations" at bounding box center [352, 263] width 67 height 11
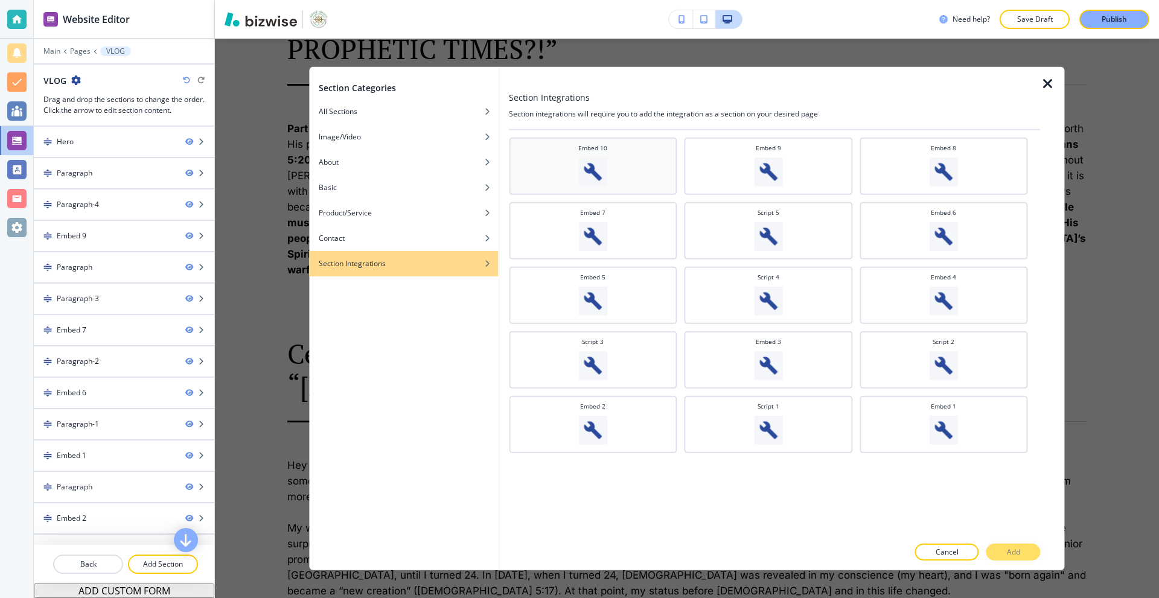
click at [582, 174] on img at bounding box center [592, 171] width 29 height 29
drag, startPoint x: 1003, startPoint y: 548, endPoint x: 993, endPoint y: 541, distance: 13.4
click at [1003, 546] on button "Add" at bounding box center [1013, 552] width 54 height 17
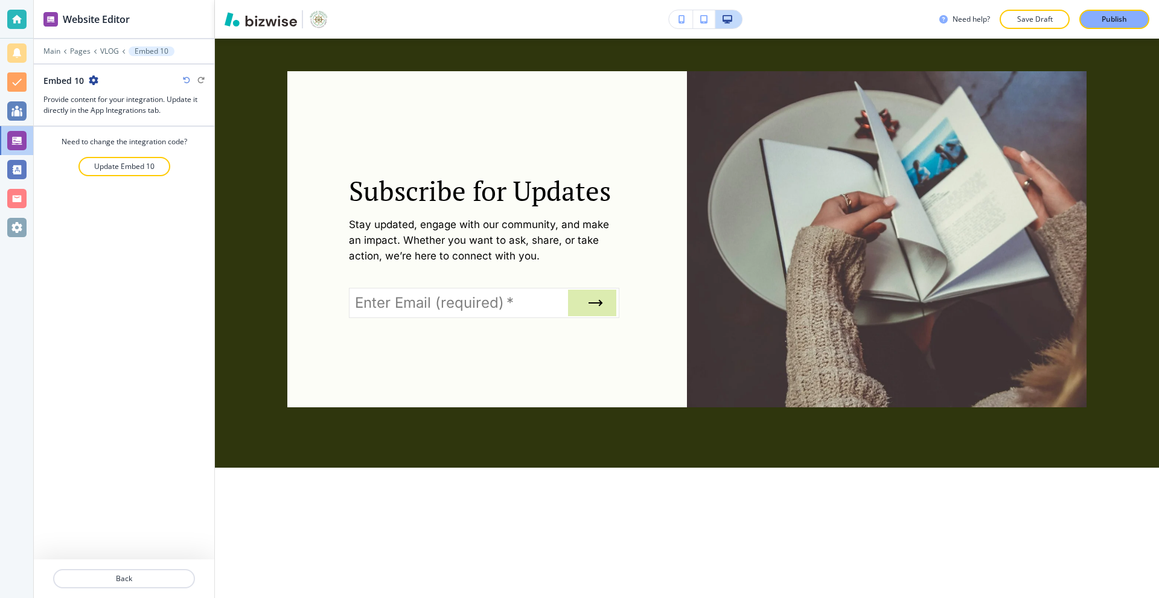
scroll to position [8647, 0]
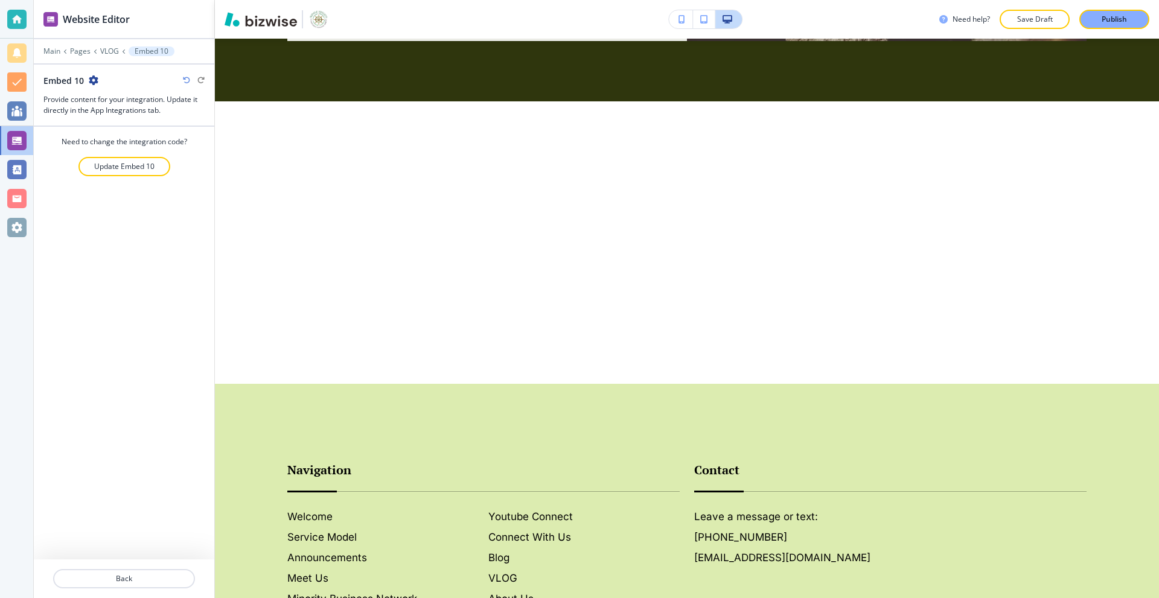
click at [105, 46] on div at bounding box center [124, 42] width 180 height 7
click at [111, 54] on p "VLOG" at bounding box center [109, 51] width 19 height 8
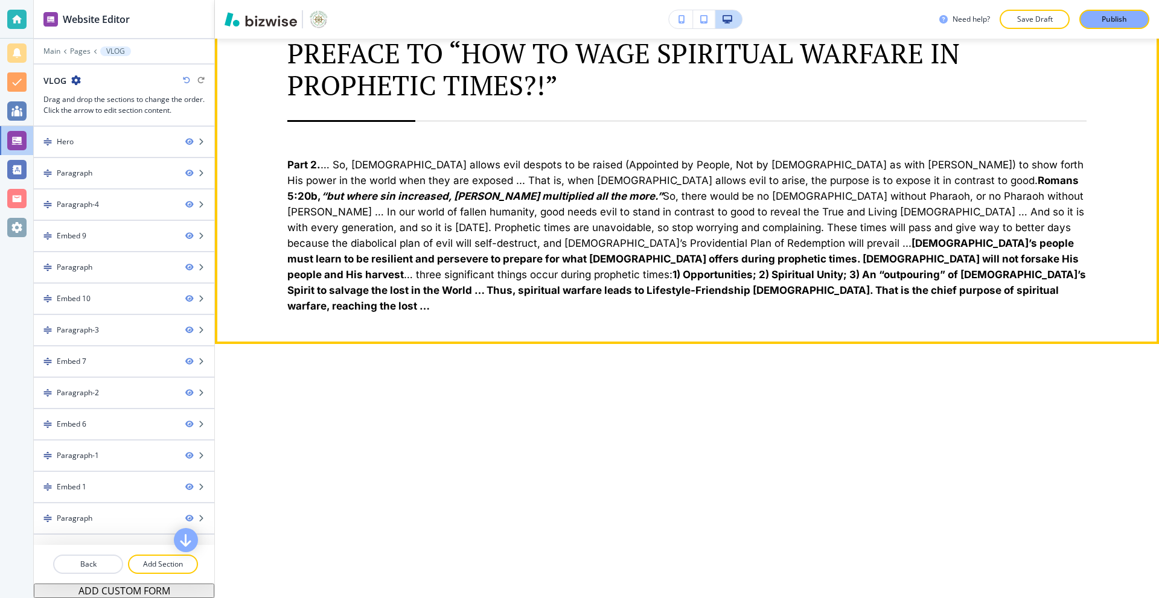
scroll to position [1464, 0]
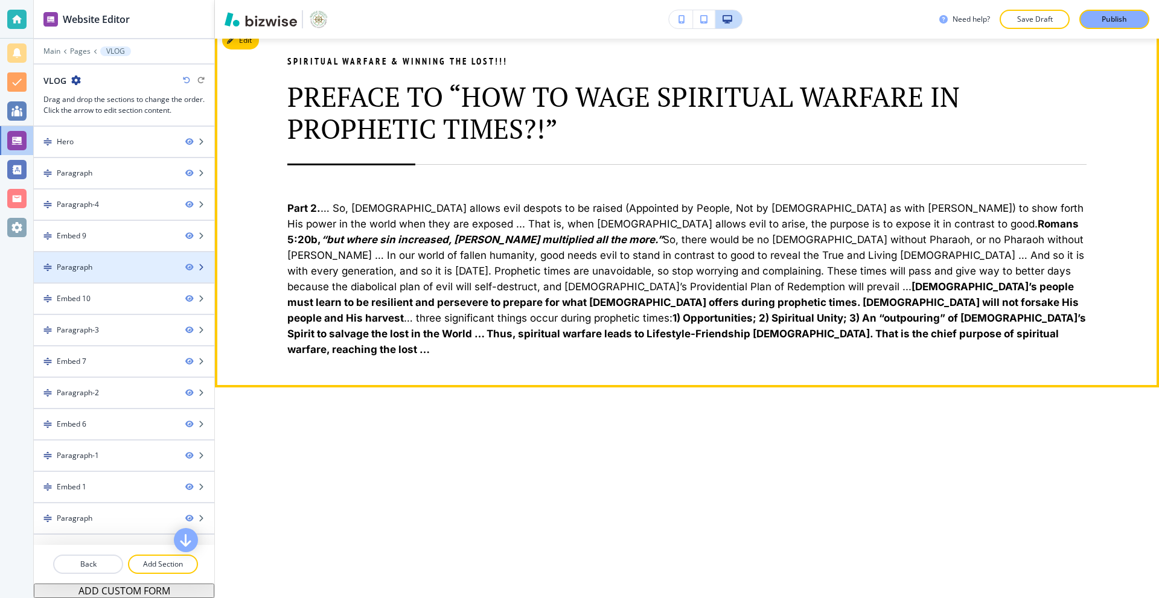
click at [108, 275] on div at bounding box center [124, 278] width 180 height 10
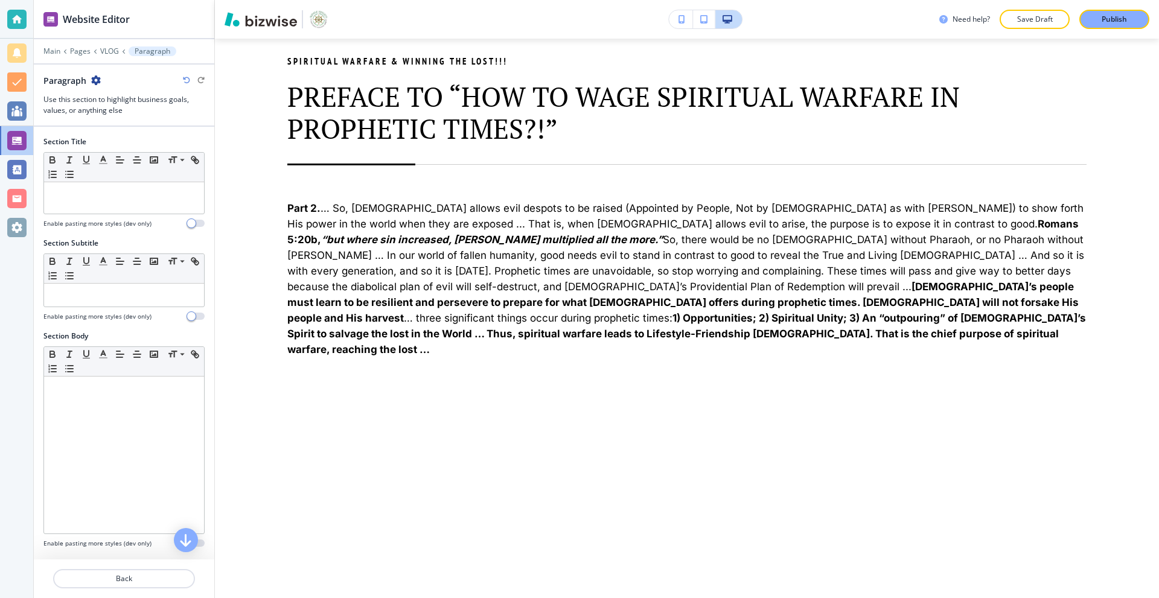
scroll to position [1434, 0]
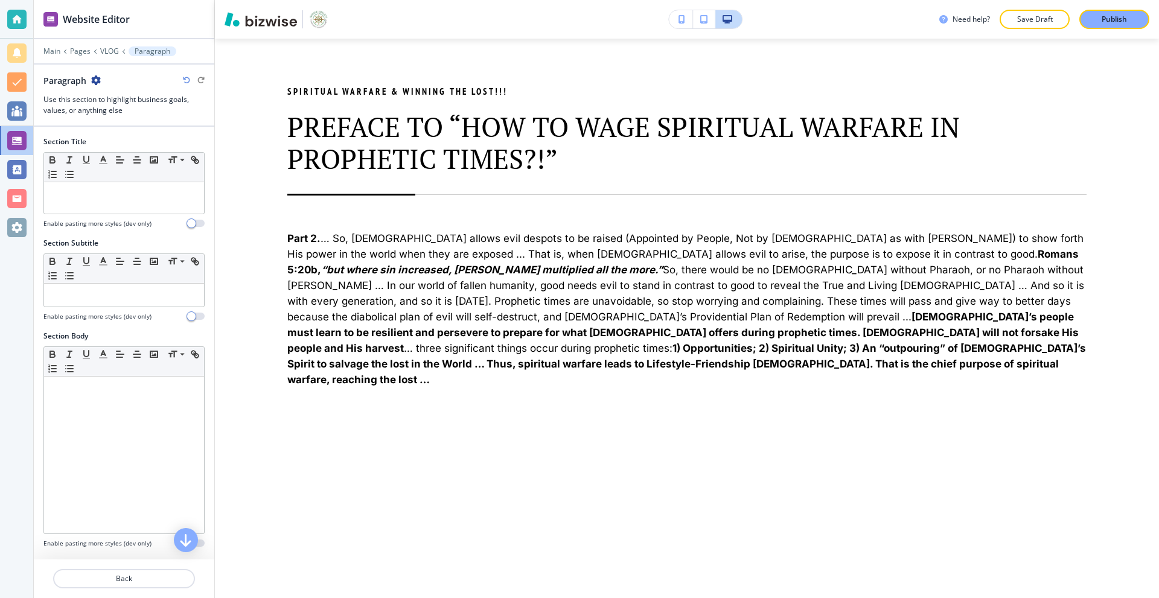
click at [97, 73] on div at bounding box center [124, 70] width 180 height 10
click at [97, 79] on icon "button" at bounding box center [96, 80] width 10 height 10
click at [126, 116] on button "Duplicate Section" at bounding box center [129, 122] width 77 height 21
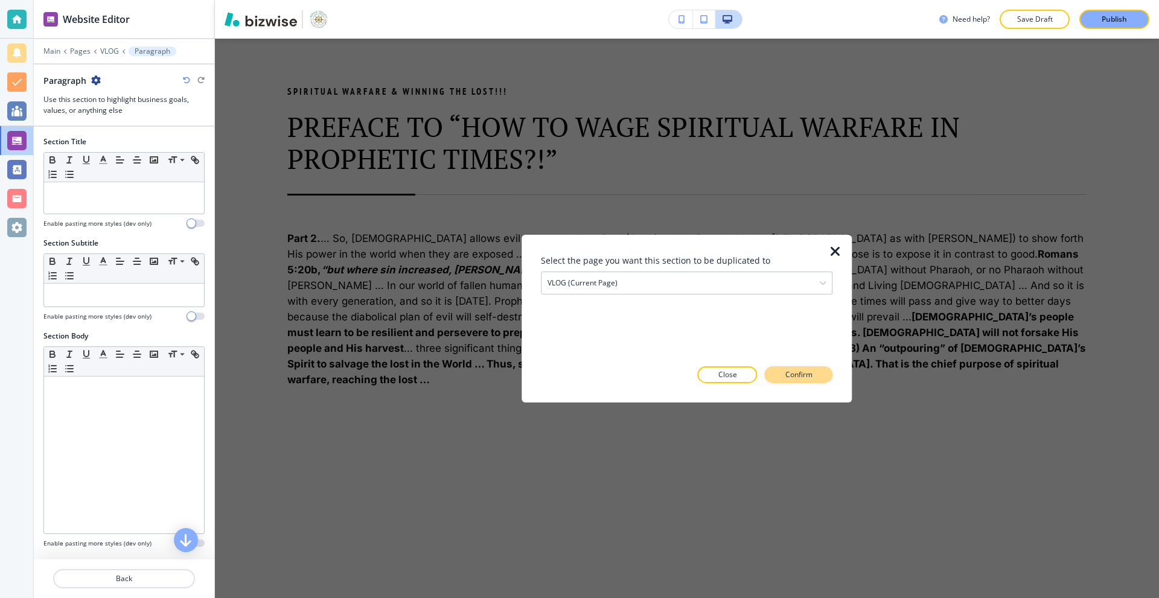
click at [787, 372] on p "Confirm" at bounding box center [798, 374] width 27 height 11
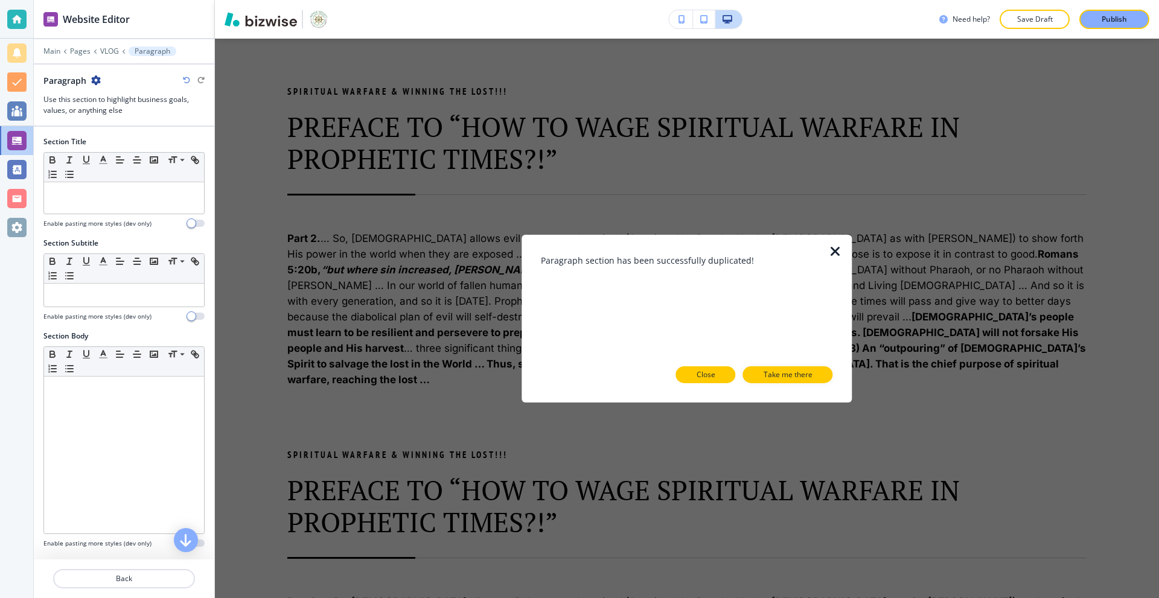
click at [719, 374] on button "Close" at bounding box center [706, 374] width 60 height 17
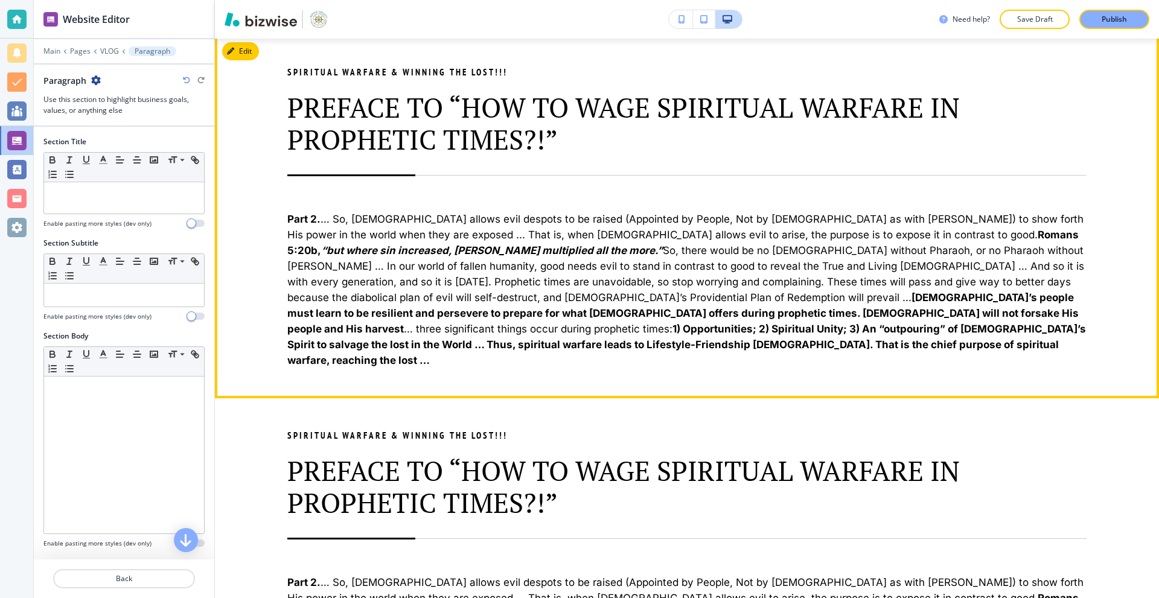
scroll to position [1495, 0]
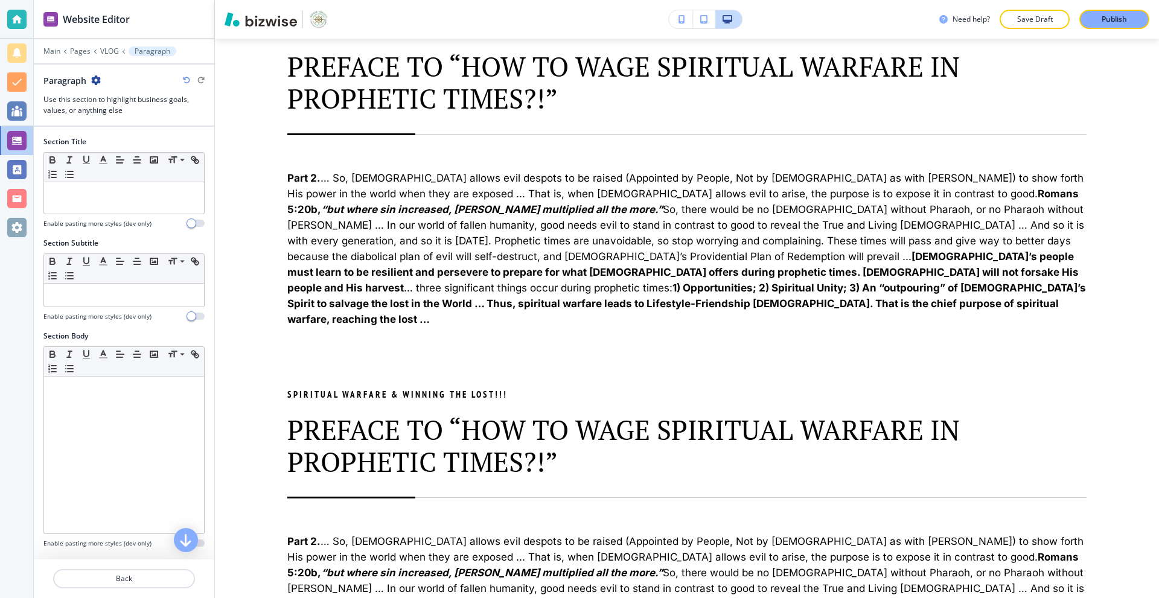
click at [102, 45] on div at bounding box center [124, 42] width 180 height 7
click at [105, 49] on p "VLOG" at bounding box center [109, 51] width 19 height 8
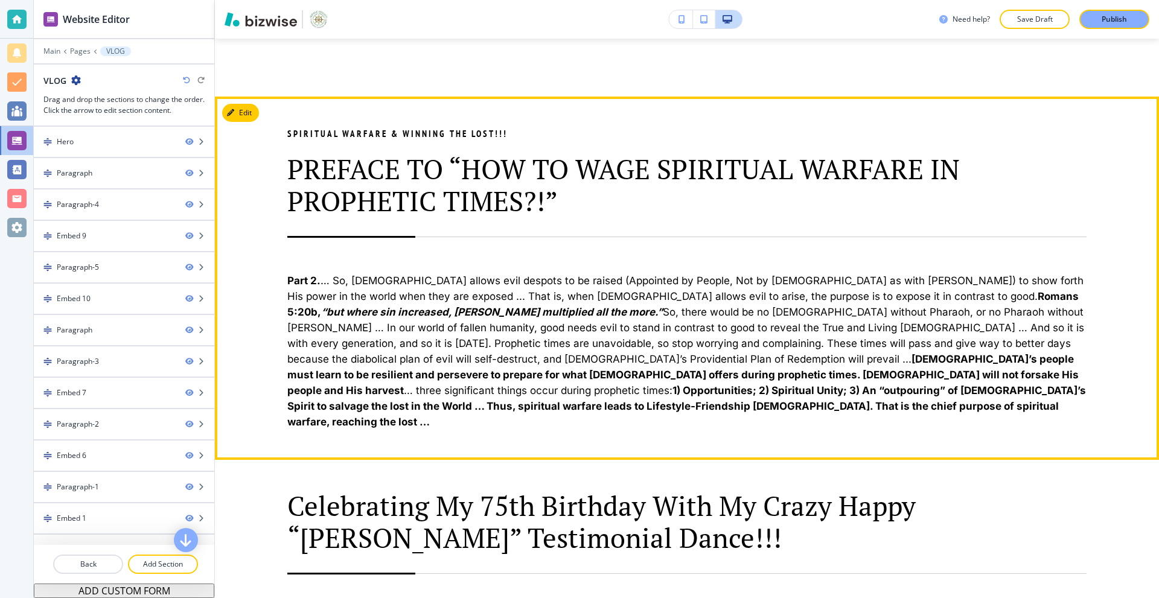
scroll to position [2049, 0]
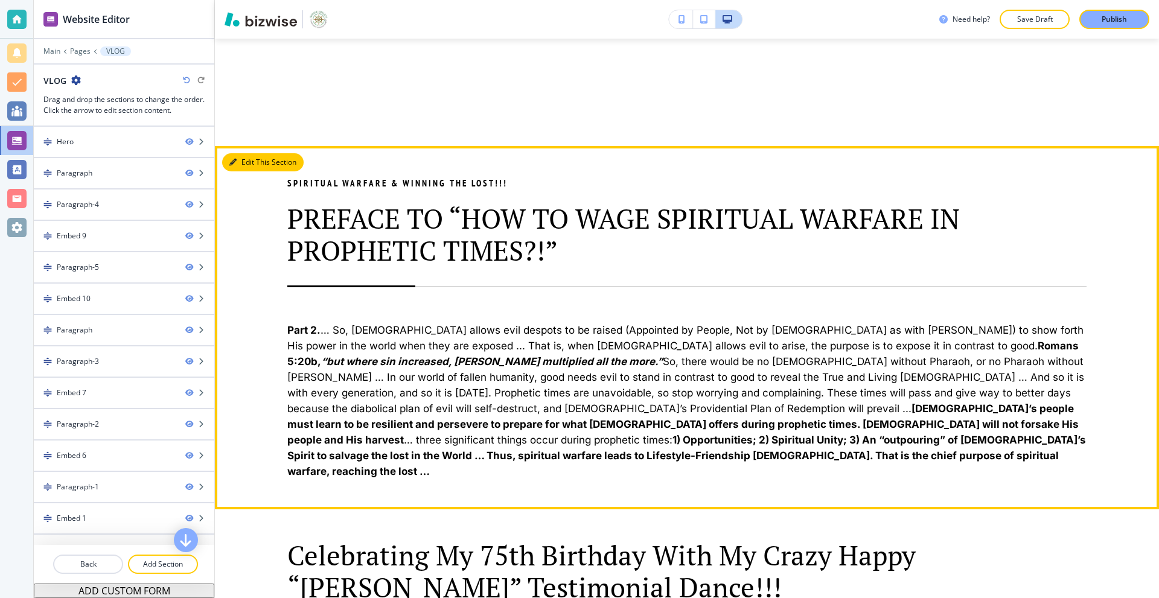
click at [238, 153] on button "Edit This Section" at bounding box center [262, 162] width 81 height 18
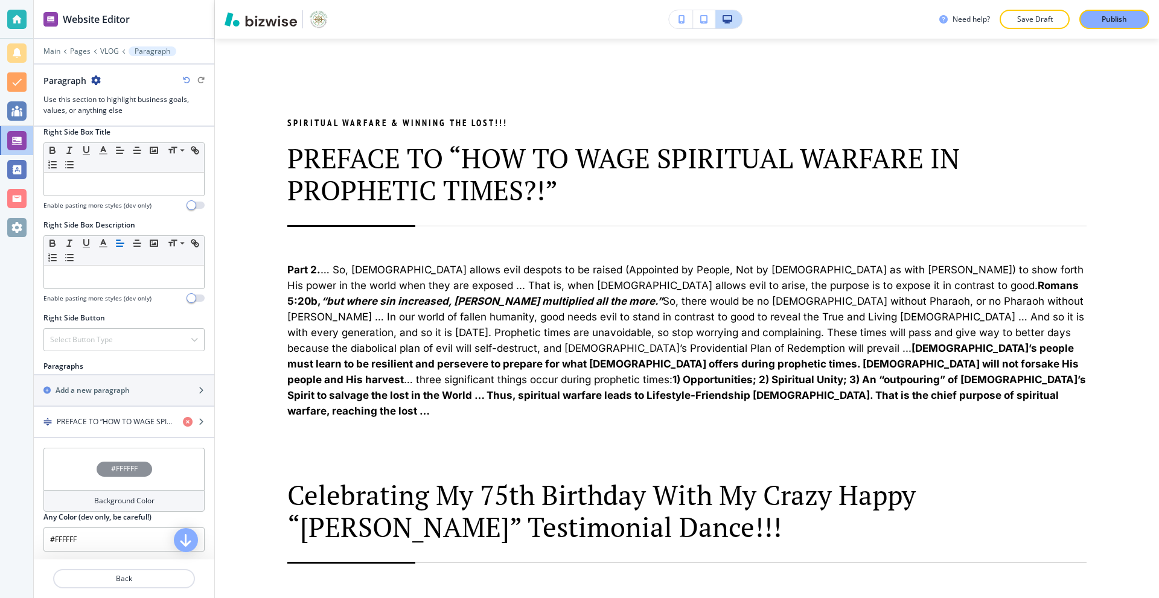
scroll to position [543, 0]
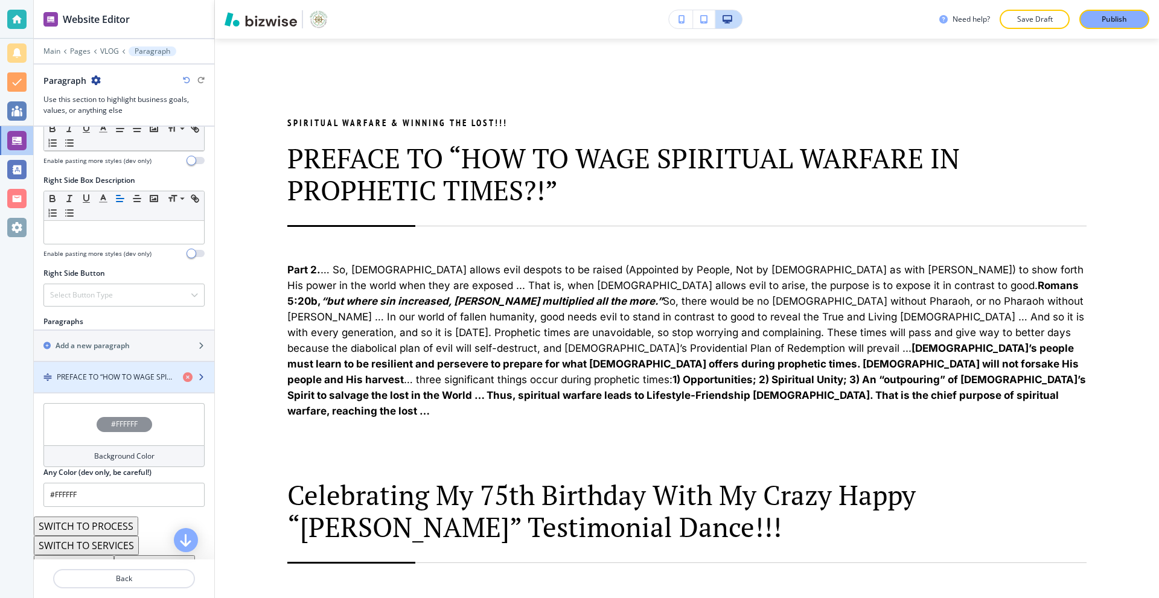
click at [96, 369] on div "button" at bounding box center [124, 367] width 180 height 10
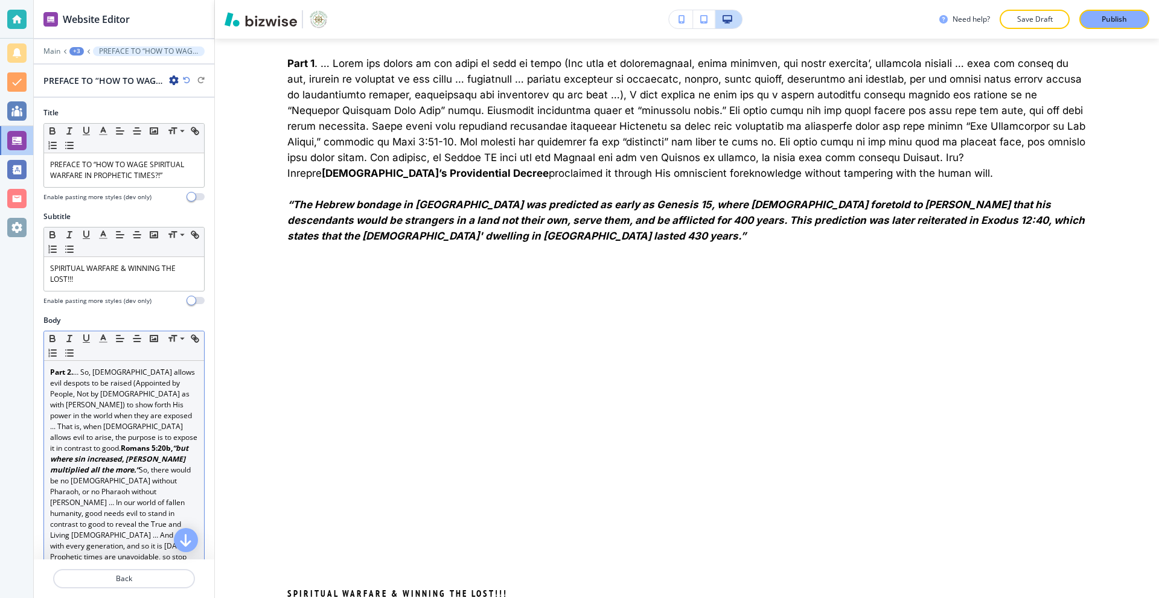
click at [118, 389] on p "Part 2. … So, [DEMOGRAPHIC_DATA] allows evil despots to be raised (Appointed by…" at bounding box center [124, 573] width 148 height 413
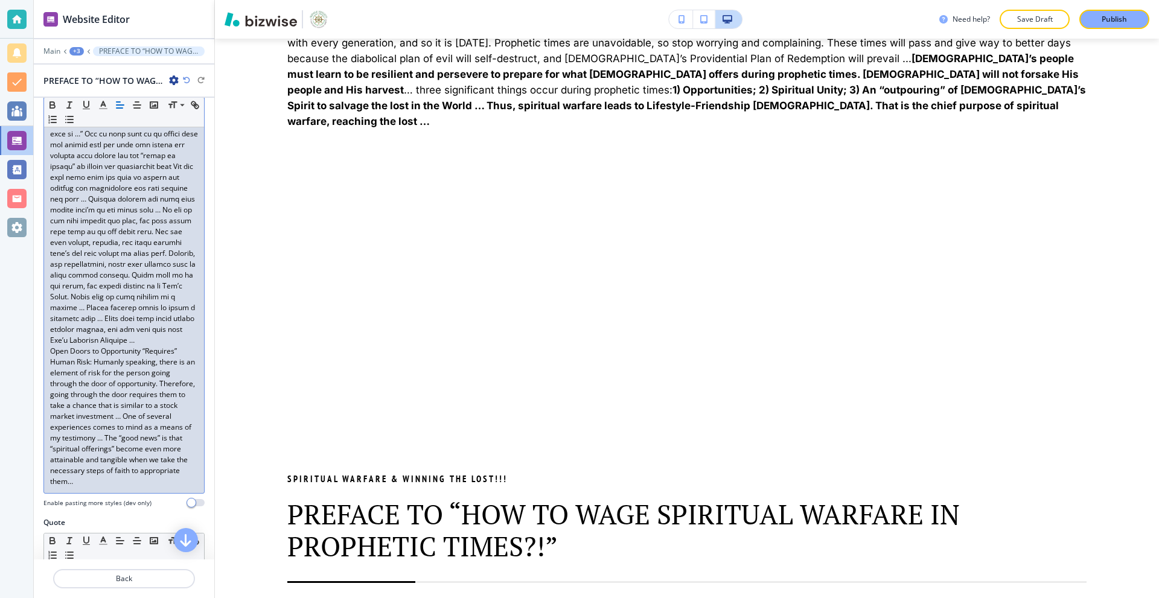
scroll to position [345, 0]
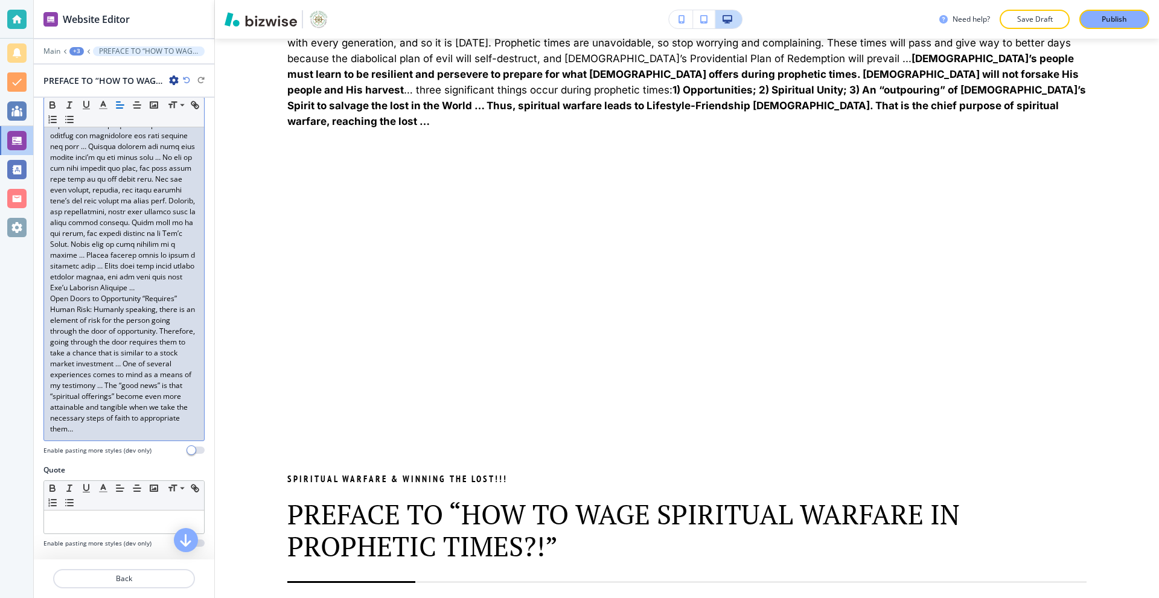
click at [177, 293] on p at bounding box center [124, 158] width 148 height 272
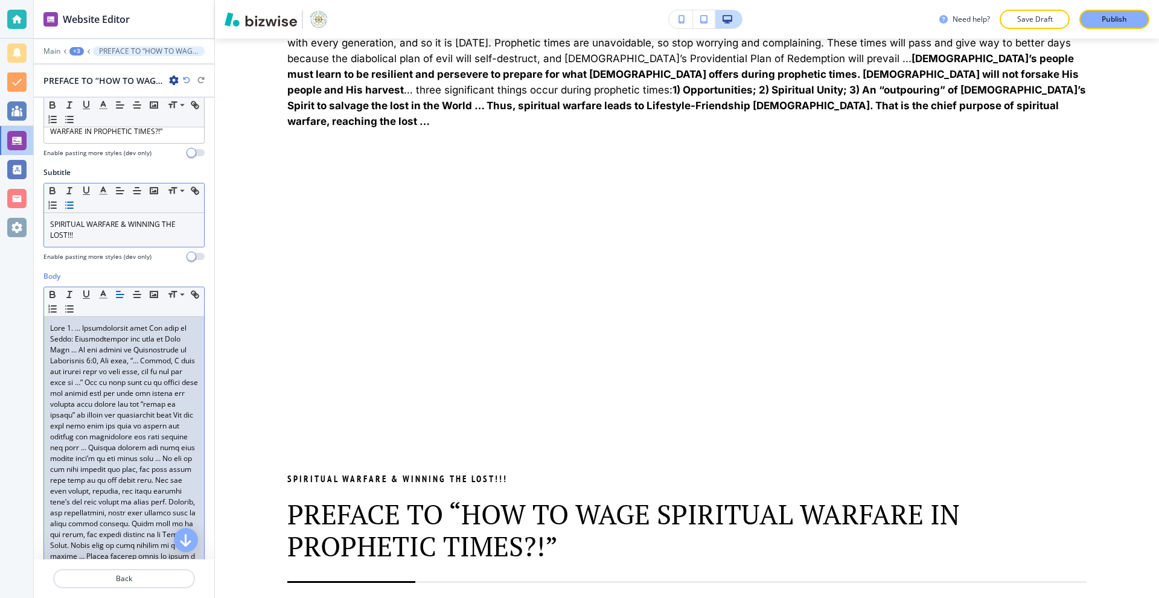
scroll to position [43, 0]
drag, startPoint x: 49, startPoint y: 332, endPoint x: 71, endPoint y: 331, distance: 22.3
click at [71, 331] on div "Open Doors to Opportunity “Requires” Human Risk: Humanly speaking, there is an …" at bounding box center [124, 535] width 160 height 436
click at [15, 311] on div at bounding box center [16, 299] width 33 height 598
drag, startPoint x: 89, startPoint y: 331, endPoint x: 78, endPoint y: 339, distance: 13.8
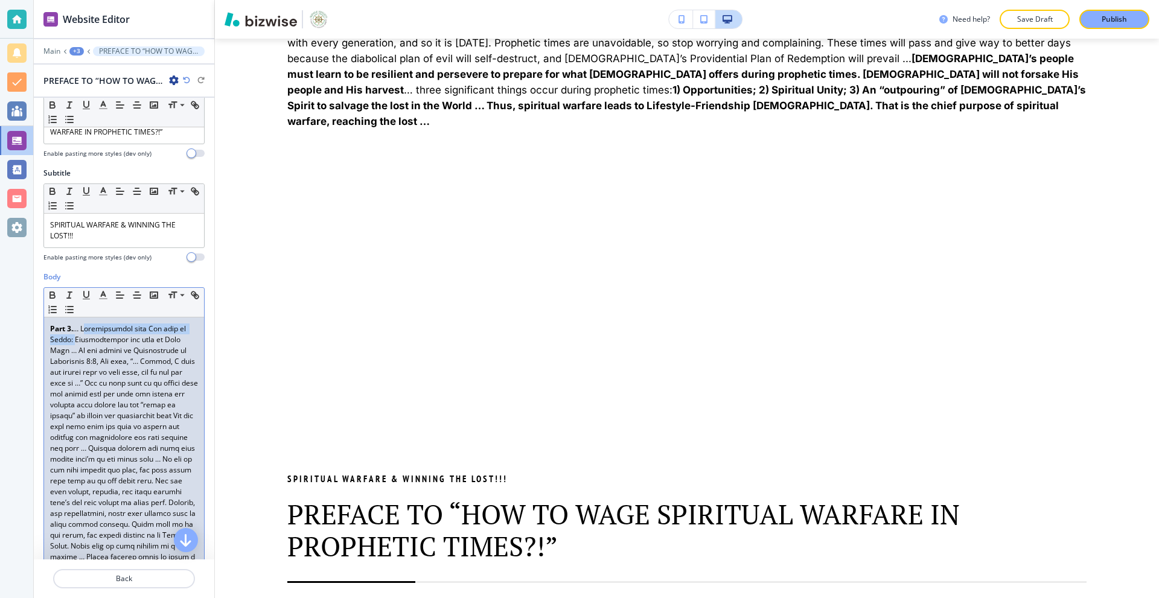
click at [78, 339] on p "Part 3." at bounding box center [124, 459] width 148 height 272
drag, startPoint x: 103, startPoint y: 364, endPoint x: 150, endPoint y: 364, distance: 47.1
click at [150, 364] on p "Part 3. … Opportunities from [DEMOGRAPHIC_DATA] come by Faith:" at bounding box center [124, 486] width 148 height 326
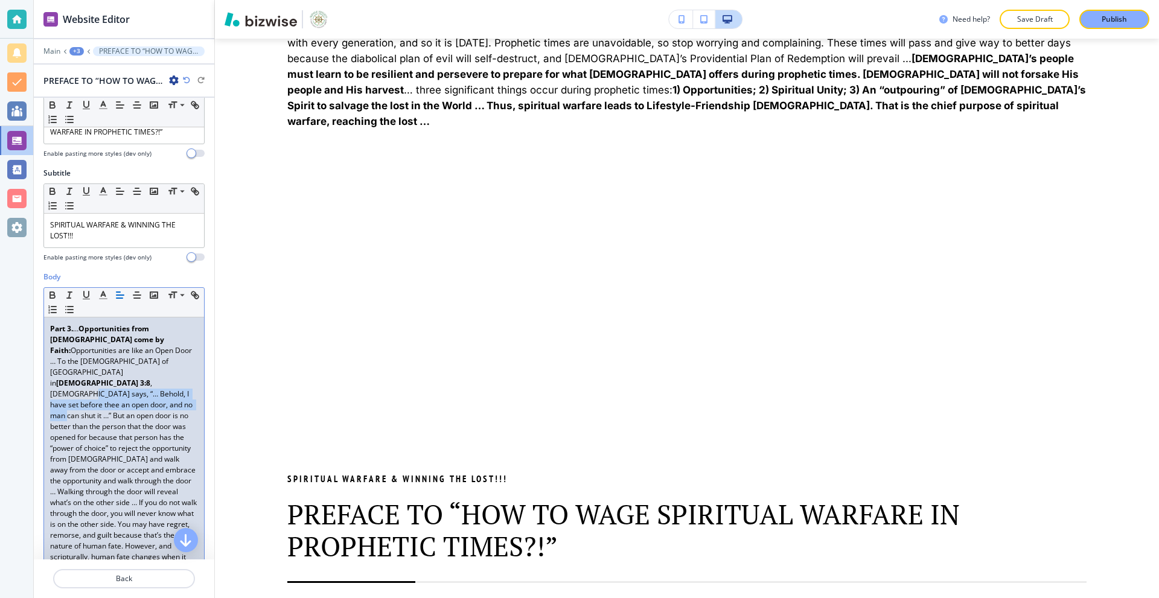
drag, startPoint x: 49, startPoint y: 370, endPoint x: 185, endPoint y: 384, distance: 136.5
click at [185, 384] on div "Part 3. … Opportunities from [DEMOGRAPHIC_DATA] come by Faith: Opportunities ar…" at bounding box center [124, 567] width 160 height 501
drag, startPoint x: 147, startPoint y: 415, endPoint x: 72, endPoint y: 428, distance: 75.4
click at [72, 428] on p "Part 3. … Opportunities from [DEMOGRAPHIC_DATA] come by Faith: Opportunities ar…" at bounding box center [124, 491] width 148 height 337
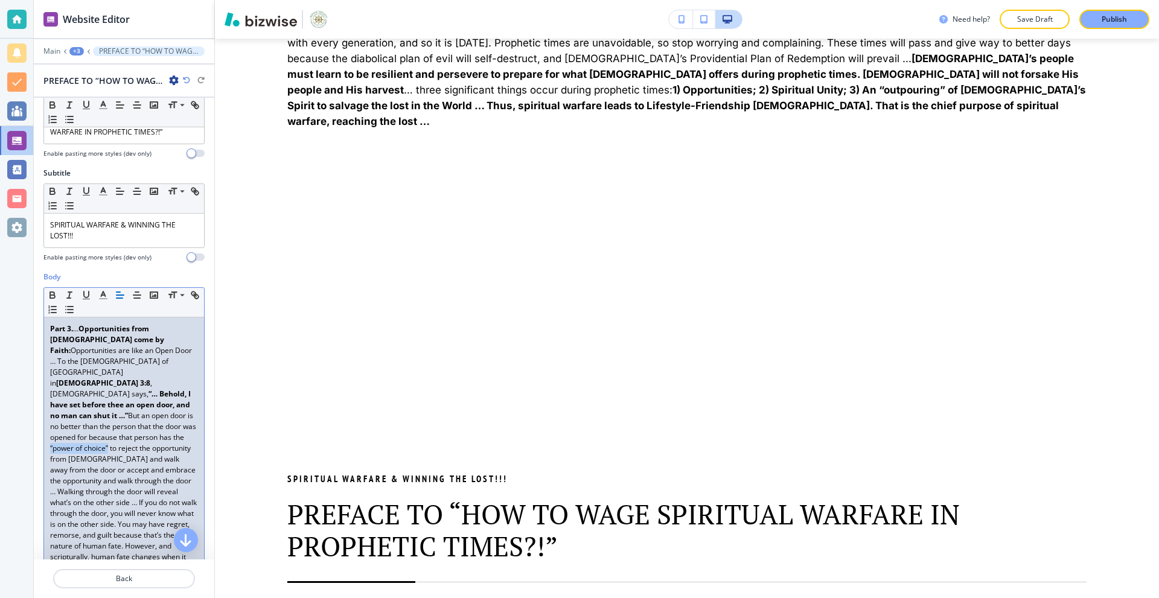
drag, startPoint x: 73, startPoint y: 427, endPoint x: 147, endPoint y: 416, distance: 75.1
click at [147, 416] on p "Part 3. … Opportunities from [DEMOGRAPHIC_DATA] come by Faith: Opportunities ar…" at bounding box center [124, 491] width 148 height 337
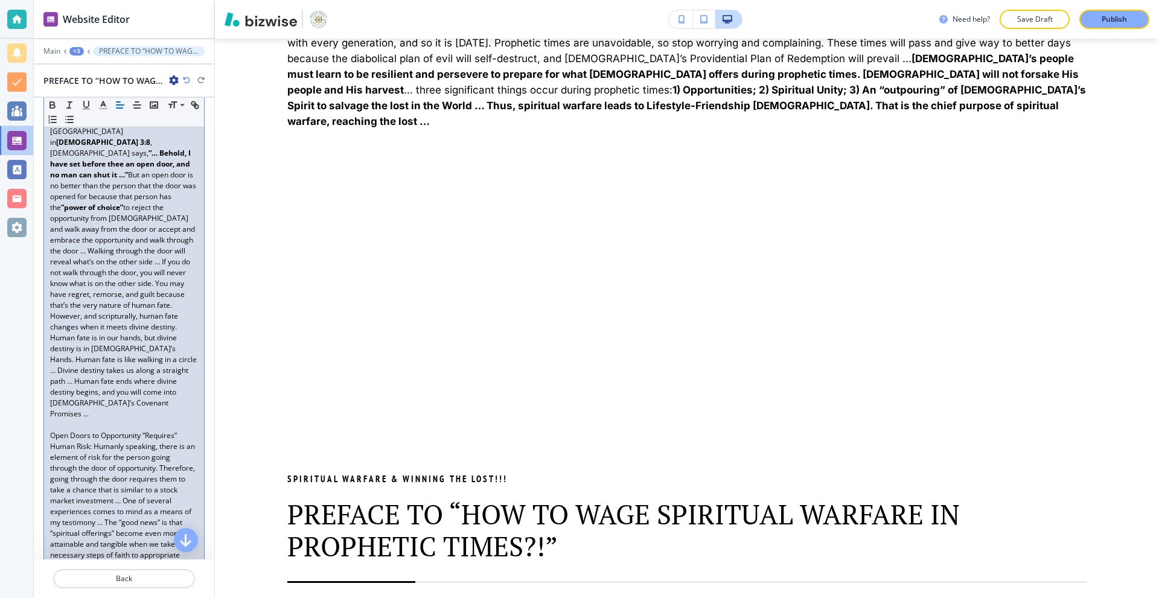
scroll to position [285, 0]
drag, startPoint x: 48, startPoint y: 398, endPoint x: 92, endPoint y: 415, distance: 47.2
click at [92, 415] on div "Part 3. … Opportunities from [DEMOGRAPHIC_DATA] come by Faith: Opportunities ar…" at bounding box center [124, 326] width 160 height 501
drag, startPoint x: 49, startPoint y: 477, endPoint x: 167, endPoint y: 488, distance: 118.2
click at [167, 488] on div "Part 3. … Opportunities from [DEMOGRAPHIC_DATA] come by Faith: Opportunities ar…" at bounding box center [124, 326] width 160 height 501
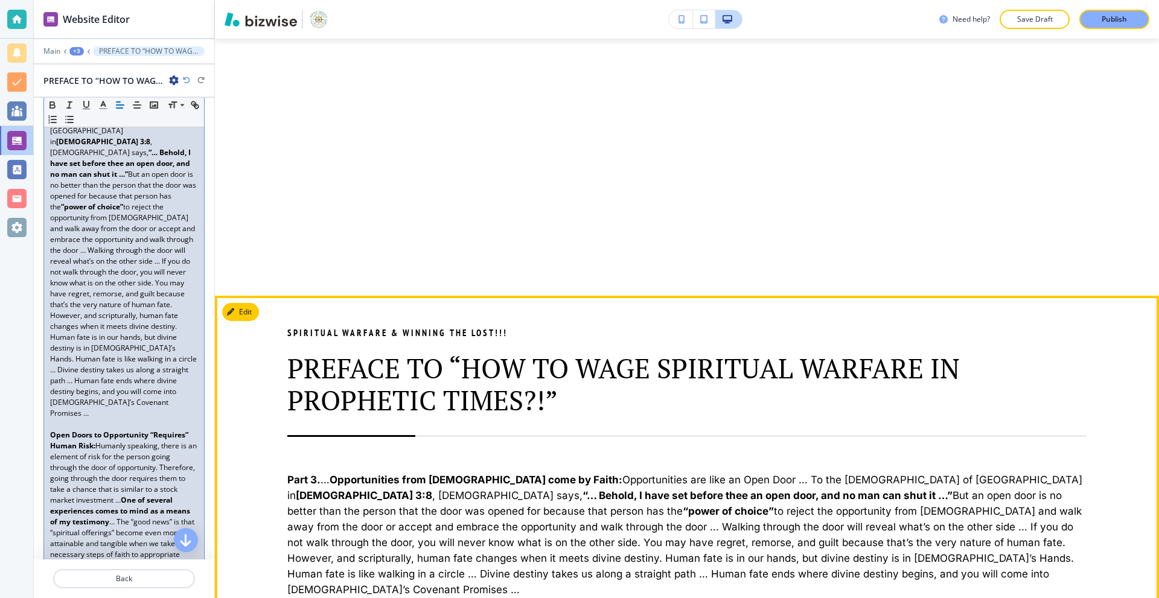
scroll to position [1874, 0]
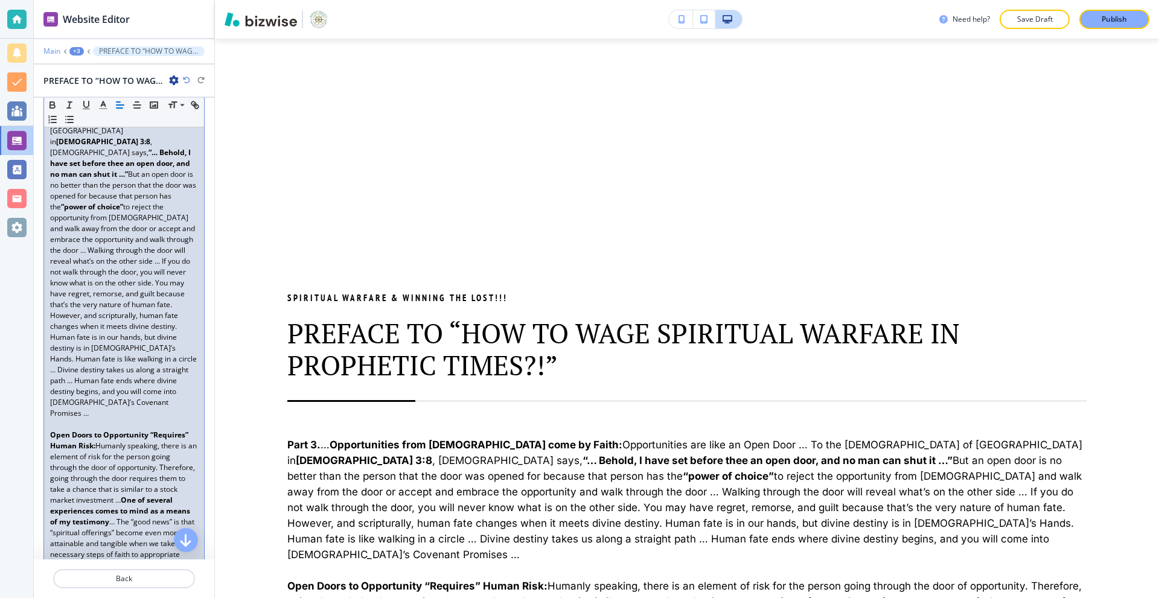
click at [58, 51] on p "Main" at bounding box center [51, 51] width 17 height 8
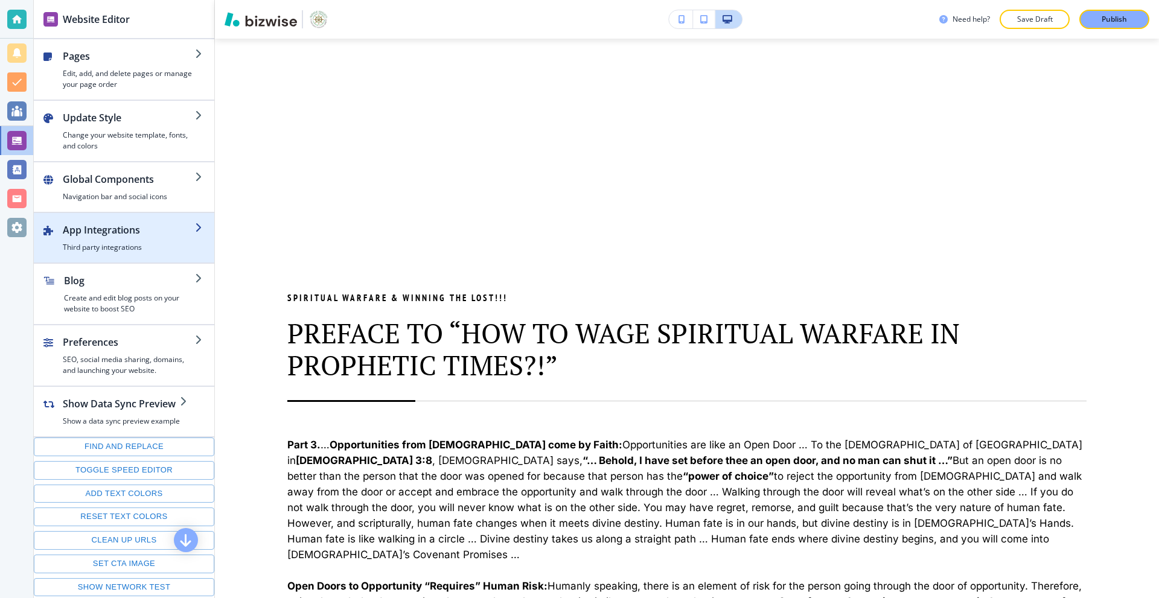
click at [119, 222] on div "button" at bounding box center [124, 218] width 180 height 10
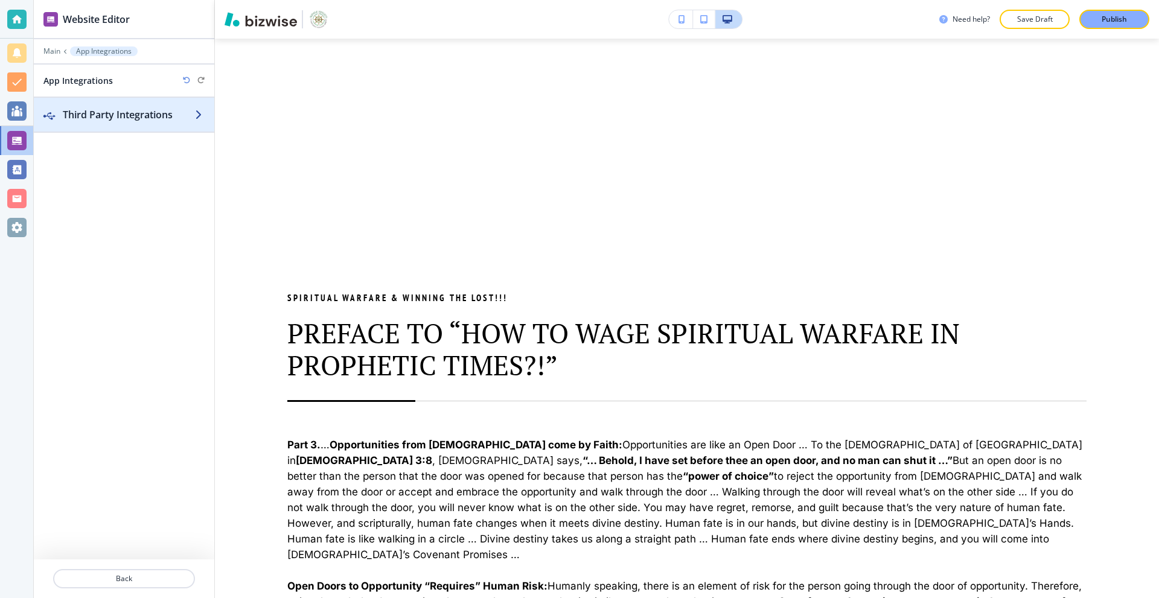
click at [136, 128] on div "button" at bounding box center [124, 127] width 180 height 10
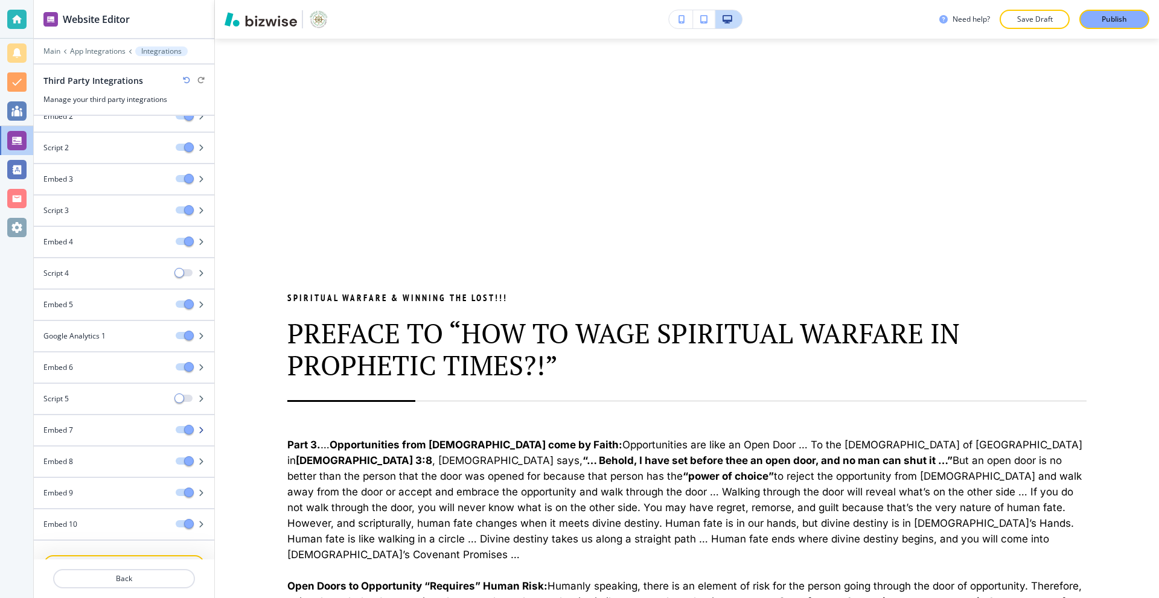
scroll to position [92, 0]
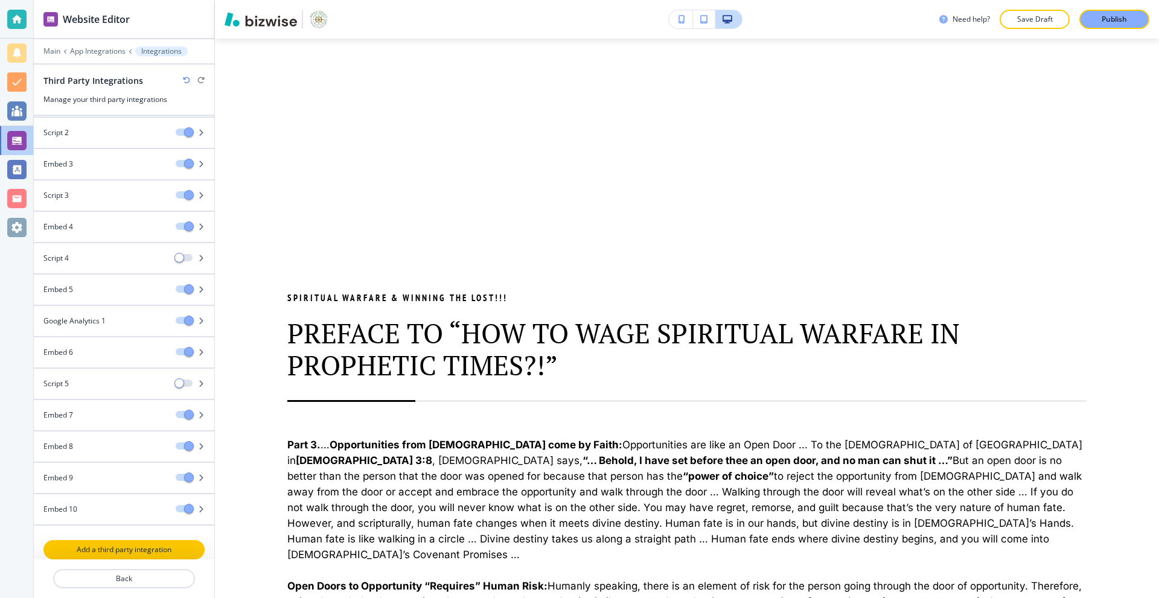
click at [121, 548] on p "Add a third party integration" at bounding box center [124, 549] width 159 height 11
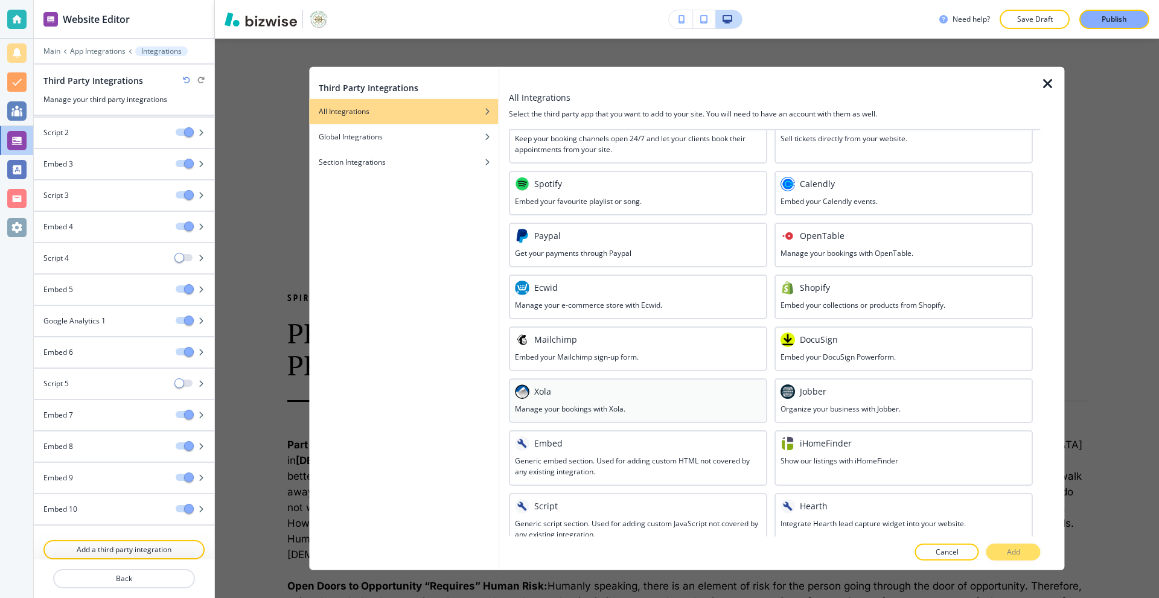
scroll to position [433, 0]
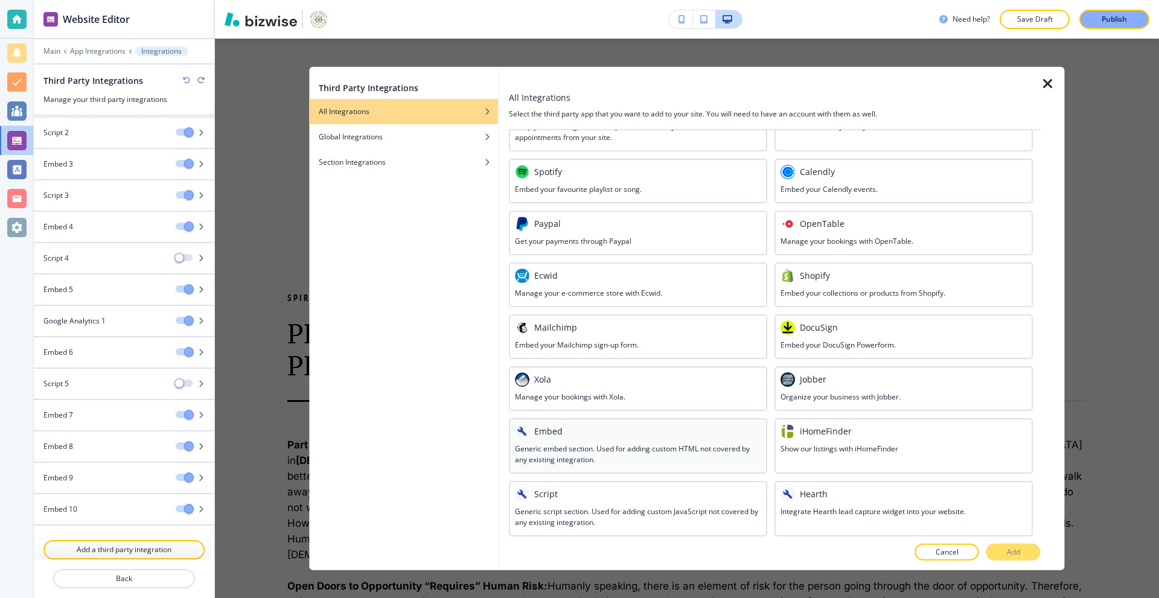
click at [614, 454] on h3 "Generic embed section. Used for adding custom HTML not covered by any existing …" at bounding box center [638, 454] width 246 height 22
click at [1002, 551] on button "Add" at bounding box center [1013, 552] width 54 height 17
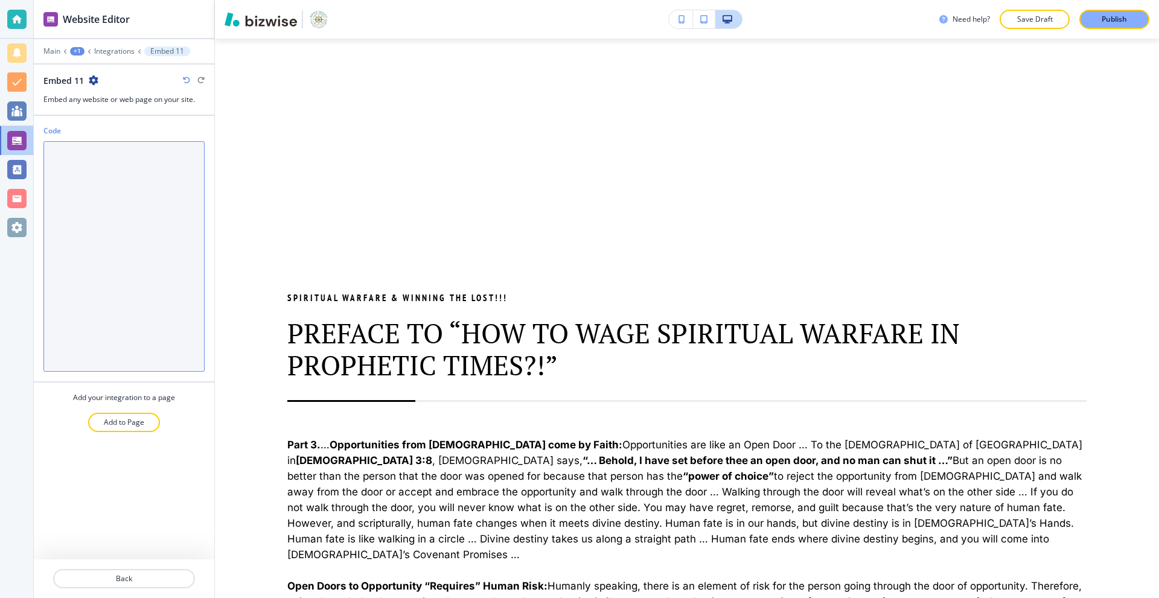
click at [52, 186] on textarea "Code" at bounding box center [123, 256] width 161 height 230
paste textarea "<div style="text-align:center;"> <iframe width="800" height="450" src="[URL][DO…"
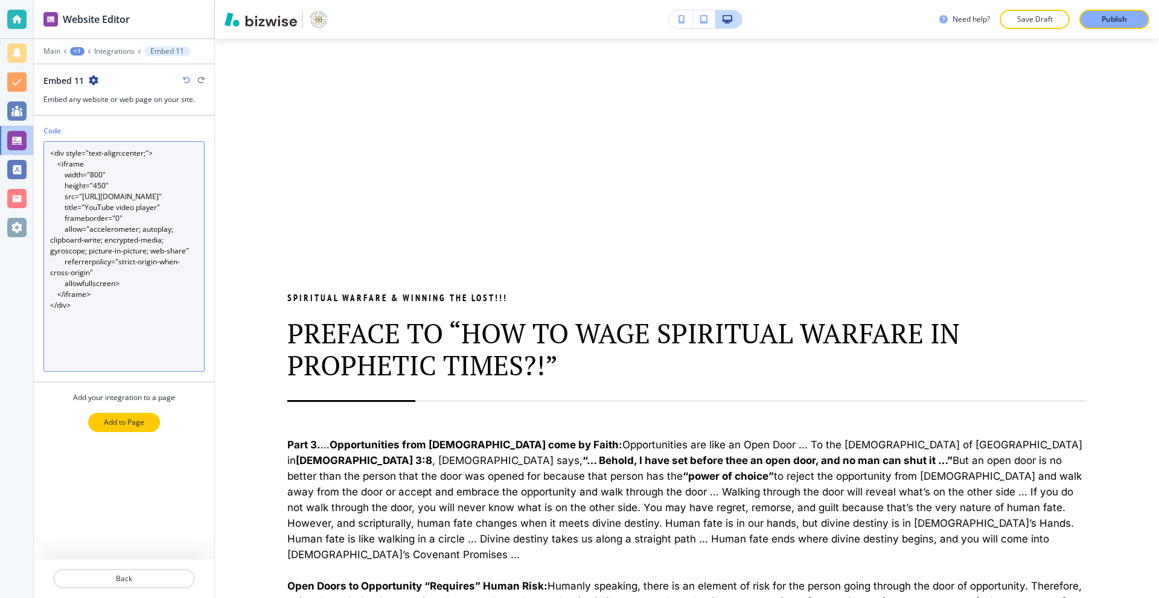
type textarea "<div style="text-align:center;"> <iframe width="800" height="450" src="[URL][DO…"
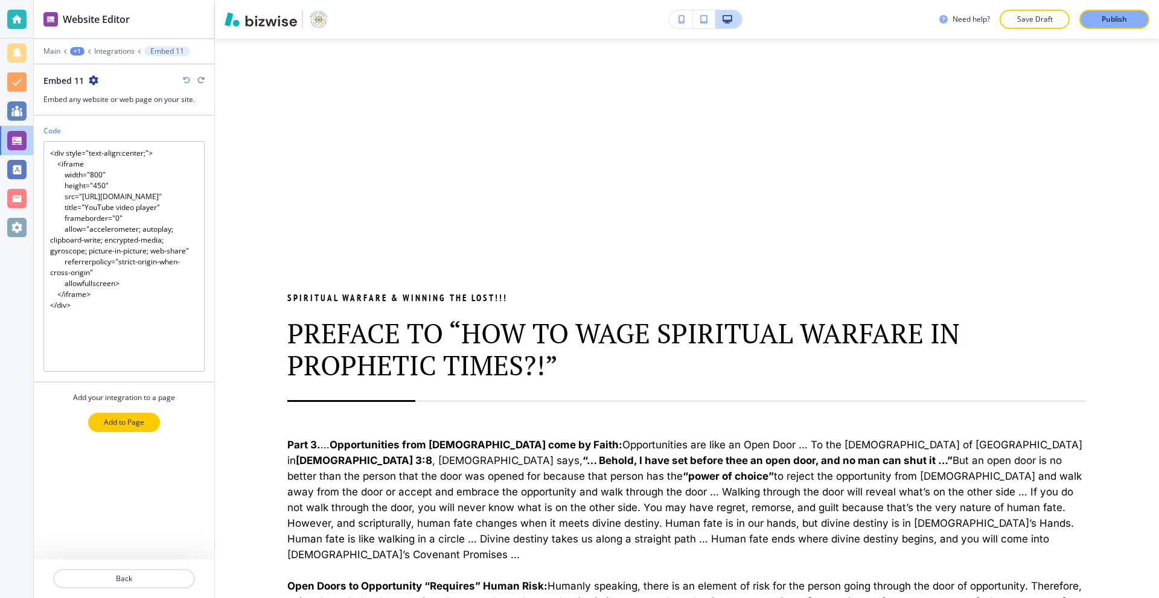
click at [122, 421] on p "Add to Page" at bounding box center [124, 422] width 40 height 11
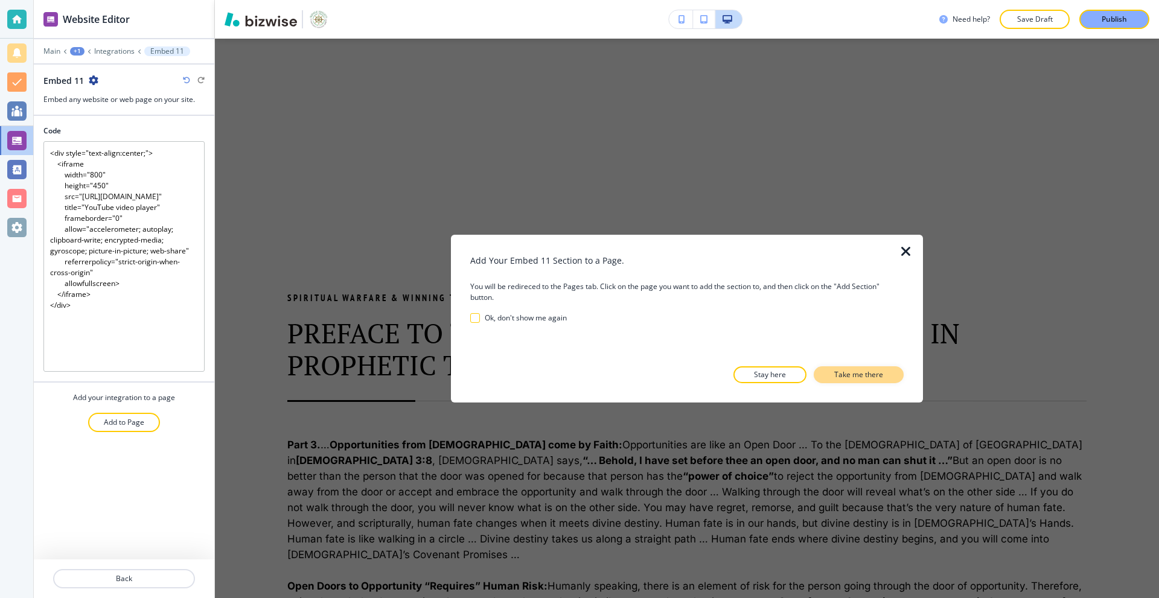
click at [844, 375] on p "Take me there" at bounding box center [858, 374] width 49 height 11
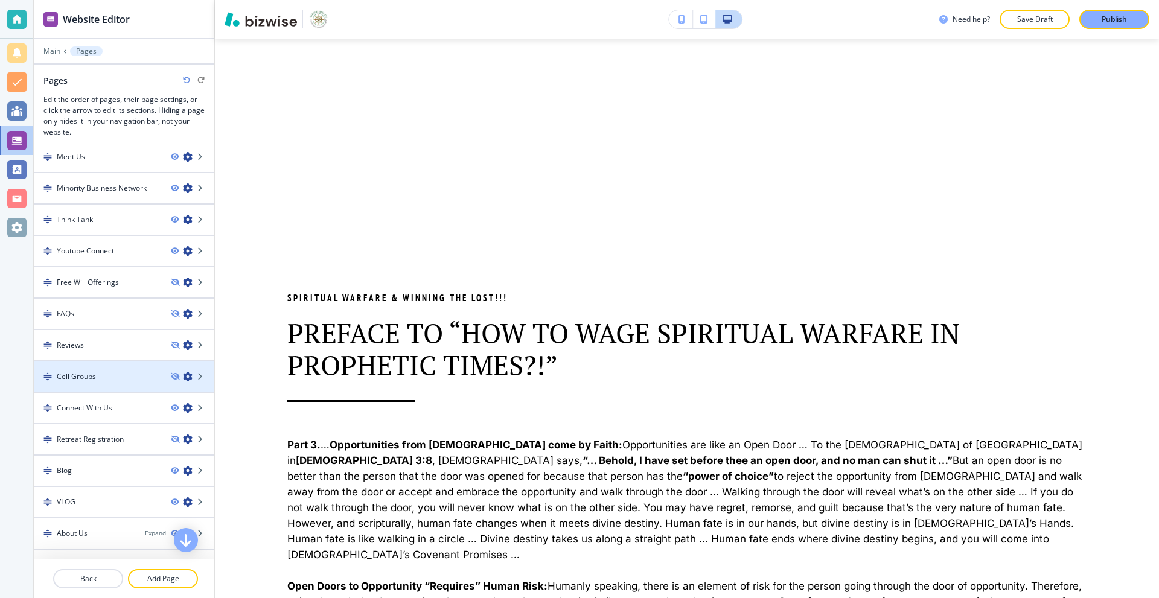
scroll to position [122, 0]
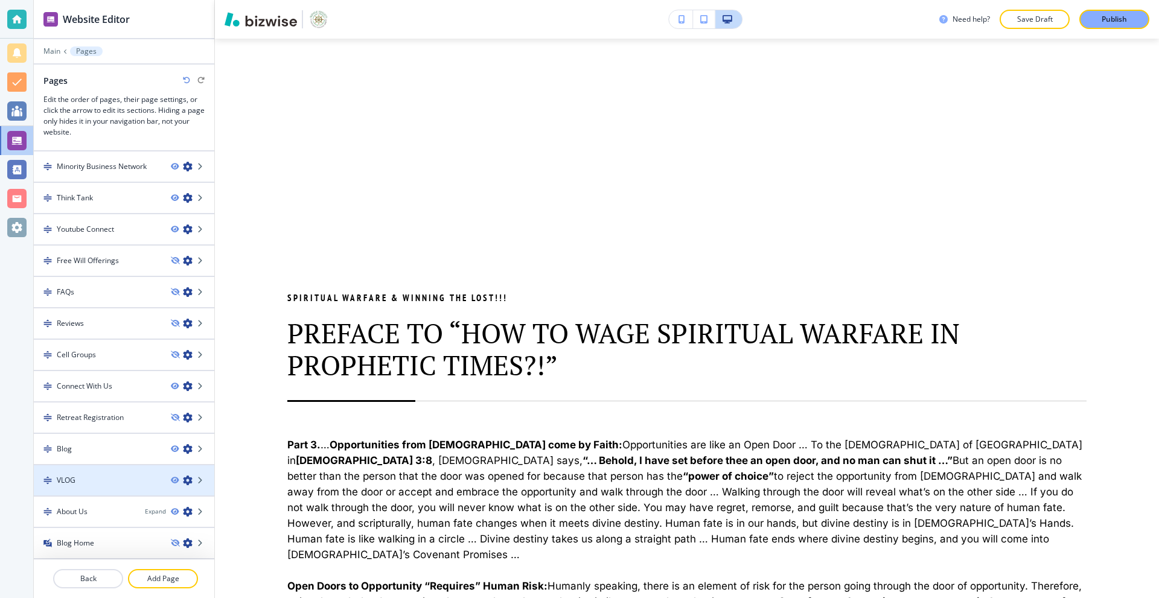
click at [87, 469] on div at bounding box center [124, 470] width 180 height 10
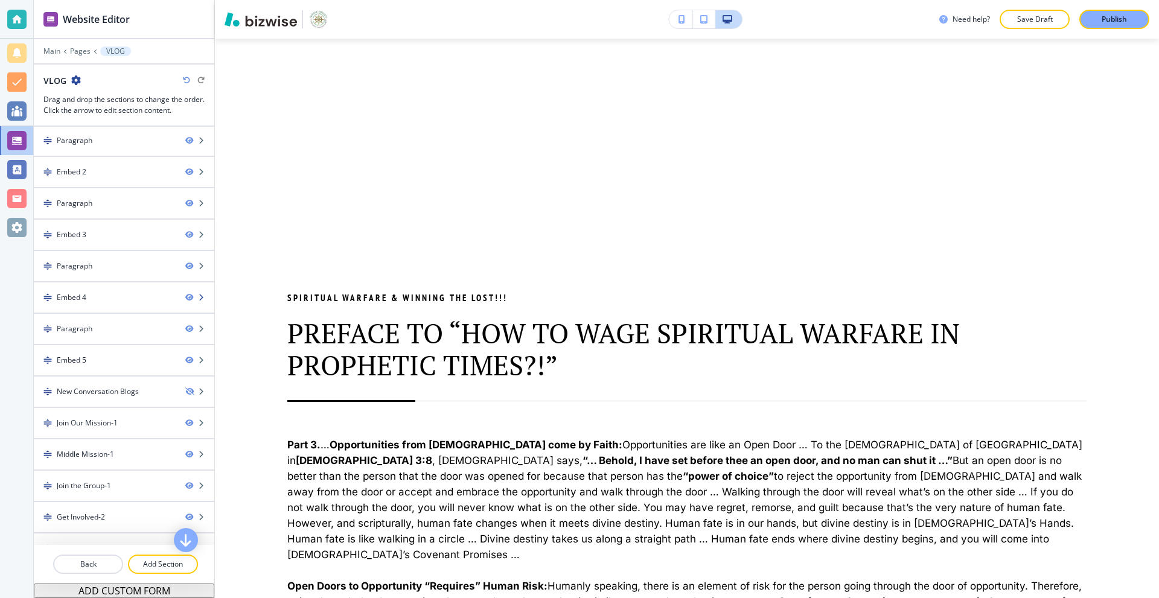
scroll to position [429, 0]
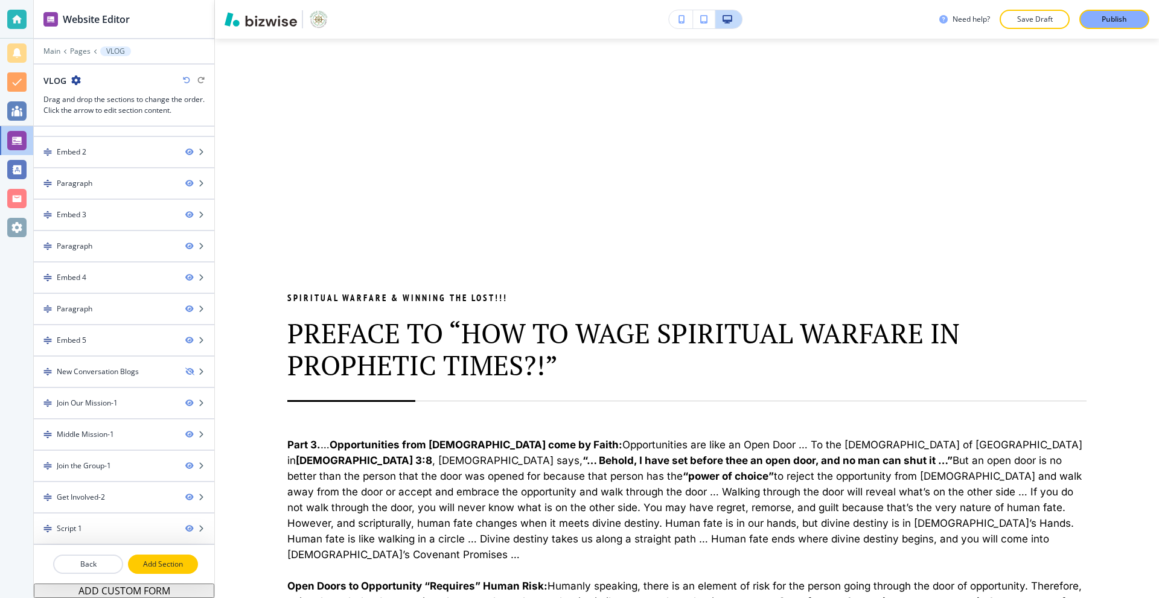
click at [164, 563] on p "Add Section" at bounding box center [163, 564] width 68 height 11
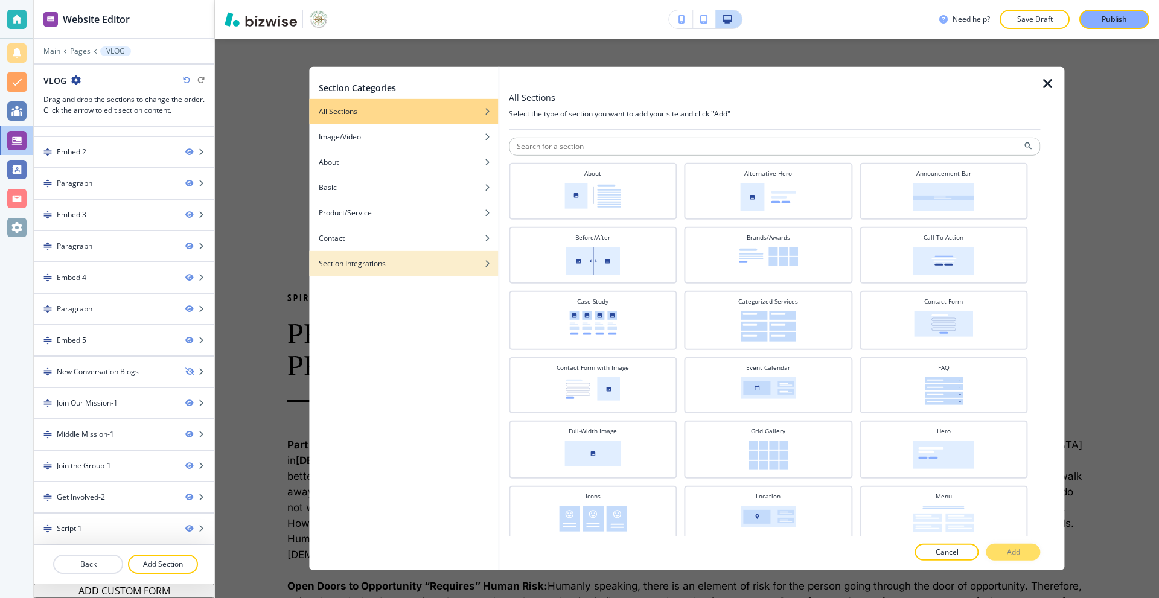
click at [383, 262] on h4 "Section Integrations" at bounding box center [352, 263] width 67 height 11
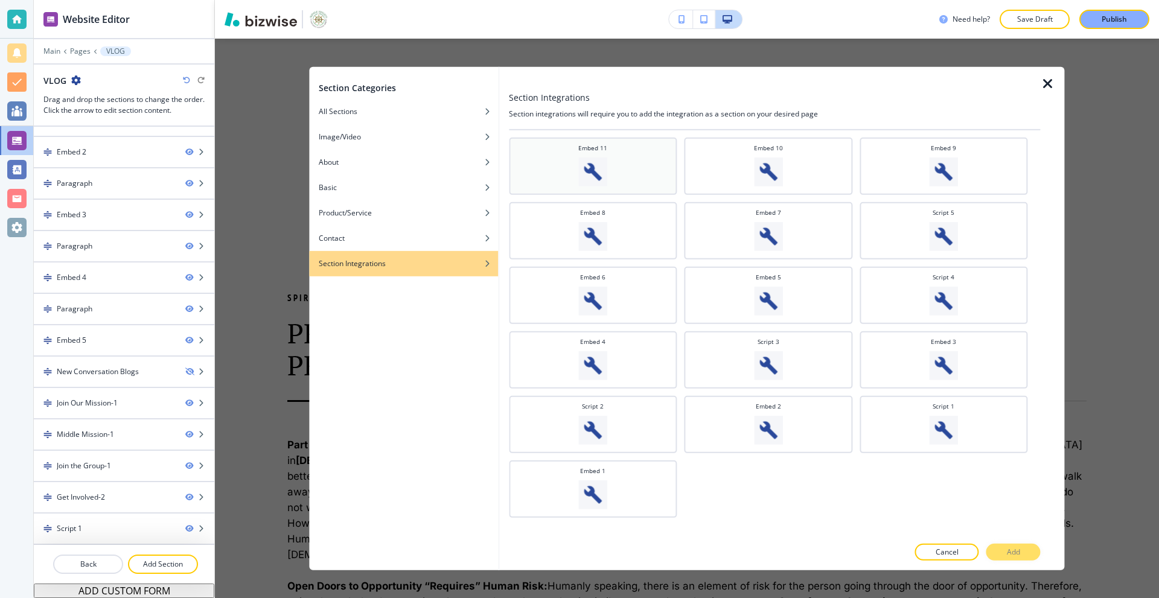
click at [565, 142] on div "Embed 11" at bounding box center [593, 165] width 168 height 57
click at [996, 552] on button "Add" at bounding box center [1013, 552] width 54 height 17
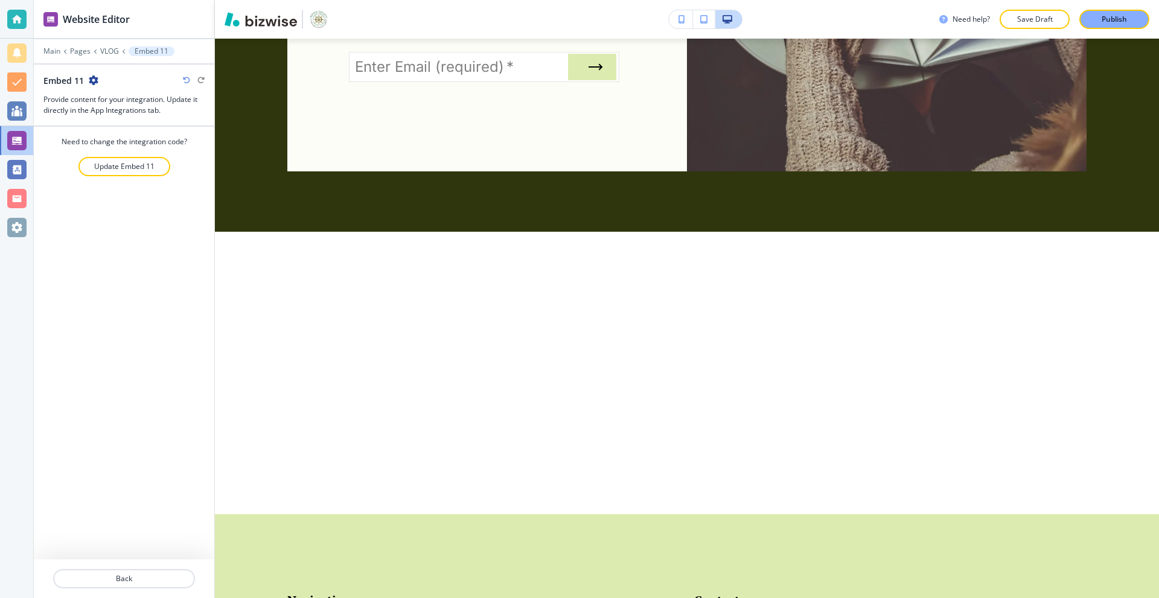
scroll to position [6103, 0]
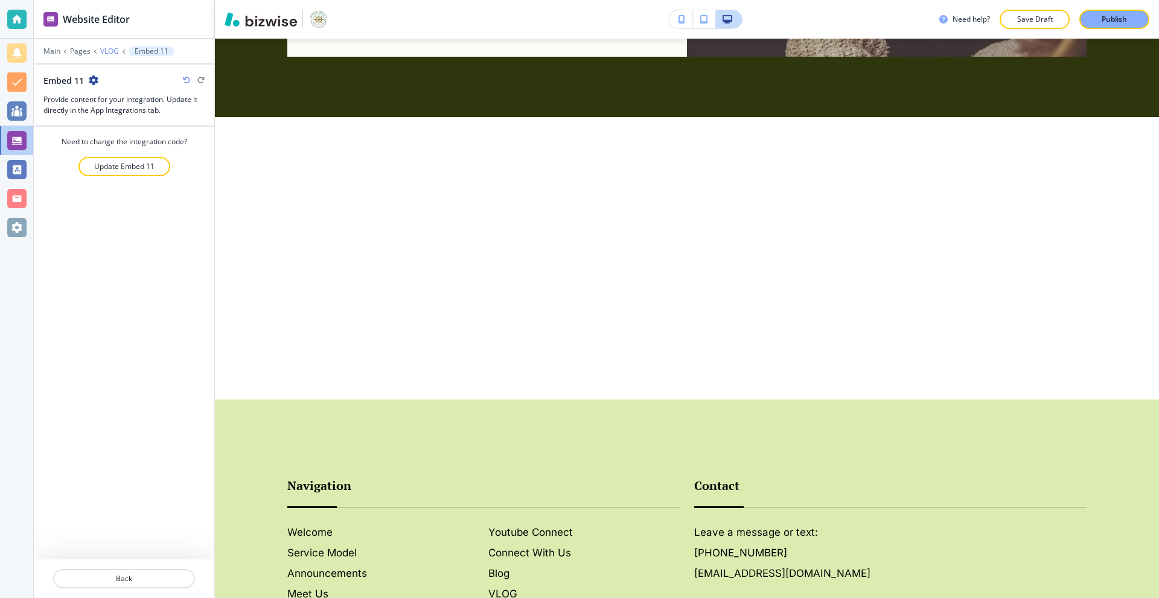
click at [101, 52] on p "VLOG" at bounding box center [109, 51] width 19 height 8
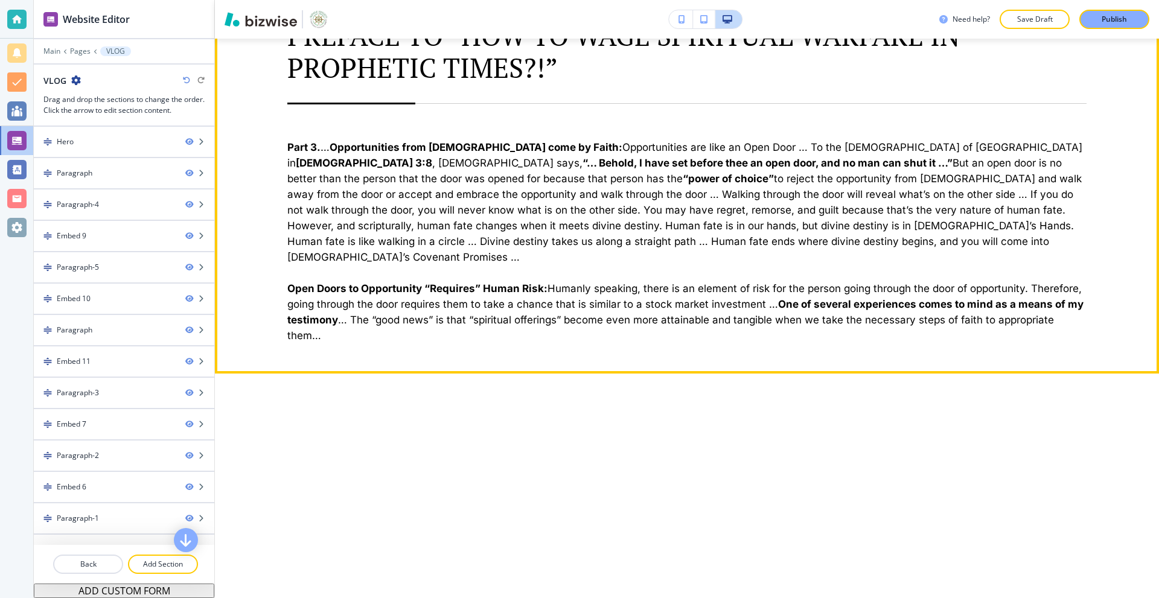
scroll to position [2021, 0]
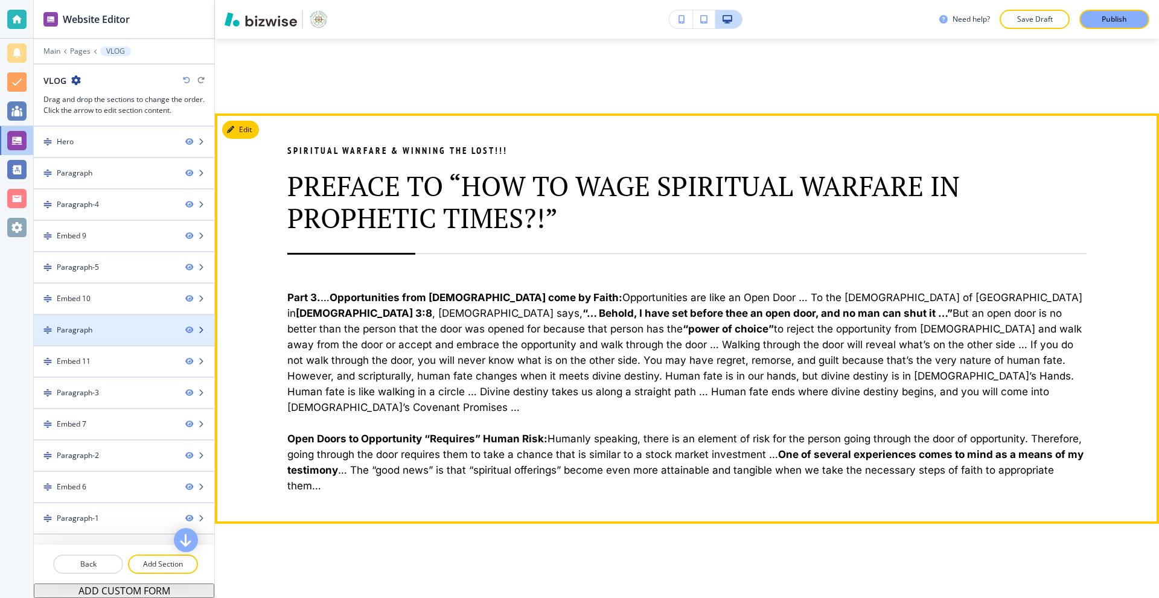
click at [69, 327] on div "Paragraph" at bounding box center [75, 330] width 36 height 11
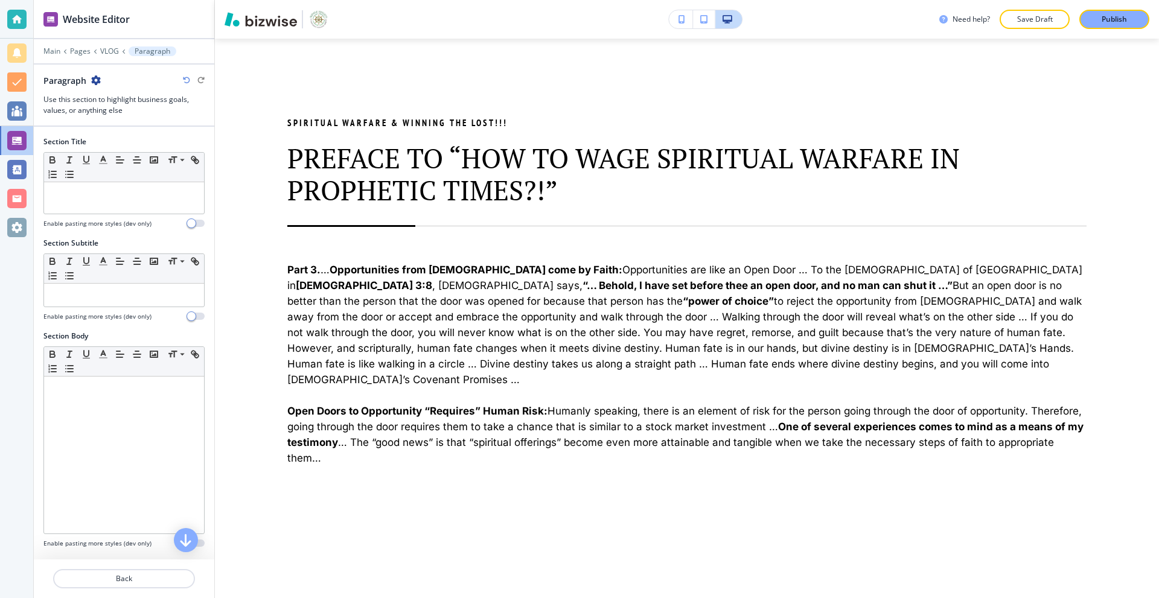
click at [91, 79] on icon "button" at bounding box center [96, 80] width 10 height 10
click at [110, 119] on p "Duplicate Section" at bounding box center [129, 122] width 62 height 11
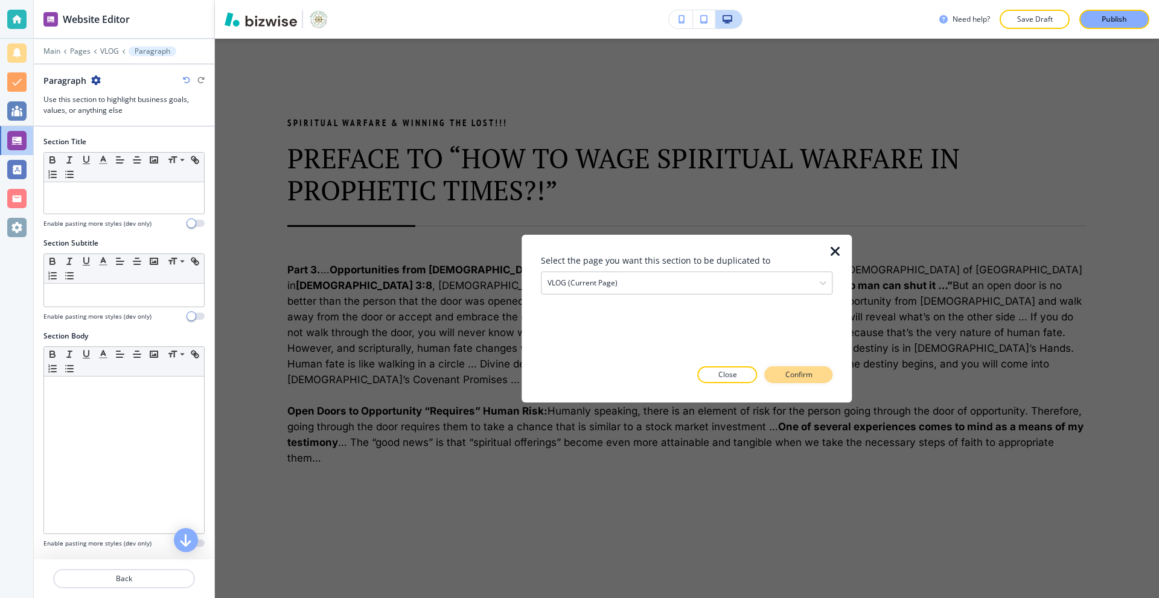
click at [792, 377] on p "Confirm" at bounding box center [798, 374] width 27 height 11
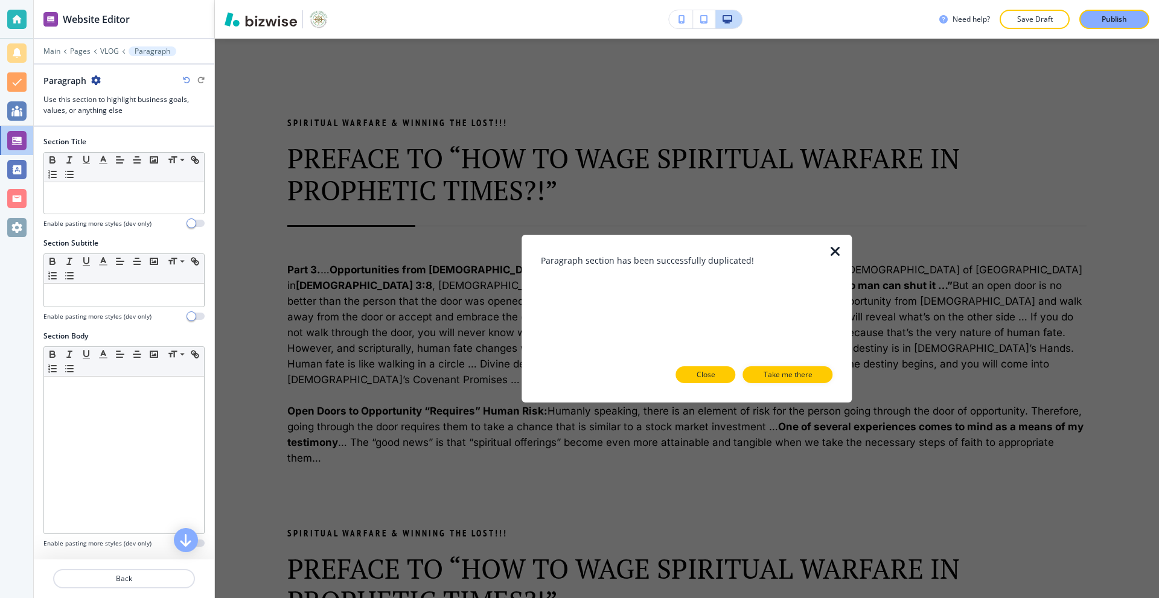
click at [698, 376] on p "Close" at bounding box center [705, 374] width 19 height 11
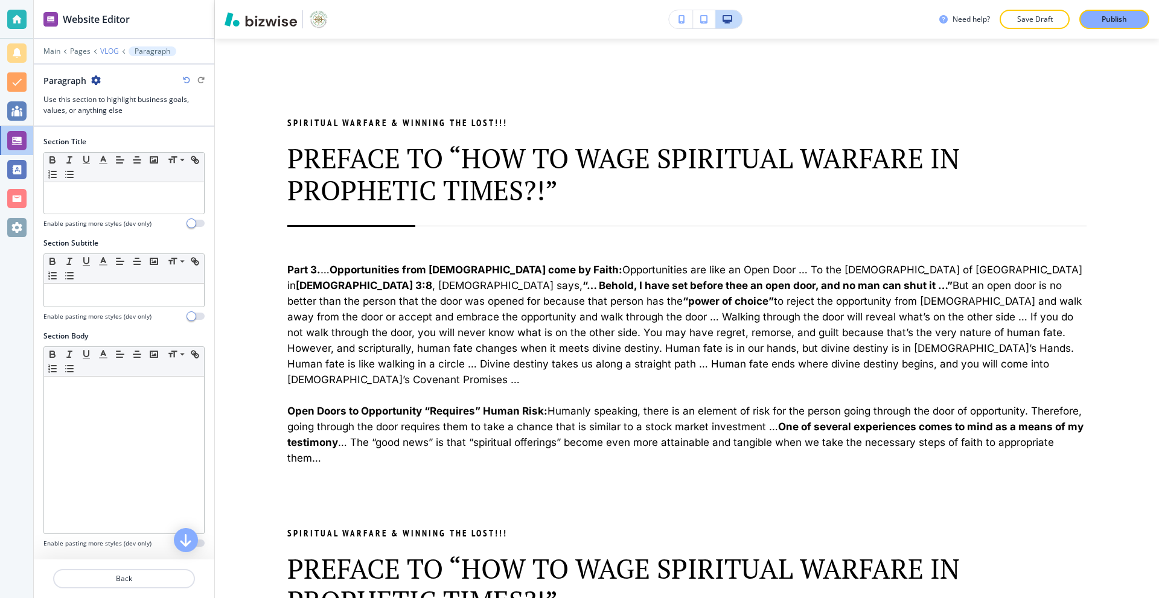
click at [113, 47] on p "VLOG" at bounding box center [109, 51] width 19 height 8
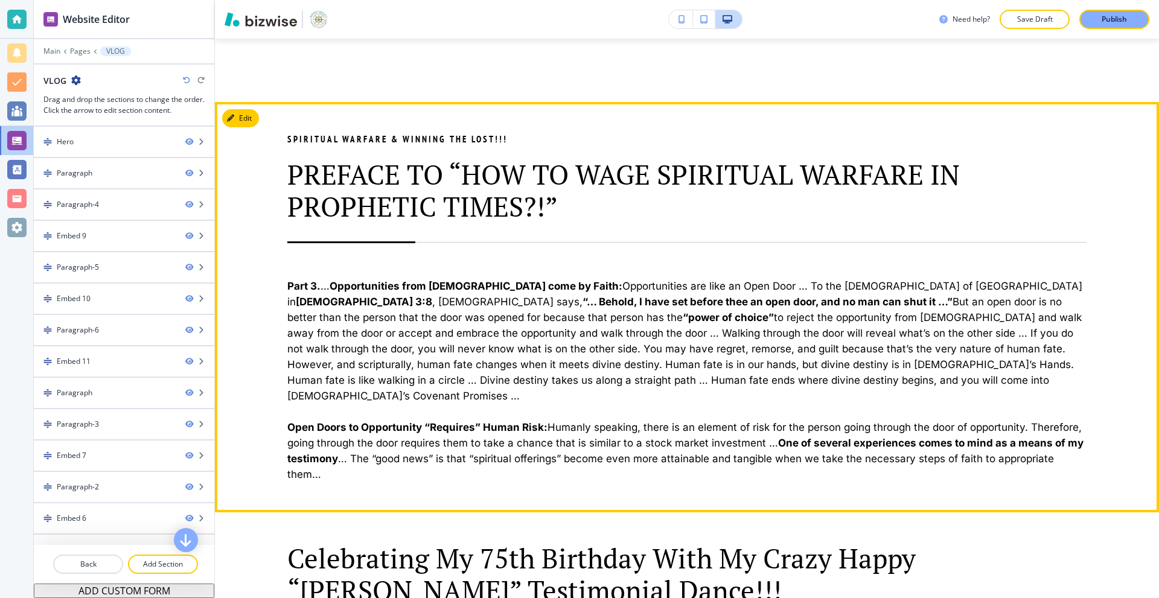
scroll to position [2726, 0]
click at [103, 389] on div "Paragraph" at bounding box center [105, 392] width 142 height 11
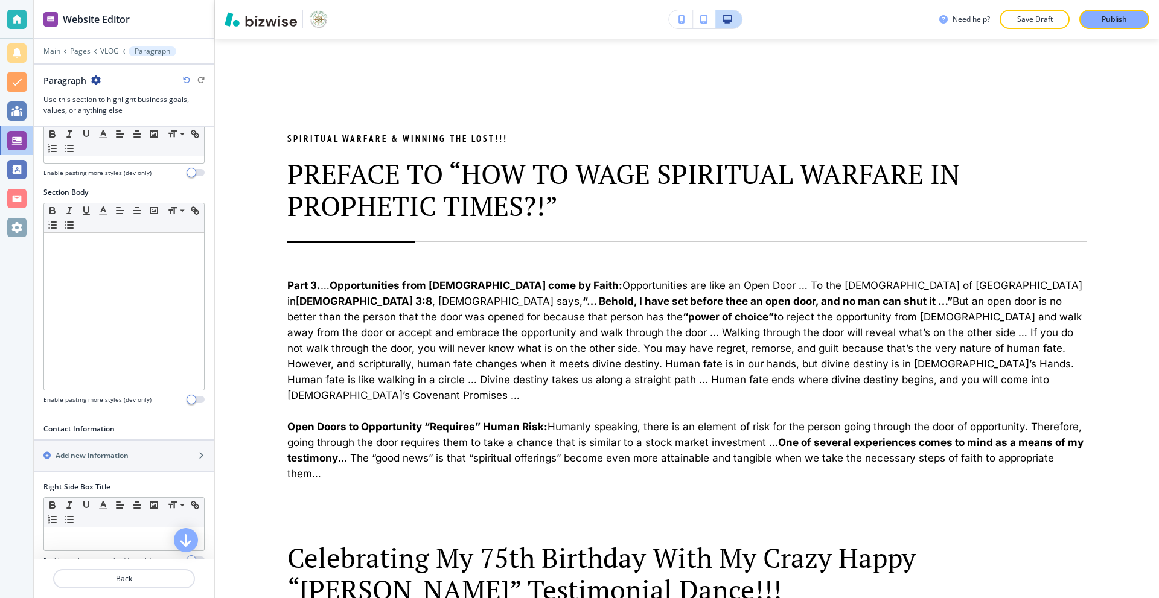
scroll to position [543, 0]
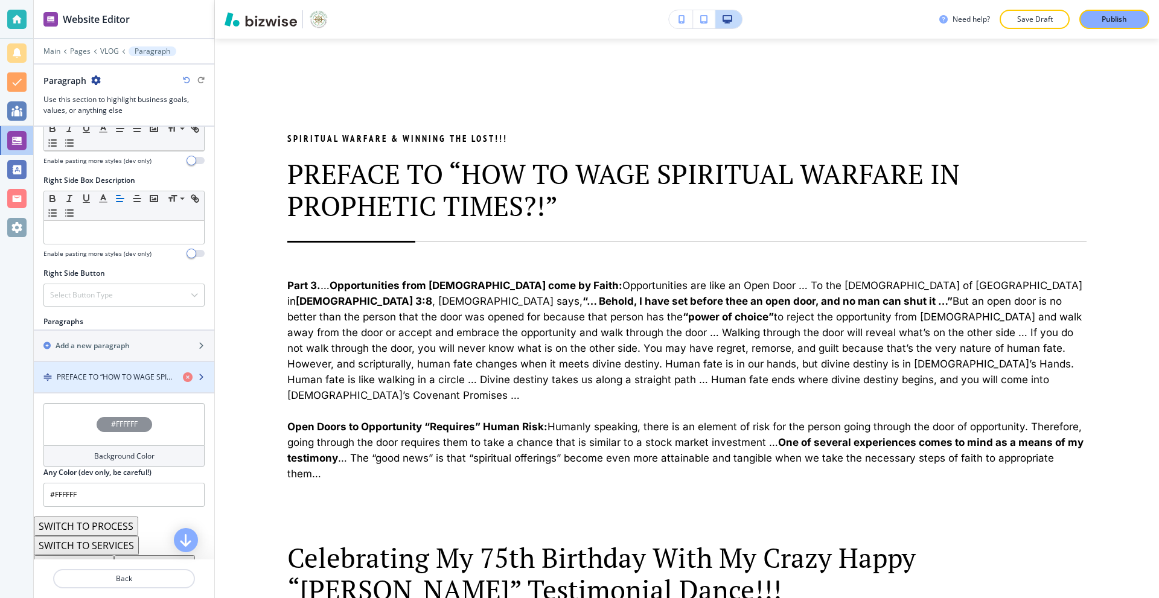
click at [105, 380] on h4 "PREFACE TO “HOW TO WAGE SPIRITUAL WARFARE IN PROPHETIC TIMES?!”" at bounding box center [115, 377] width 116 height 11
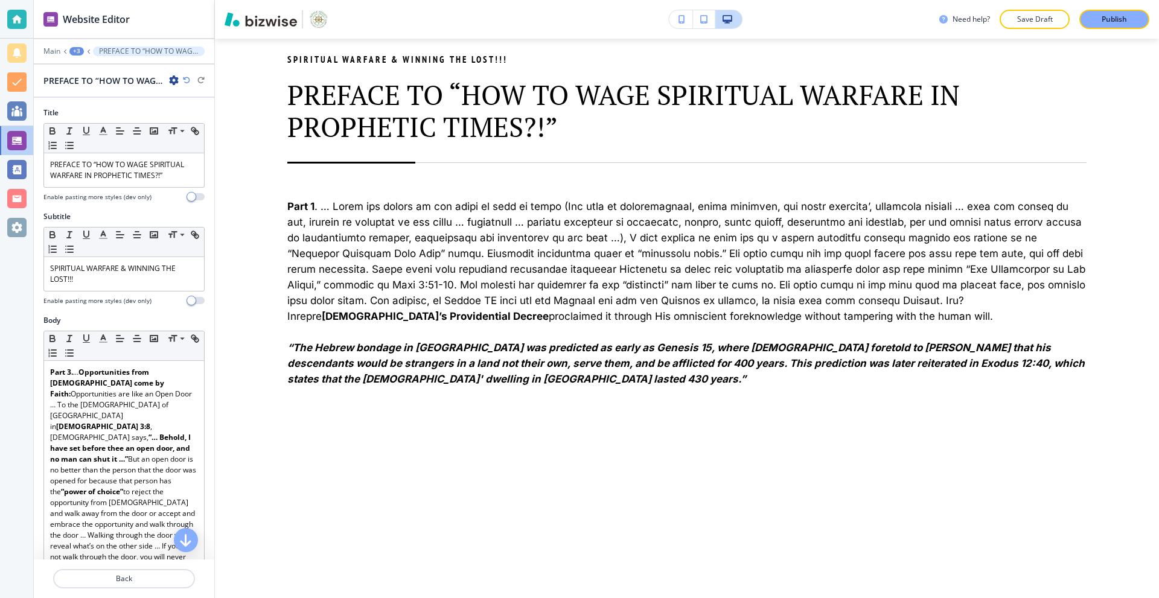
scroll to position [787, 0]
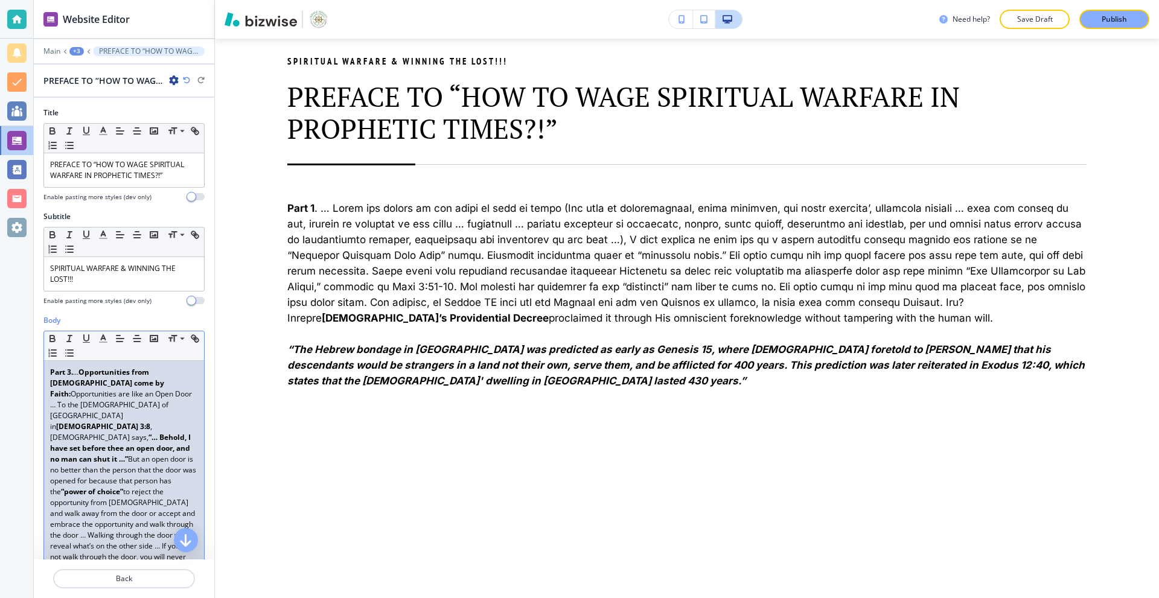
click at [125, 432] on strong "“… Behold, I have set before thee an open door, and no man can shut it …”" at bounding box center [121, 448] width 142 height 32
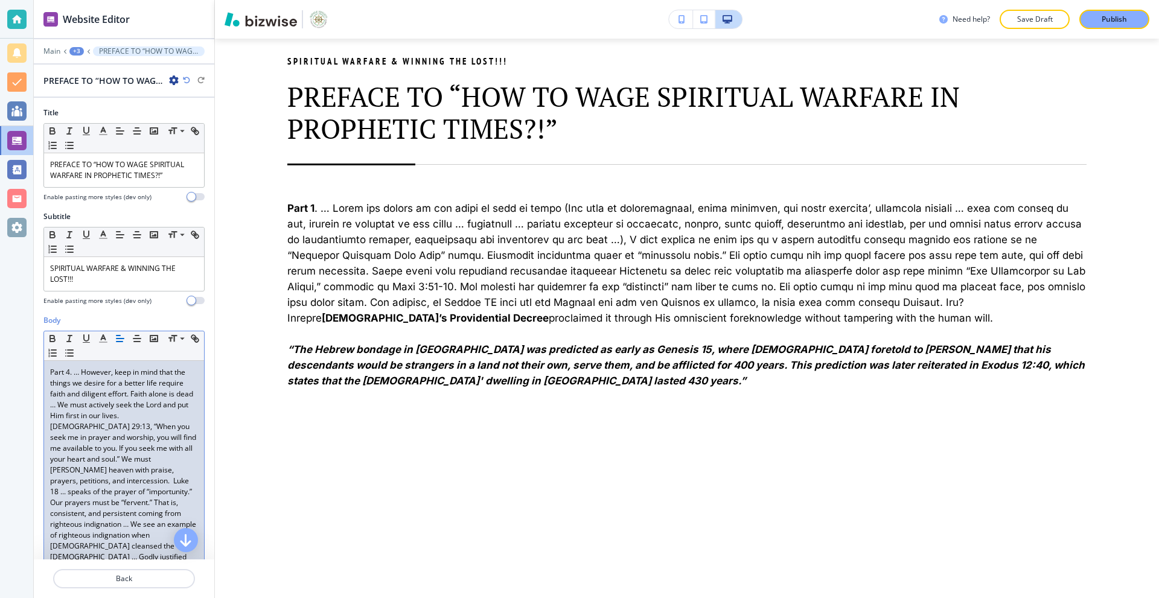
scroll to position [0, 0]
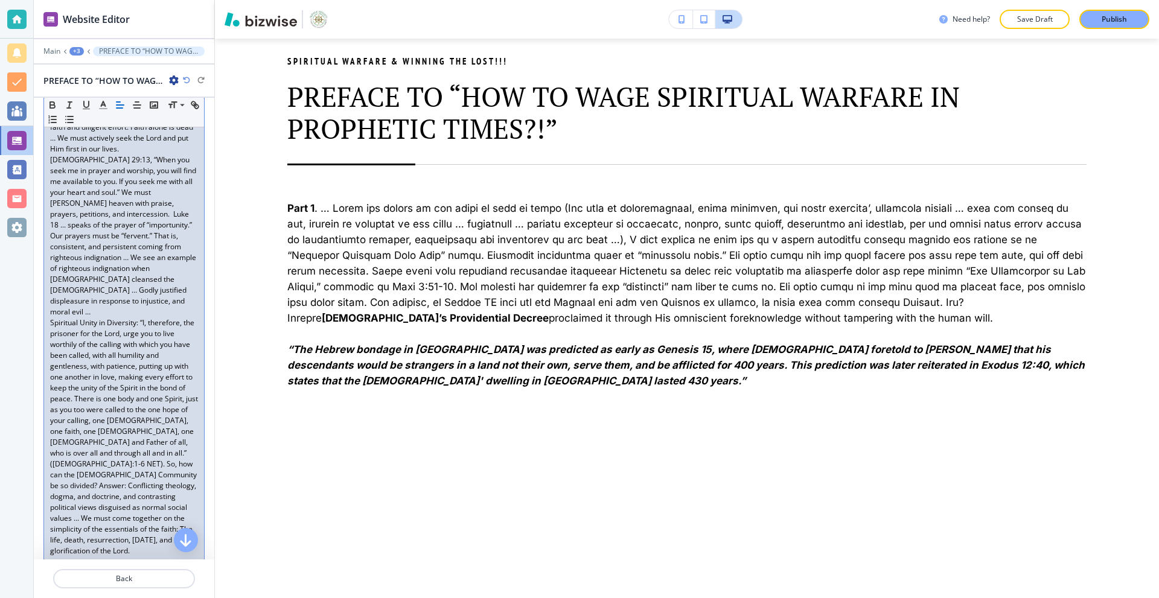
click at [118, 326] on p "Spiritual Unity in Diversity: “I, therefore, the prisoner for the Lord, urge yo…" at bounding box center [124, 436] width 148 height 239
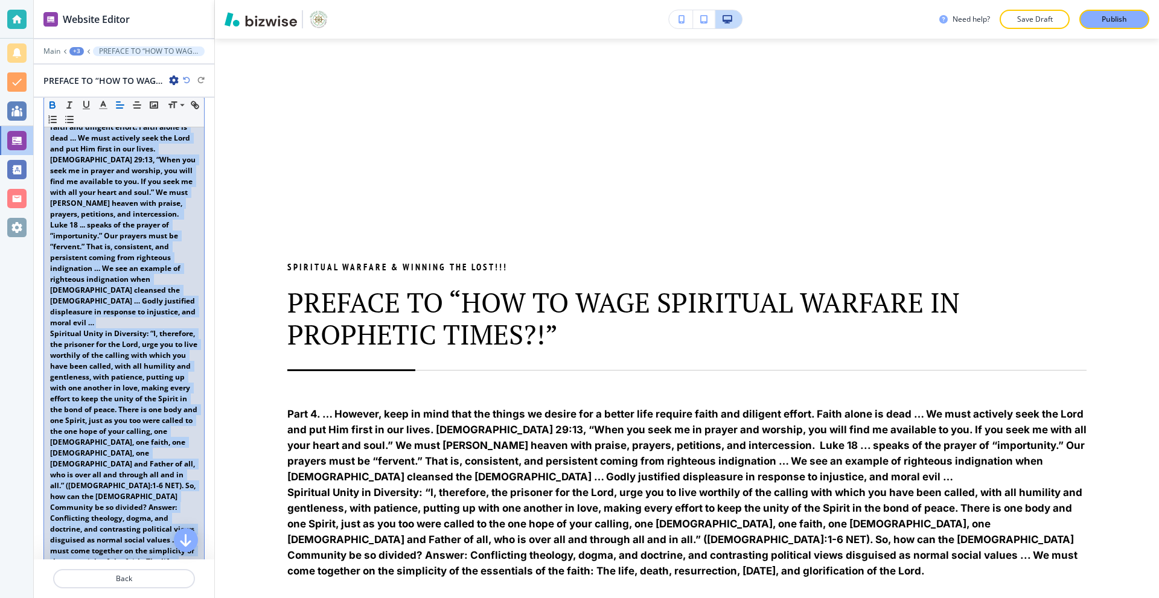
scroll to position [2598, 0]
click at [111, 312] on p "Part 4. … However, keep in mind that the things we desire for a better life req…" at bounding box center [124, 214] width 148 height 228
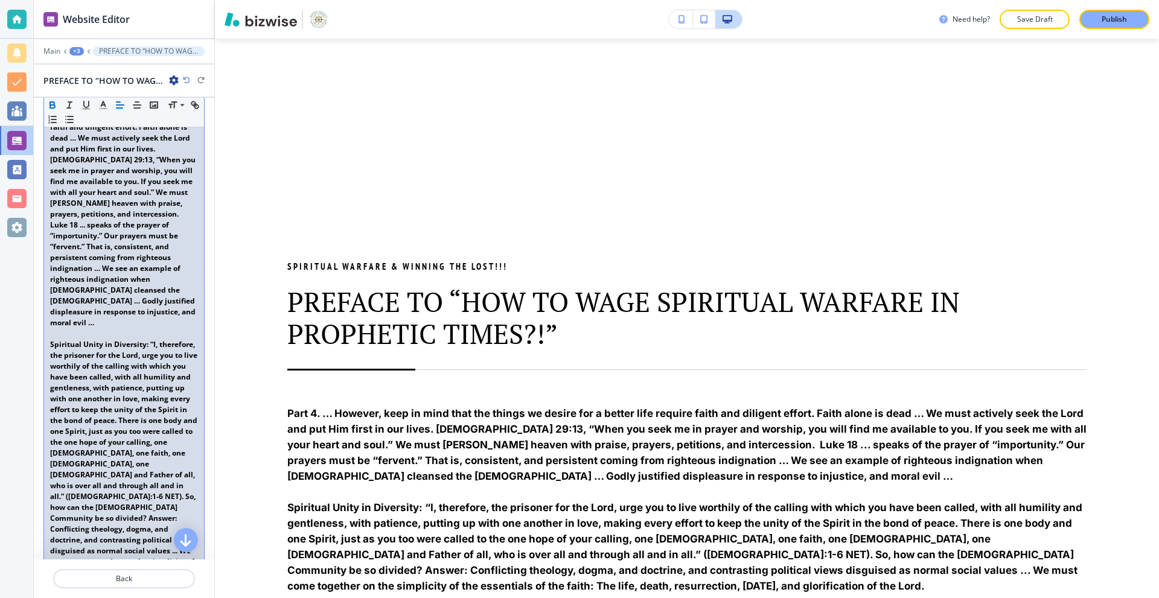
click at [132, 206] on strong "Part 4. … However, keep in mind that the things we desire for a better life req…" at bounding box center [124, 213] width 148 height 227
drag, startPoint x: 107, startPoint y: 157, endPoint x: 136, endPoint y: 192, distance: 45.0
click at [136, 192] on strong "Part 4. … However, keep in mind that the things we desire for a better life req…" at bounding box center [124, 213] width 148 height 227
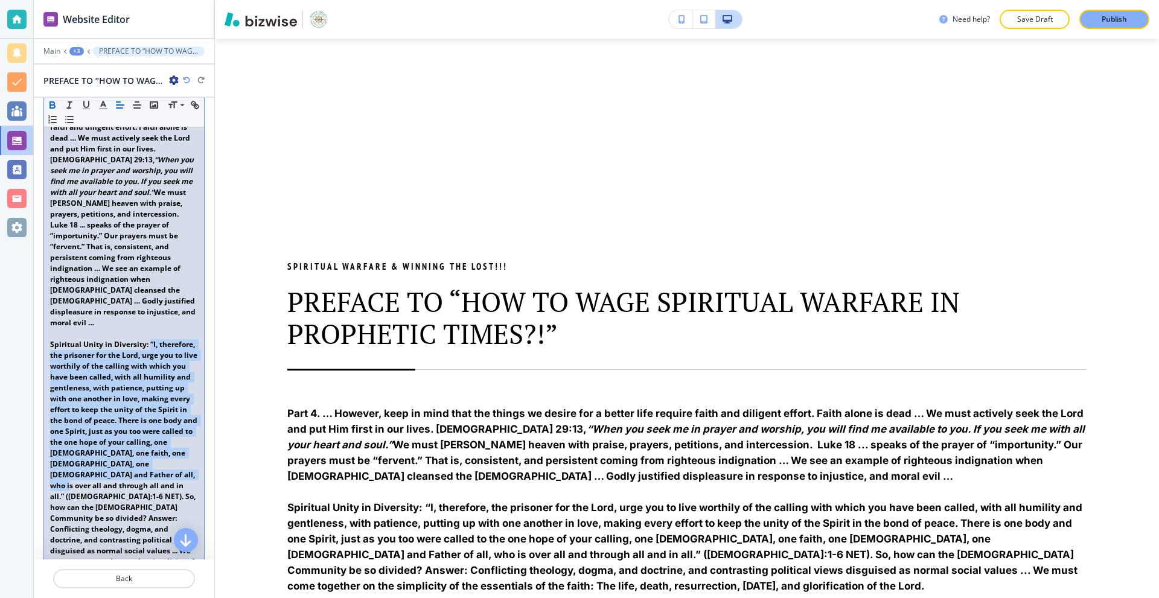
drag, startPoint x: 149, startPoint y: 333, endPoint x: 132, endPoint y: 477, distance: 145.2
click at [132, 477] on strong "Spiritual Unity in Diversity: “I, therefore, the prisoner for the Lord, urge yo…" at bounding box center [124, 469] width 149 height 260
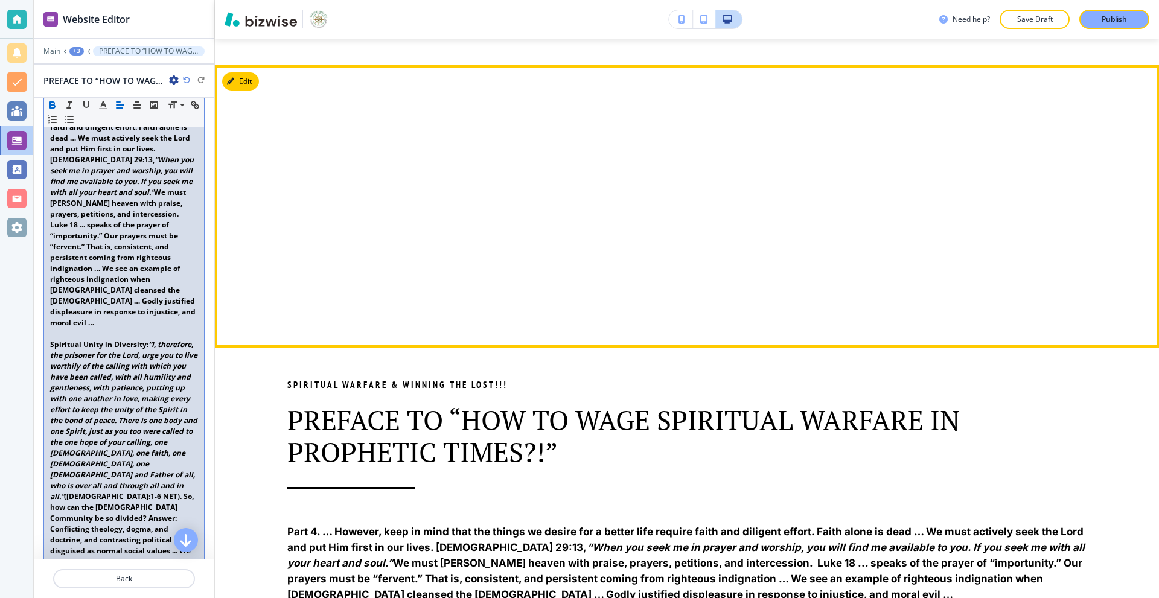
scroll to position [2417, 0]
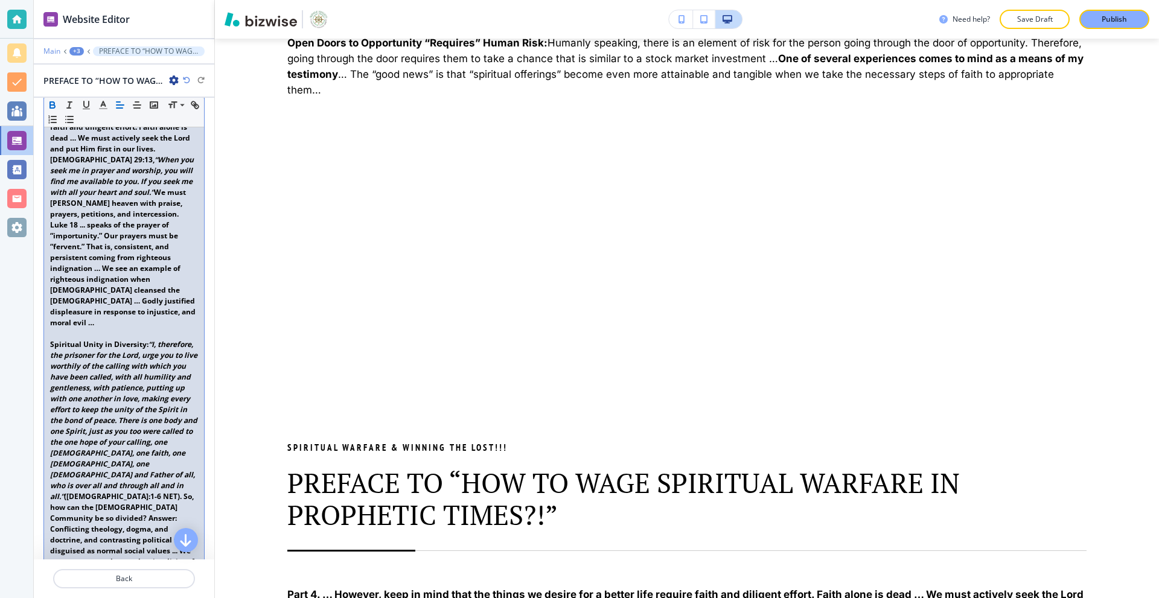
click at [53, 49] on p "Main" at bounding box center [51, 51] width 17 height 8
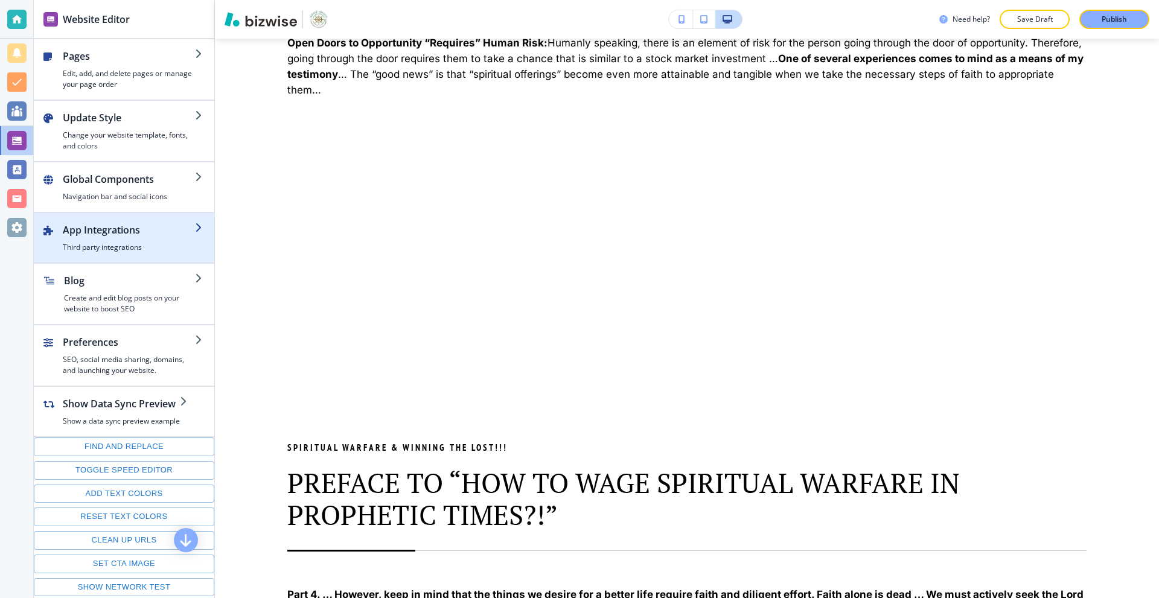
click at [124, 231] on h2 "App Integrations" at bounding box center [129, 230] width 132 height 14
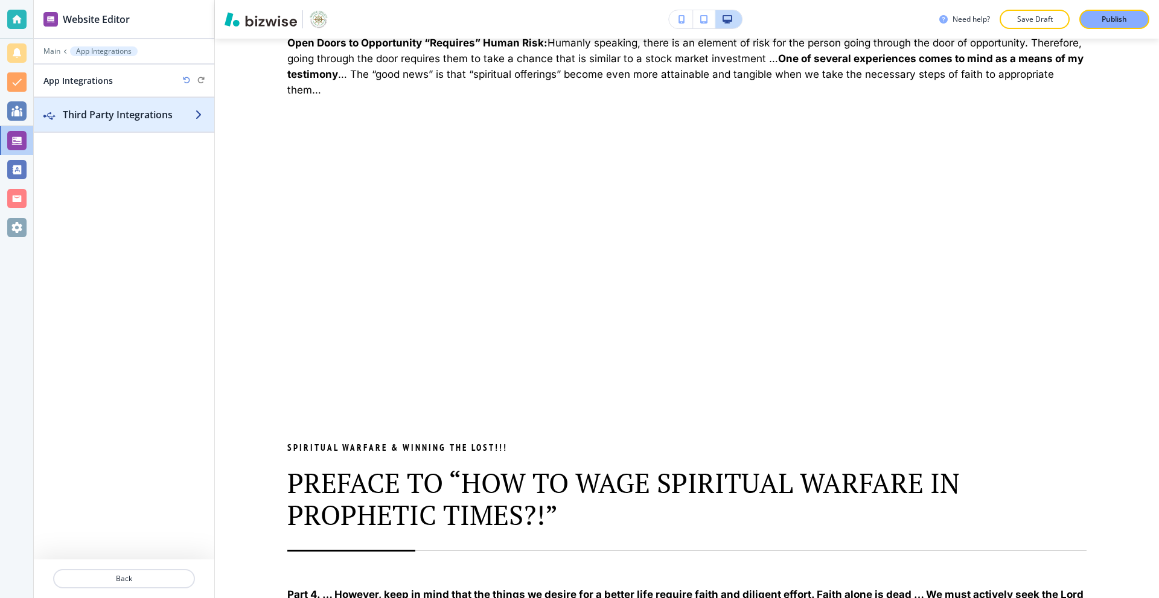
click at [126, 129] on div "button" at bounding box center [124, 127] width 180 height 10
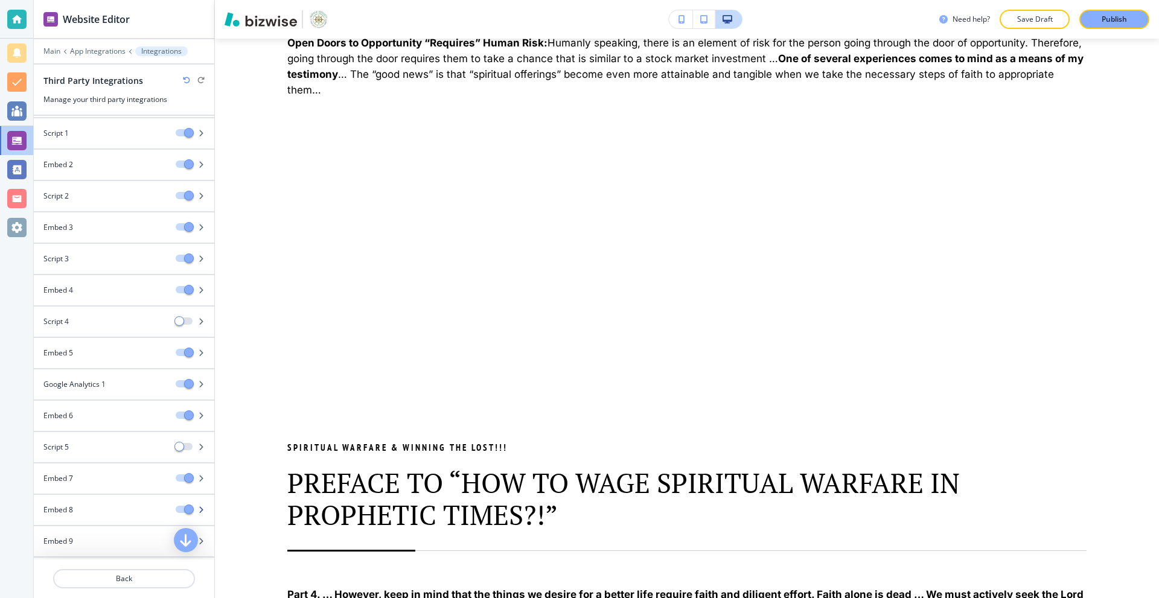
scroll to position [124, 0]
click at [130, 542] on button "Add a third party integration" at bounding box center [123, 549] width 161 height 19
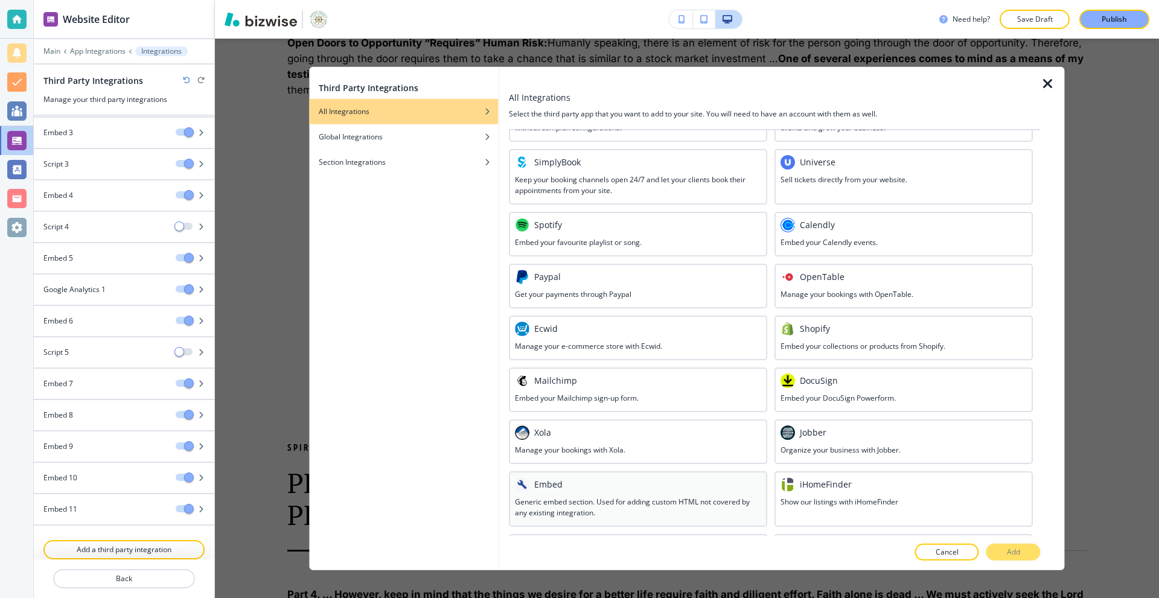
scroll to position [433, 0]
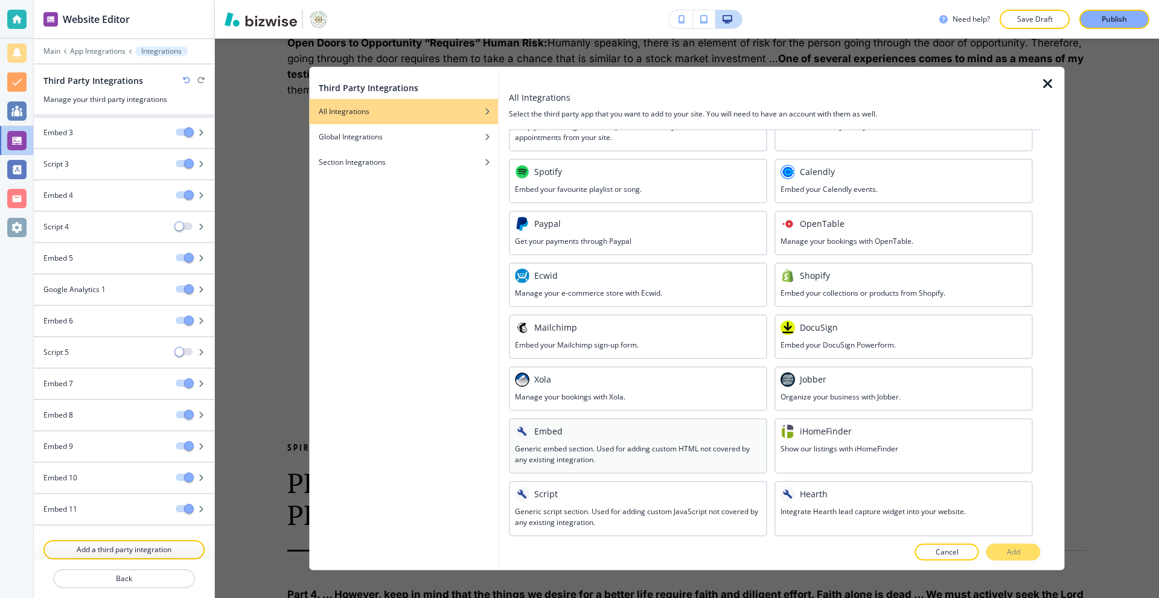
click at [589, 447] on h3 "Generic embed section. Used for adding custom HTML not covered by any existing …" at bounding box center [638, 454] width 246 height 22
click at [1032, 552] on button "Add" at bounding box center [1013, 552] width 54 height 17
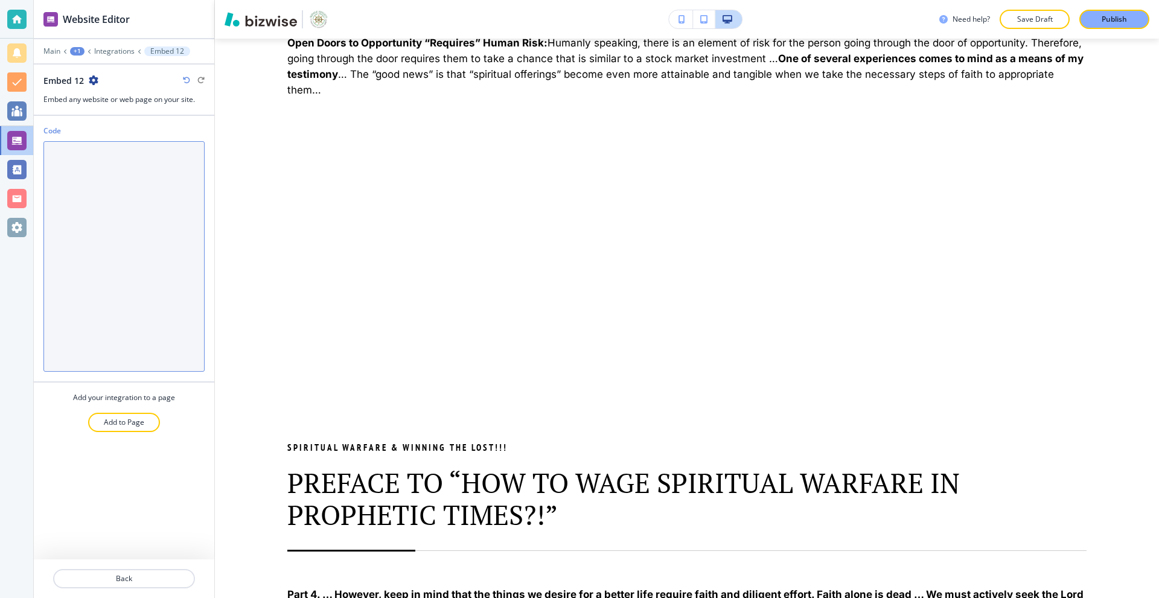
click at [115, 188] on textarea "Code" at bounding box center [123, 256] width 161 height 230
paste textarea "<div style="text-align:center;"> <iframe width="800" height="450" src="[URL][DO…"
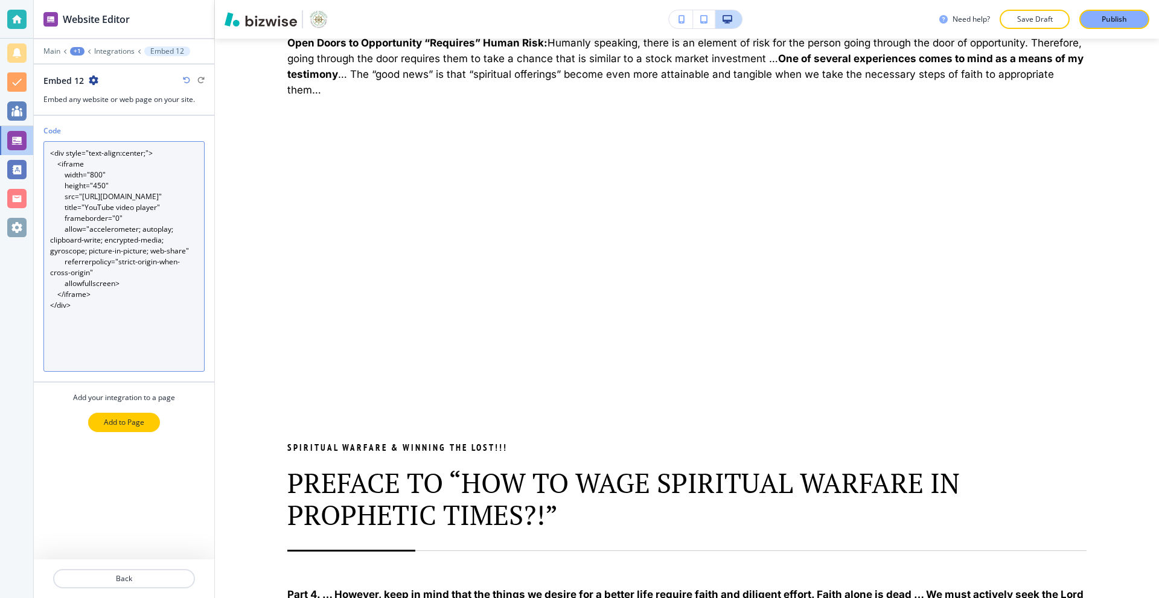
type textarea "<div style="text-align:center;"> <iframe width="800" height="450" src="[URL][DO…"
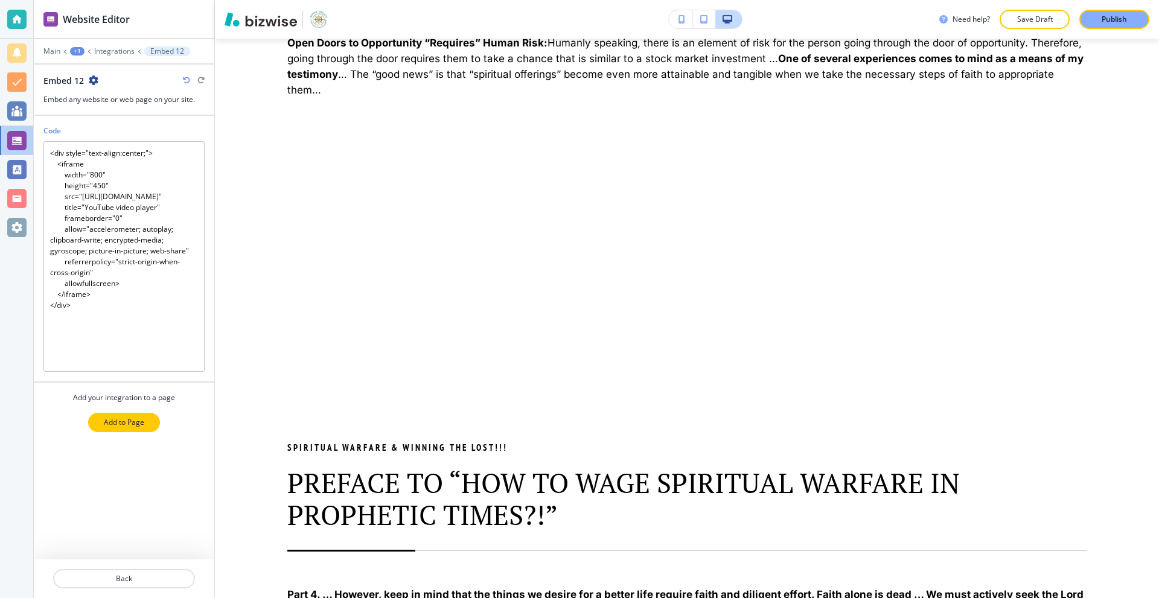
click at [134, 419] on p "Add to Page" at bounding box center [124, 422] width 40 height 11
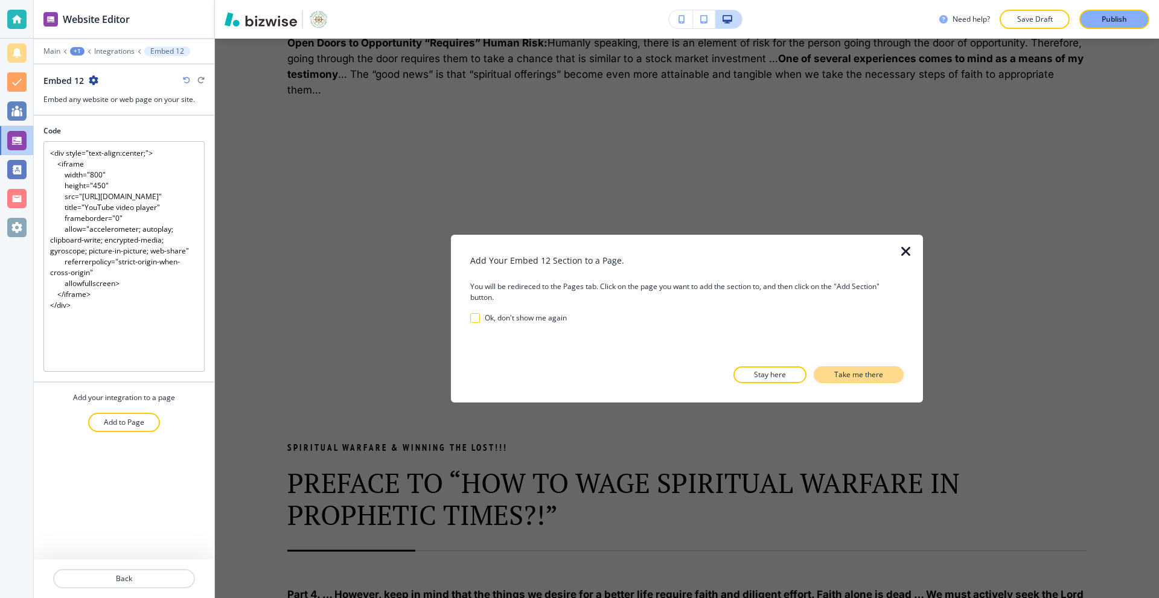
click at [845, 375] on p "Take me there" at bounding box center [858, 374] width 49 height 11
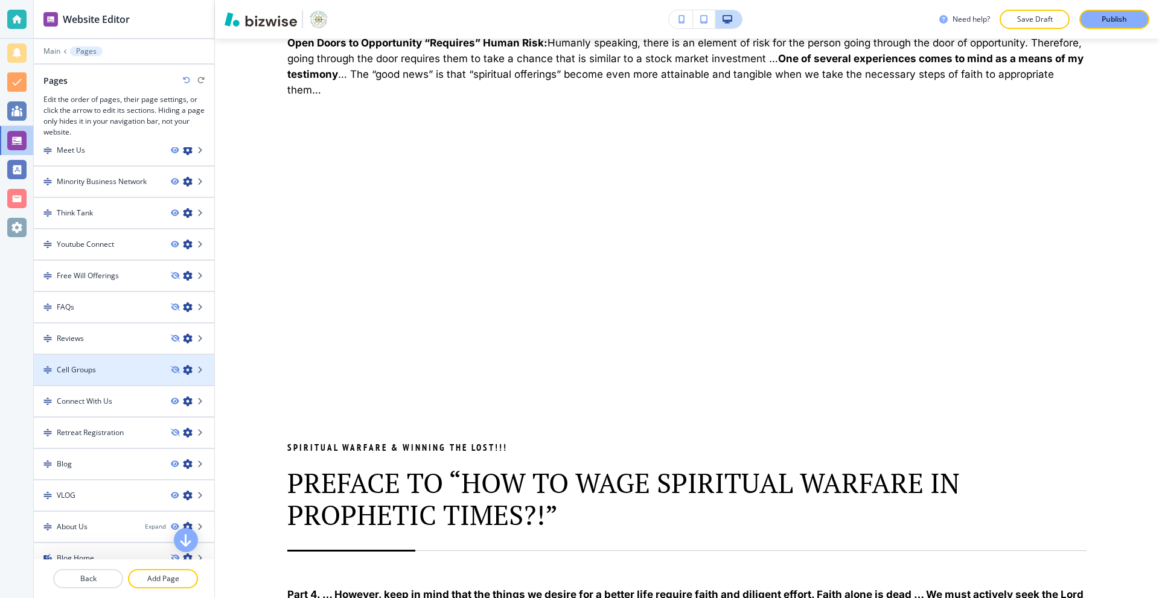
scroll to position [122, 0]
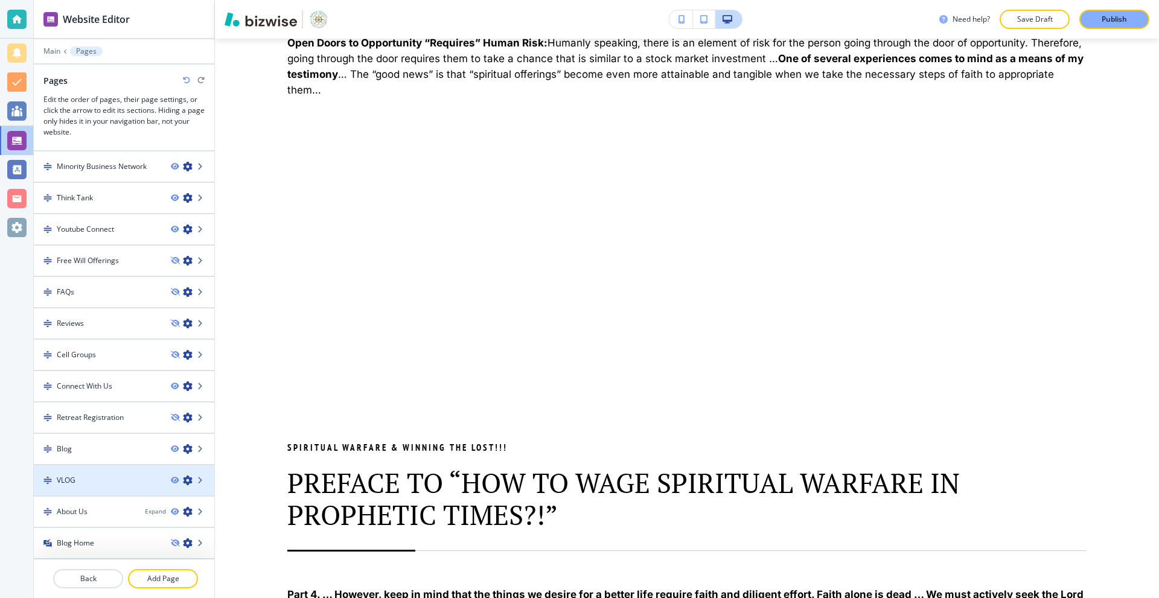
click at [84, 475] on div "VLOG" at bounding box center [97, 480] width 127 height 11
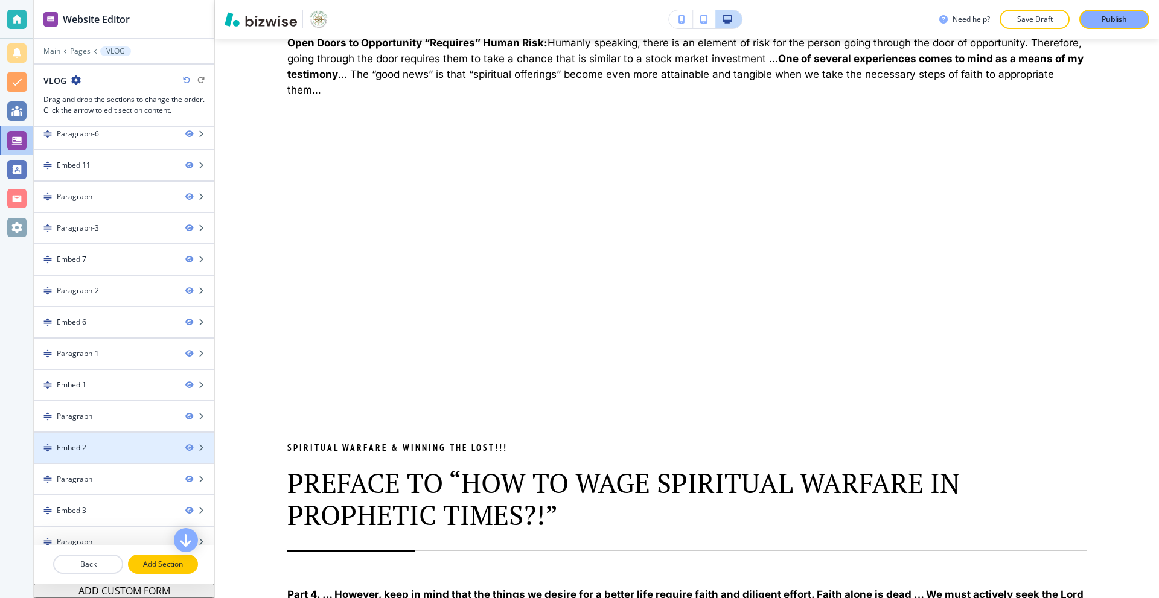
scroll to position [241, 0]
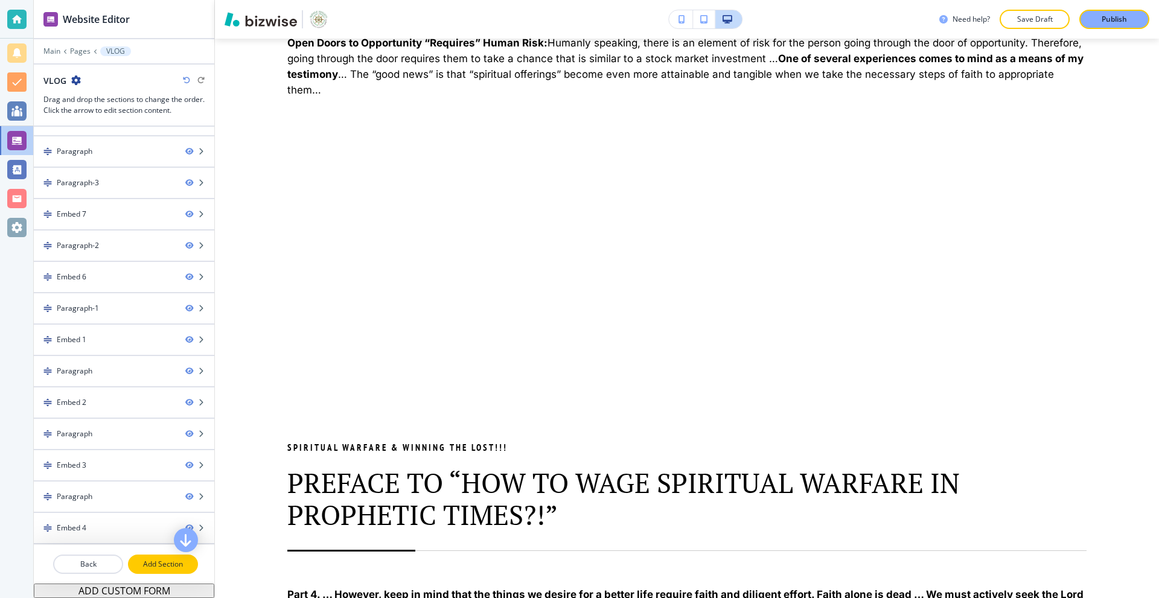
click at [160, 566] on p "Add Section" at bounding box center [163, 564] width 68 height 11
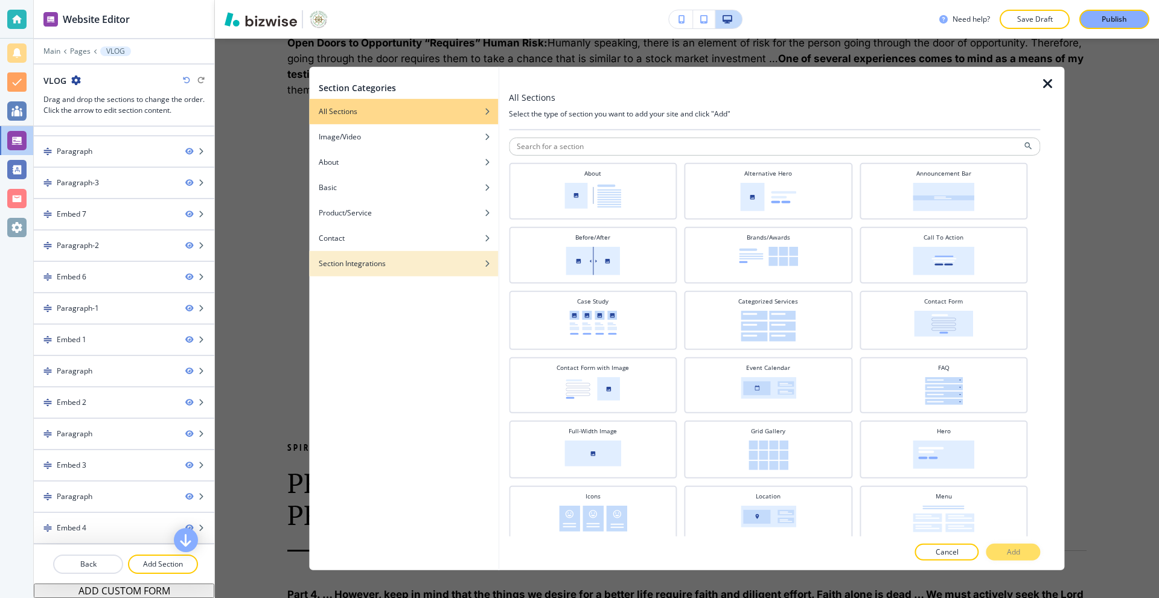
click at [366, 264] on h4 "Section Integrations" at bounding box center [352, 263] width 67 height 11
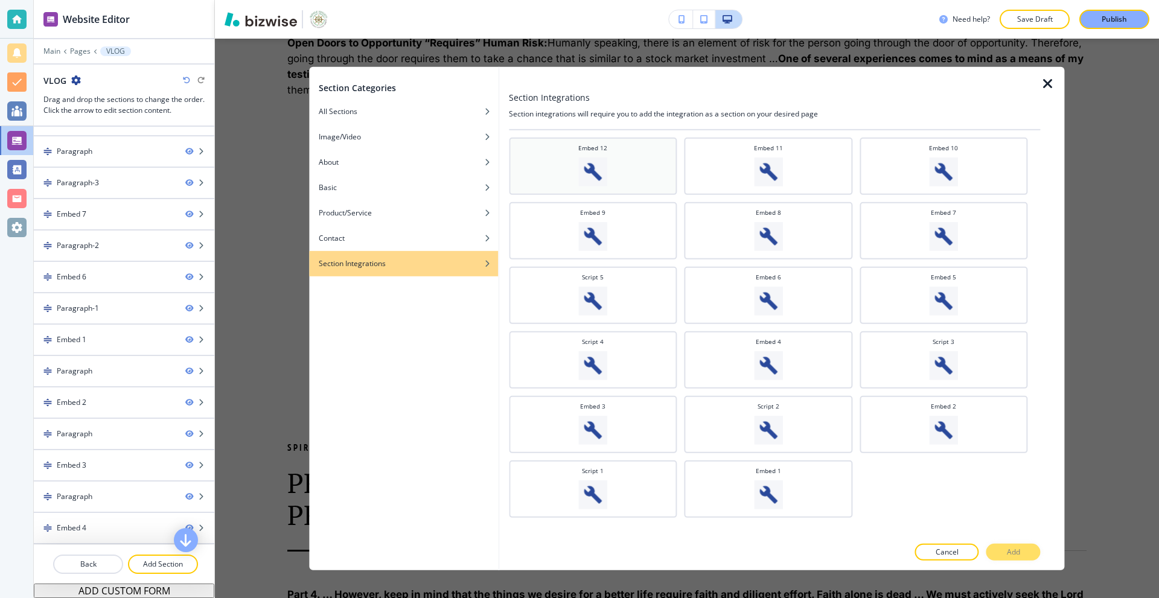
click at [642, 175] on div "Embed 12" at bounding box center [593, 164] width 156 height 43
click at [999, 556] on button "Add" at bounding box center [1013, 552] width 54 height 17
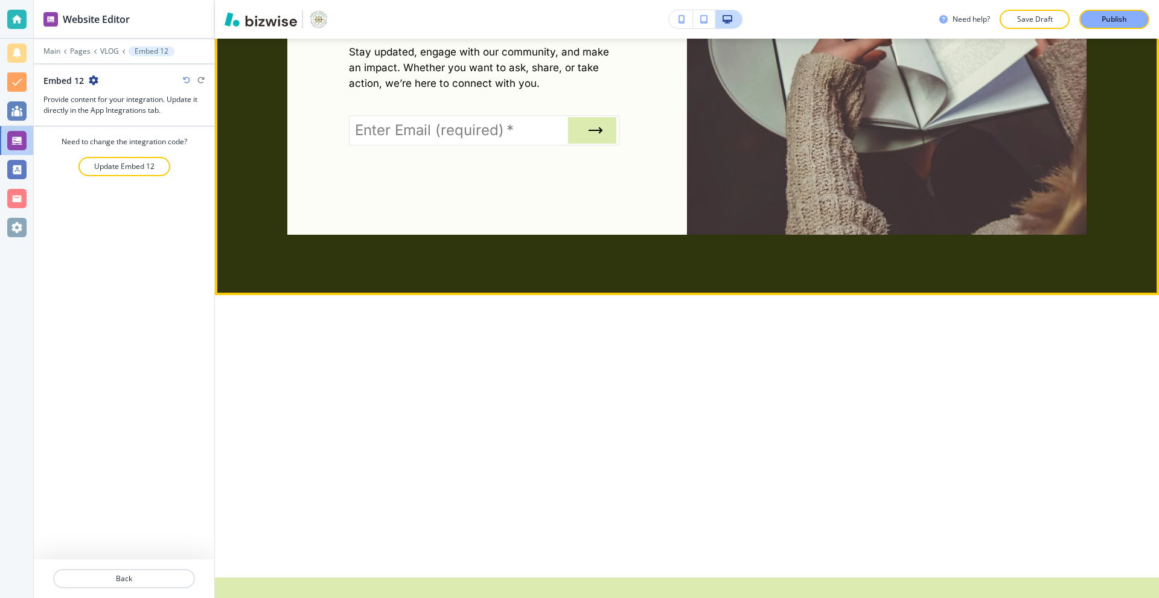
scroll to position [6780, 0]
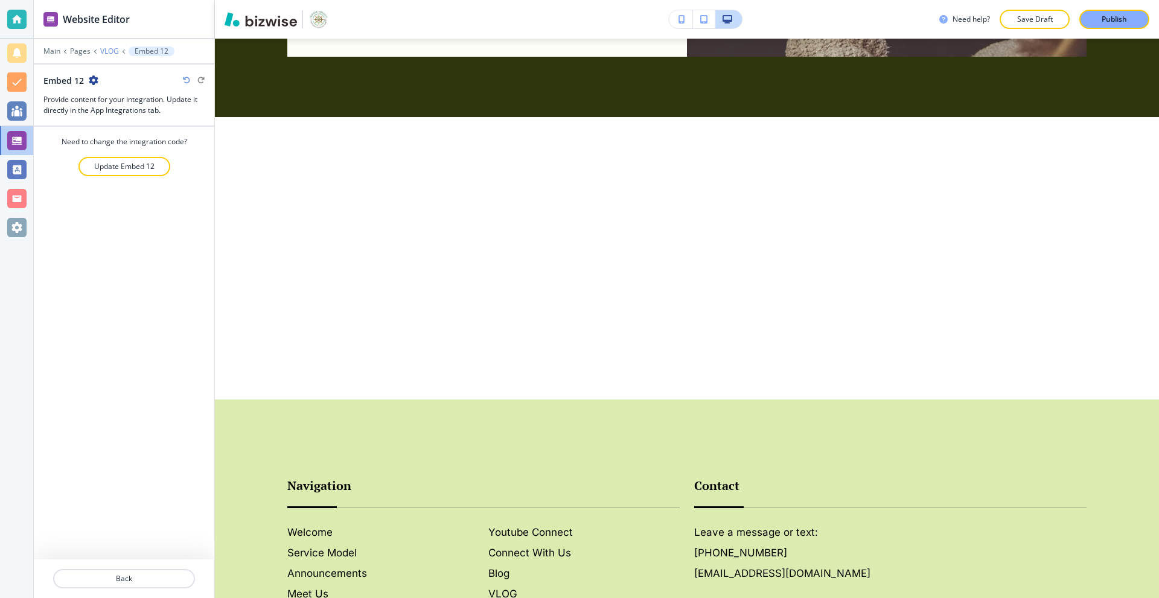
click at [110, 49] on p "VLOG" at bounding box center [109, 51] width 19 height 8
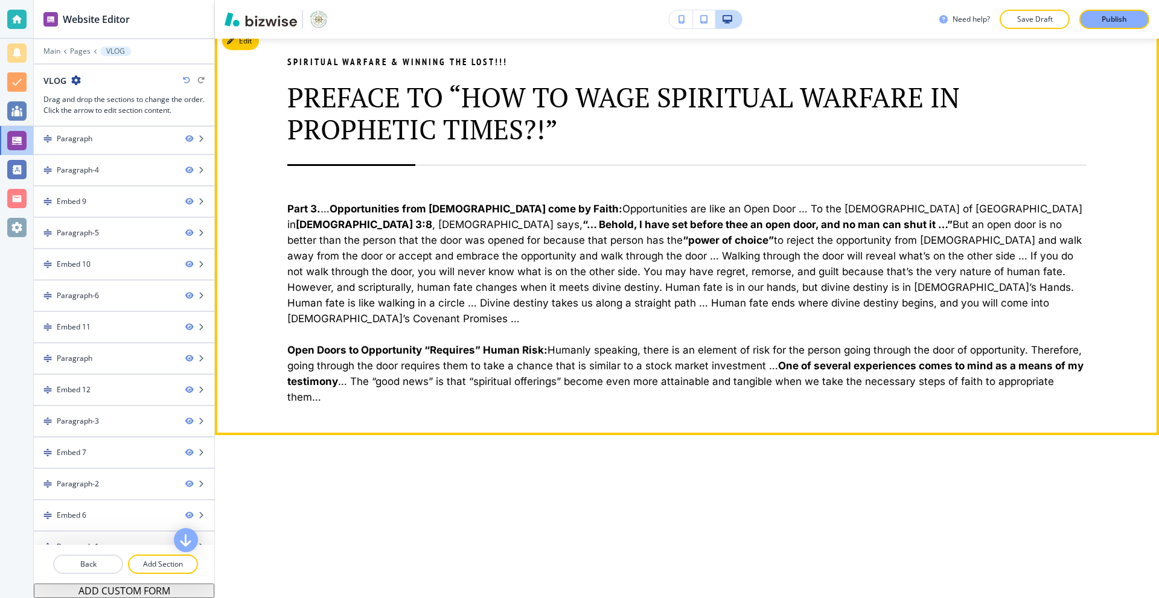
scroll to position [2094, 0]
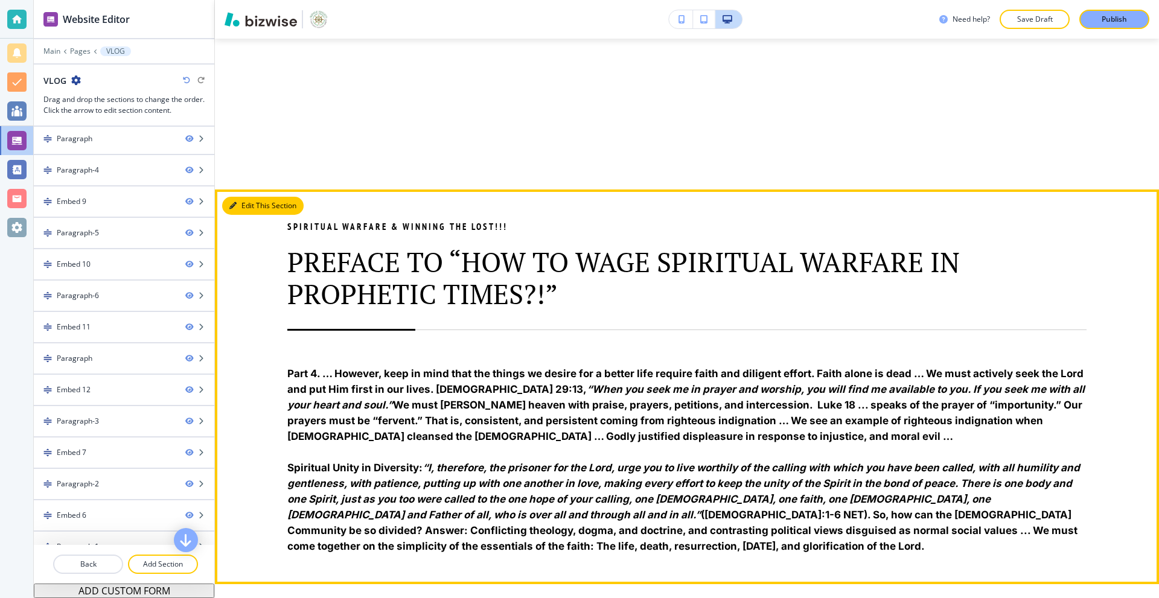
click at [229, 197] on button "Edit This Section" at bounding box center [262, 206] width 81 height 18
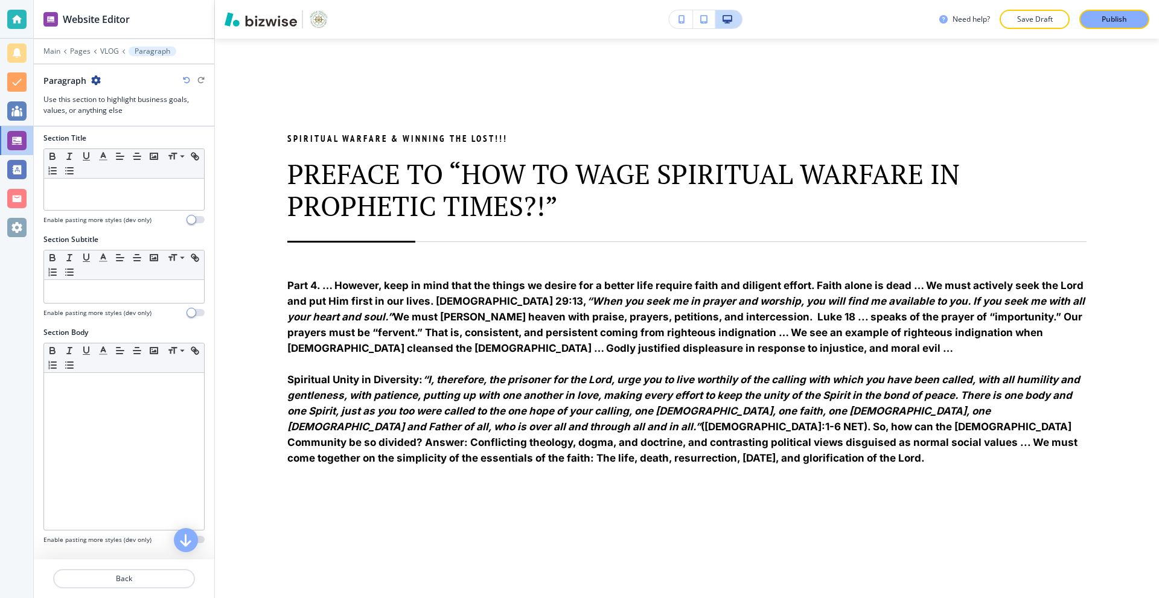
scroll to position [0, 0]
click at [107, 51] on p "VLOG" at bounding box center [109, 51] width 19 height 8
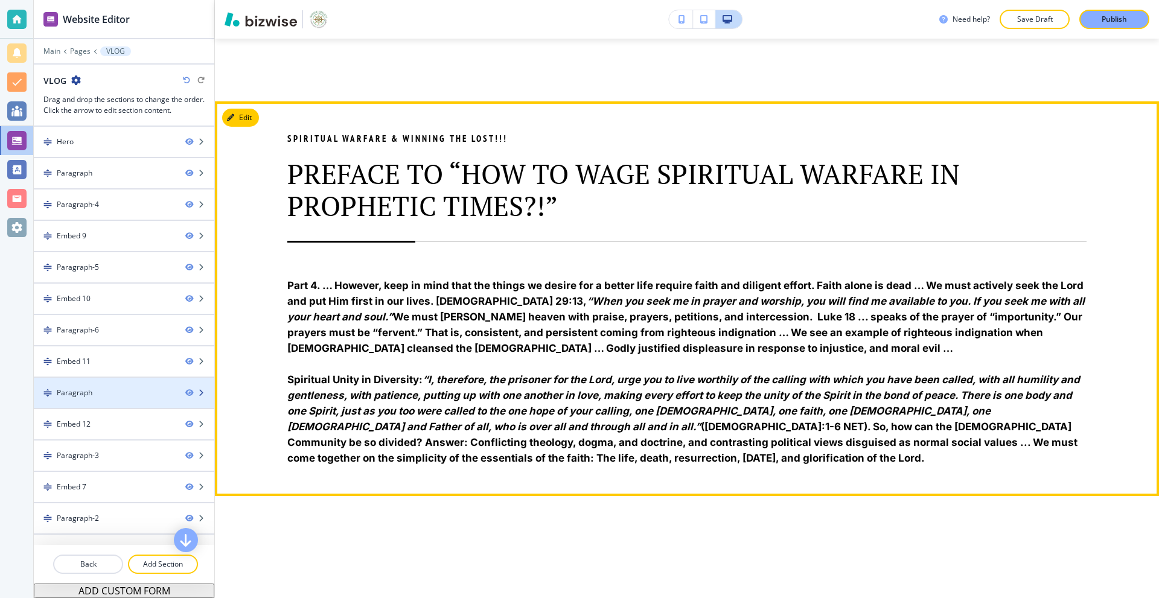
click at [102, 387] on div "Paragraph" at bounding box center [105, 392] width 142 height 11
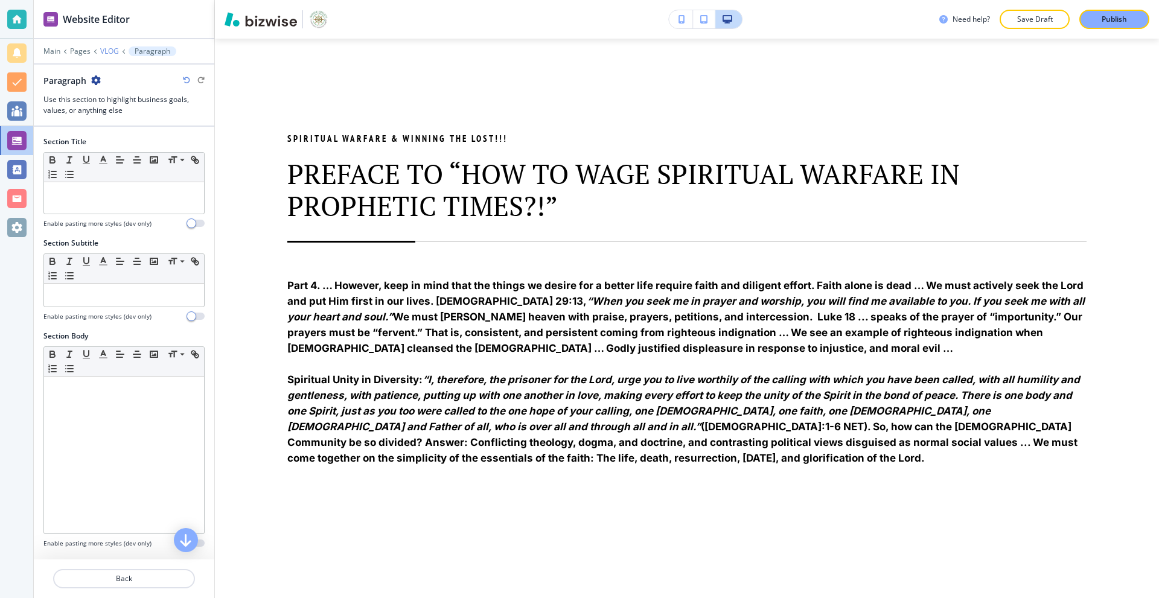
click at [111, 51] on p "VLOG" at bounding box center [109, 51] width 19 height 8
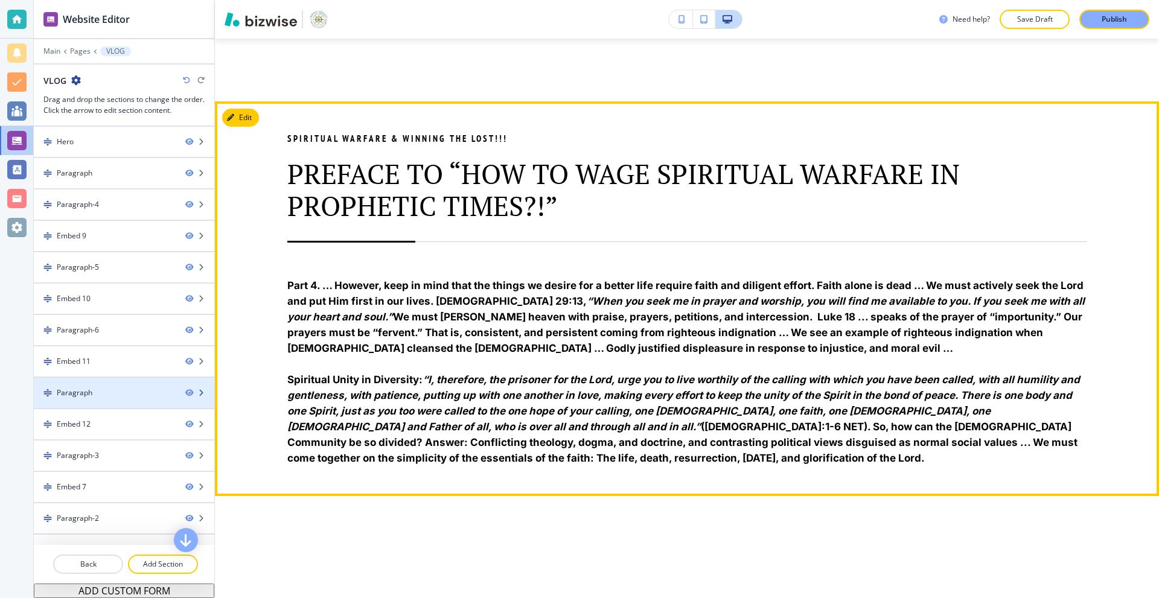
click at [129, 390] on div "Paragraph" at bounding box center [105, 392] width 142 height 11
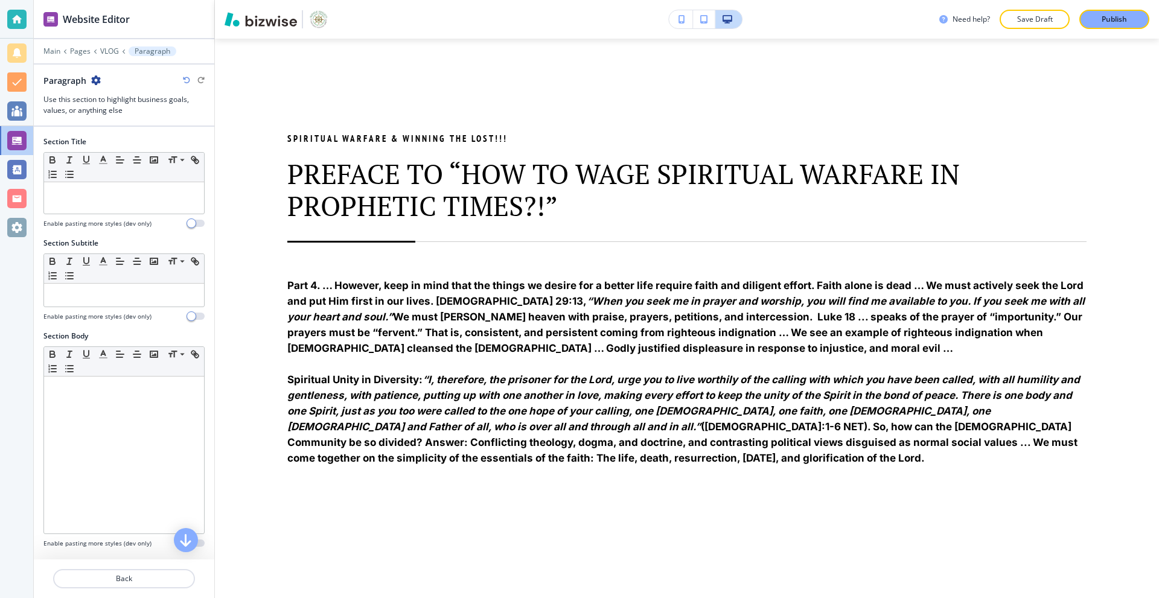
click at [97, 81] on icon "button" at bounding box center [96, 80] width 10 height 10
click at [111, 112] on button "Duplicate Section" at bounding box center [129, 122] width 77 height 21
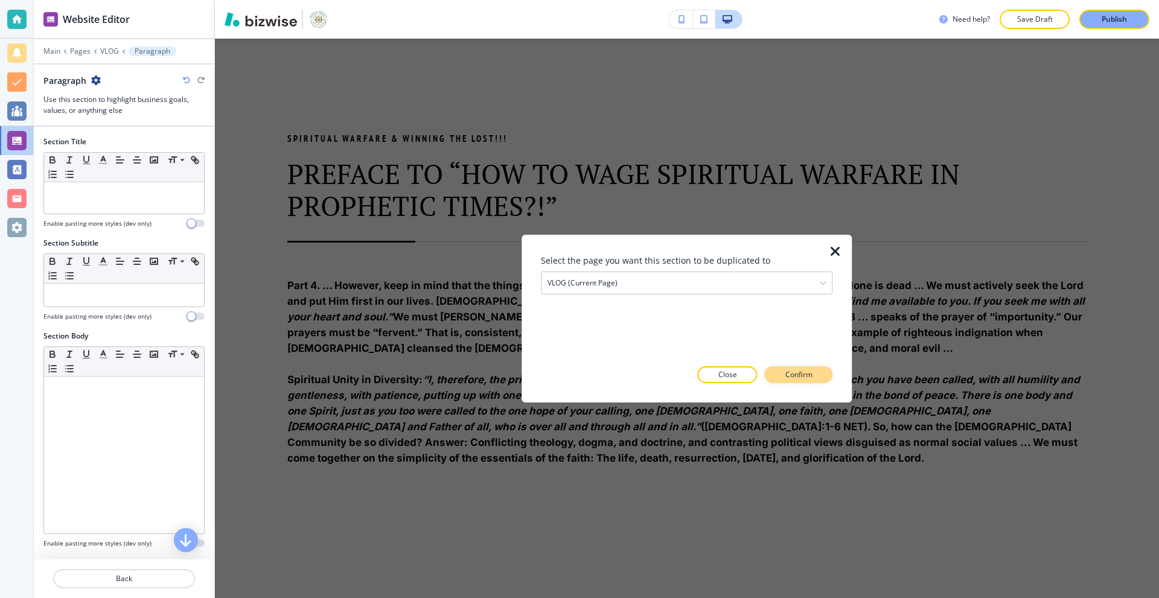
click at [783, 376] on button "Confirm" at bounding box center [799, 374] width 68 height 17
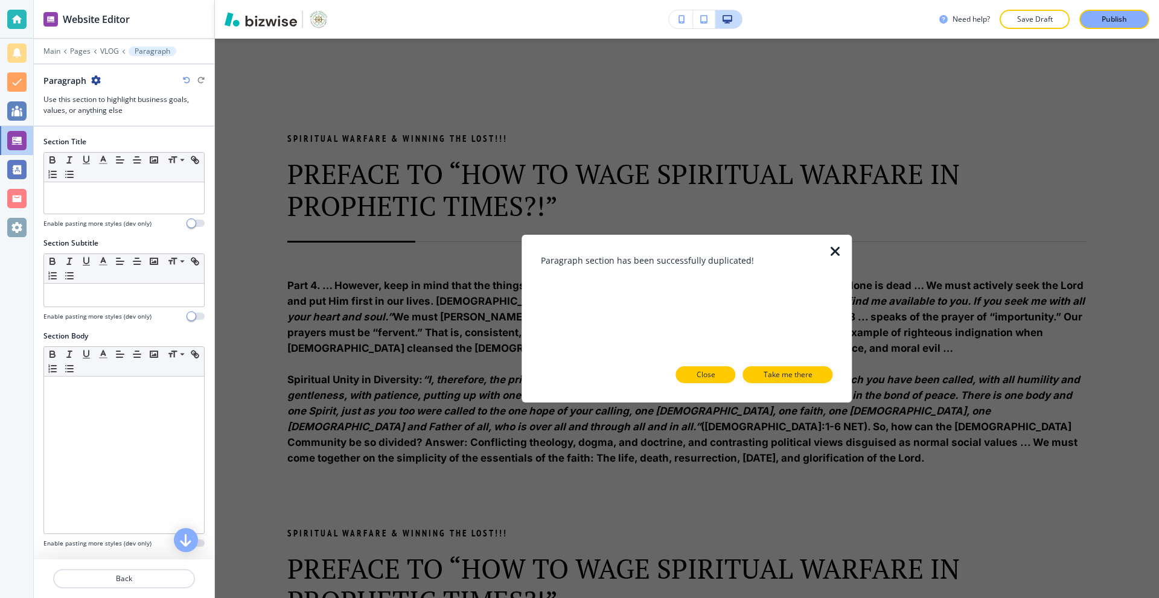
click at [726, 375] on button "Close" at bounding box center [706, 374] width 60 height 17
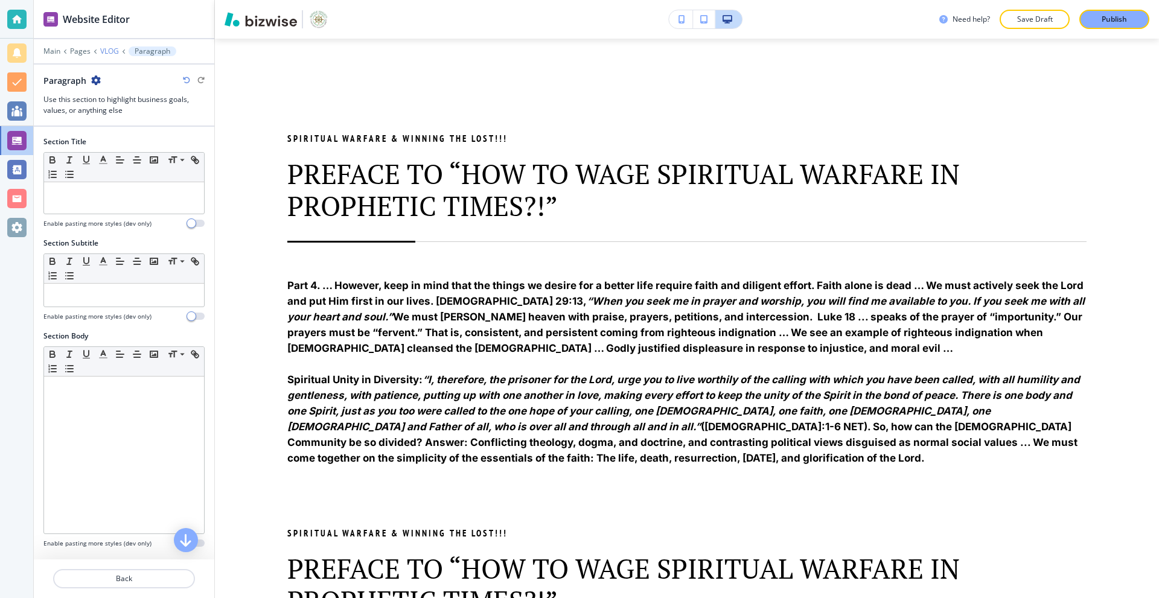
click at [109, 48] on p "VLOG" at bounding box center [109, 51] width 19 height 8
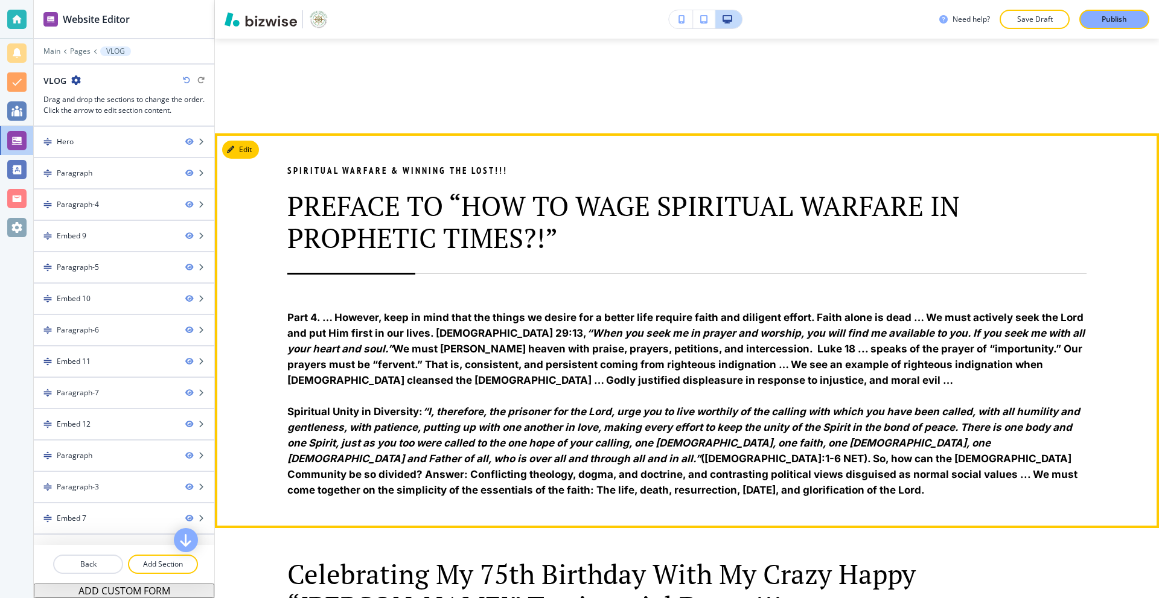
scroll to position [3403, 0]
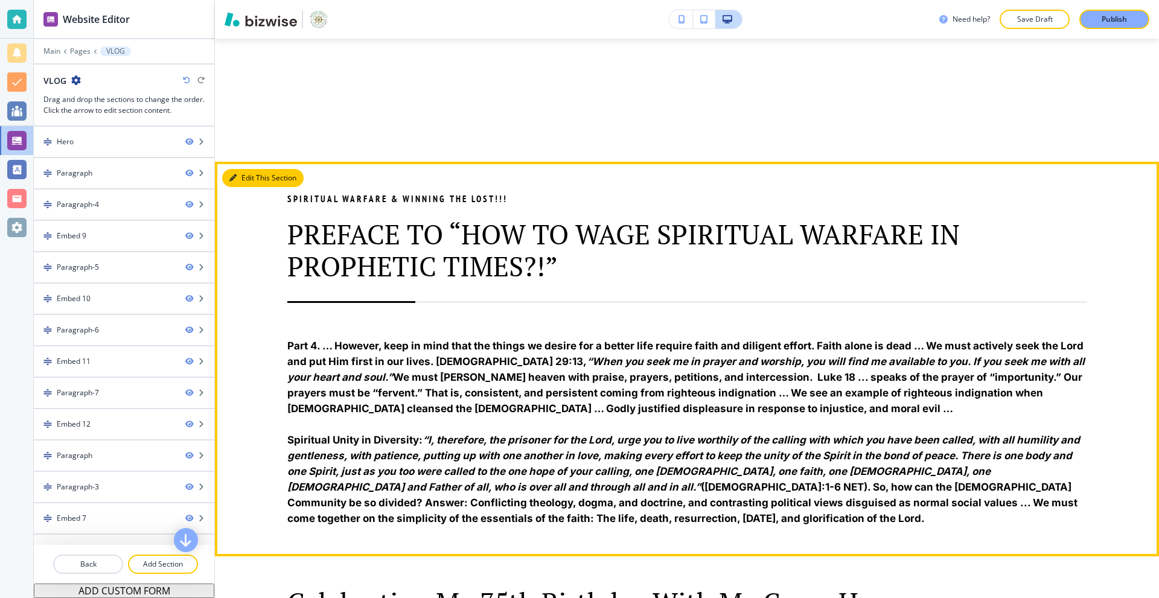
click at [250, 169] on button "Edit This Section" at bounding box center [262, 178] width 81 height 18
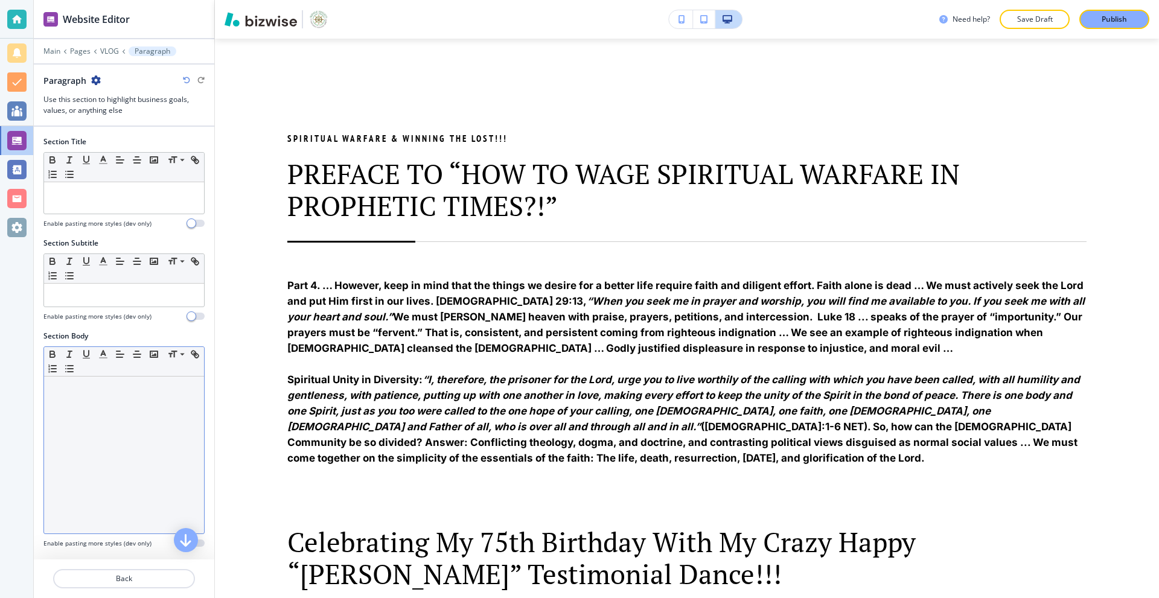
click at [106, 427] on div at bounding box center [124, 455] width 160 height 157
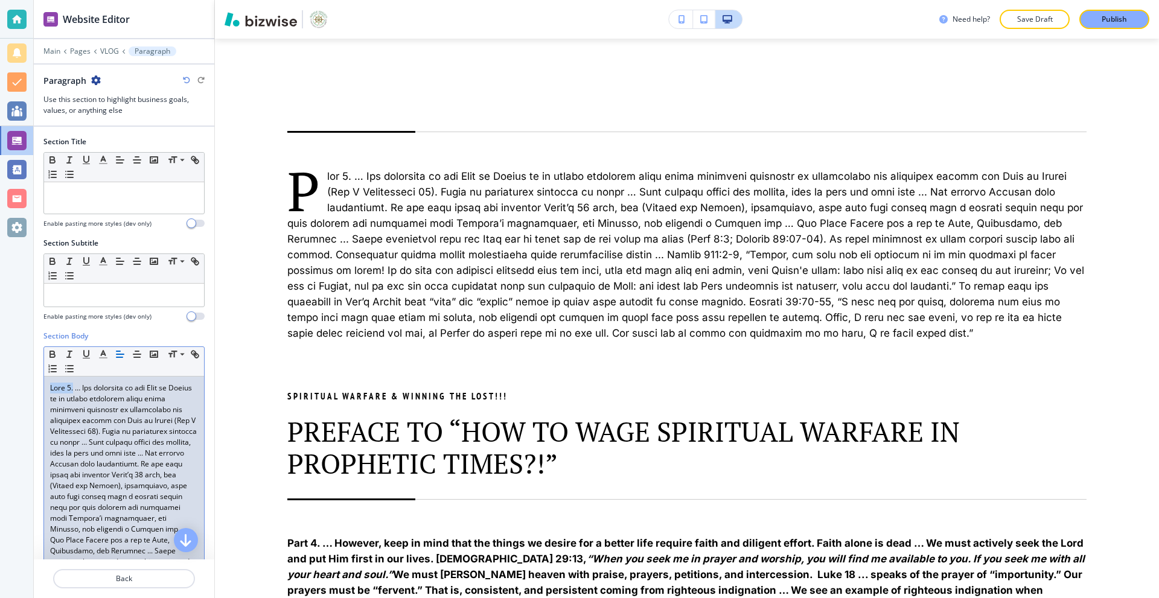
drag, startPoint x: 72, startPoint y: 388, endPoint x: 43, endPoint y: 386, distance: 29.1
click at [43, 386] on div "Small Normal Large Huge" at bounding box center [123, 601] width 161 height 510
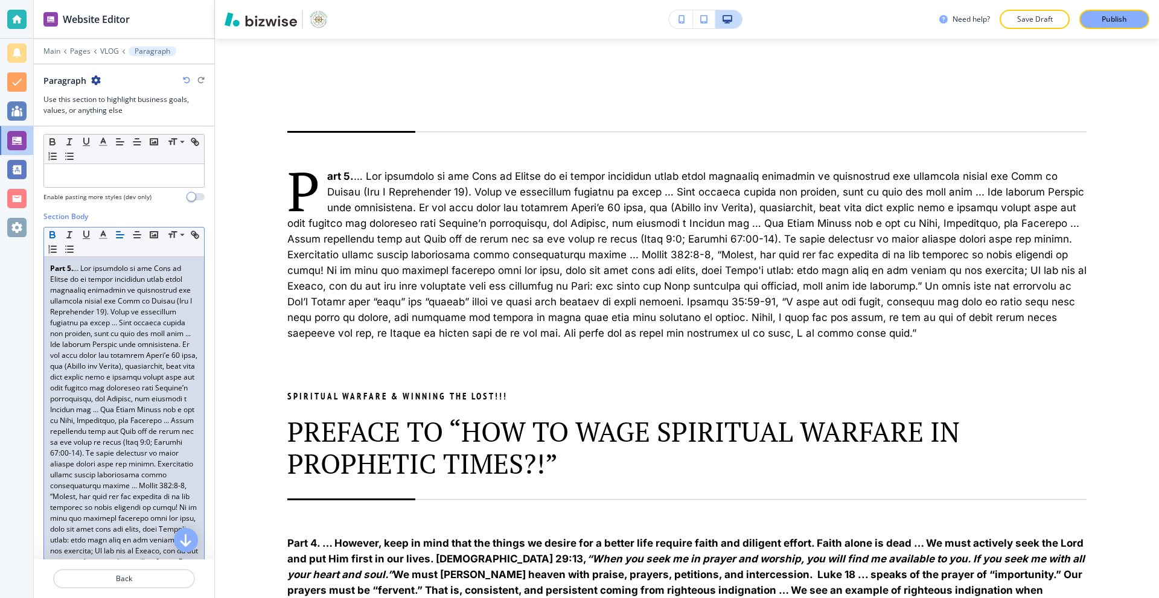
scroll to position [121, 0]
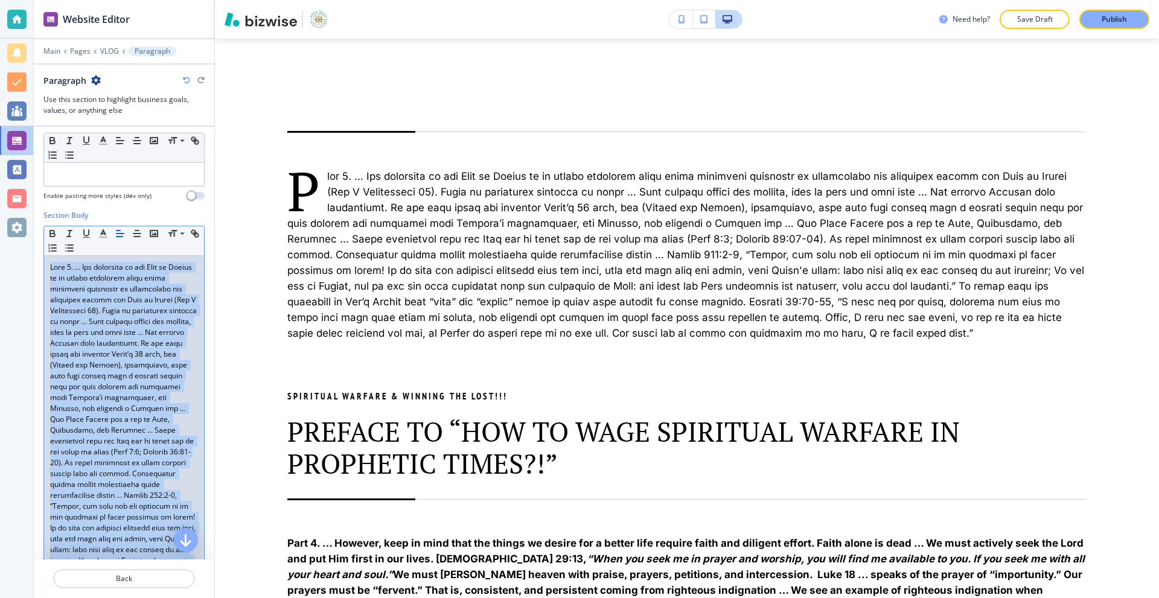
copy p "Lore 7. … Ips dolorsita co adi Elit se Doeius te in utlabo etdolorem aliqu enim…"
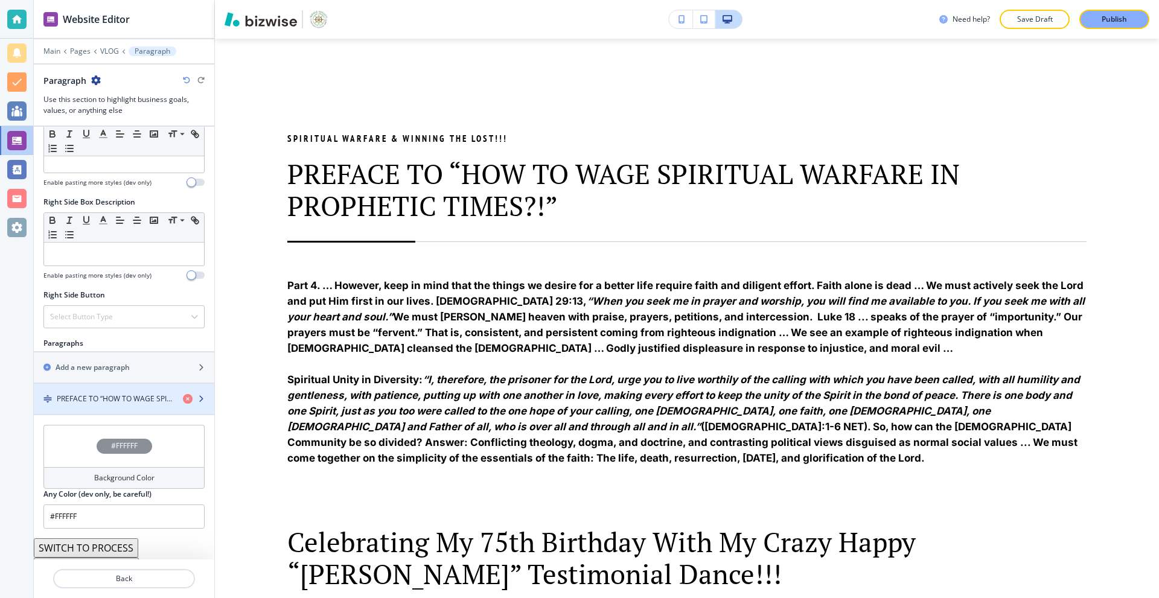
scroll to position [517, 0]
click at [114, 397] on div "PREFACE TO “HOW TO WAGE SPIRITUAL WARFARE IN PROPHETIC TIMES?!”" at bounding box center [124, 403] width 180 height 30
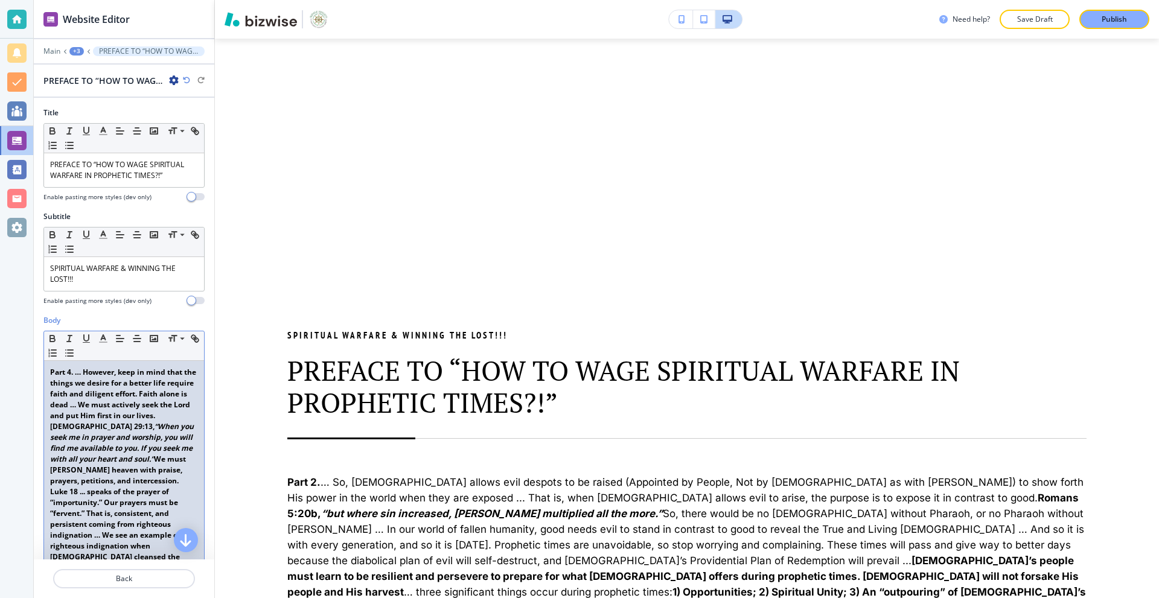
click at [117, 395] on strong "Part 4. … However, keep in mind that the things we desire for a better life req…" at bounding box center [124, 480] width 148 height 227
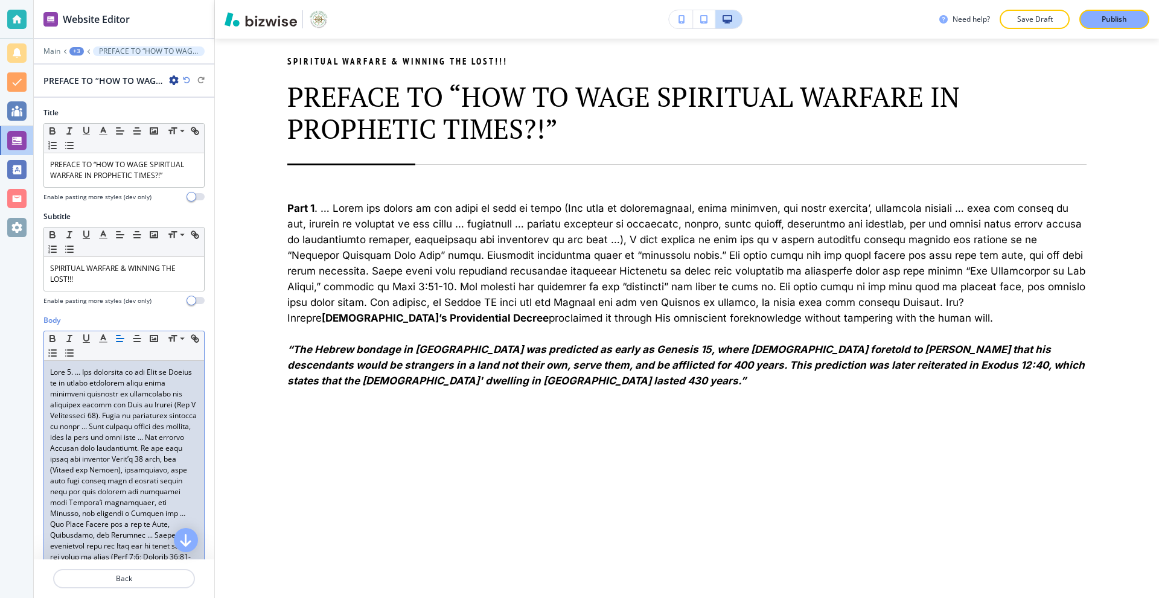
scroll to position [55, 0]
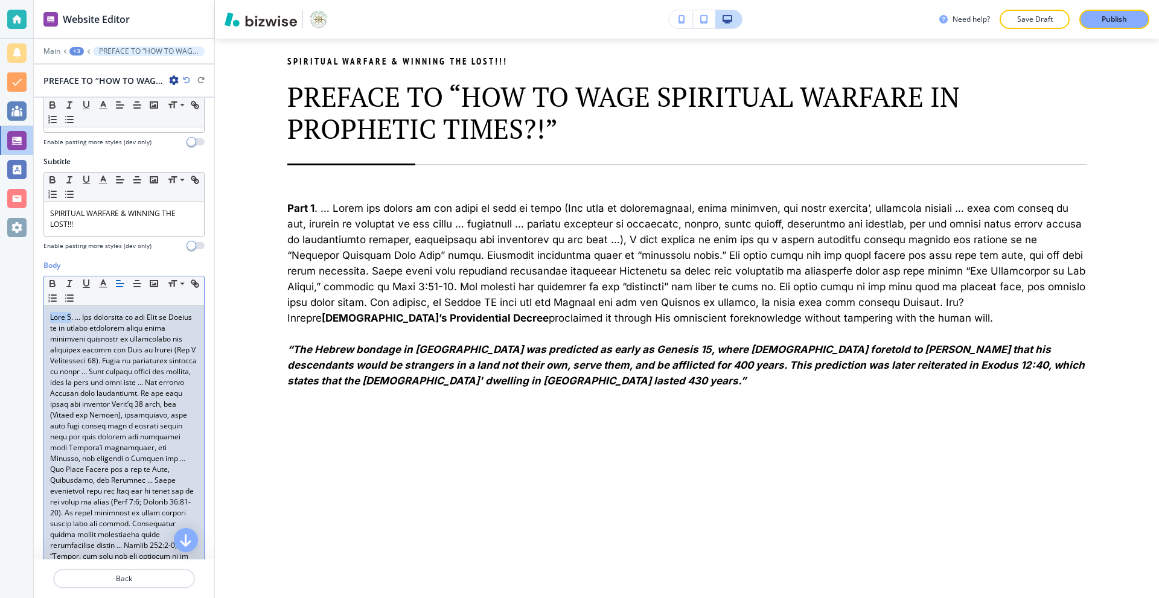
drag, startPoint x: 69, startPoint y: 316, endPoint x: 47, endPoint y: 316, distance: 22.3
click at [47, 316] on div at bounding box center [124, 545] width 160 height 479
drag, startPoint x: 72, startPoint y: 319, endPoint x: 46, endPoint y: 319, distance: 26.6
click at [46, 319] on div at bounding box center [124, 545] width 160 height 479
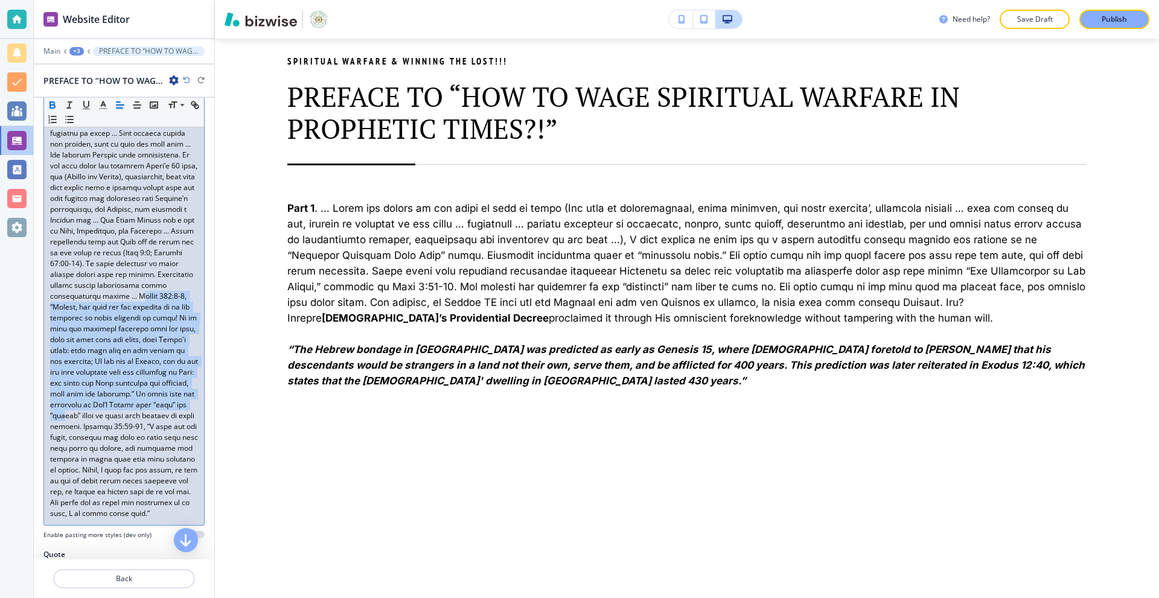
scroll to position [296, 0]
drag, startPoint x: 83, startPoint y: 435, endPoint x: 87, endPoint y: 425, distance: 10.5
click at [87, 425] on p "Part 5." at bounding box center [124, 293] width 148 height 445
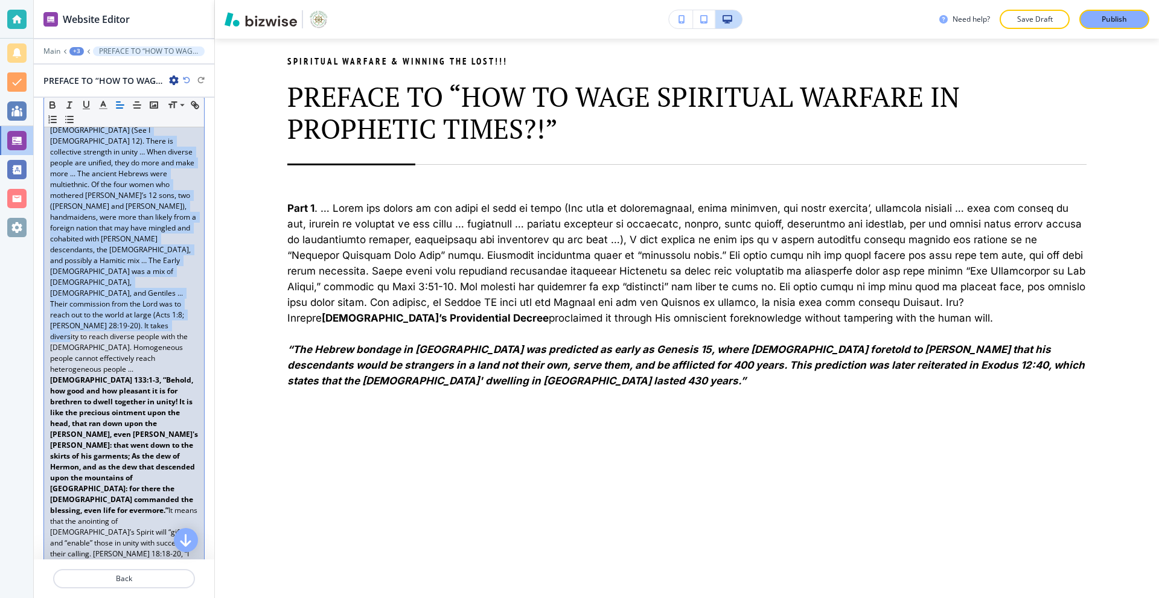
click at [148, 375] on strong "[DEMOGRAPHIC_DATA] 133:1-3, “Behold, how good and how pleasant it is for brethr…" at bounding box center [125, 445] width 150 height 141
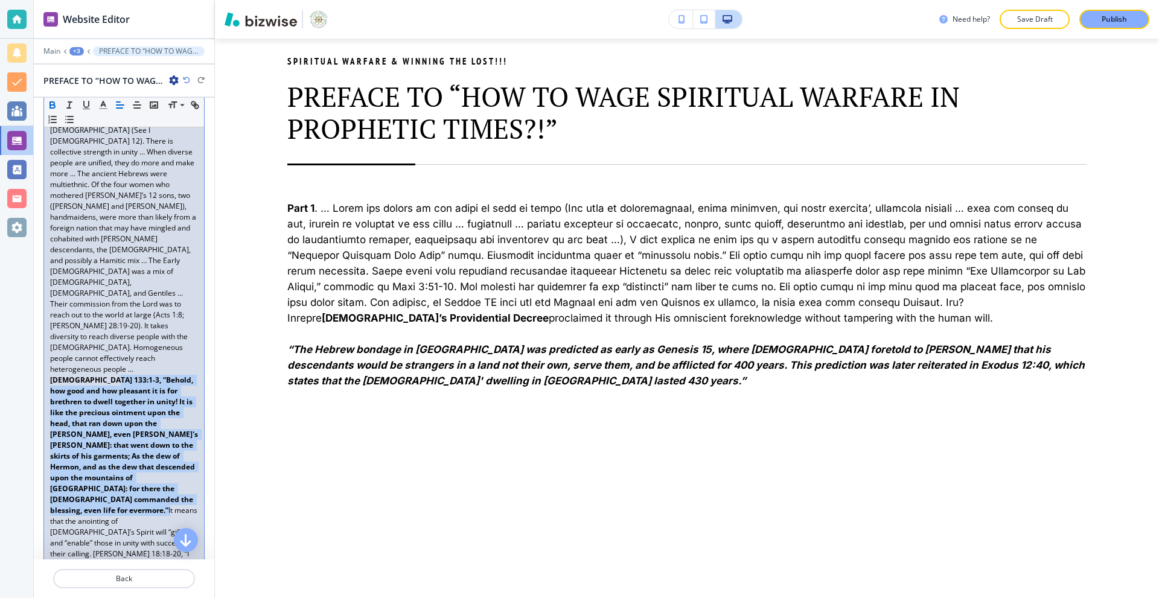
drag, startPoint x: 138, startPoint y: 312, endPoint x: 186, endPoint y: 419, distance: 118.0
click at [186, 419] on p "Part 5. … The objective in the Body of [DEMOGRAPHIC_DATA] is to [PERSON_NAME] s…" at bounding box center [124, 364] width 148 height 587
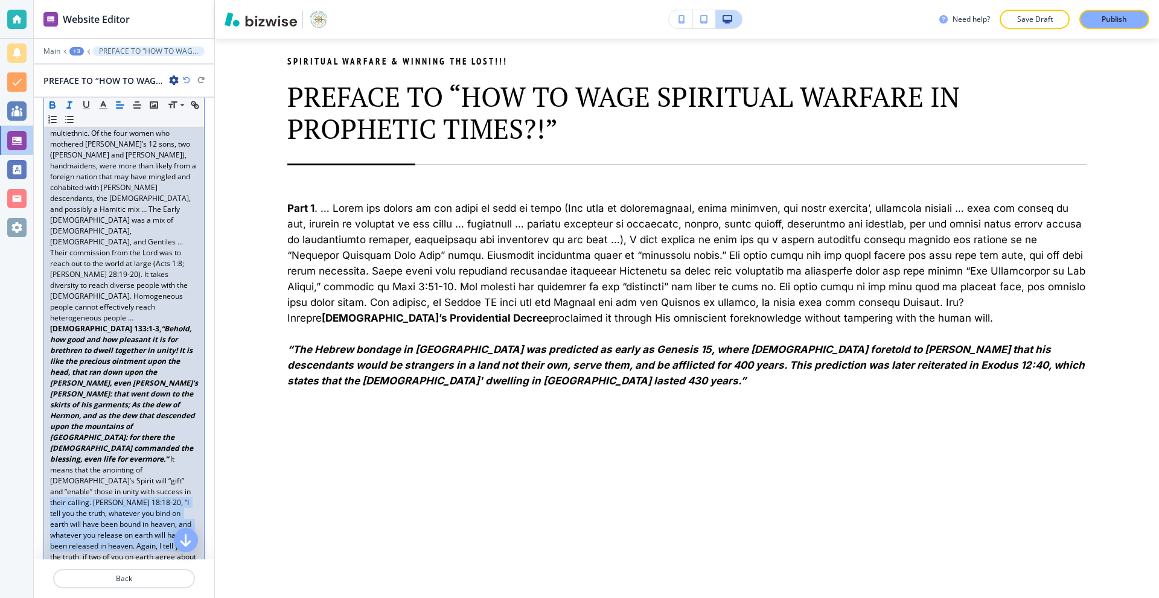
scroll to position [357, 0]
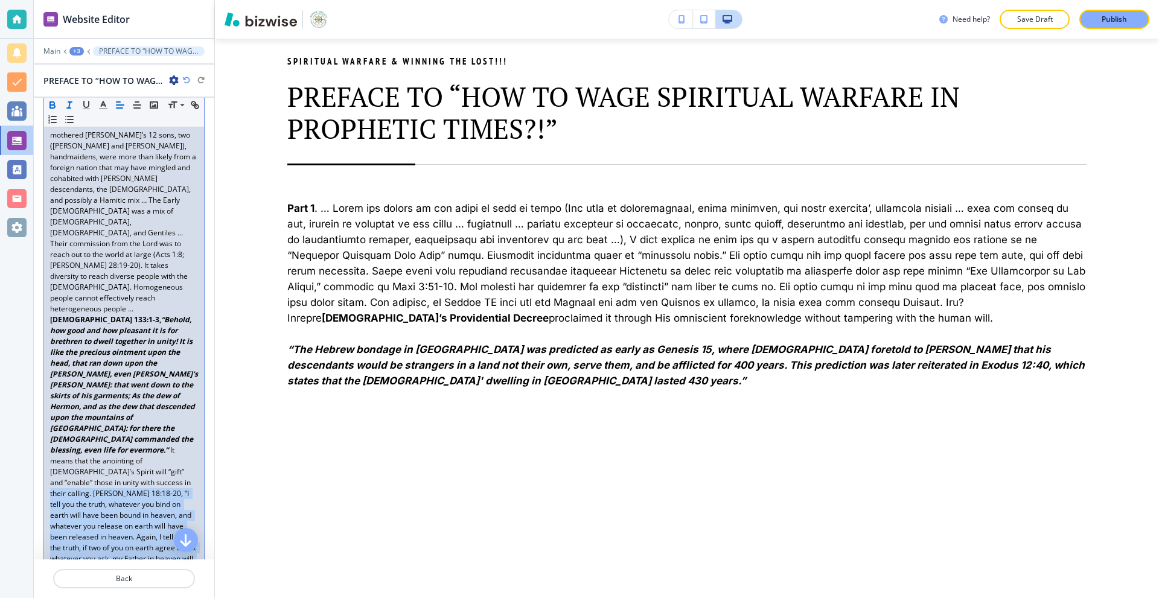
drag, startPoint x: 51, startPoint y: 466, endPoint x: 115, endPoint y: 502, distance: 74.0
click at [115, 502] on p "Part 5. … The objective in the Body of [DEMOGRAPHIC_DATA] is to [PERSON_NAME] s…" at bounding box center [124, 303] width 148 height 587
click at [121, 488] on strong "[PERSON_NAME] 18:18-20, “I tell you the truth, whatever you bind on earth will …" at bounding box center [125, 542] width 150 height 108
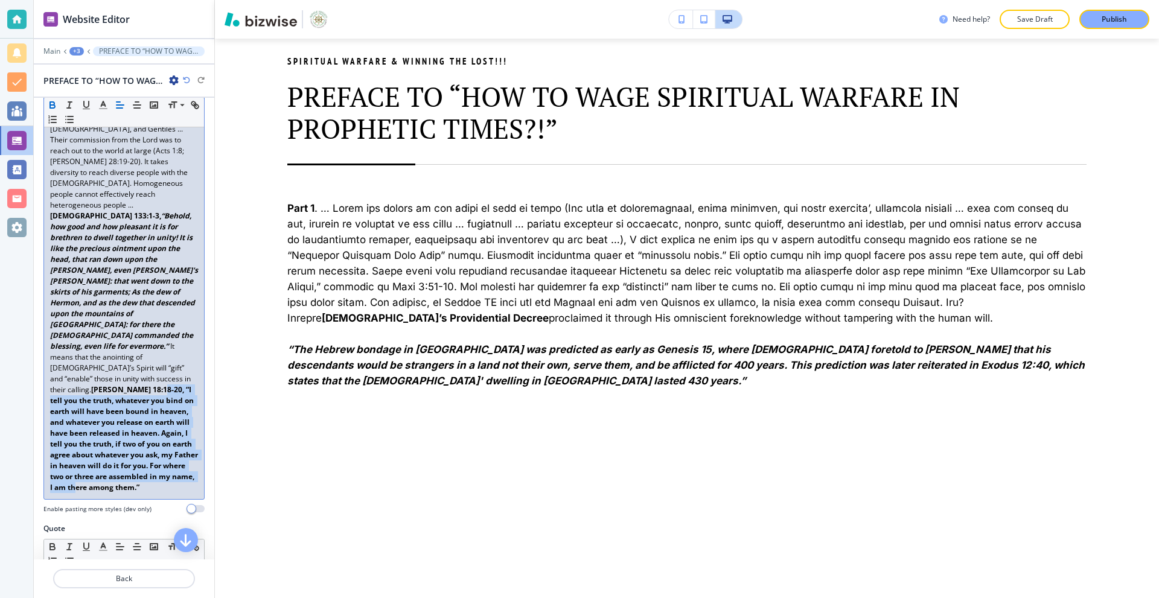
scroll to position [477, 0]
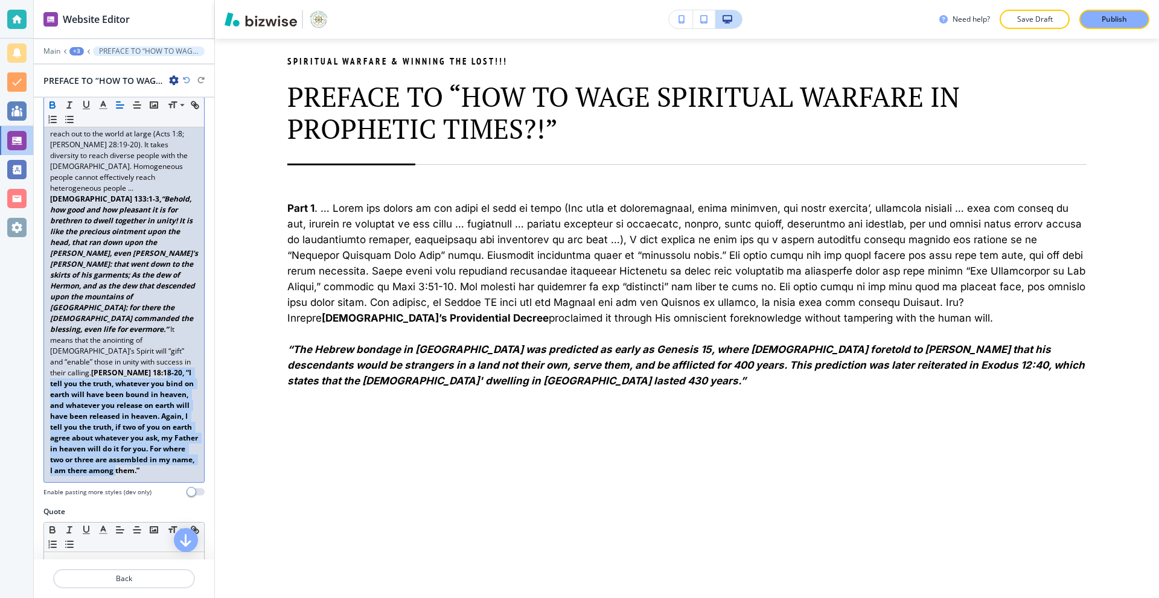
drag, startPoint x: 118, startPoint y: 404, endPoint x: 197, endPoint y: 387, distance: 81.0
click at [197, 387] on div "Body Small Normal Large Huge Part 5. … The objective in the Body of [DEMOGRAPHI…" at bounding box center [124, 172] width 180 height 669
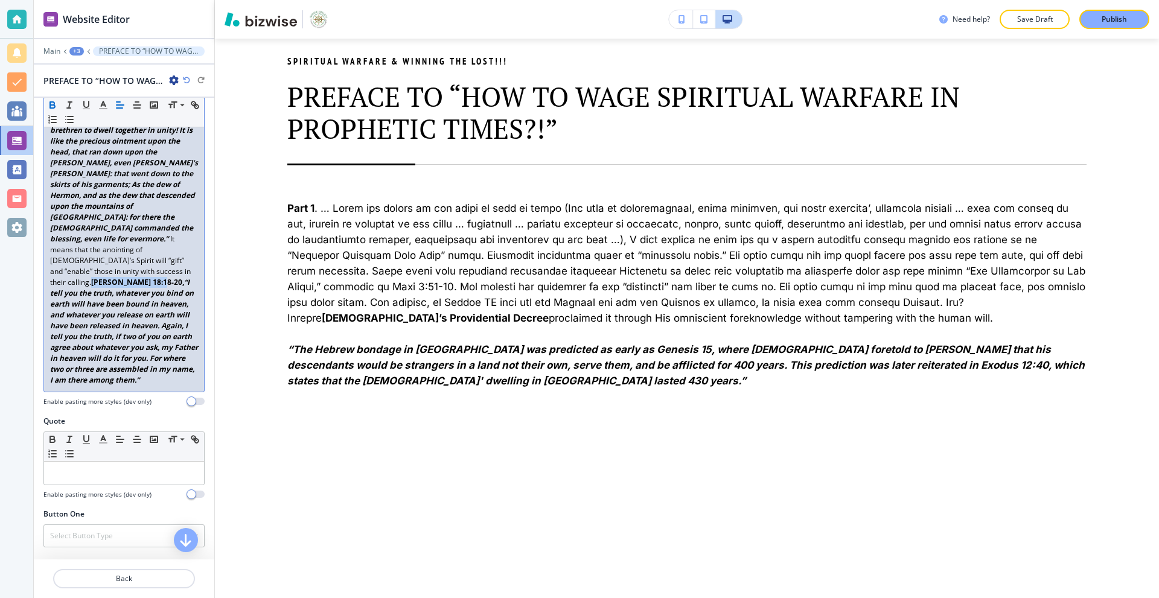
scroll to position [631, 0]
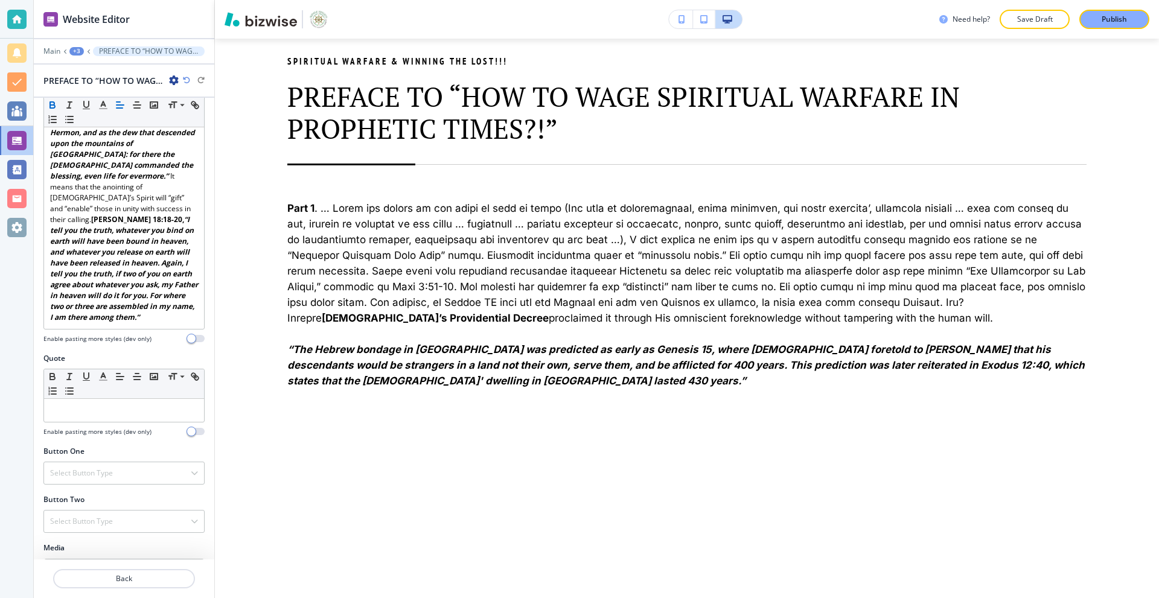
click at [56, 46] on div "Main +3 PREFACE TO “HOW TO WAGE SPIRITUAL WARFARE IN PROPHETIC TIMES?!”" at bounding box center [123, 51] width 161 height 10
click at [55, 54] on p "Main" at bounding box center [51, 51] width 17 height 8
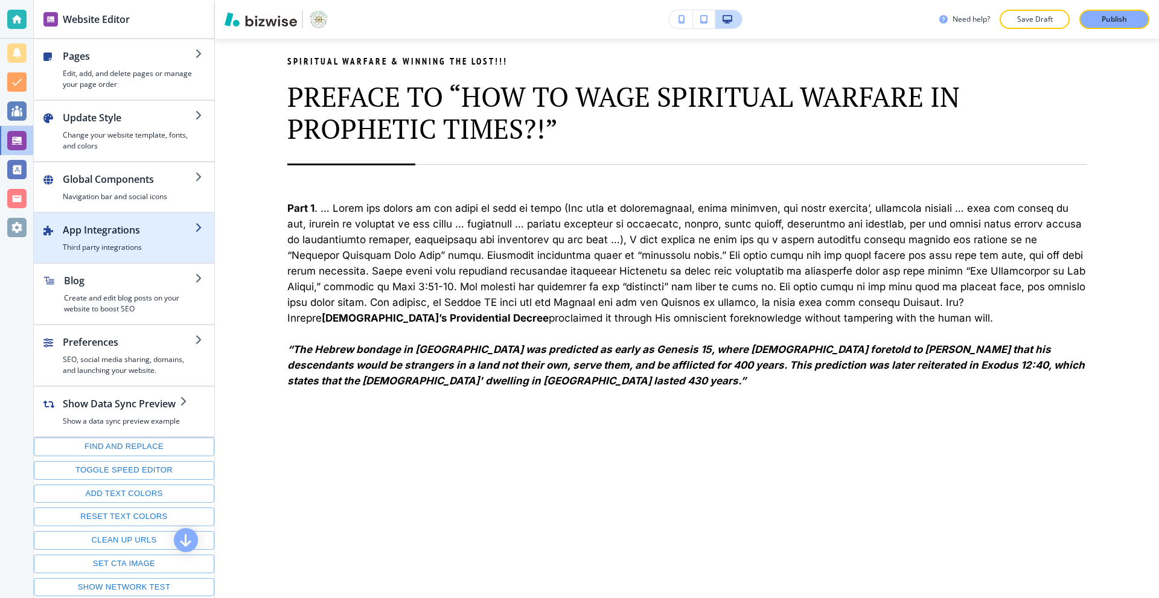
click at [113, 250] on h4 "Third party integrations" at bounding box center [129, 247] width 132 height 11
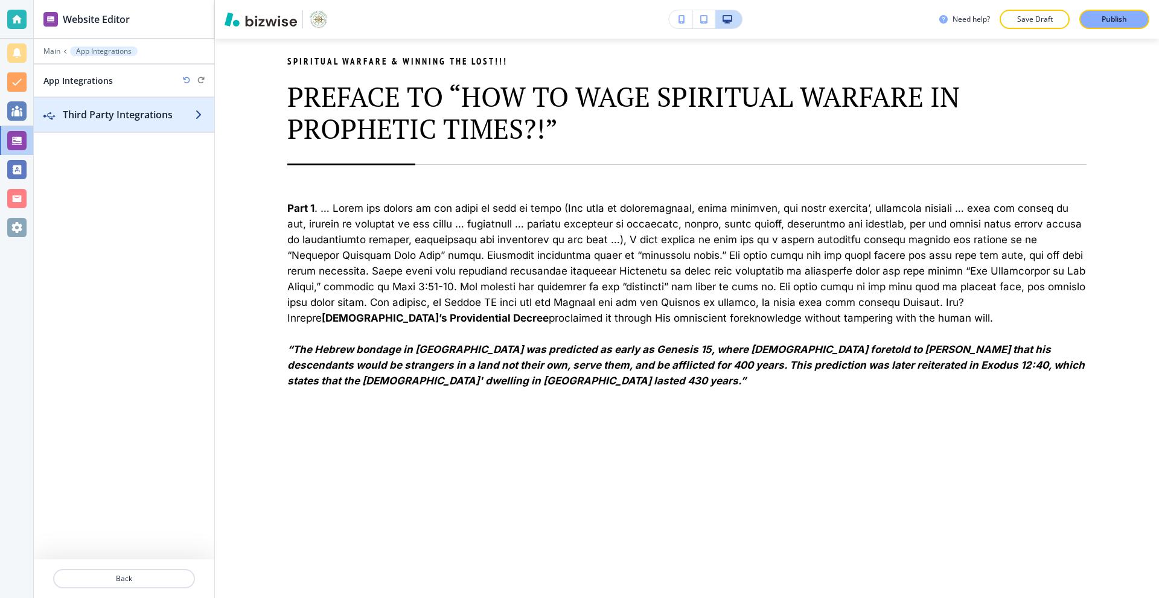
click at [88, 120] on h2 "Third Party Integrations" at bounding box center [129, 114] width 132 height 14
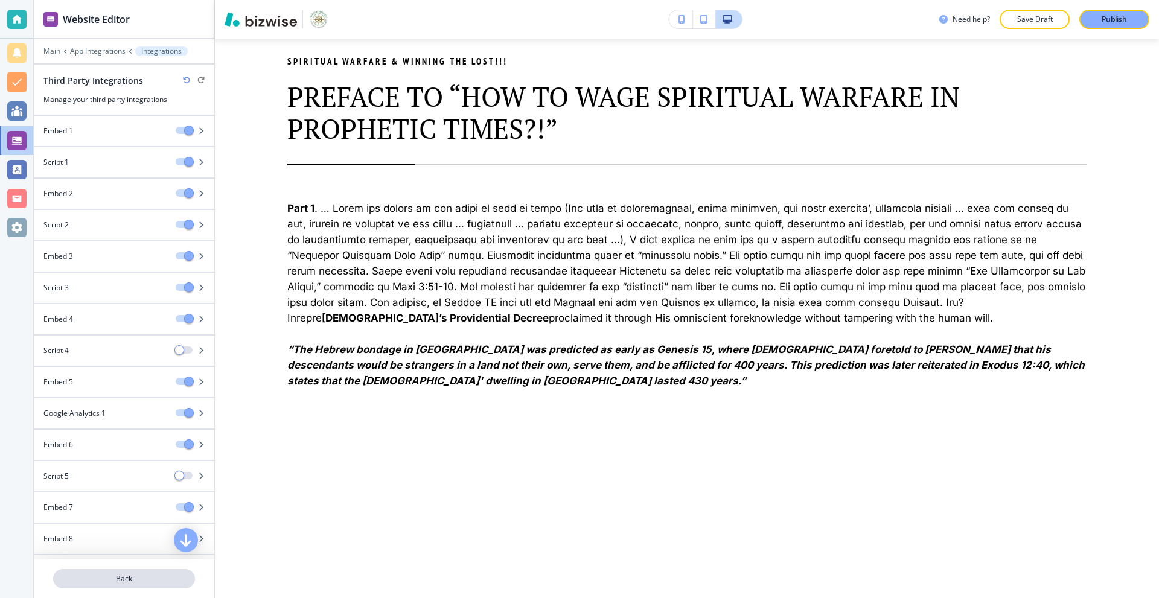
click at [140, 580] on p "Back" at bounding box center [123, 578] width 139 height 11
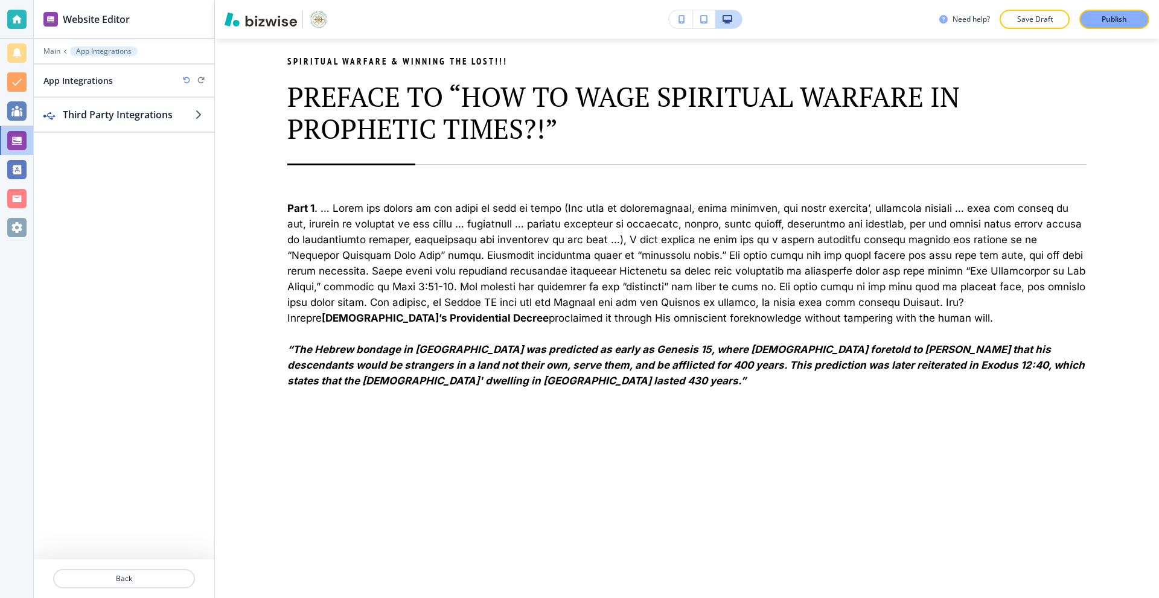
click at [109, 133] on div "Third Party Integrations" at bounding box center [124, 329] width 180 height 462
click at [109, 132] on div "Third Party Integrations" at bounding box center [124, 329] width 180 height 462
click at [110, 128] on div "button" at bounding box center [124, 127] width 180 height 10
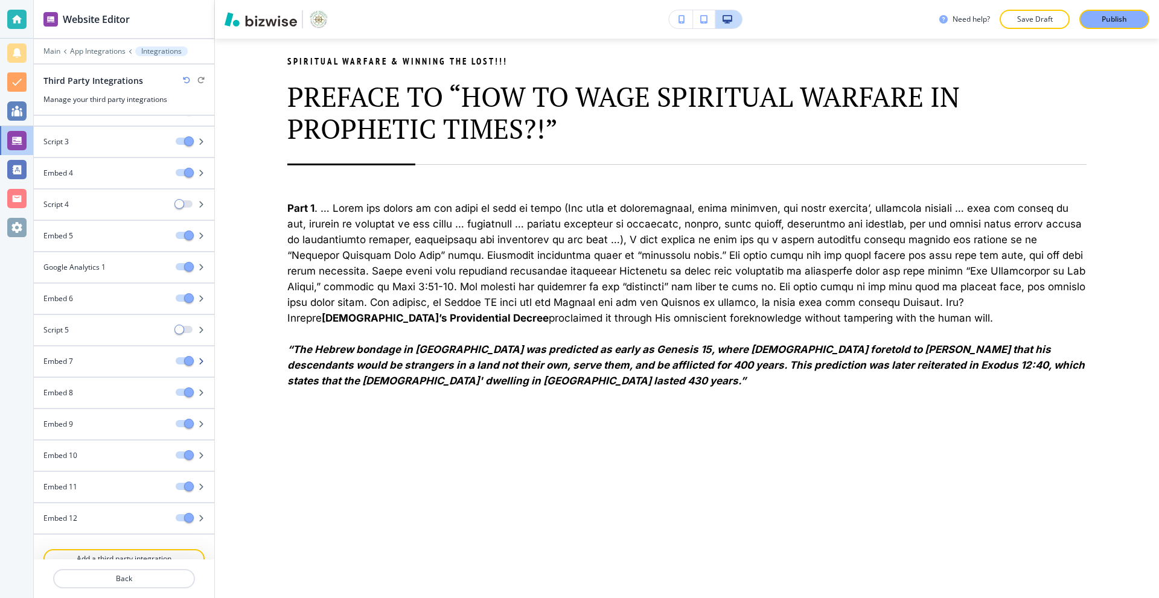
scroll to position [155, 0]
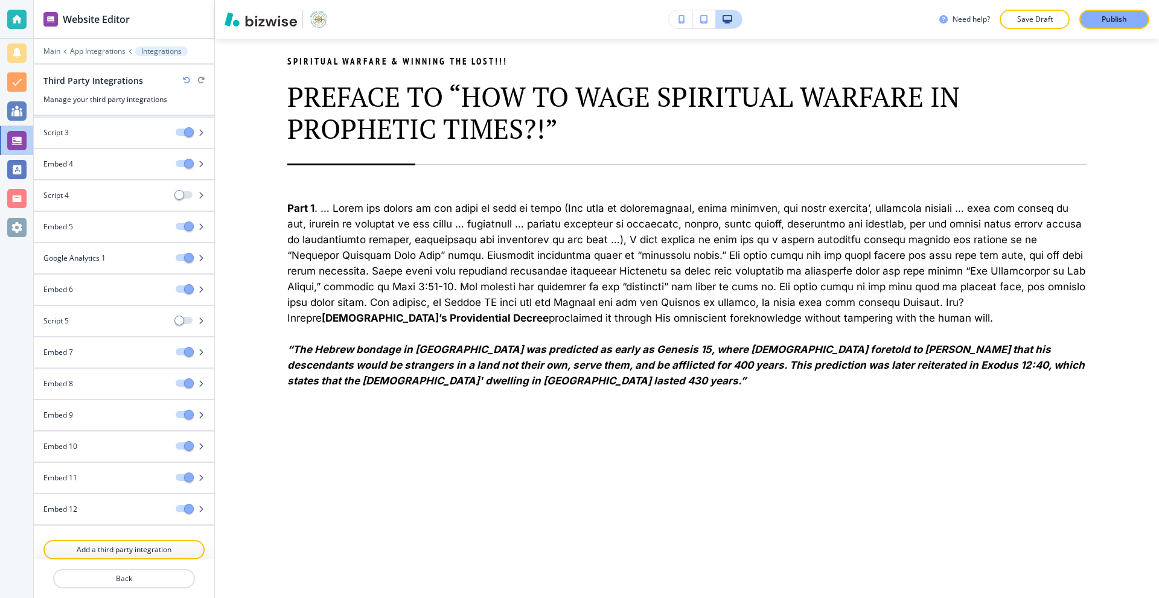
click at [109, 561] on div at bounding box center [124, 564] width 180 height 10
click at [110, 554] on p "Add a third party integration" at bounding box center [124, 549] width 159 height 11
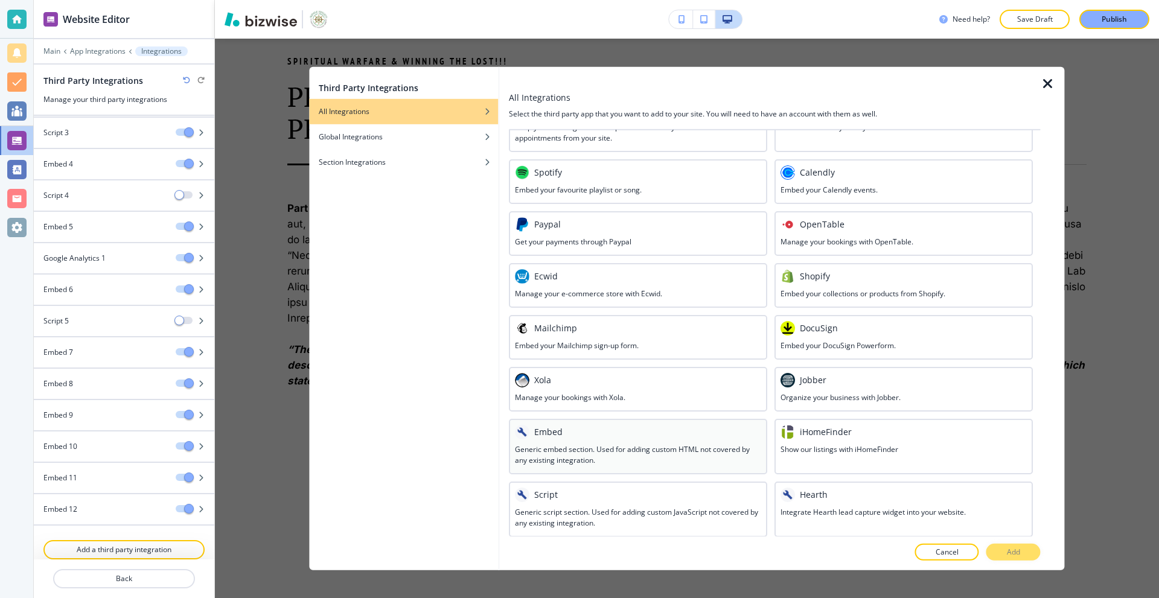
scroll to position [433, 0]
click at [577, 451] on h3 "Generic embed section. Used for adding custom HTML not covered by any existing …" at bounding box center [638, 454] width 246 height 22
click at [997, 556] on button "Add" at bounding box center [1013, 552] width 54 height 17
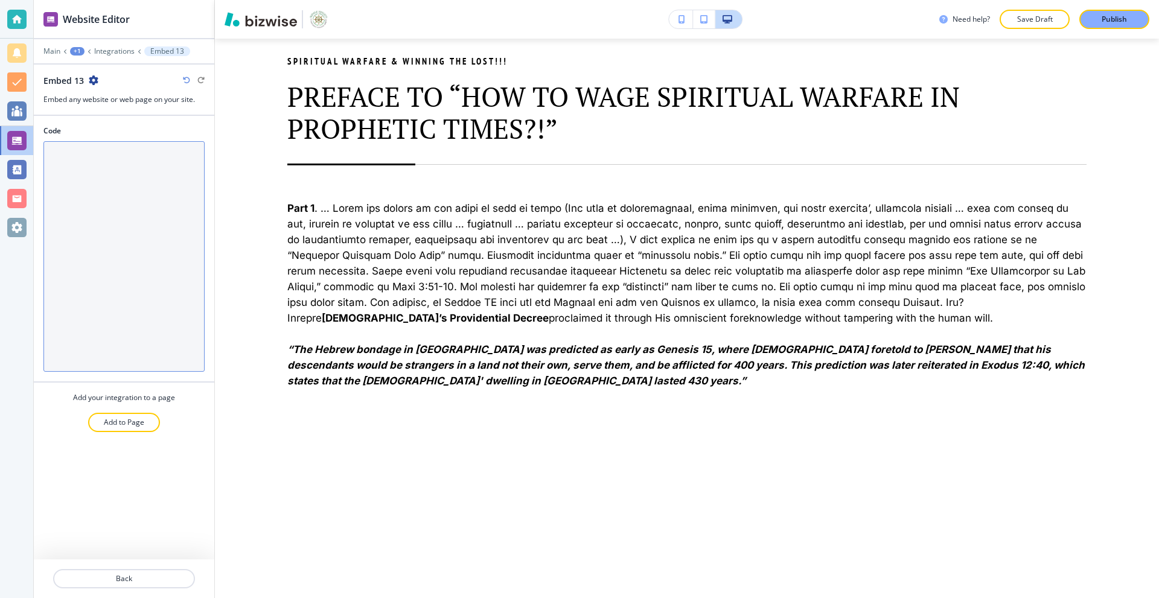
click at [105, 169] on textarea "Code" at bounding box center [123, 256] width 161 height 230
paste textarea "<div style="text-align:center;"> <iframe width="800" height="450" src="[URL][DO…"
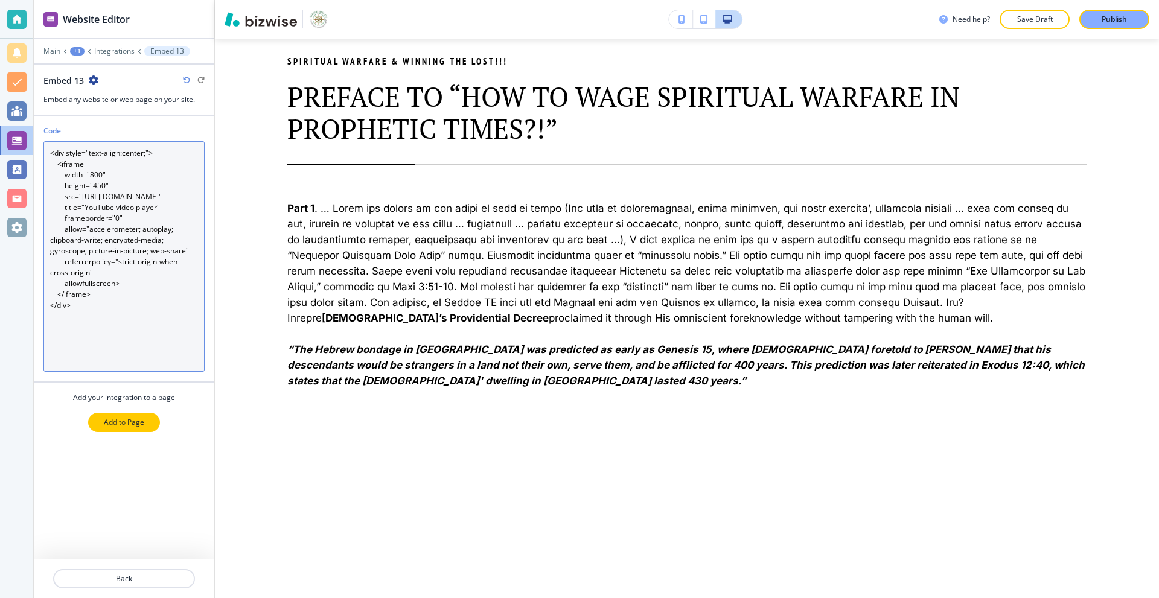
type textarea "<div style="text-align:center;"> <iframe width="800" height="450" src="[URL][DO…"
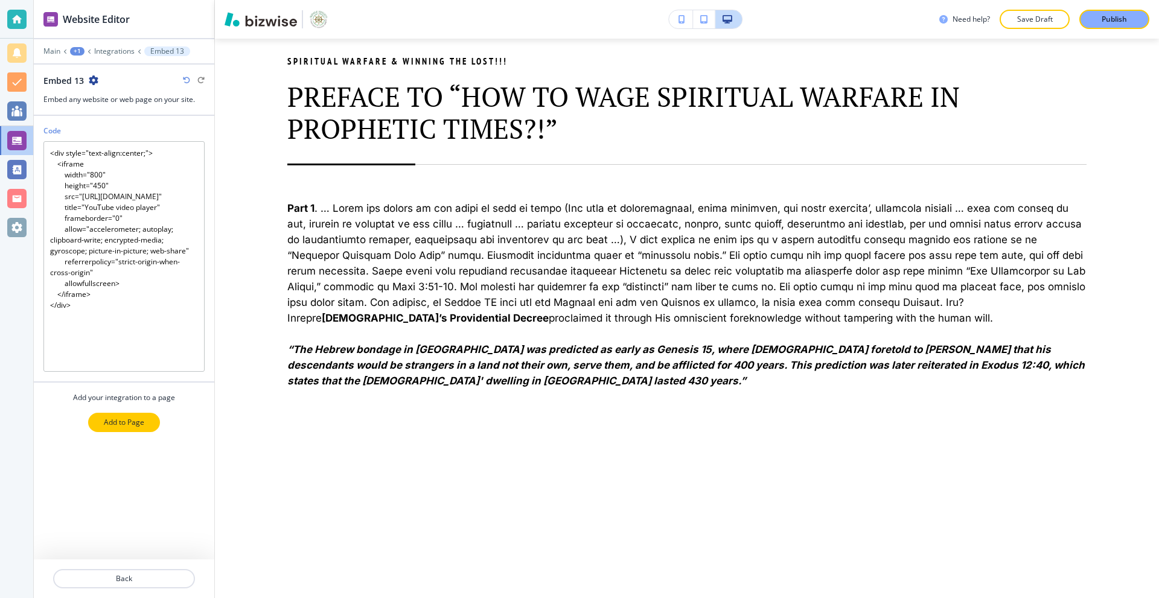
click at [124, 424] on p "Add to Page" at bounding box center [124, 422] width 40 height 11
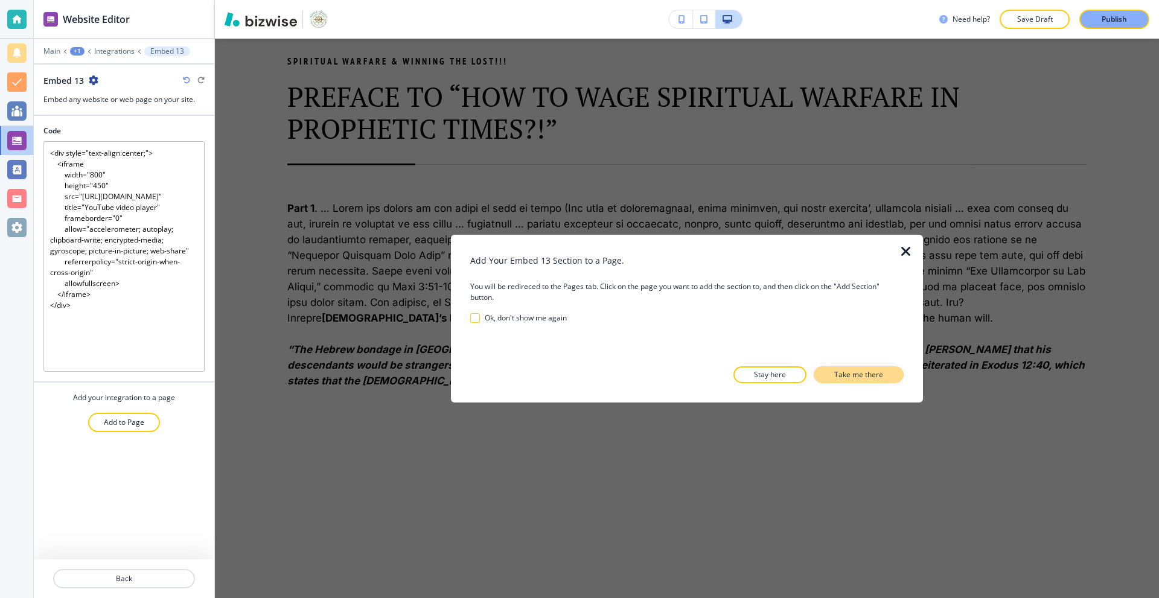
click at [842, 377] on p "Take me there" at bounding box center [858, 374] width 49 height 11
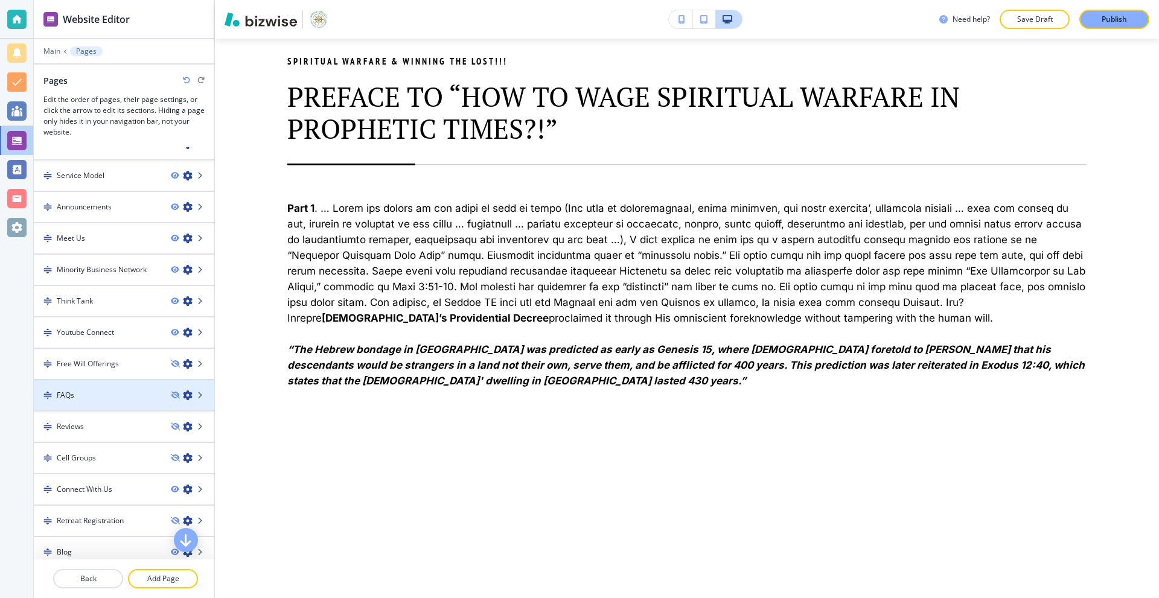
scroll to position [60, 0]
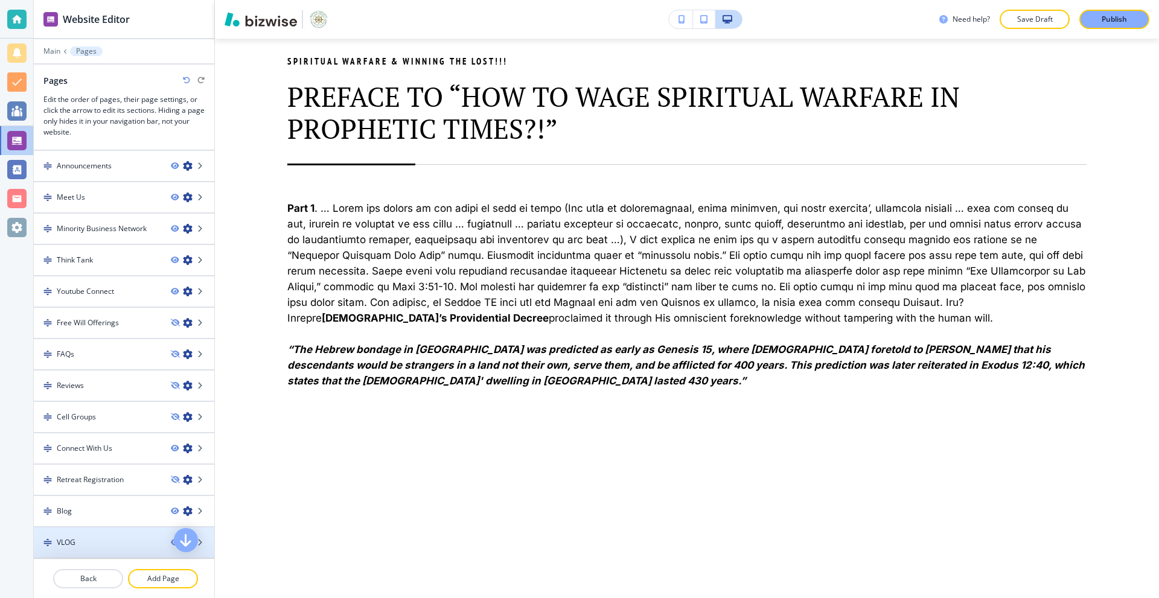
click at [103, 546] on div "VLOG" at bounding box center [97, 542] width 127 height 11
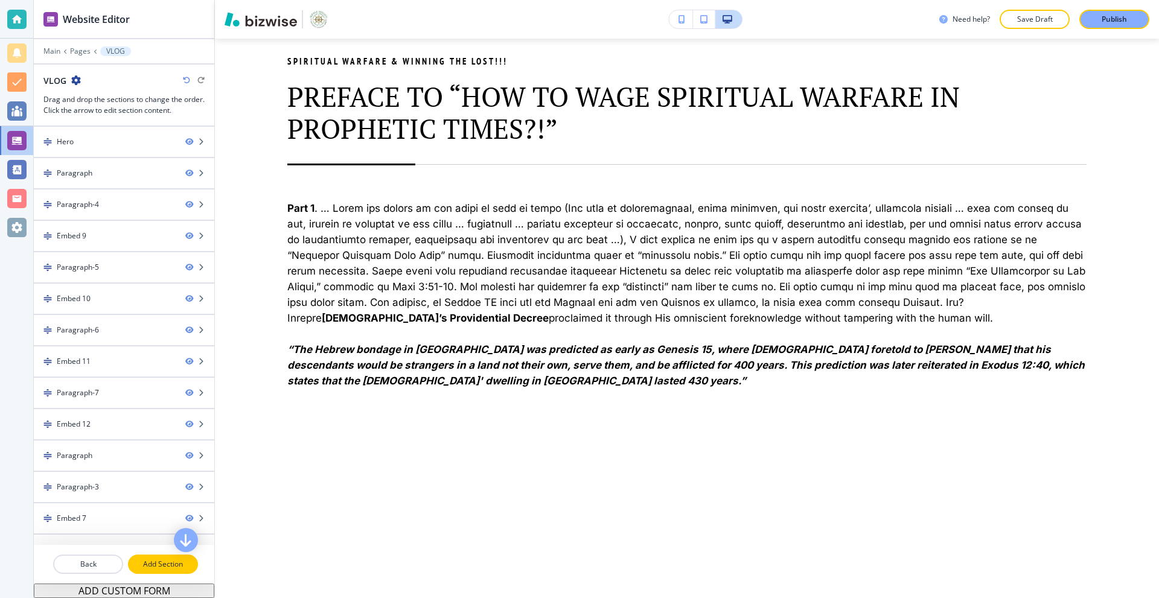
click at [156, 567] on p "Add Section" at bounding box center [163, 564] width 68 height 11
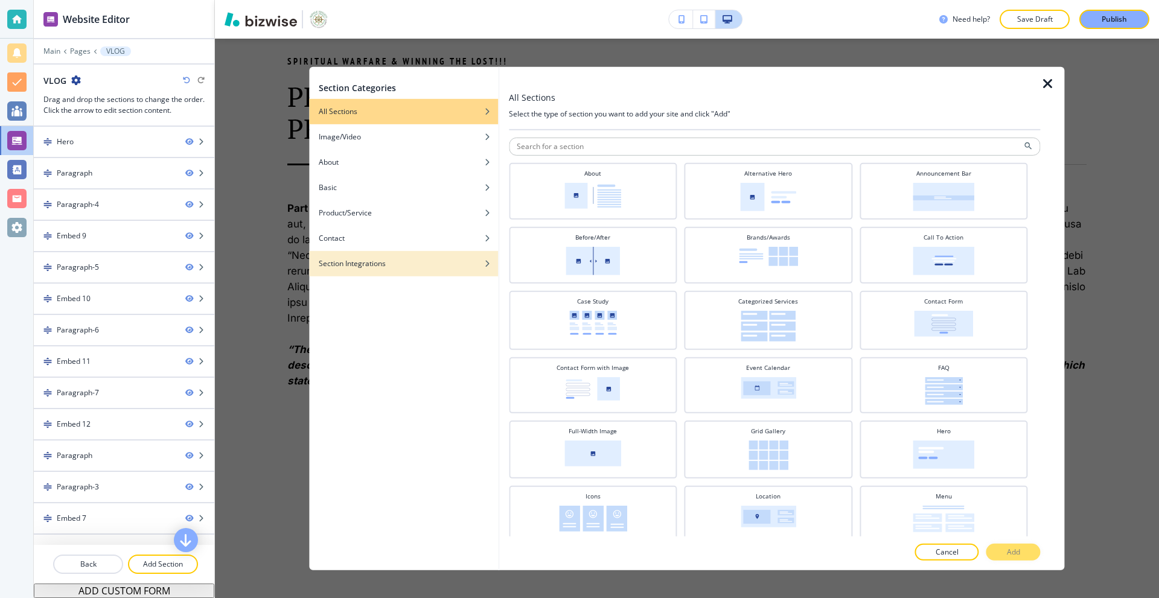
click at [374, 255] on div "button" at bounding box center [403, 253] width 189 height 7
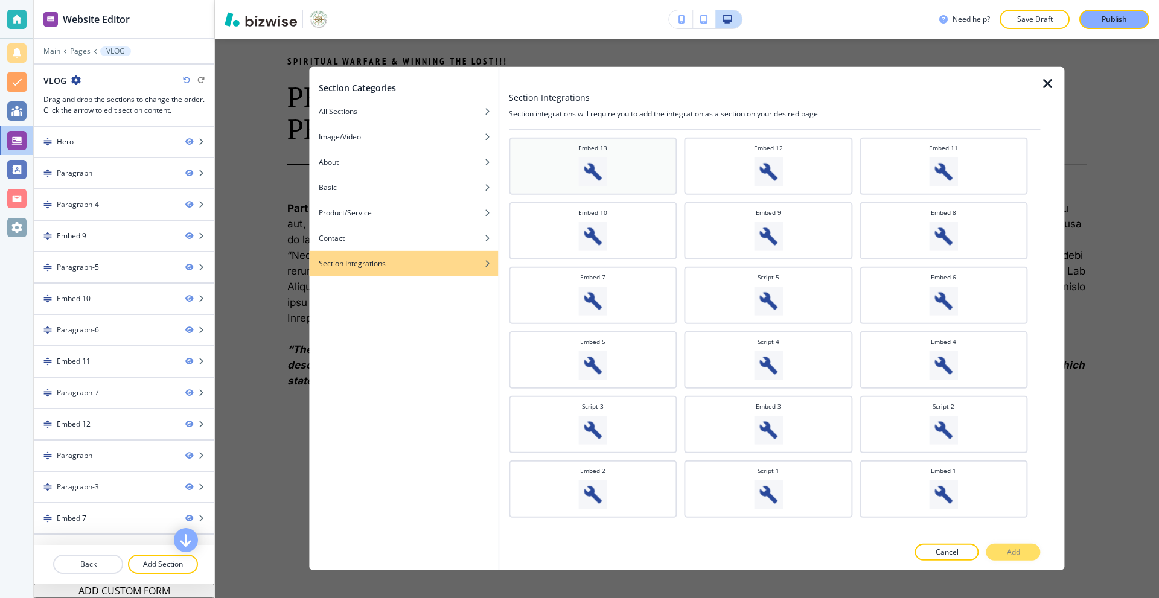
click at [609, 184] on div "Embed 13" at bounding box center [593, 164] width 156 height 43
click at [1008, 552] on p "Add" at bounding box center [1012, 552] width 13 height 11
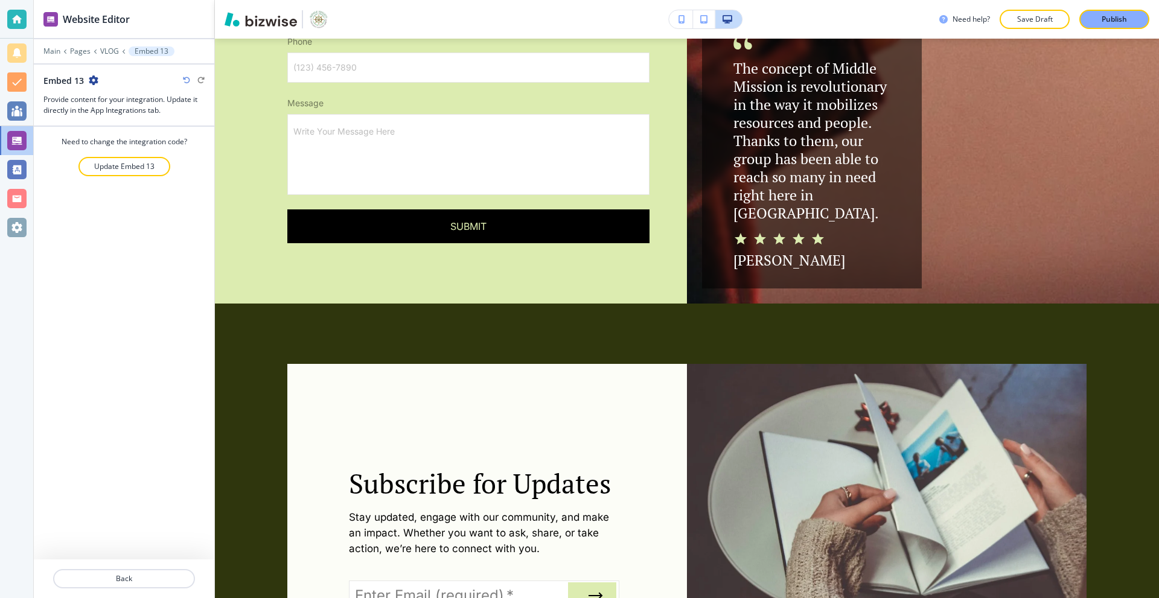
scroll to position [7441, 0]
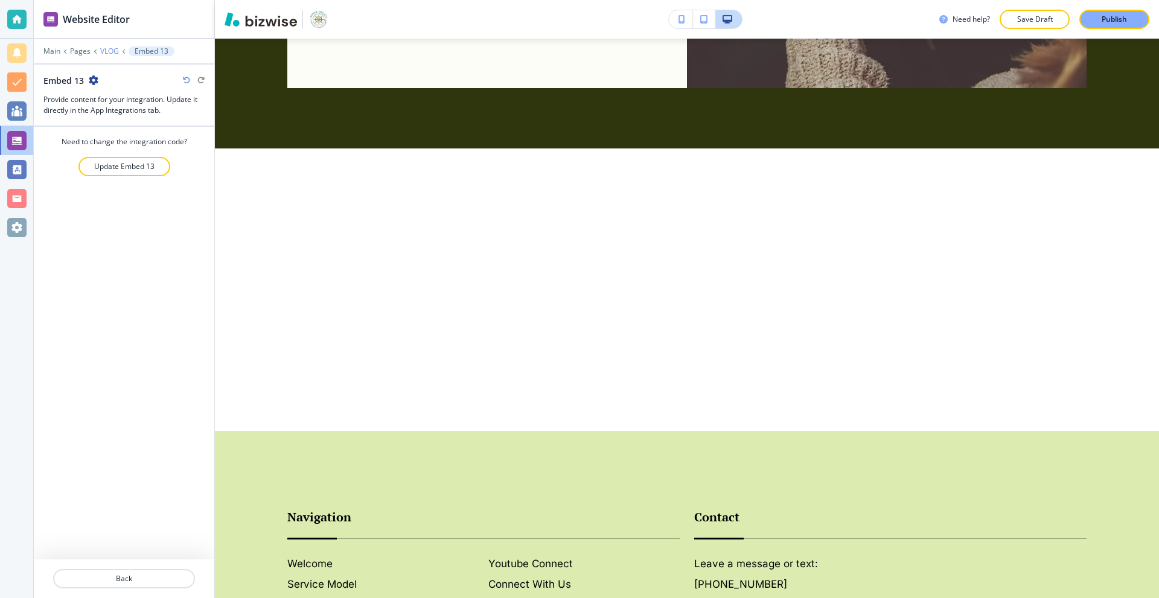
click at [103, 48] on p "VLOG" at bounding box center [109, 51] width 19 height 8
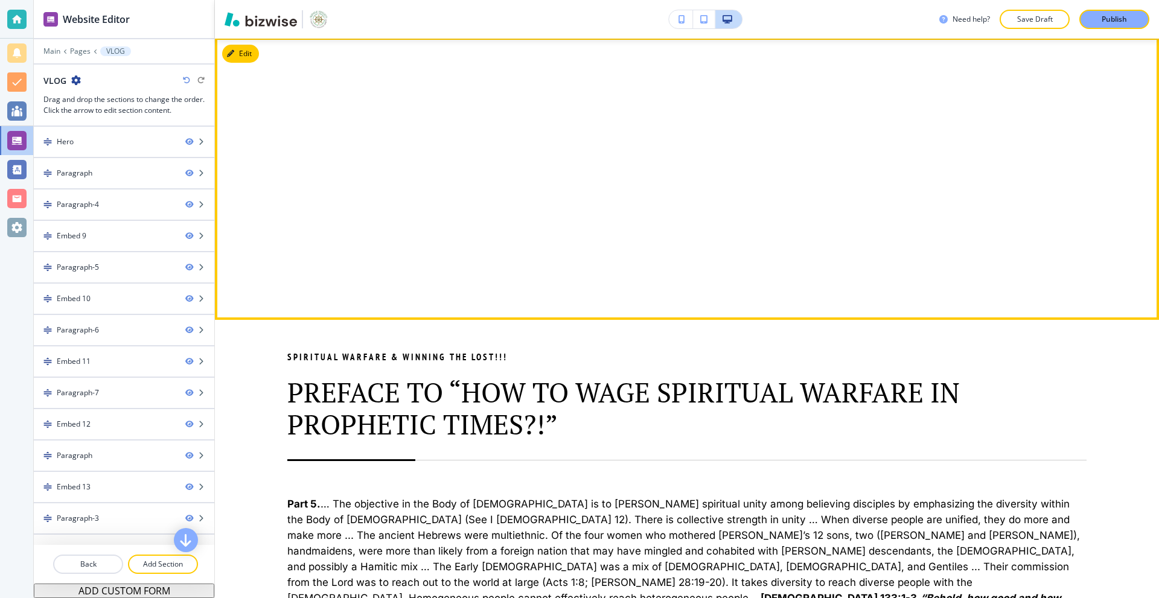
scroll to position [3178, 0]
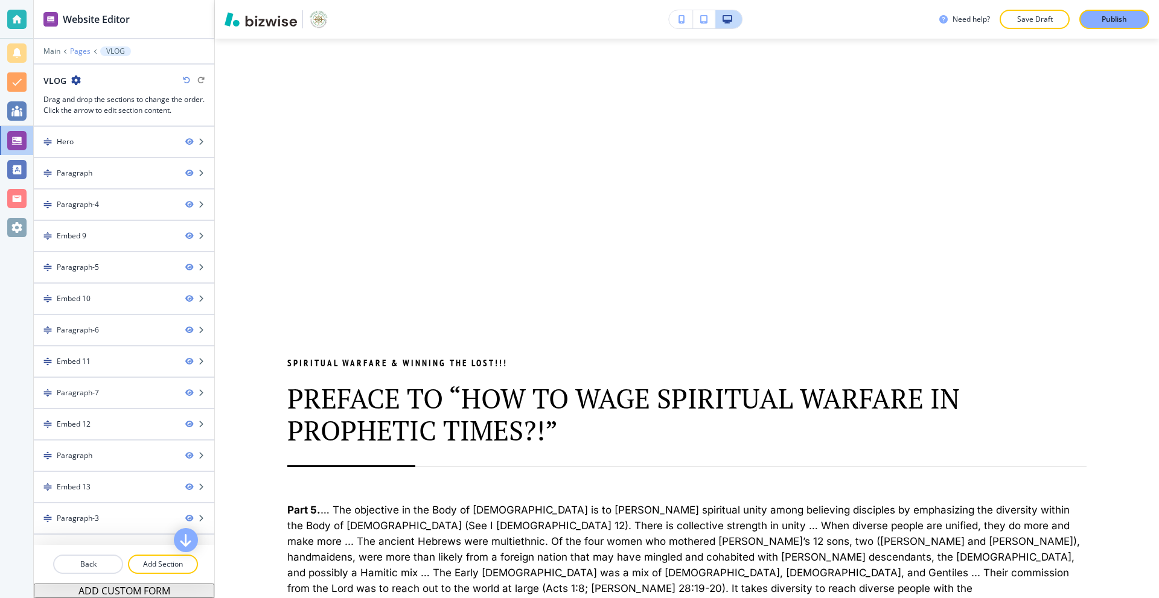
click at [80, 52] on p "Pages" at bounding box center [80, 51] width 21 height 8
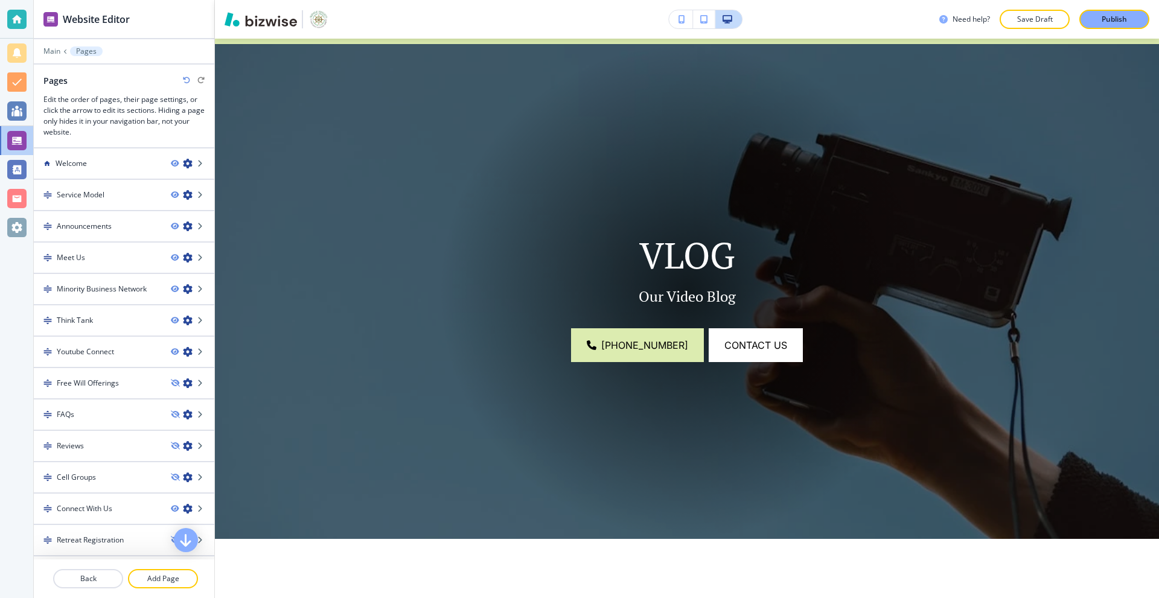
scroll to position [543, 0]
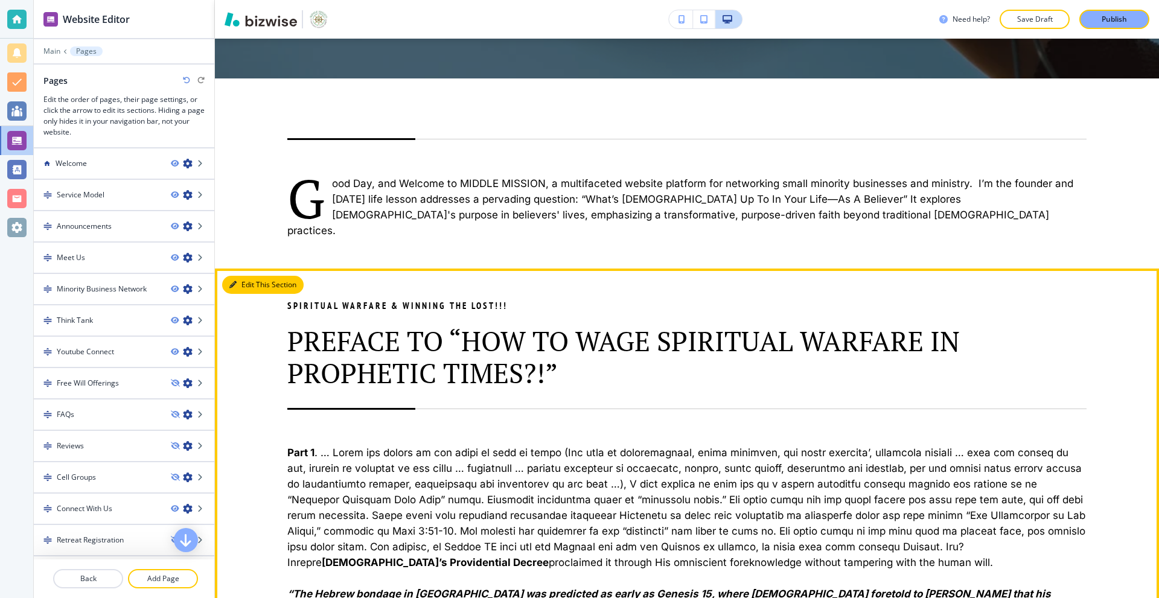
click at [244, 276] on button "Edit This Section" at bounding box center [262, 285] width 81 height 18
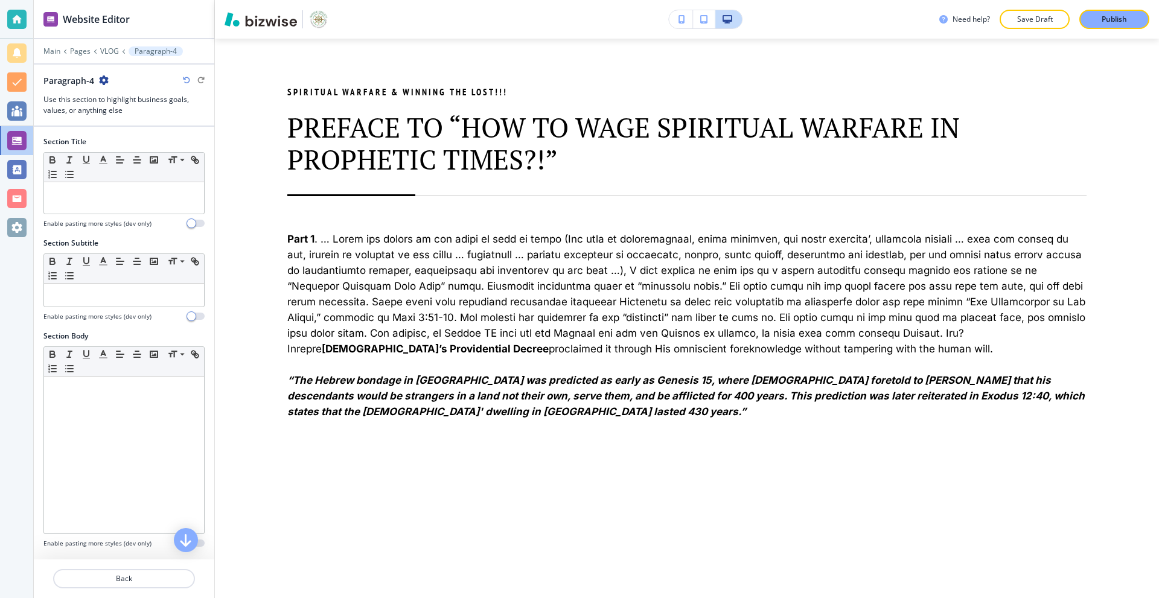
scroll to position [757, 0]
click at [101, 76] on icon "button" at bounding box center [104, 80] width 10 height 10
click at [141, 119] on p "Duplicate Section" at bounding box center [137, 122] width 62 height 11
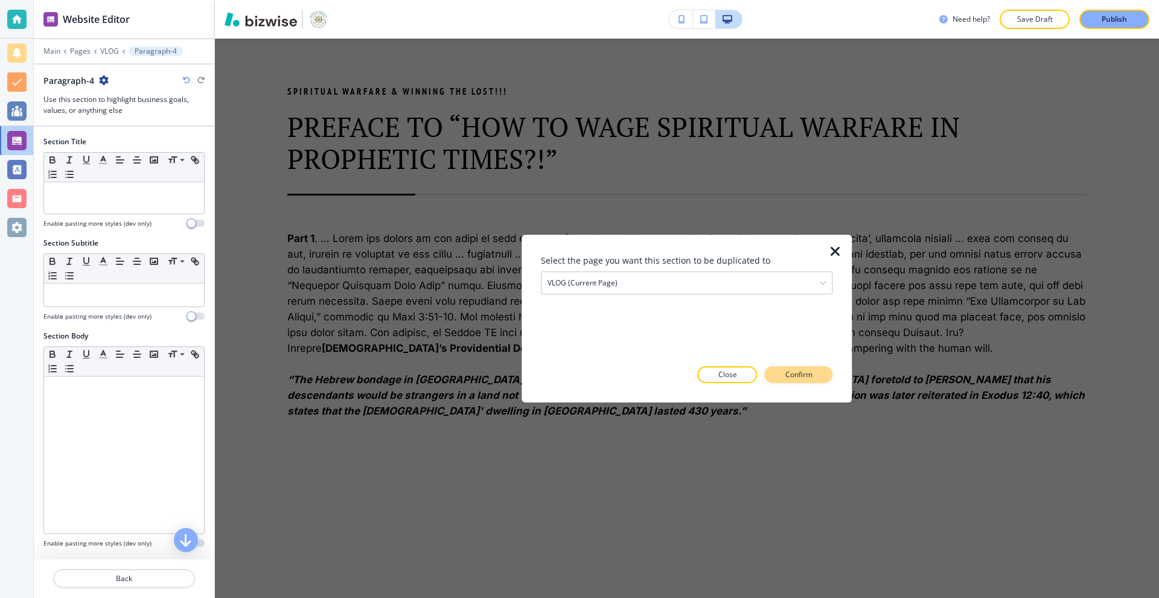
click at [775, 375] on button "Confirm" at bounding box center [799, 374] width 68 height 17
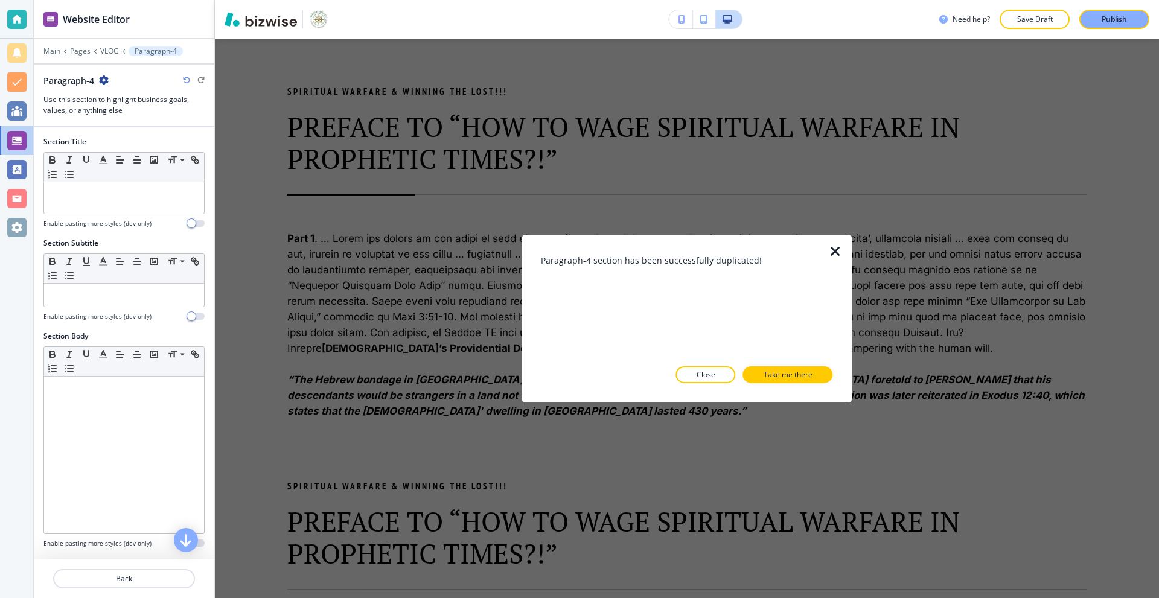
drag, startPoint x: 830, startPoint y: 249, endPoint x: 577, endPoint y: 240, distance: 253.0
click at [829, 249] on icon "button" at bounding box center [835, 251] width 14 height 14
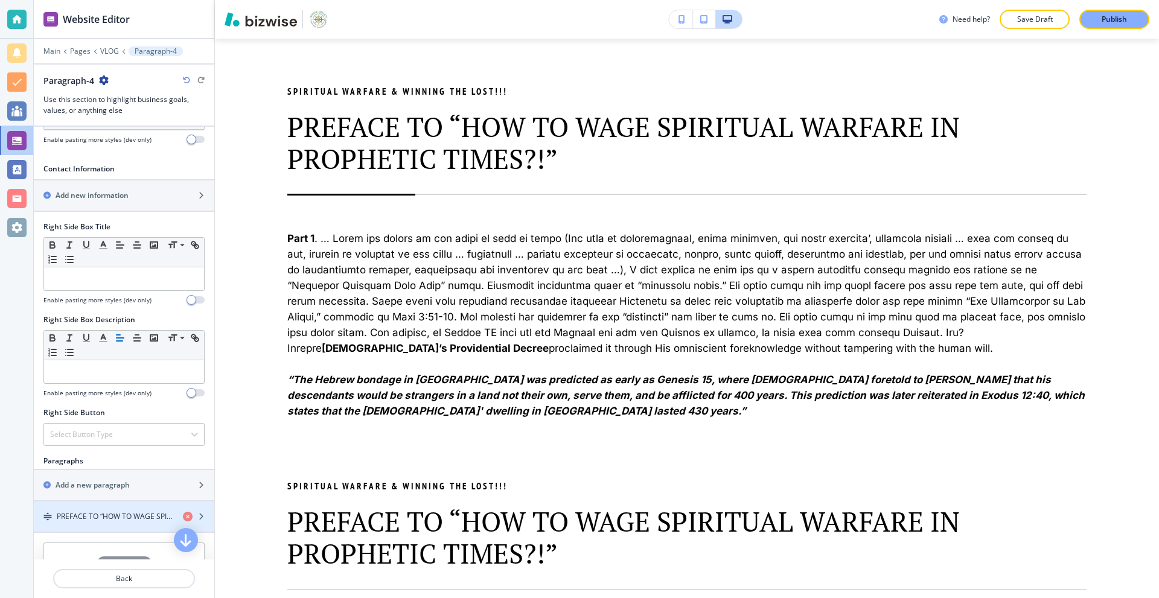
scroll to position [577, 0]
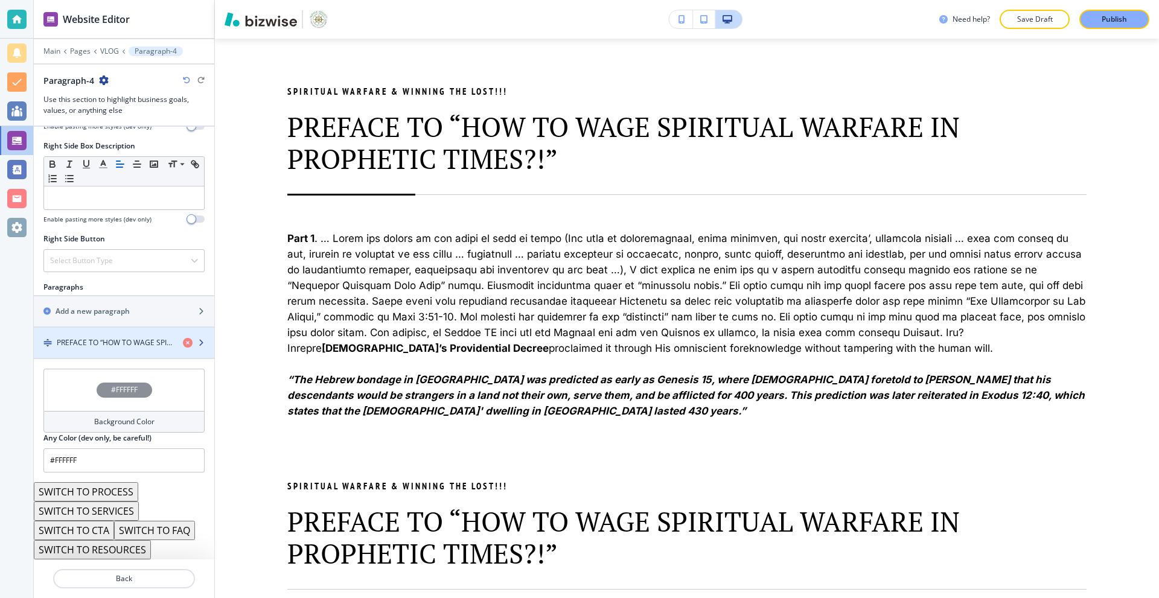
click at [118, 348] on div "button" at bounding box center [124, 353] width 180 height 10
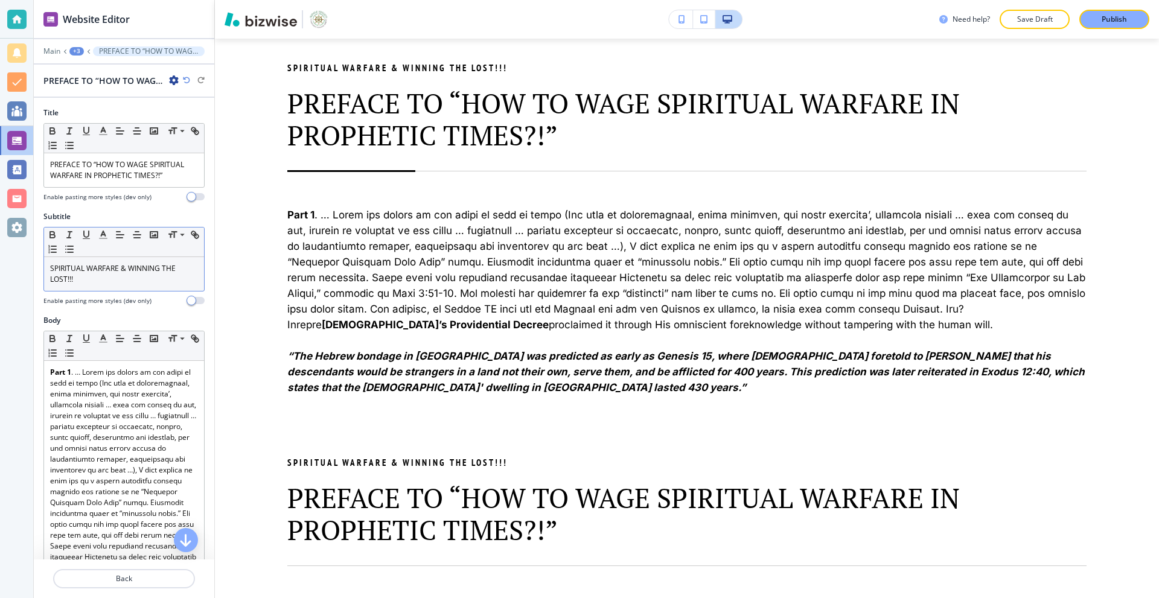
scroll to position [787, 0]
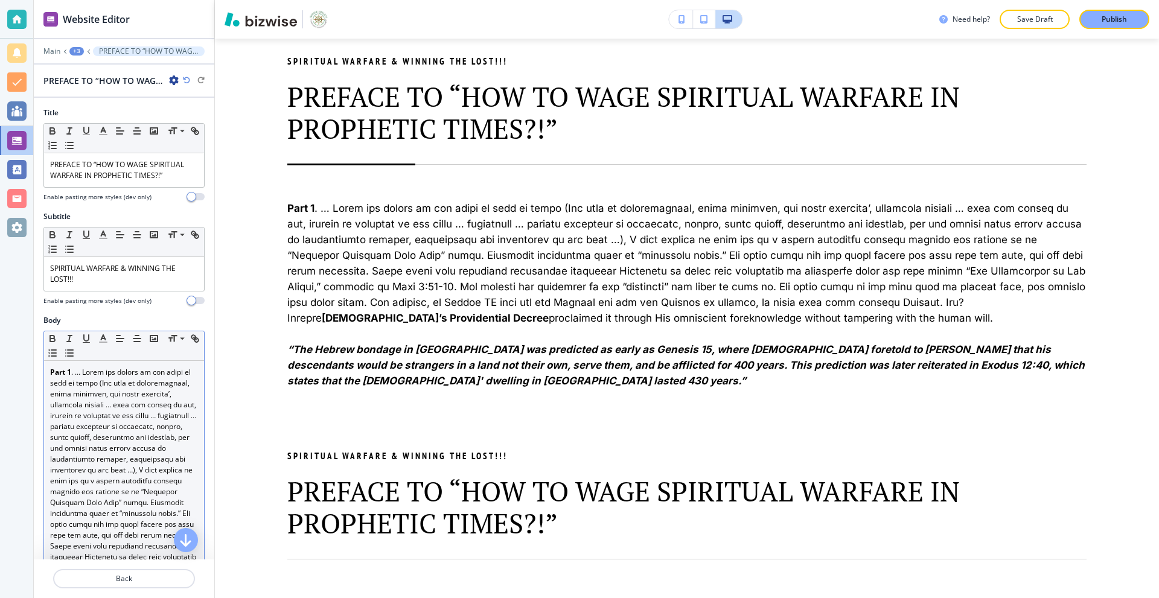
click at [133, 391] on p "Part 1 [DEMOGRAPHIC_DATA]’s Providential Decree proclaimed it through His omnis…" at bounding box center [124, 535] width 148 height 337
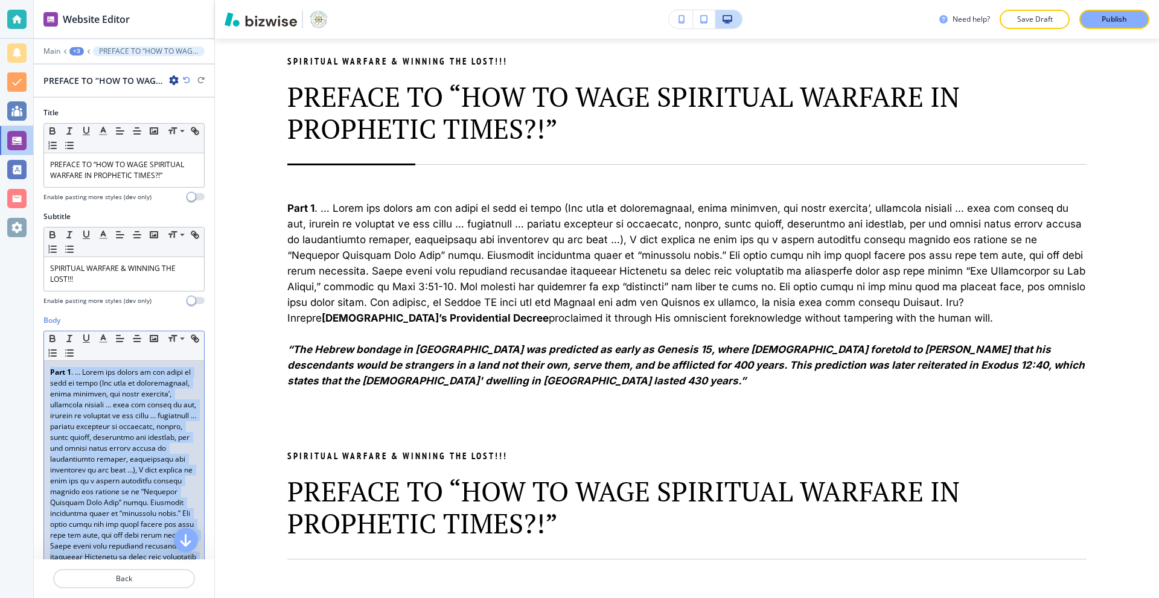
scroll to position [0, 0]
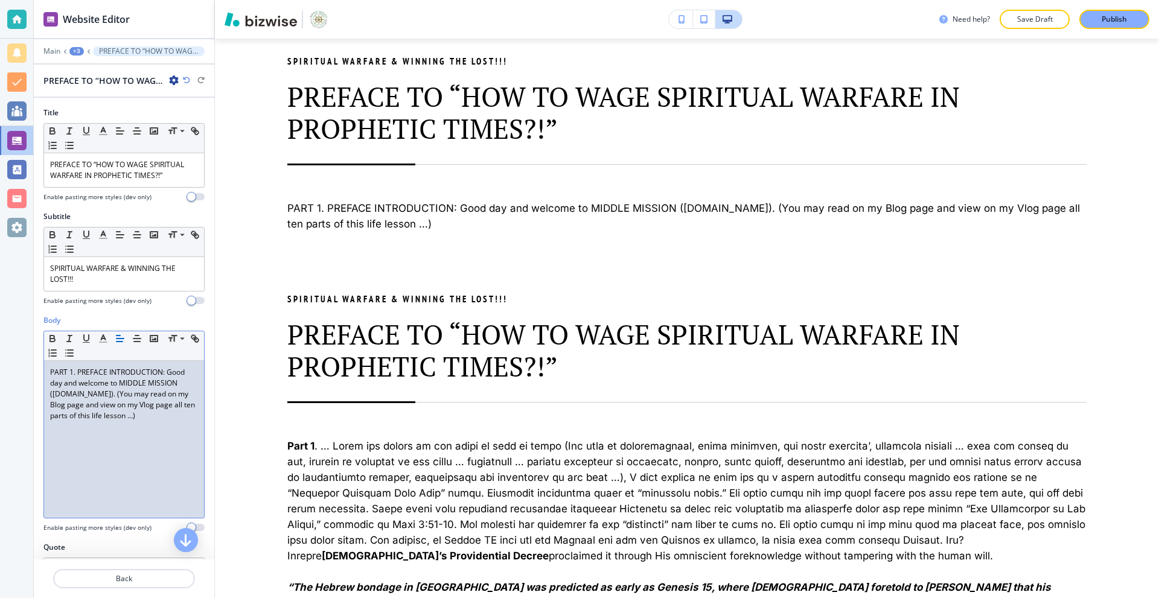
click at [182, 429] on div "PART 1. PREFACE INTRODUCTION: Good day and welcome to MIDDLE MISSION ( [DOMAIN_…" at bounding box center [124, 439] width 160 height 157
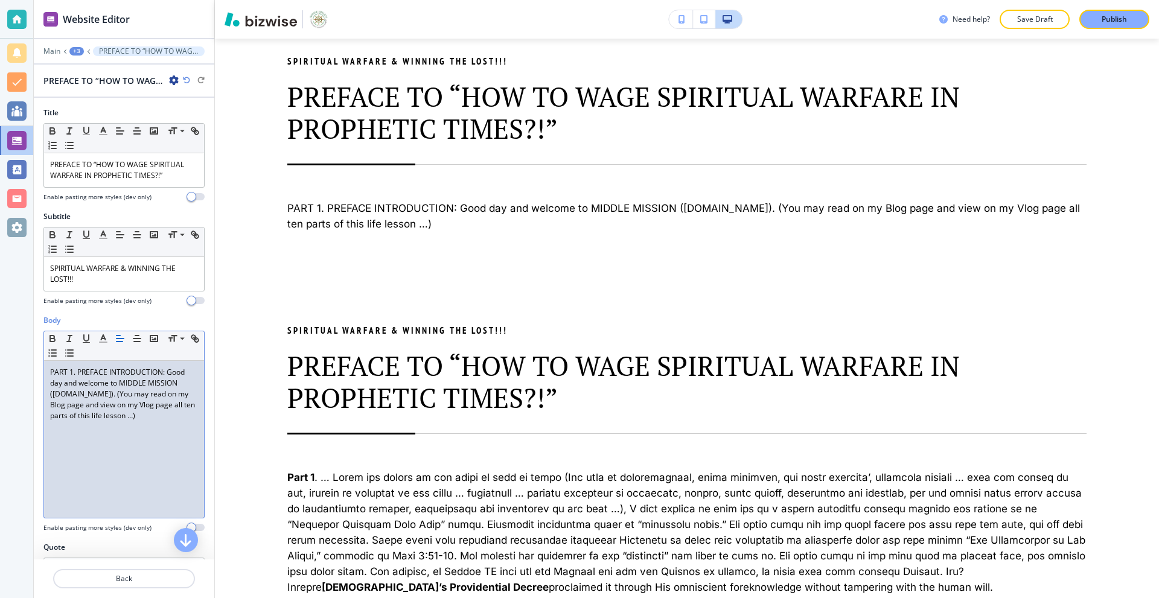
click at [126, 447] on div "PART 1. PREFACE INTRODUCTION: Good day and welcome to MIDDLE MISSION ( [DOMAIN_…" at bounding box center [124, 439] width 160 height 157
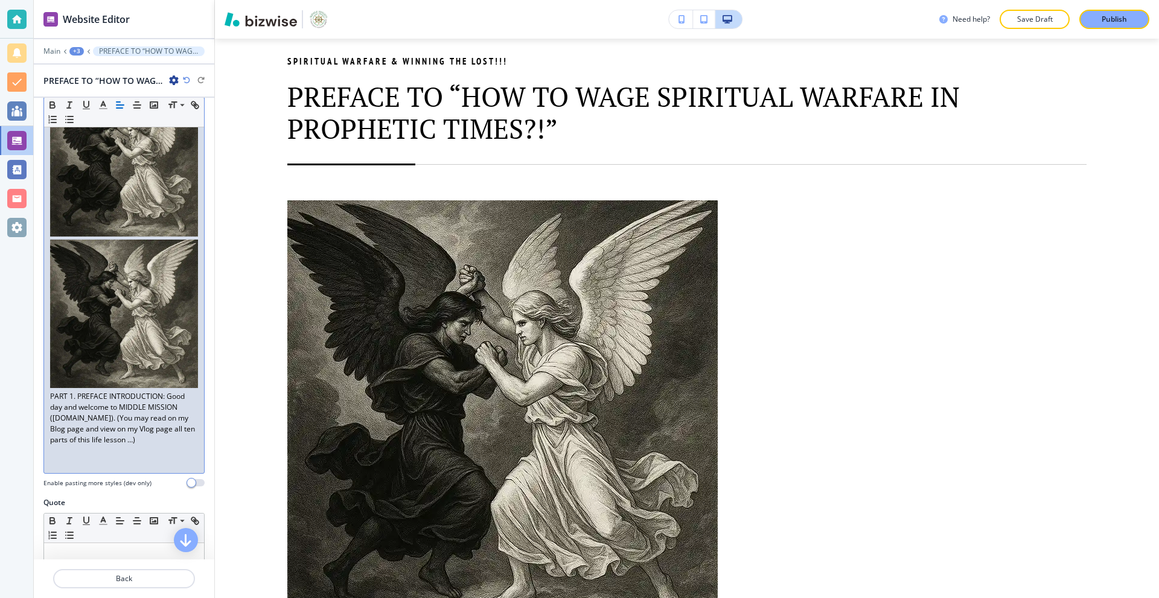
scroll to position [241, 0]
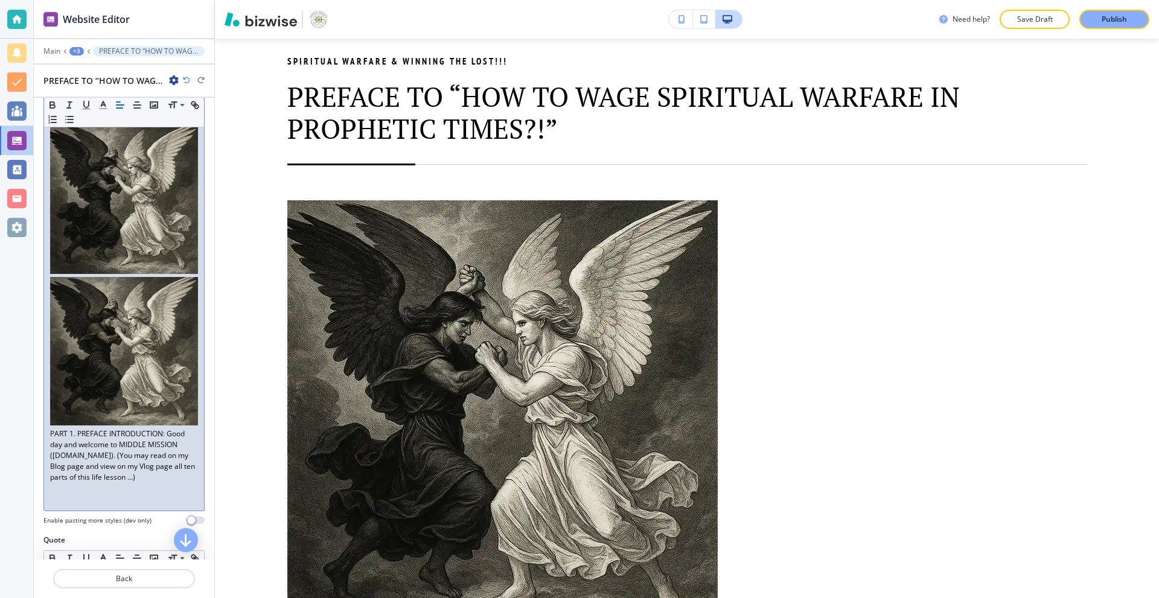
click at [170, 339] on img at bounding box center [124, 351] width 148 height 148
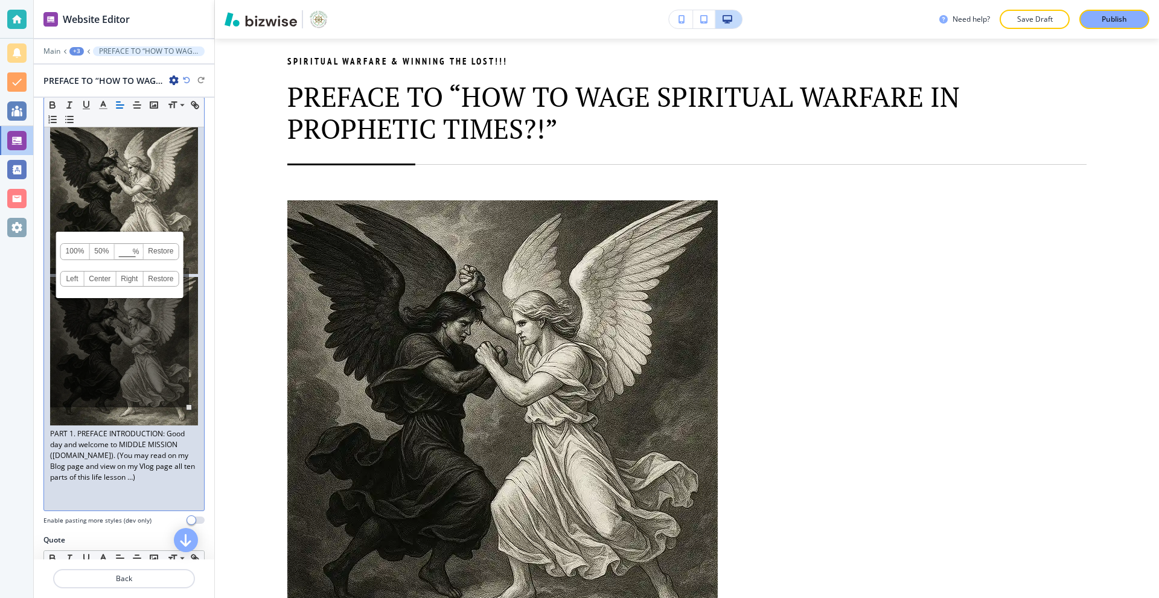
click at [132, 383] on div "100% 50% % Press enter key to apply change! [GEOGRAPHIC_DATA] Left Center Right…" at bounding box center [119, 337] width 139 height 139
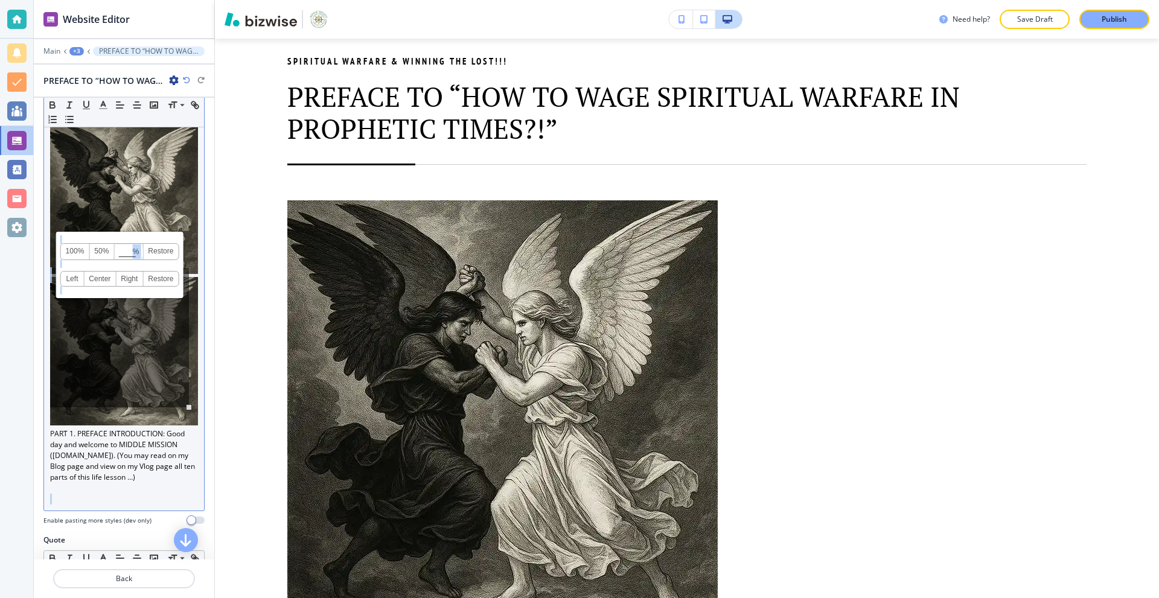
click at [192, 395] on div "PART 1. PREFACE INTRODUCTION: Good day and welcome to MIDDLE MISSION ( [DOMAIN_…" at bounding box center [124, 314] width 160 height 391
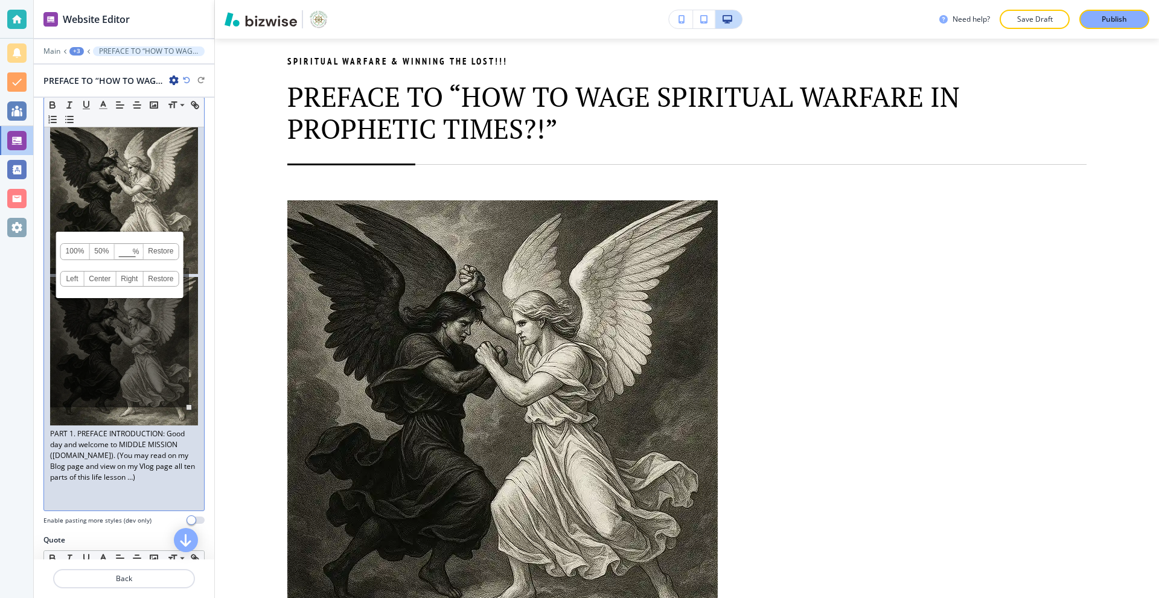
click at [192, 395] on div "PART 1. PREFACE INTRODUCTION: Good day and welcome to MIDDLE MISSION ( [DOMAIN_…" at bounding box center [124, 314] width 160 height 391
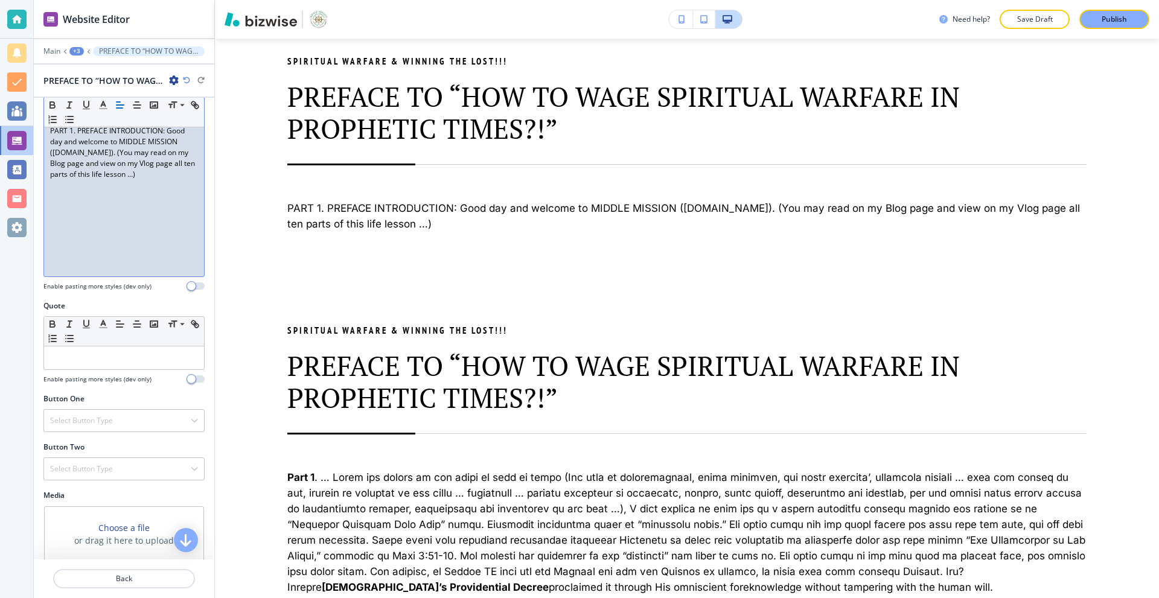
click at [189, 176] on div "PART 1. PREFACE INTRODUCTION: Good day and welcome to MIDDLE MISSION ( [DOMAIN_…" at bounding box center [124, 197] width 160 height 157
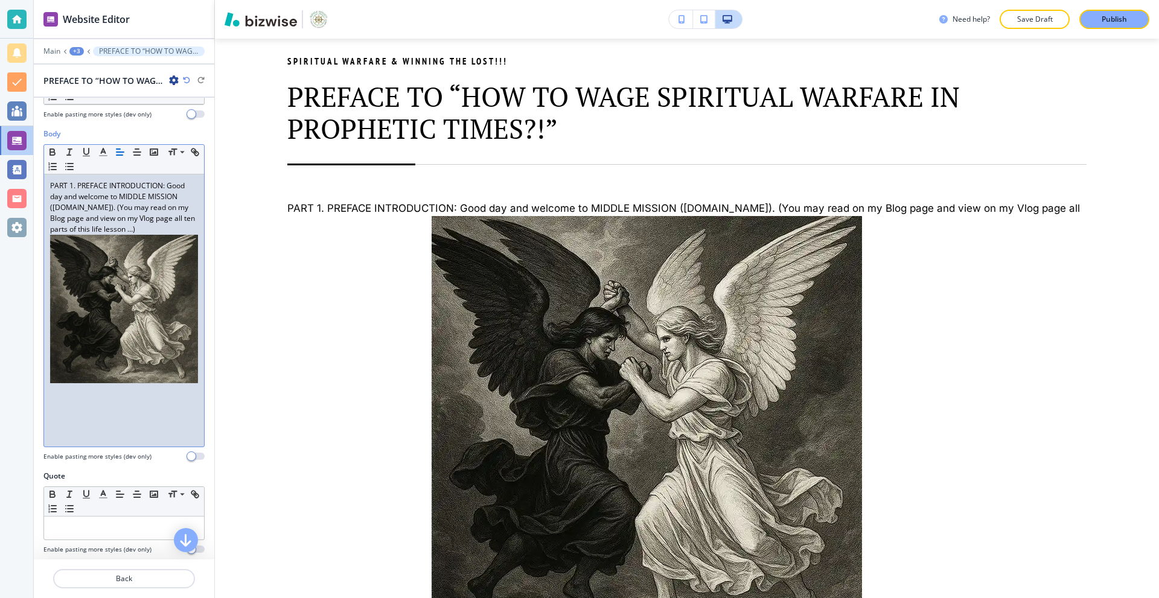
scroll to position [181, 0]
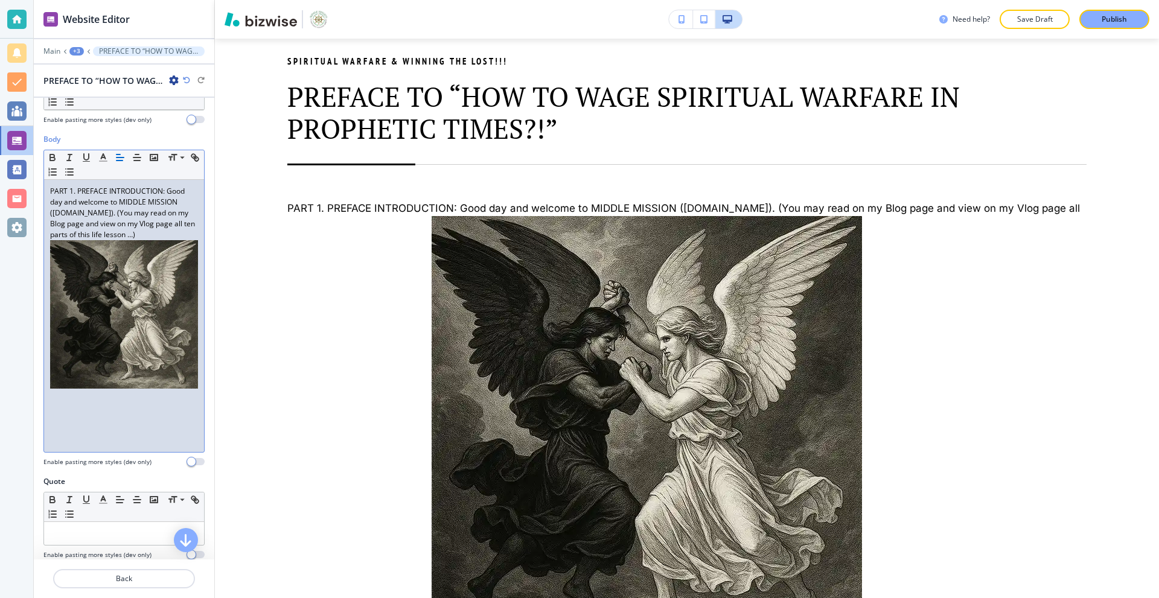
click at [185, 232] on p "PART 1. PREFACE INTRODUCTION: Good day and welcome to MIDDLE MISSION ( [DOMAIN_…" at bounding box center [124, 289] width 148 height 206
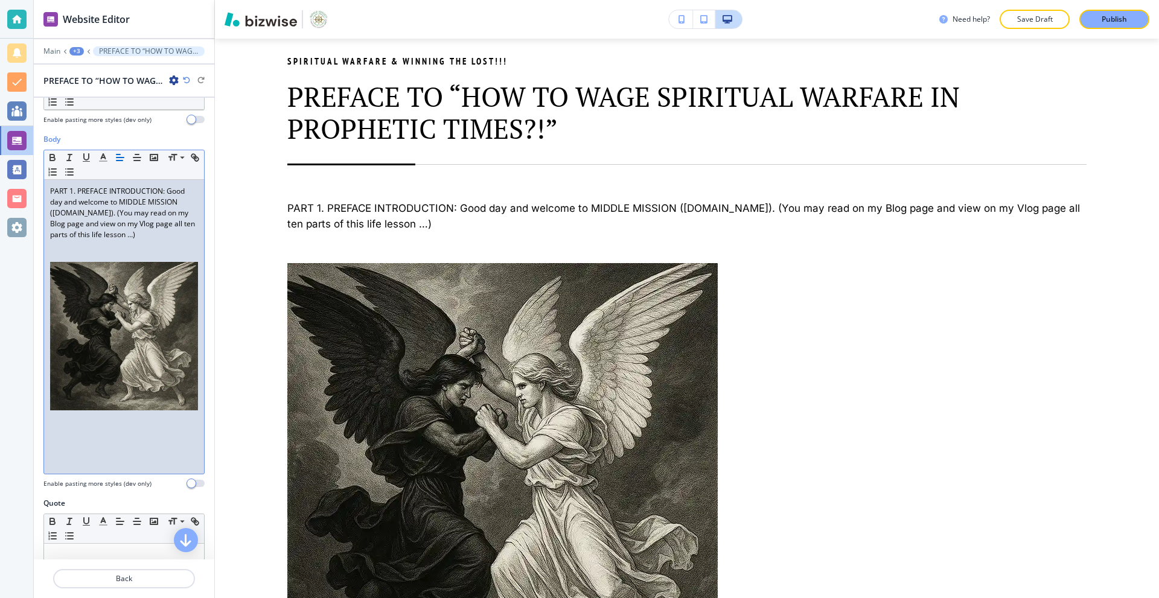
click at [116, 297] on img at bounding box center [124, 336] width 148 height 148
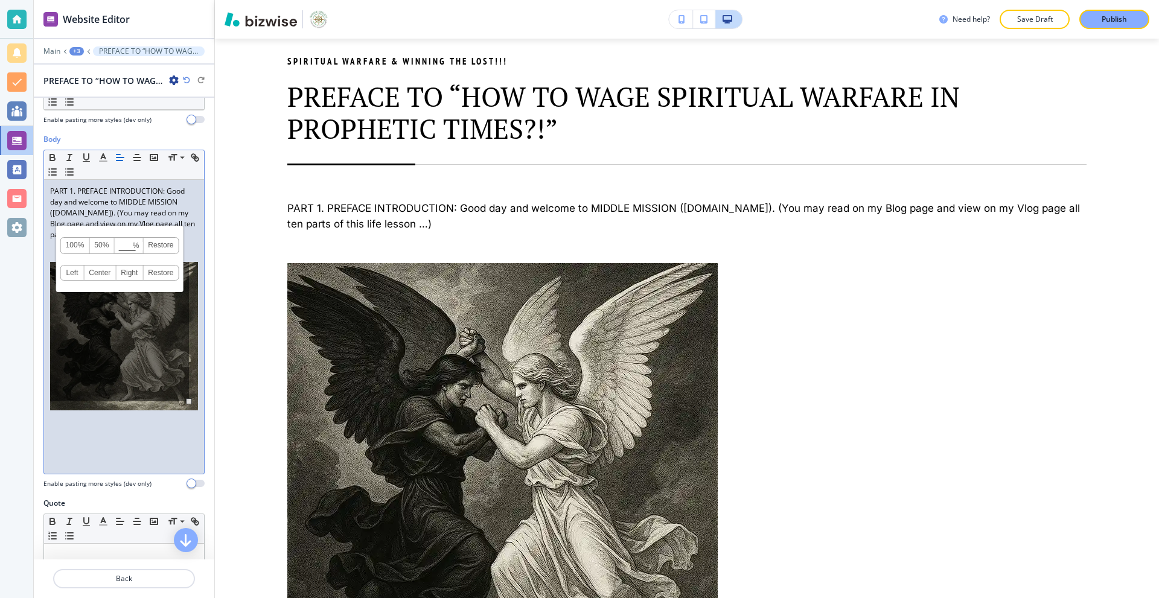
click at [103, 270] on link "Center" at bounding box center [100, 272] width 32 height 14
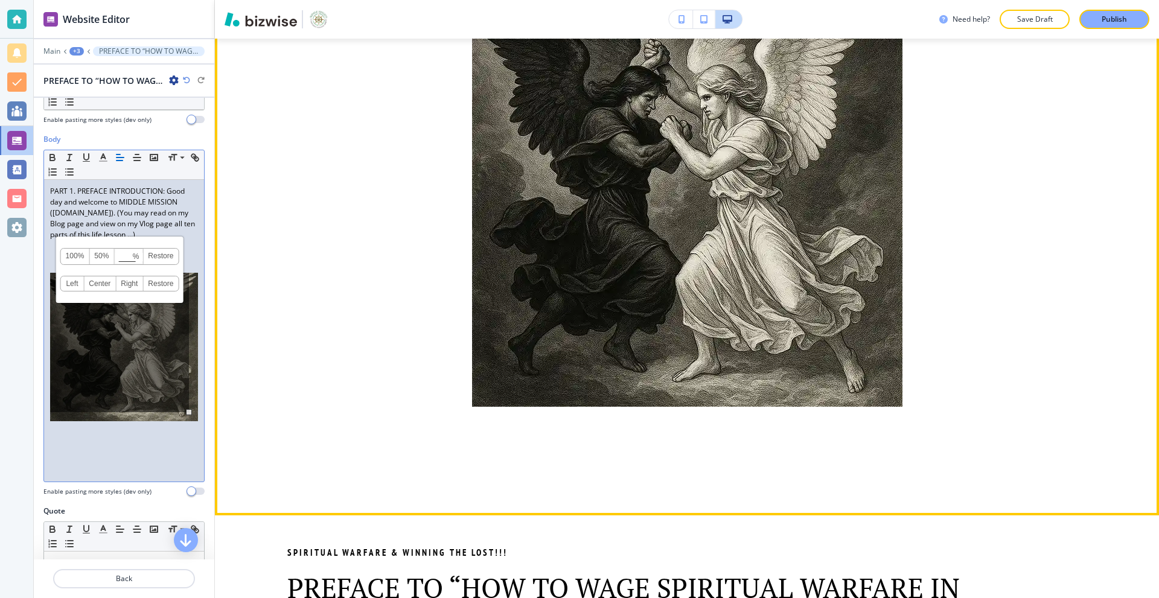
scroll to position [727, 0]
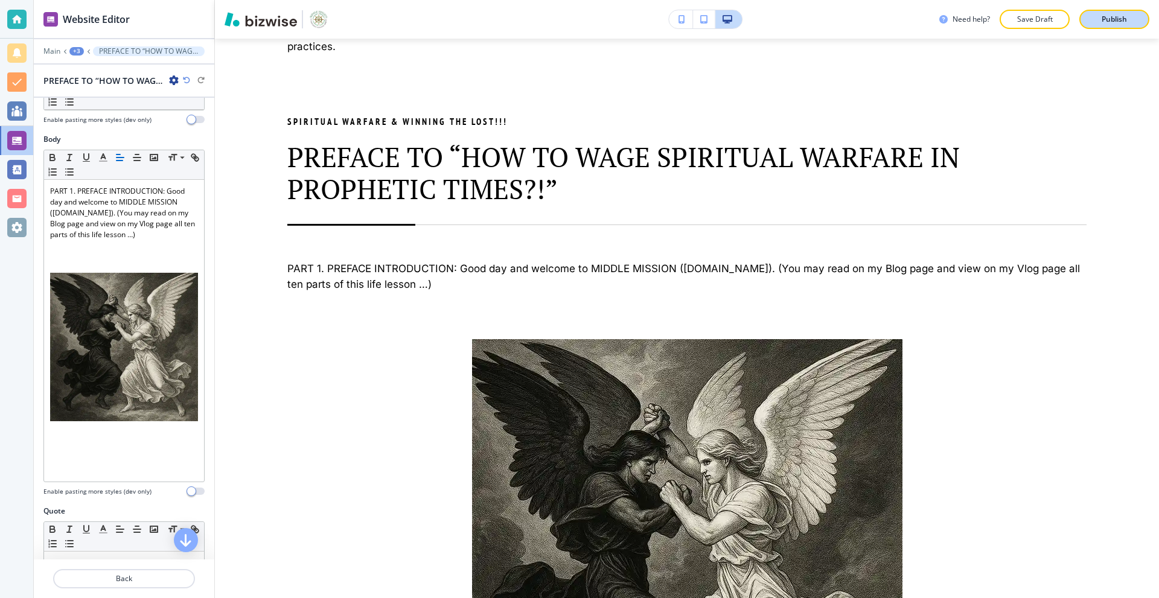
click at [1103, 25] on button "Publish" at bounding box center [1114, 19] width 70 height 19
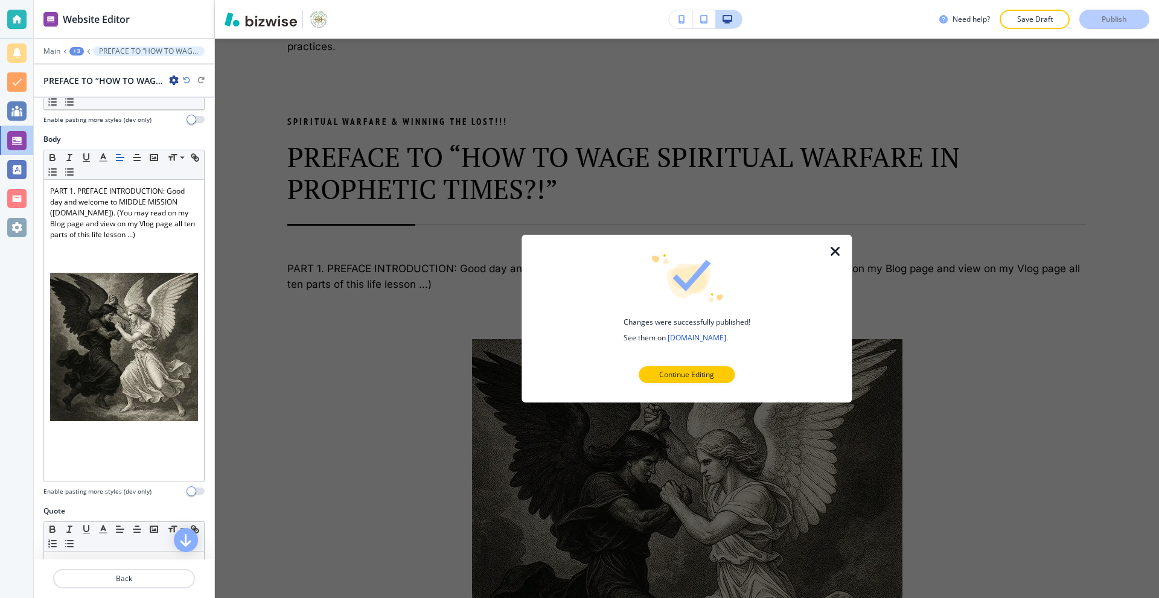
click at [831, 249] on icon "button" at bounding box center [835, 251] width 14 height 14
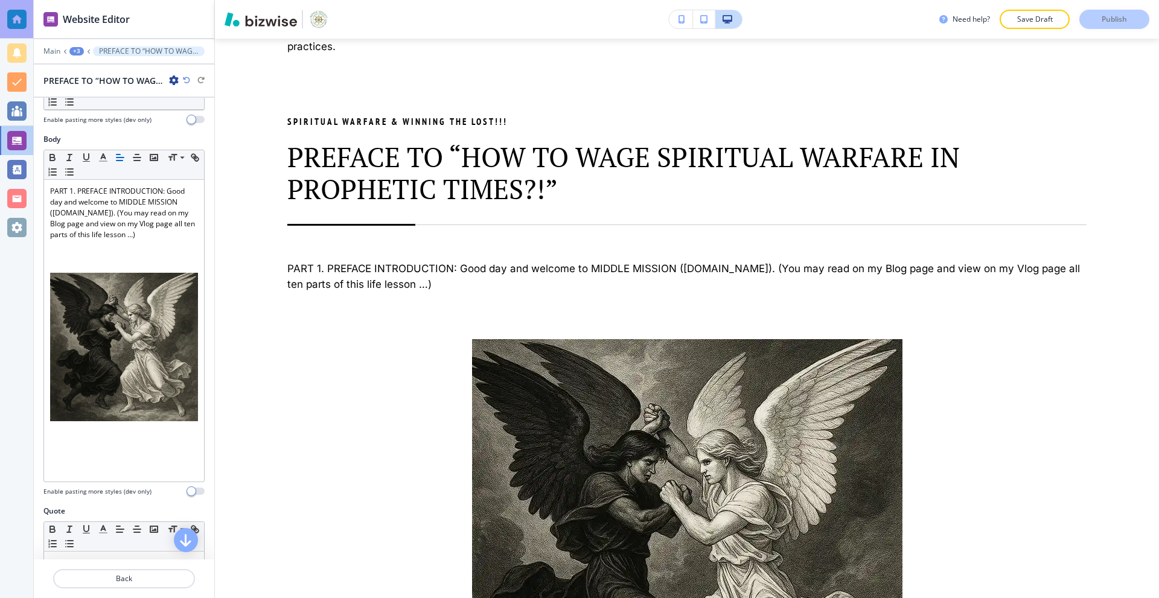
click at [15, 17] on div at bounding box center [16, 19] width 19 height 19
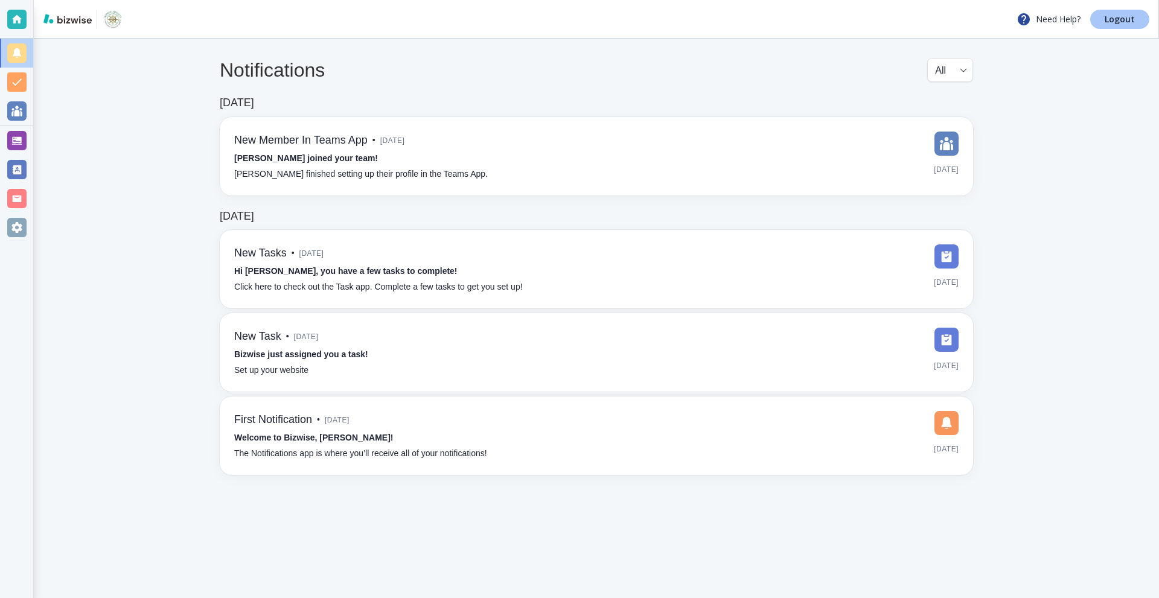
click at [1095, 24] on link "Logout" at bounding box center [1119, 19] width 59 height 19
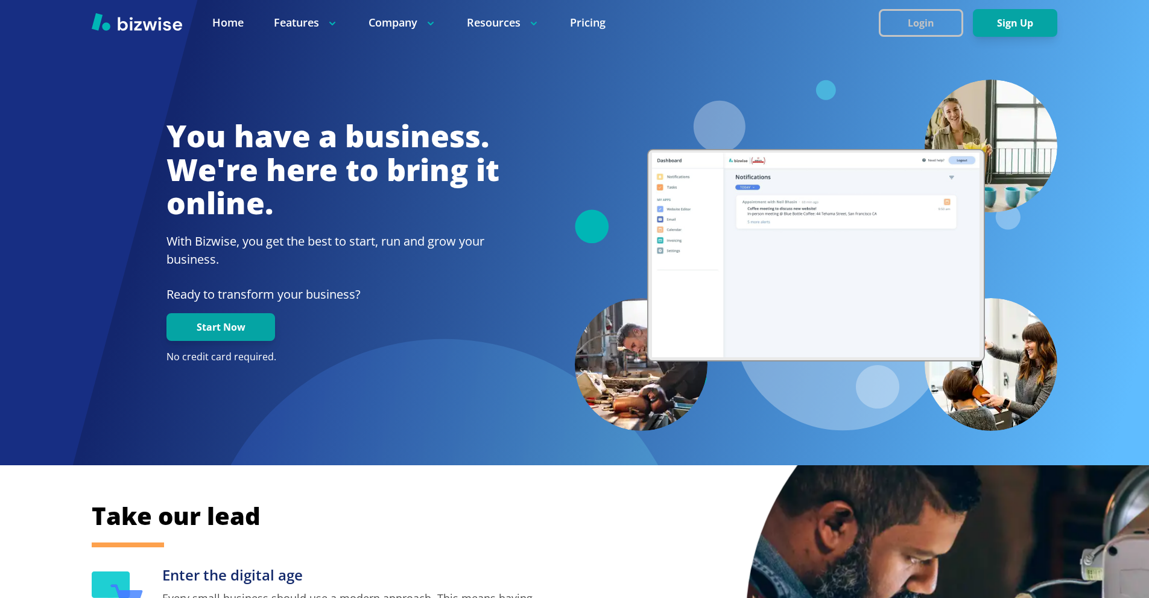
click at [935, 17] on button "Login" at bounding box center [921, 23] width 84 height 28
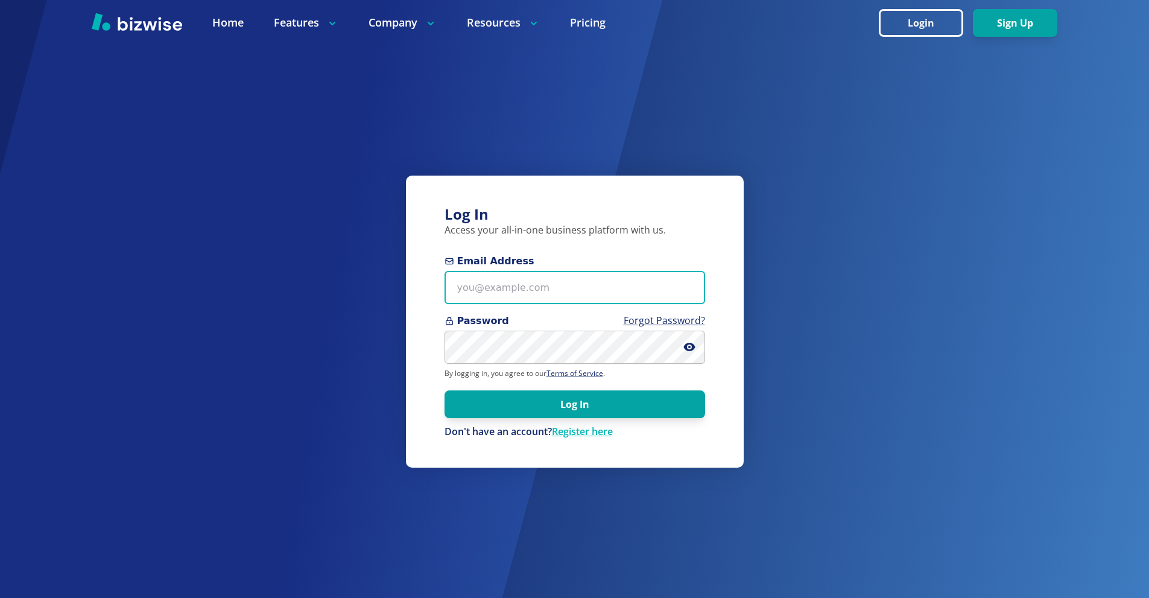
drag, startPoint x: 571, startPoint y: 292, endPoint x: 567, endPoint y: 287, distance: 6.4
click at [569, 290] on input "Email Address" at bounding box center [575, 287] width 261 height 33
paste input "stu@stutechaz.com"
type input "stu@stutechaz.com"
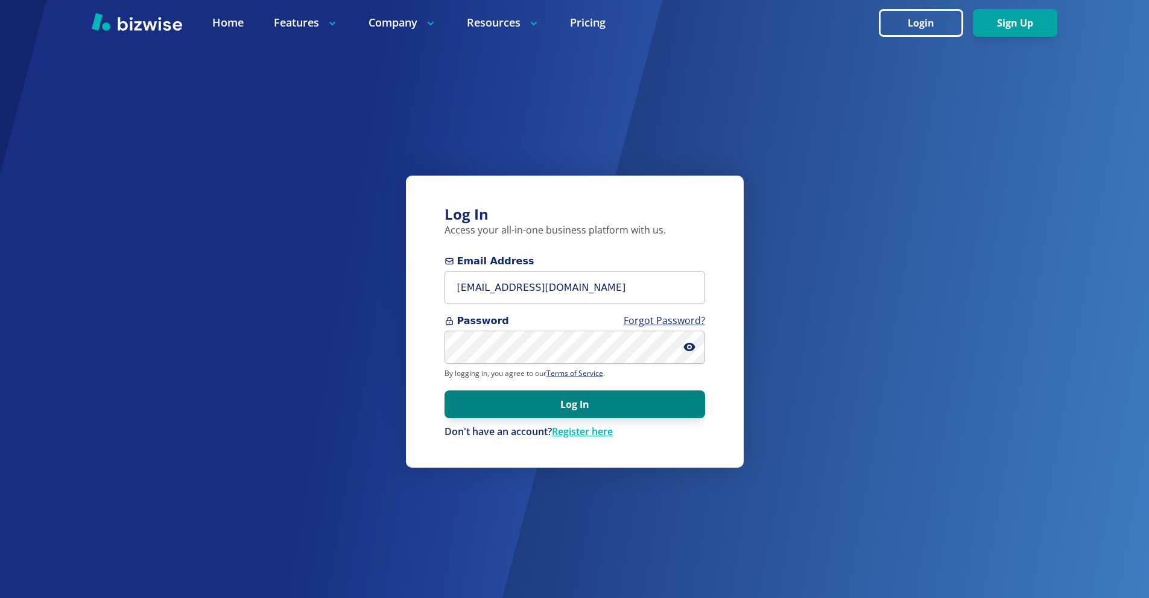
click at [603, 398] on button "Log In" at bounding box center [575, 404] width 261 height 28
